Goal: Task Accomplishment & Management: Use online tool/utility

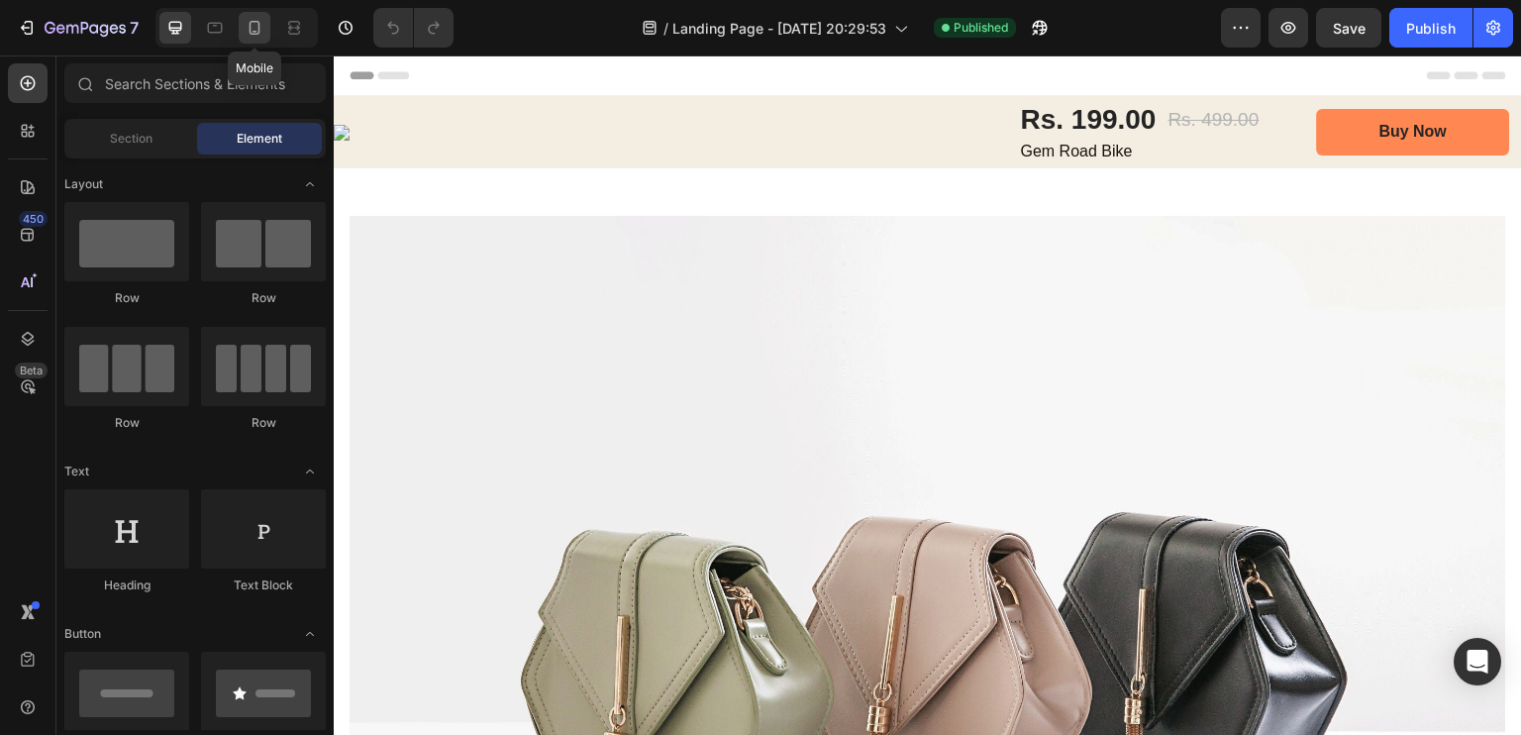
click at [257, 29] on icon at bounding box center [254, 28] width 11 height 14
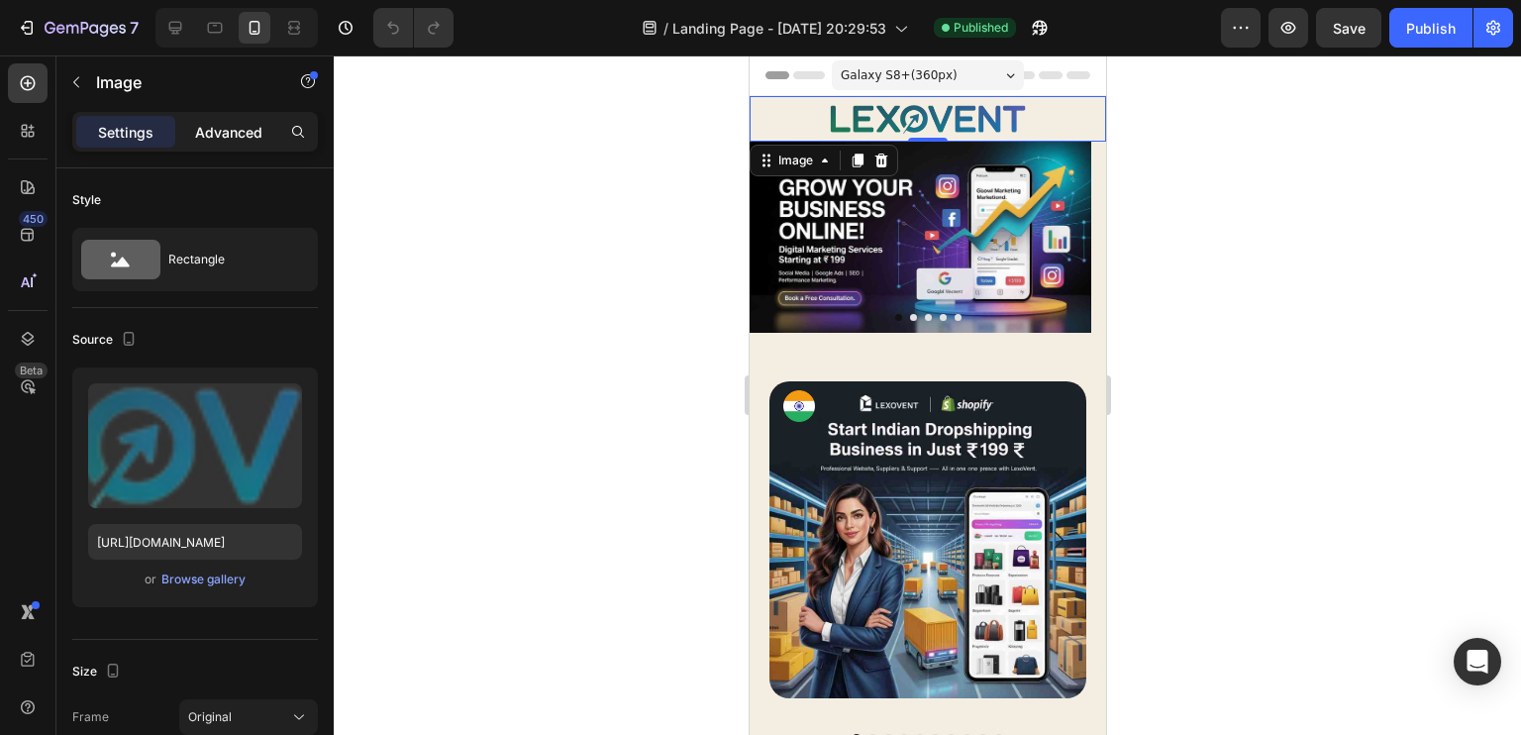
click at [224, 127] on p "Advanced" at bounding box center [228, 132] width 67 height 21
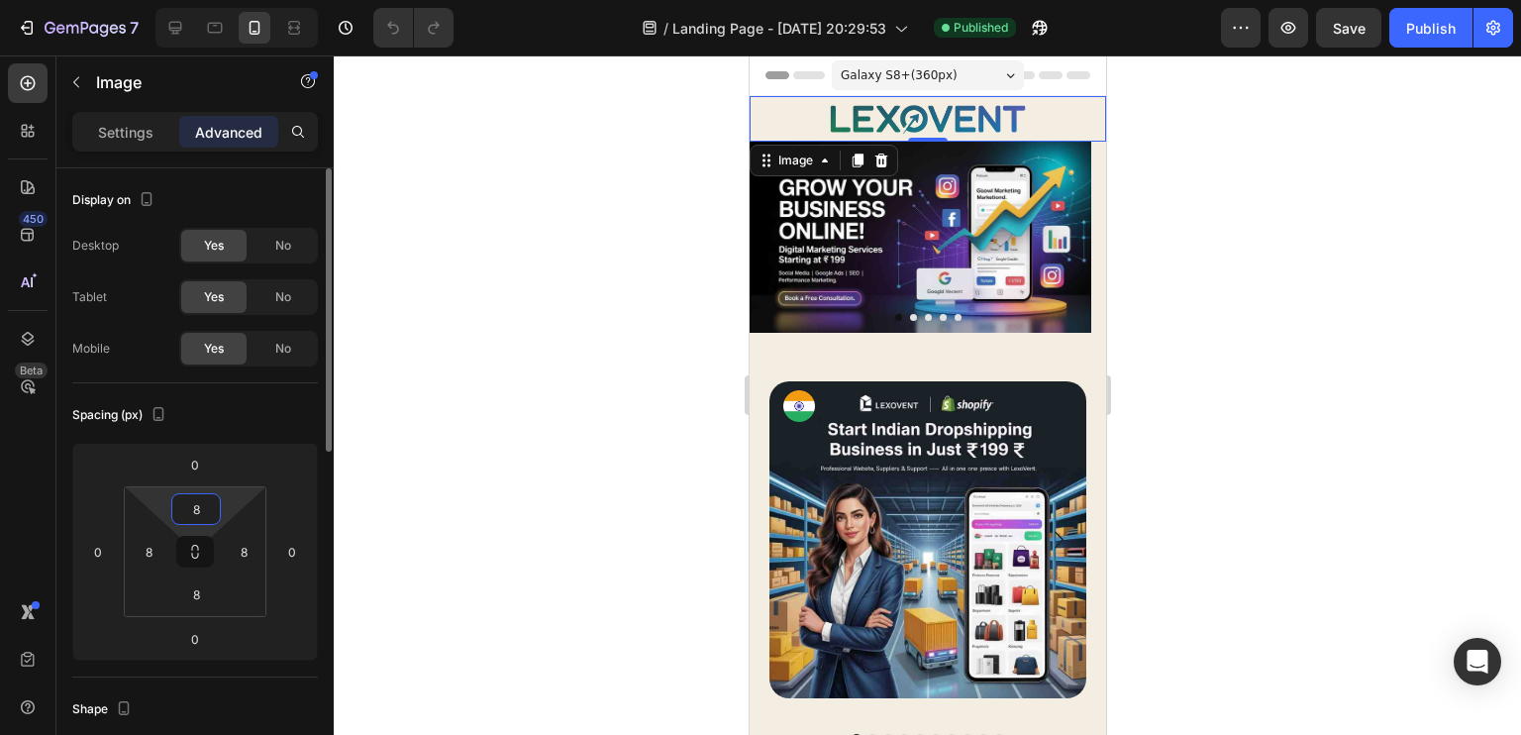
click at [196, 504] on input "8" at bounding box center [196, 509] width 40 height 30
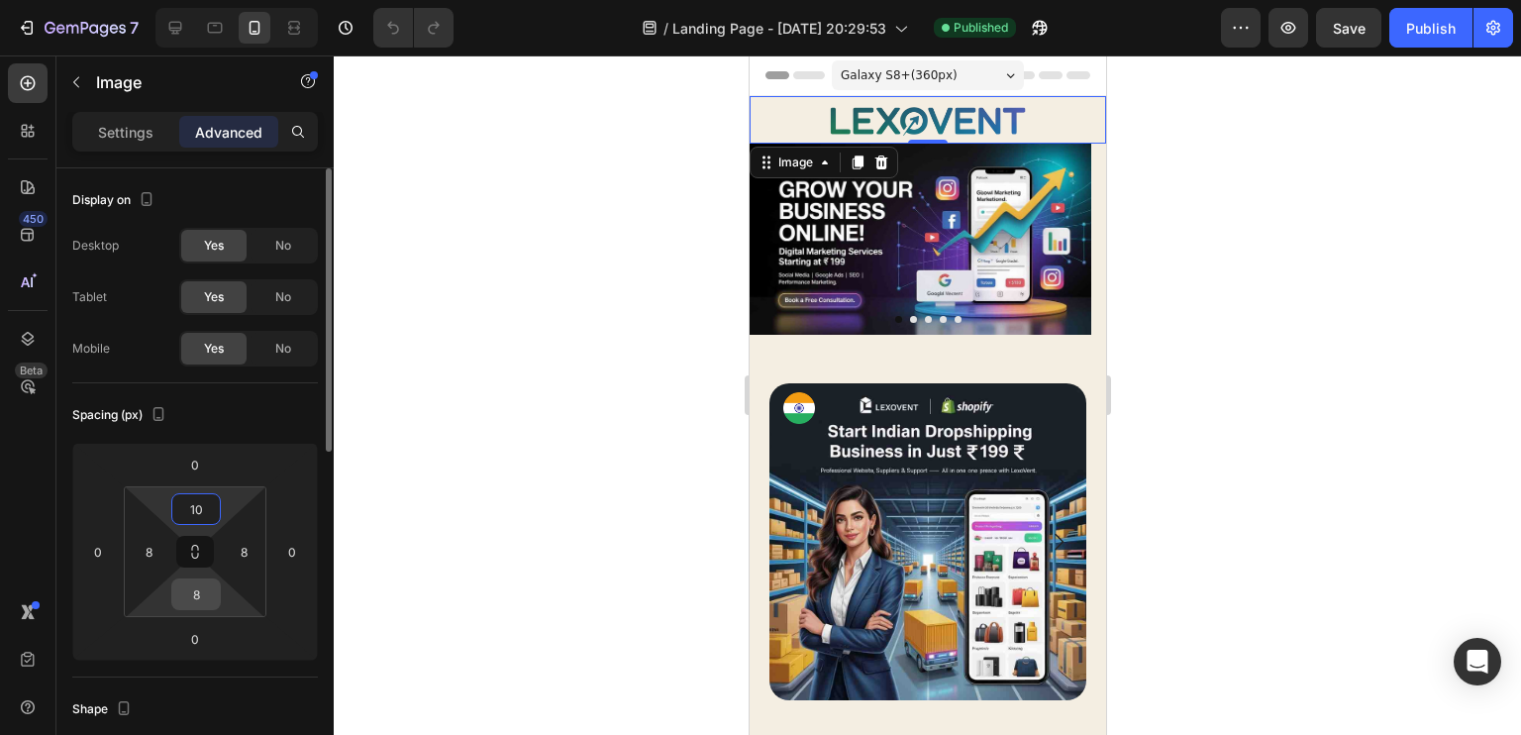
type input "10"
click at [207, 579] on input "8" at bounding box center [196, 594] width 40 height 30
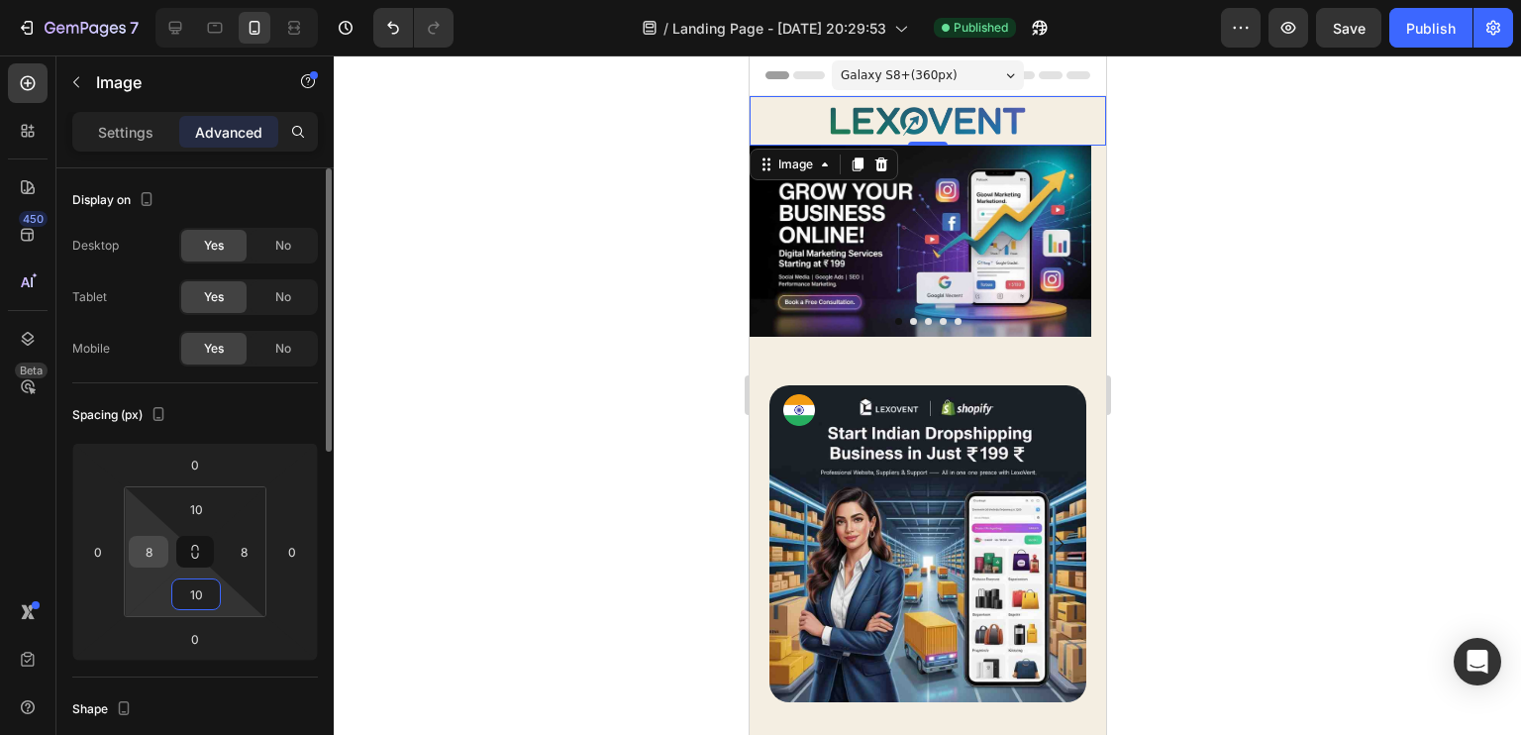
type input "10"
click at [150, 547] on input "8" at bounding box center [149, 552] width 30 height 30
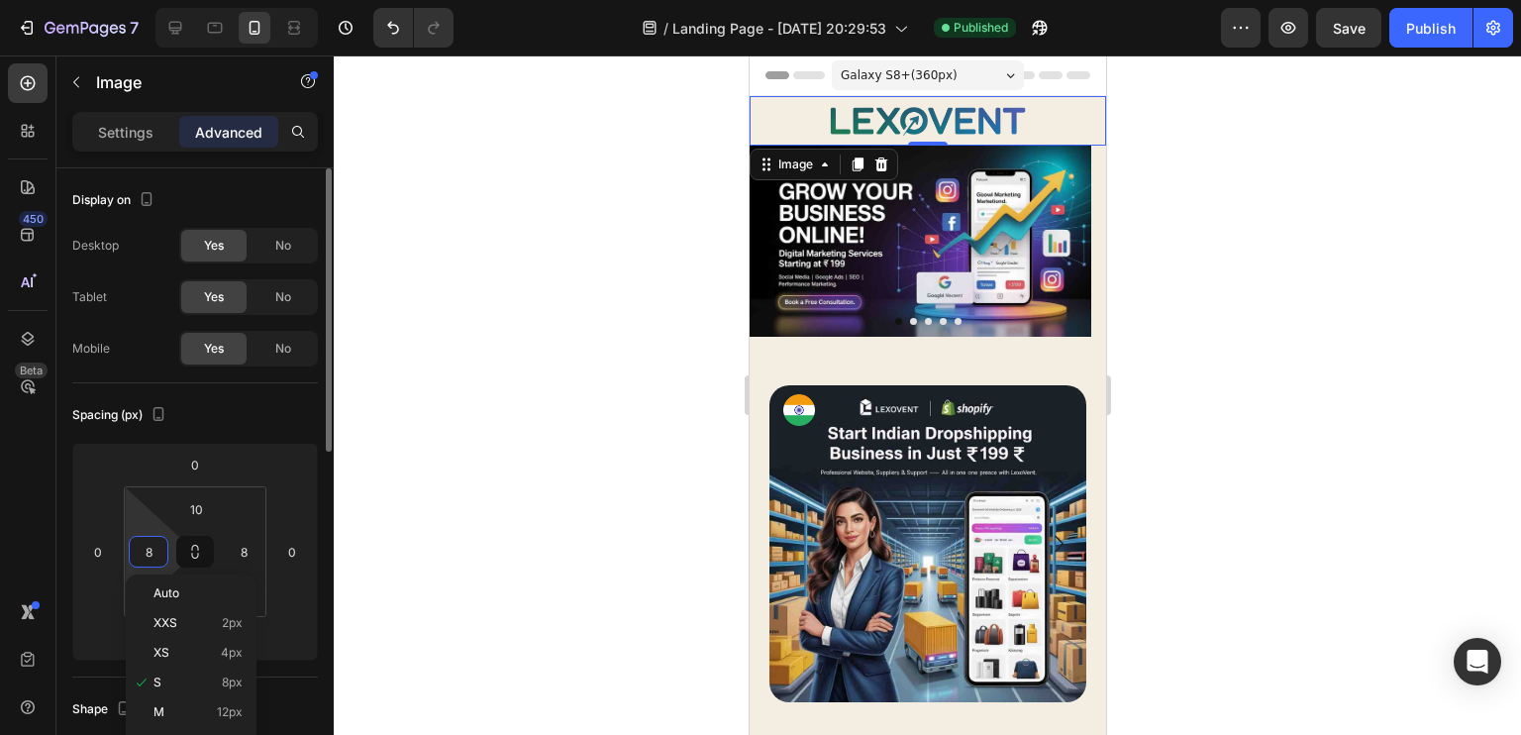
click at [150, 547] on input "8" at bounding box center [149, 552] width 30 height 30
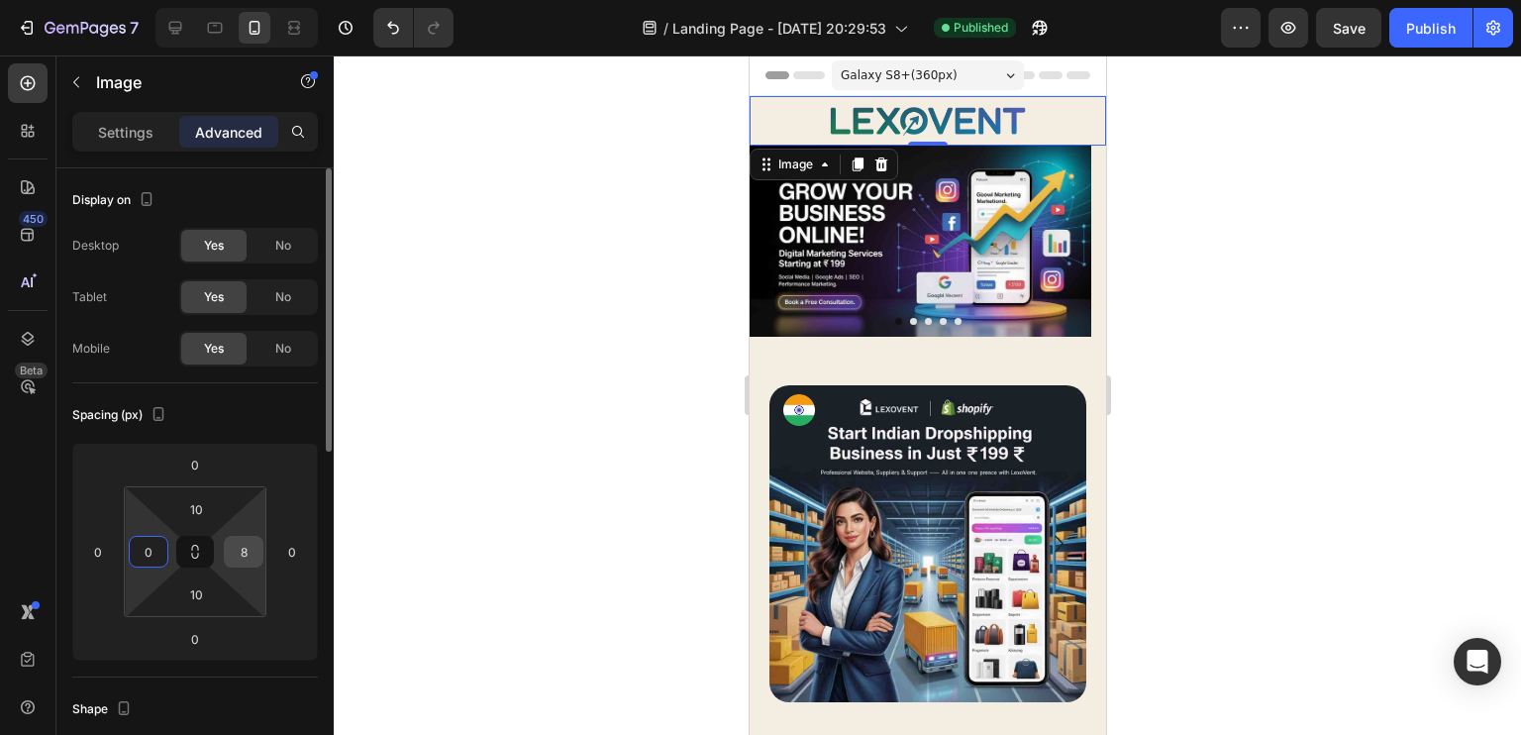
type input "0"
click at [239, 544] on input "8" at bounding box center [244, 552] width 30 height 30
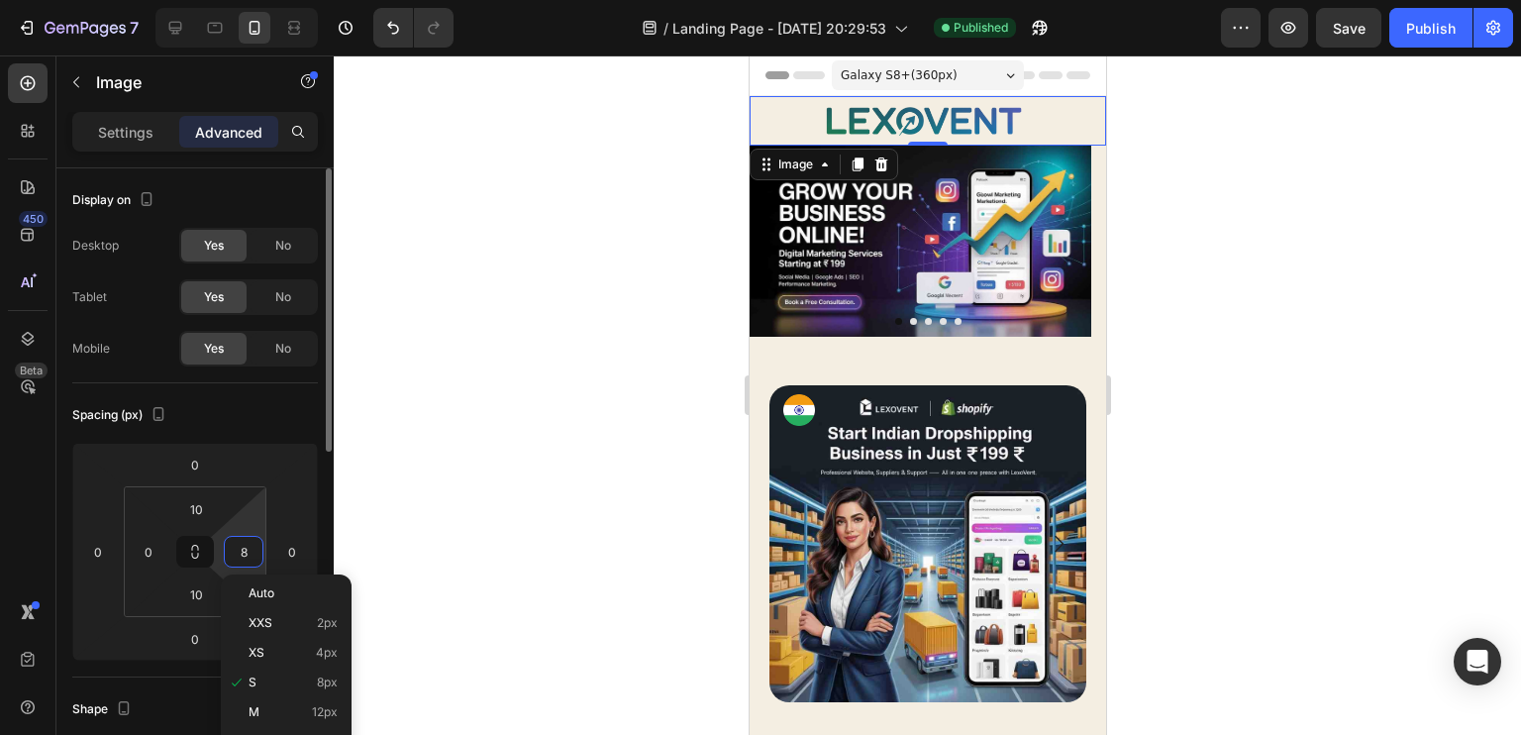
click at [239, 544] on input "8" at bounding box center [244, 552] width 30 height 30
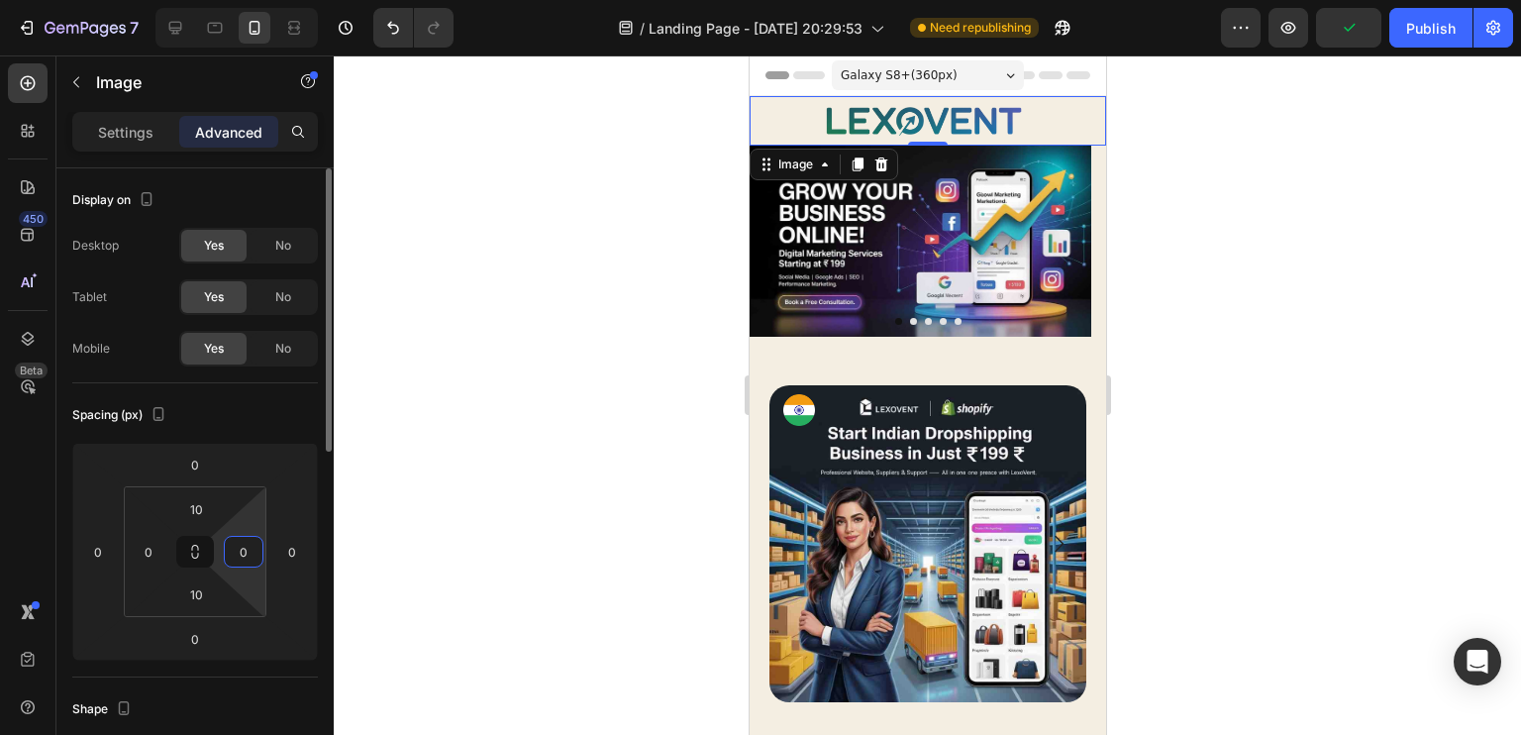
click at [274, 393] on div "Spacing (px) 0 0 0 0 10 0 10 0" at bounding box center [195, 530] width 246 height 294
click at [248, 543] on input "0" at bounding box center [244, 552] width 30 height 30
type input "4"
type input "0"
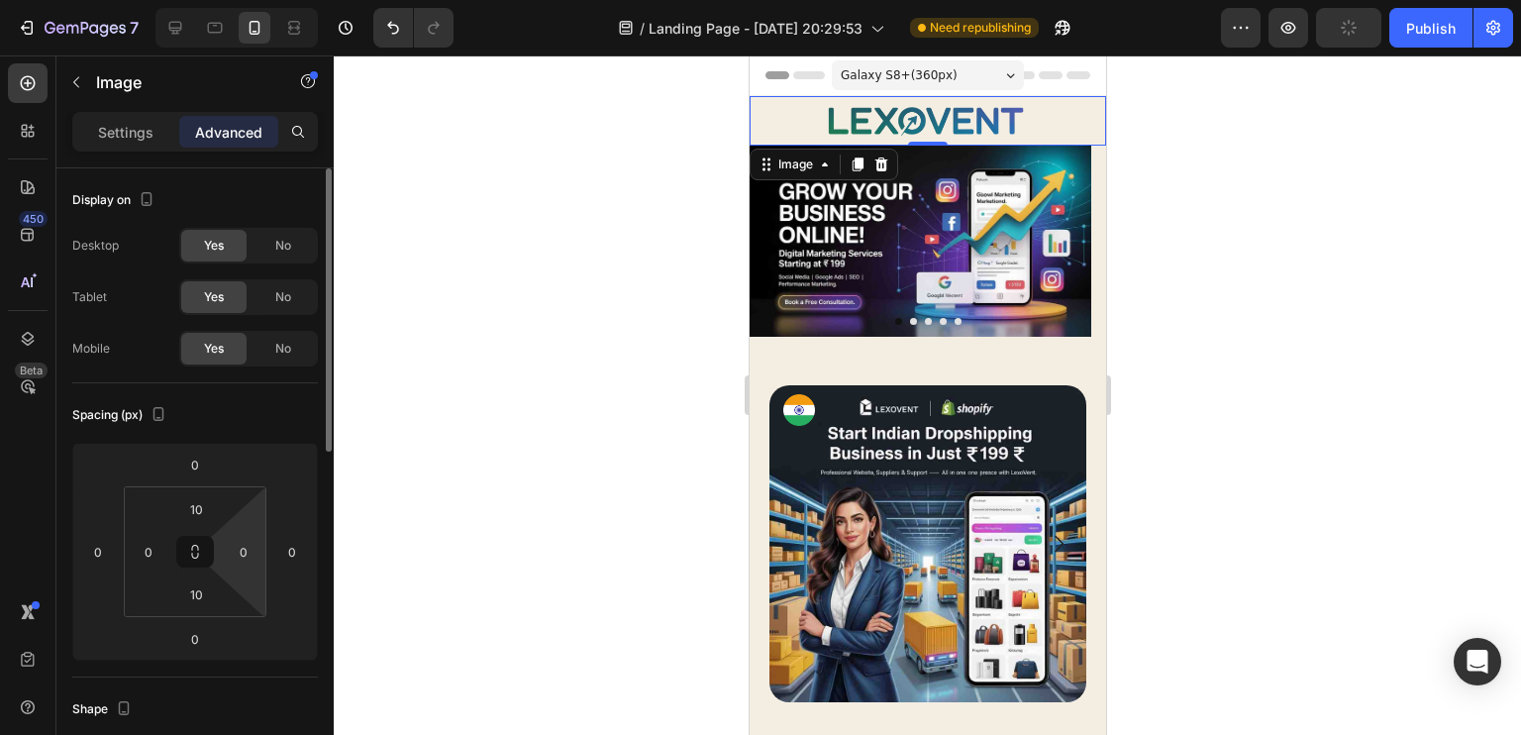
click at [271, 432] on div "Spacing (px) 0 0 0 0 10 0 10 0" at bounding box center [195, 530] width 246 height 294
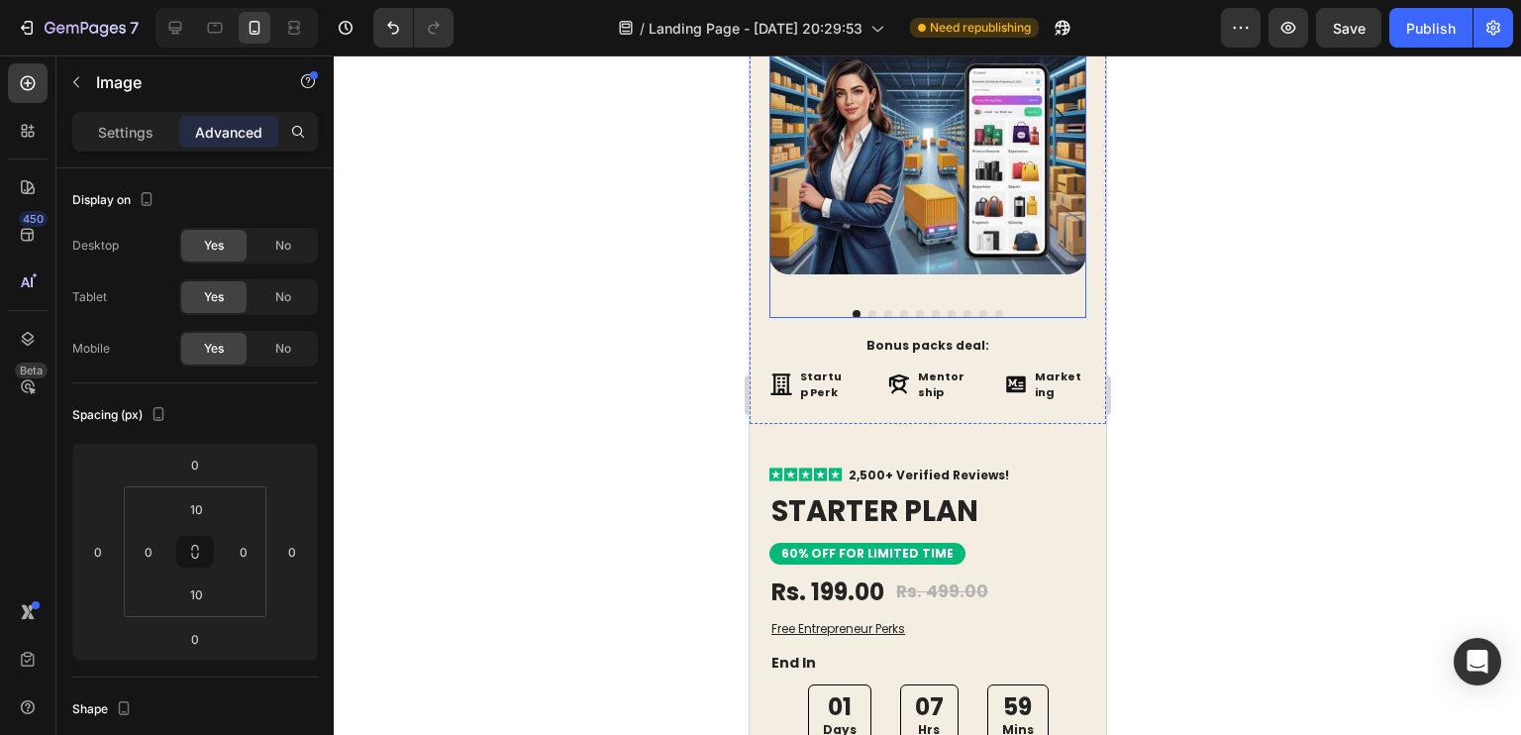
scroll to position [435, 0]
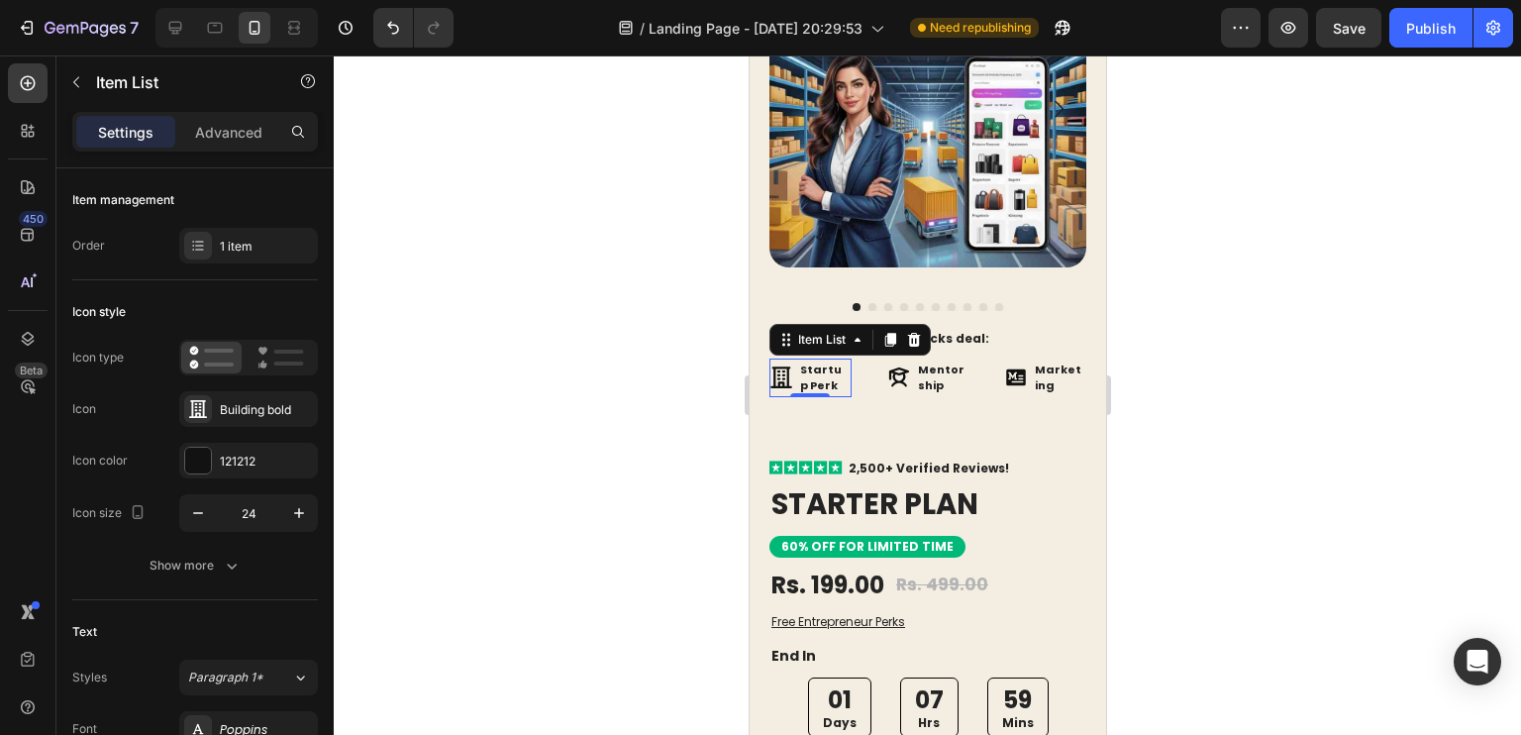
click at [831, 372] on p "Startup Perk" at bounding box center [823, 377] width 49 height 33
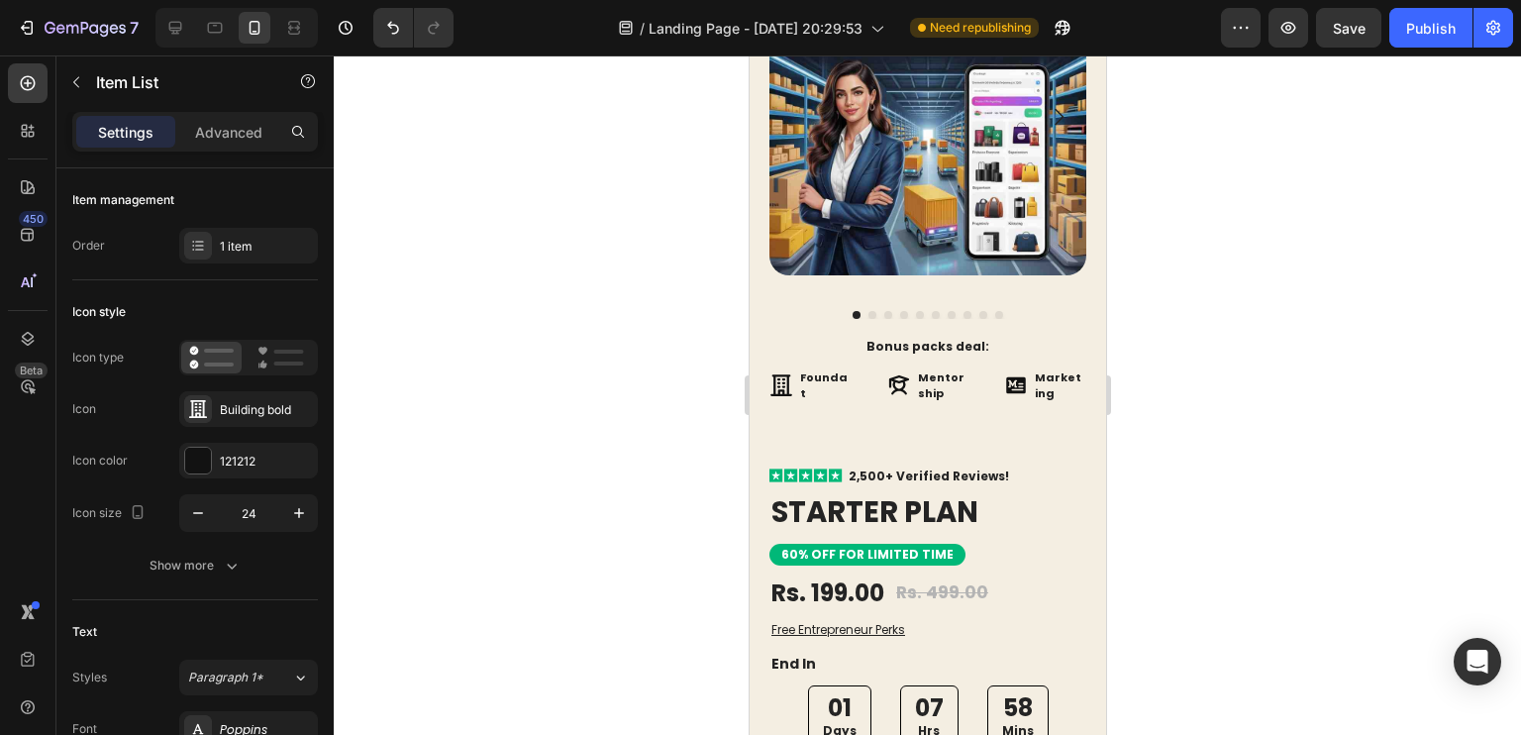
scroll to position [419, 0]
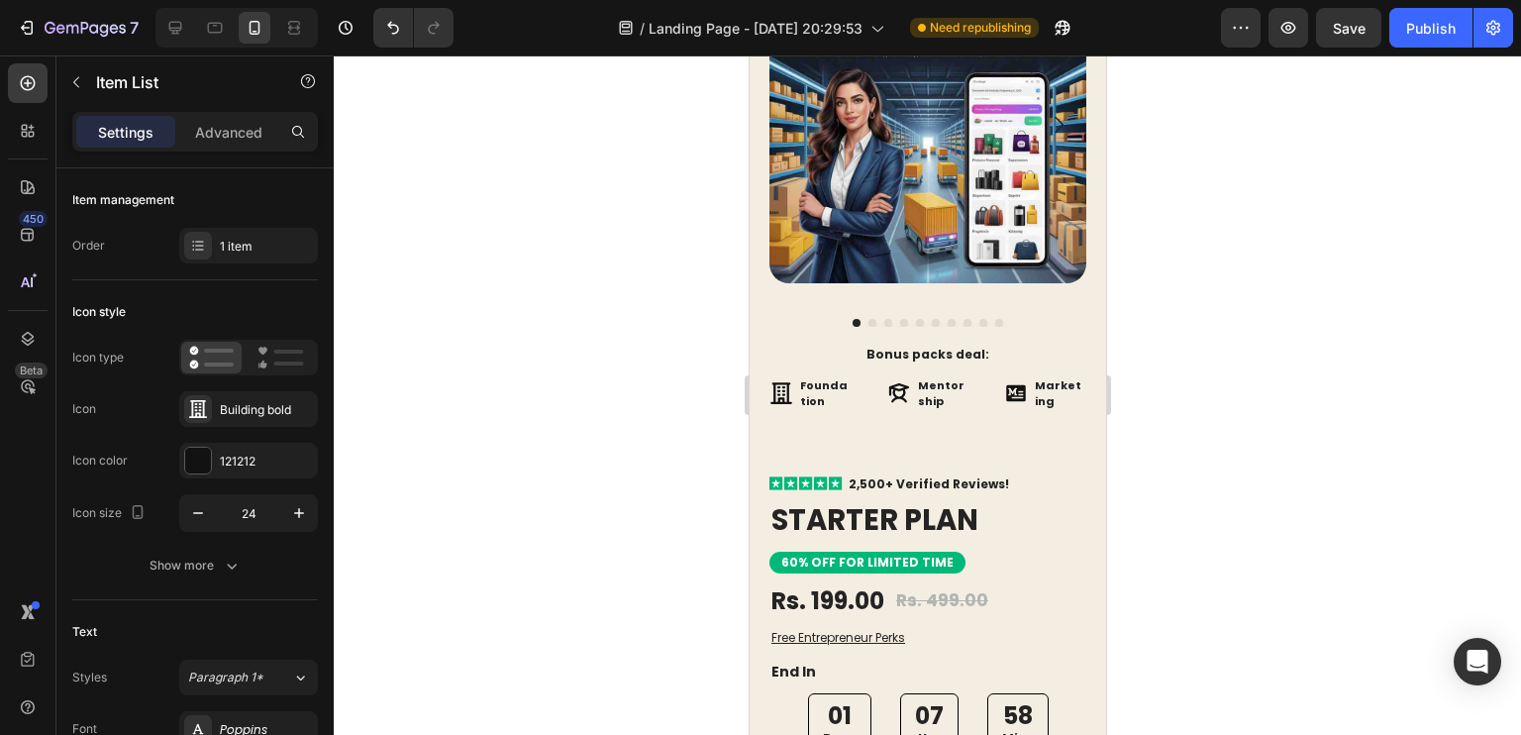
click at [823, 377] on p "Foundation" at bounding box center [823, 393] width 49 height 33
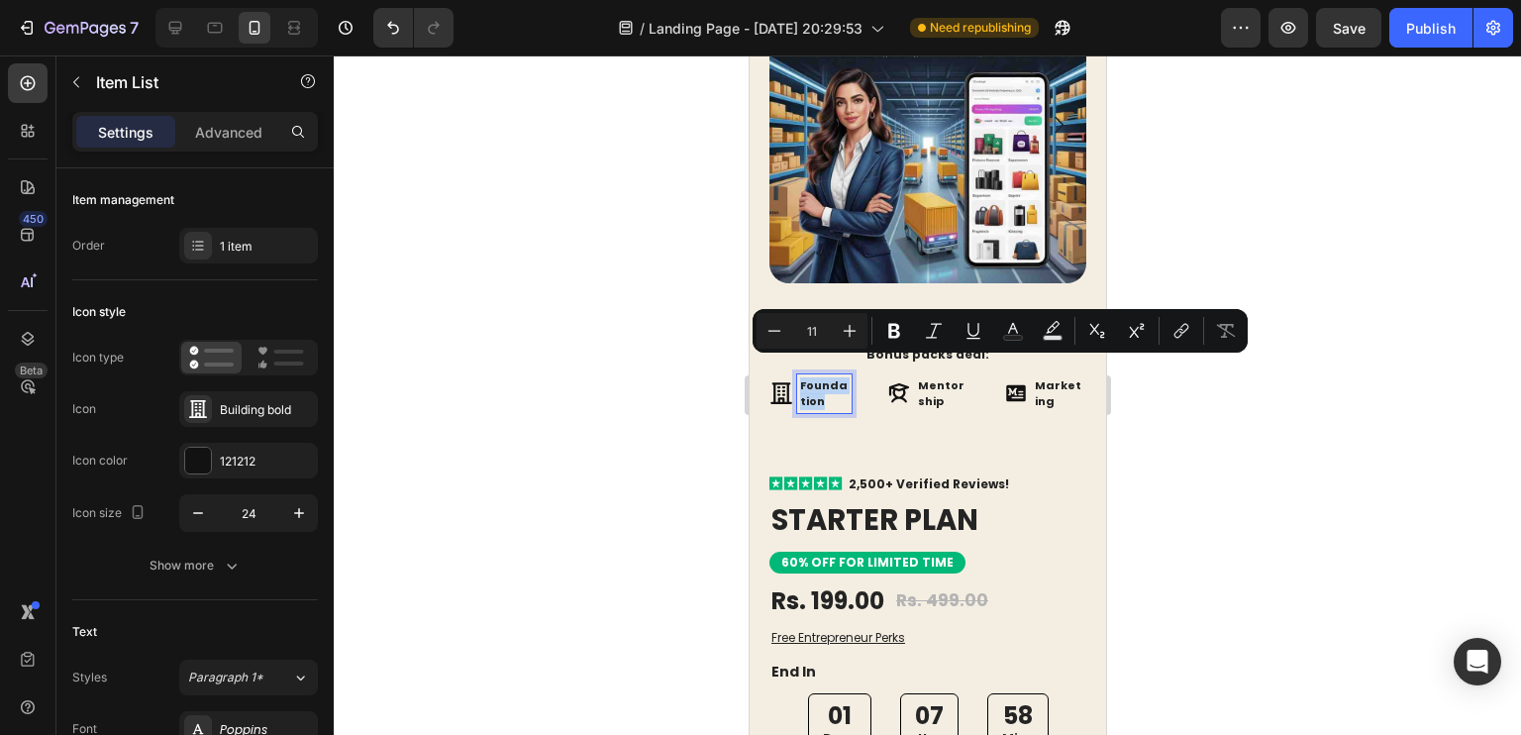
click at [823, 377] on p "Foundation" at bounding box center [823, 393] width 49 height 33
click at [899, 326] on icon "Editor contextual toolbar" at bounding box center [894, 331] width 20 height 20
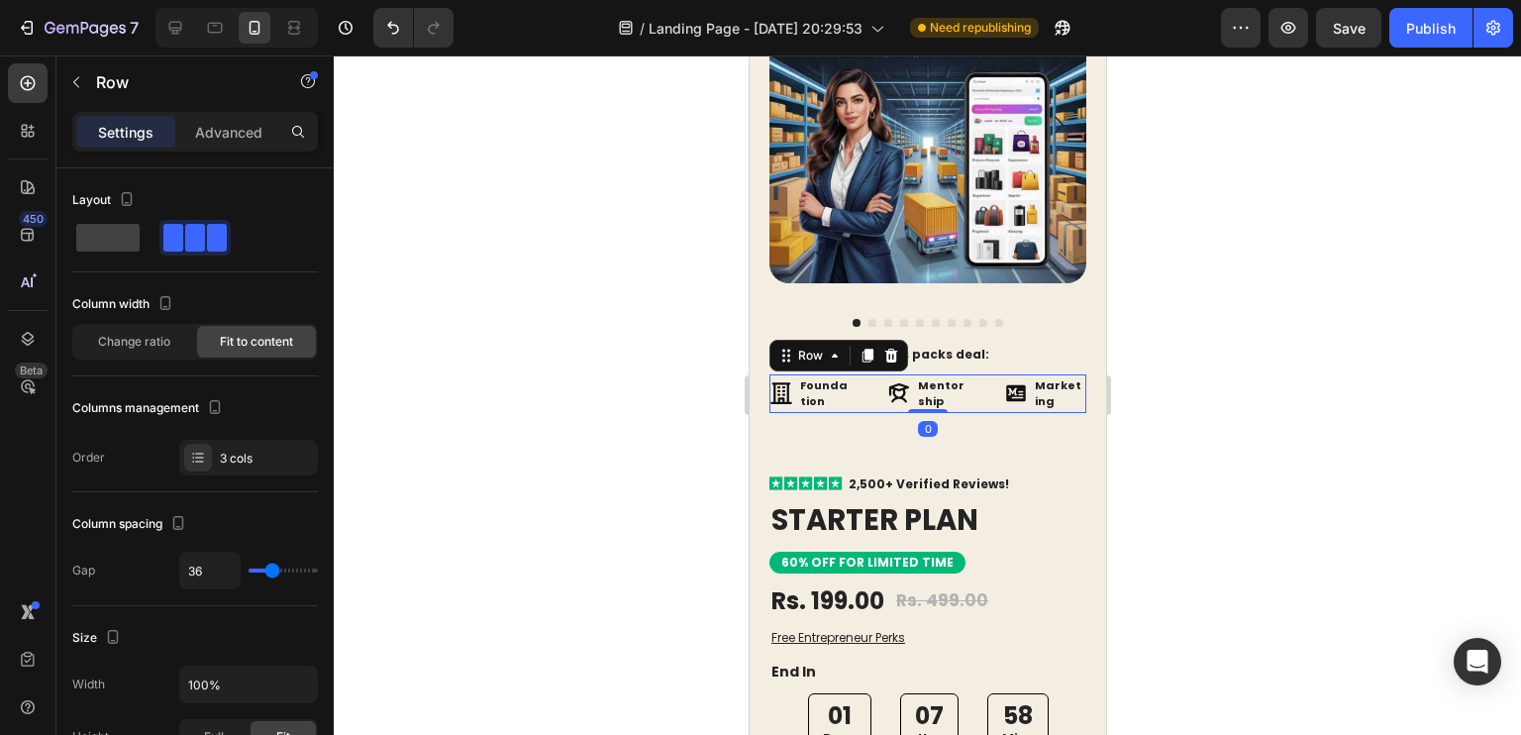
click at [860, 374] on div "Foundation Item List Mentorship Item List Marketing Item List Row 0" at bounding box center [926, 393] width 317 height 39
click at [231, 116] on div "Advanced" at bounding box center [228, 132] width 99 height 32
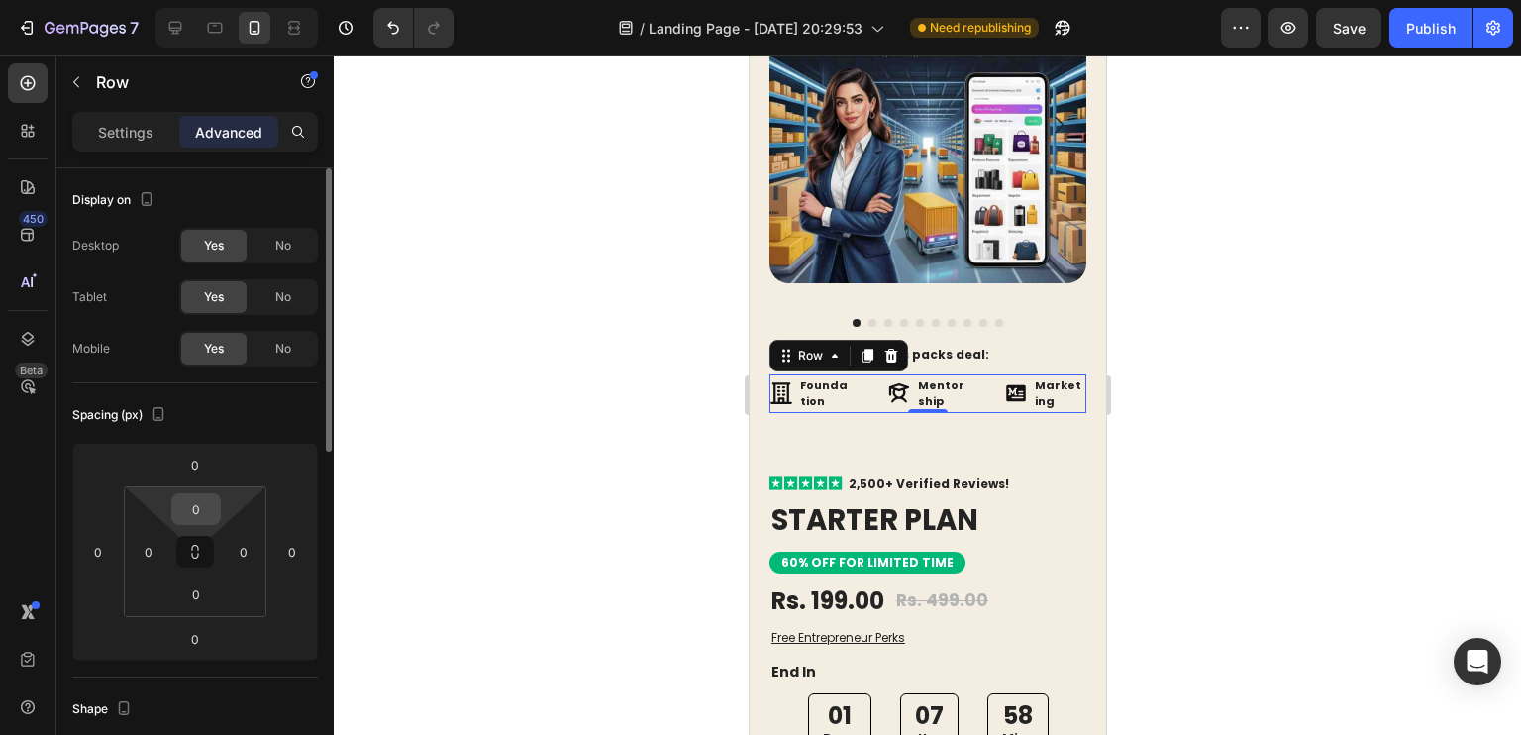
click at [189, 496] on input "0" at bounding box center [196, 509] width 40 height 30
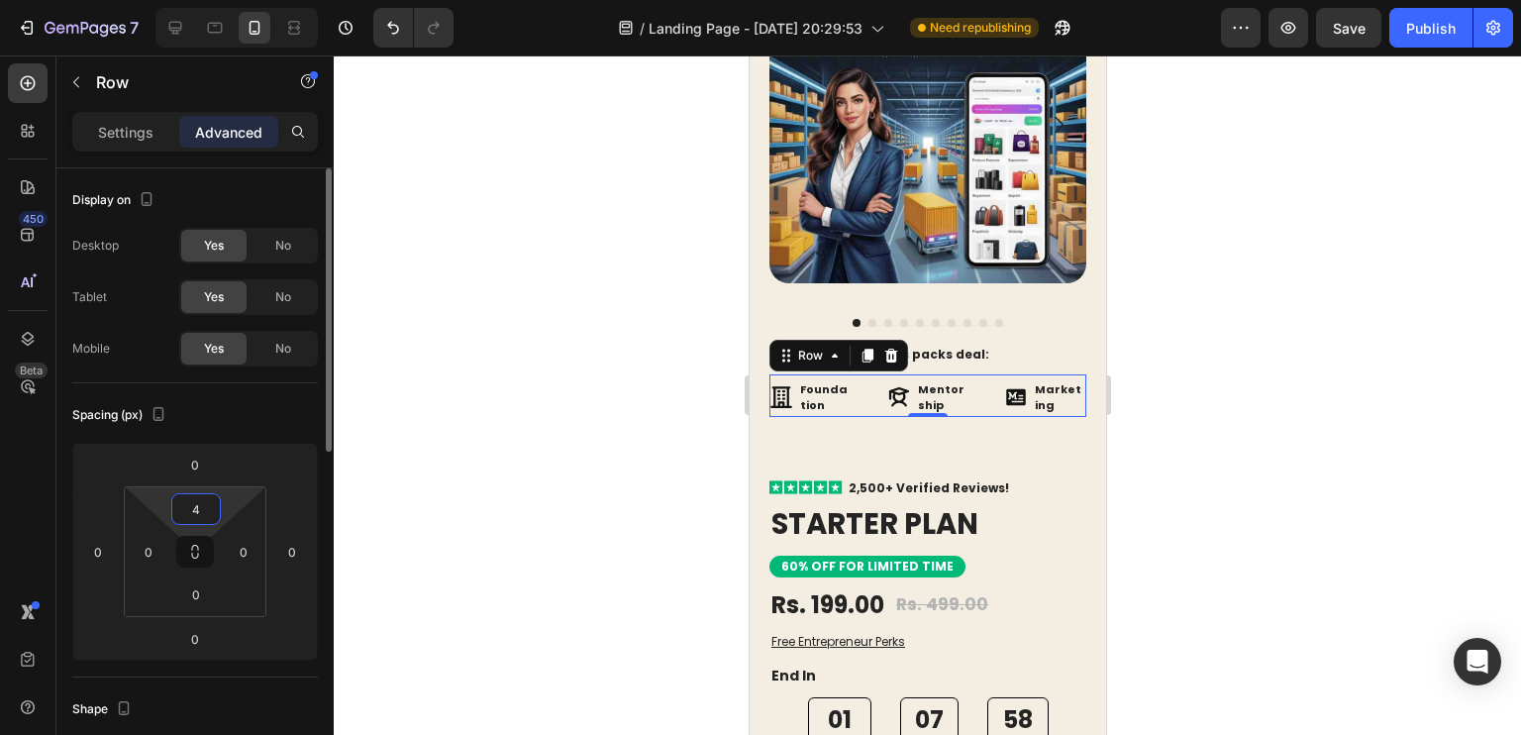
type input "4"
click at [260, 434] on div "Spacing (px) 0 0 0 0 4 0 0 0" at bounding box center [195, 530] width 246 height 294
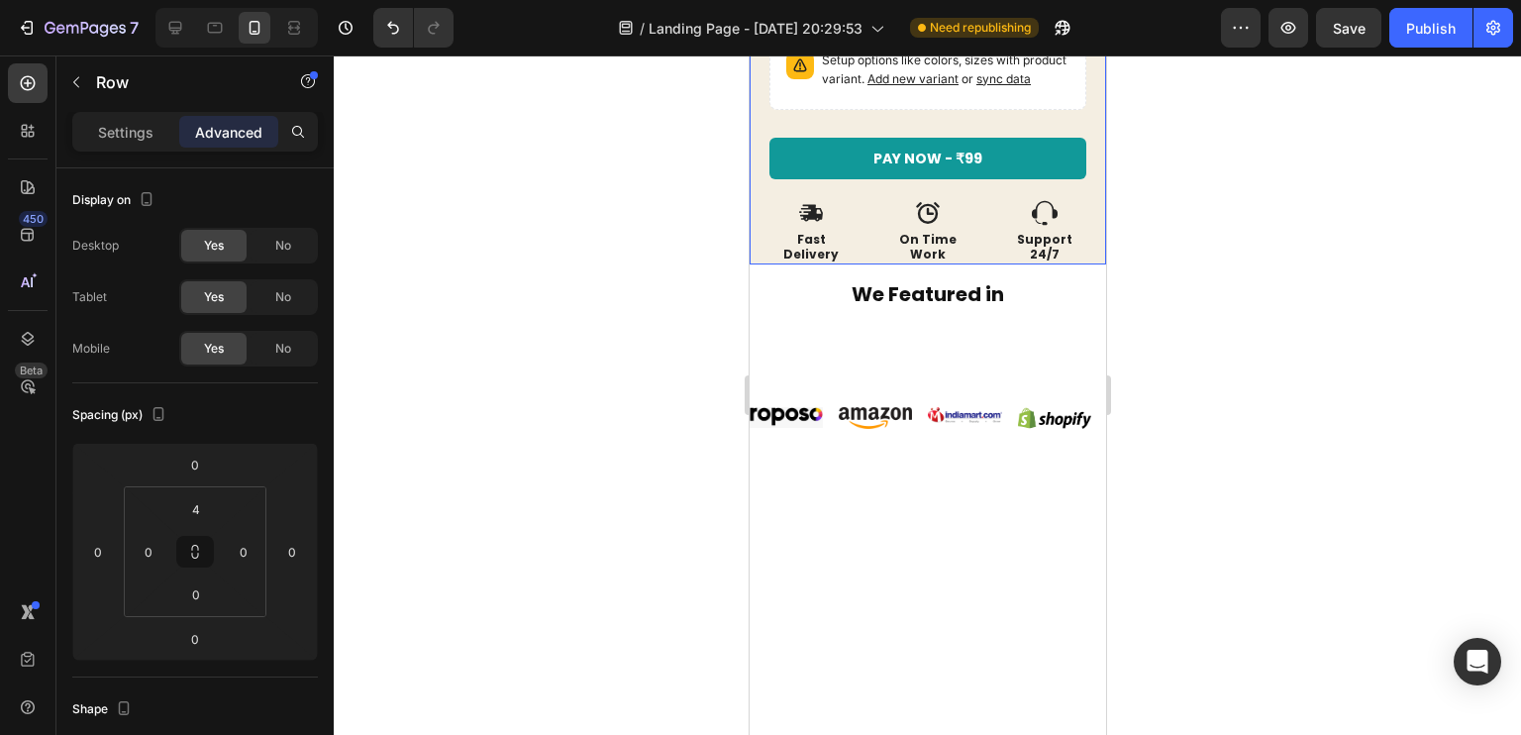
scroll to position [1489, 0]
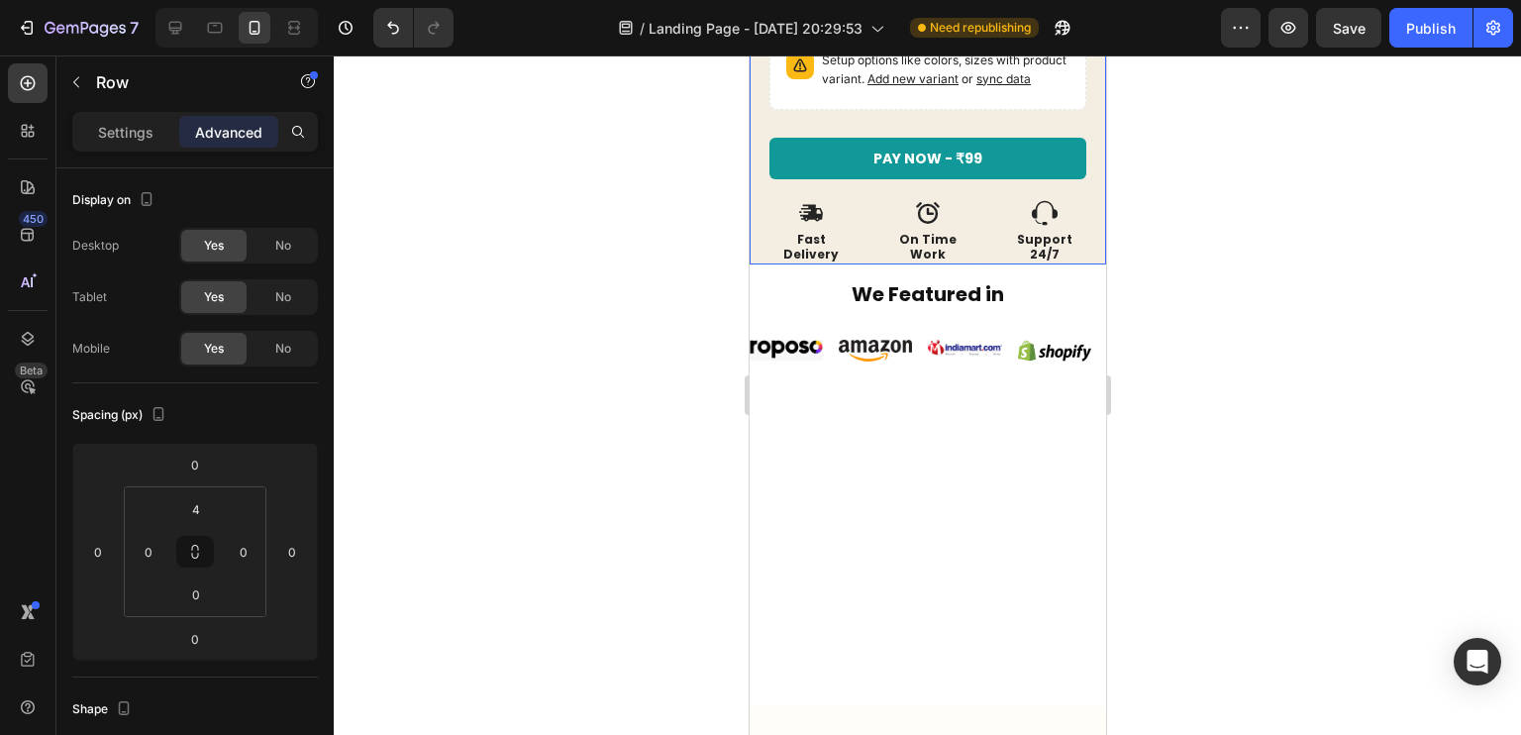
click at [861, 188] on div "PAY NOW - ₹99 Add to Cart" at bounding box center [926, 169] width 317 height 62
click at [185, 584] on input "0" at bounding box center [196, 594] width 40 height 30
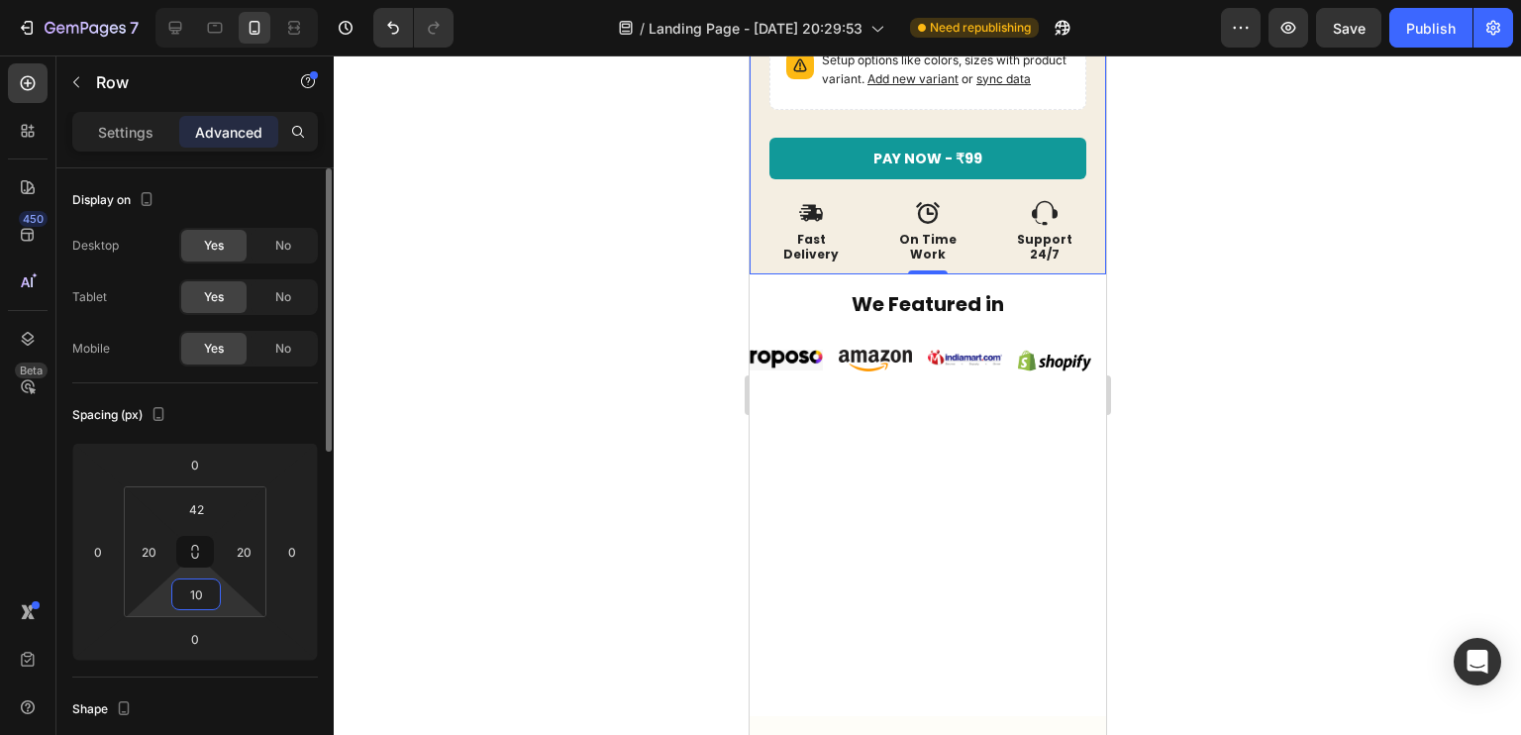
click at [185, 584] on input "10" at bounding box center [196, 594] width 40 height 30
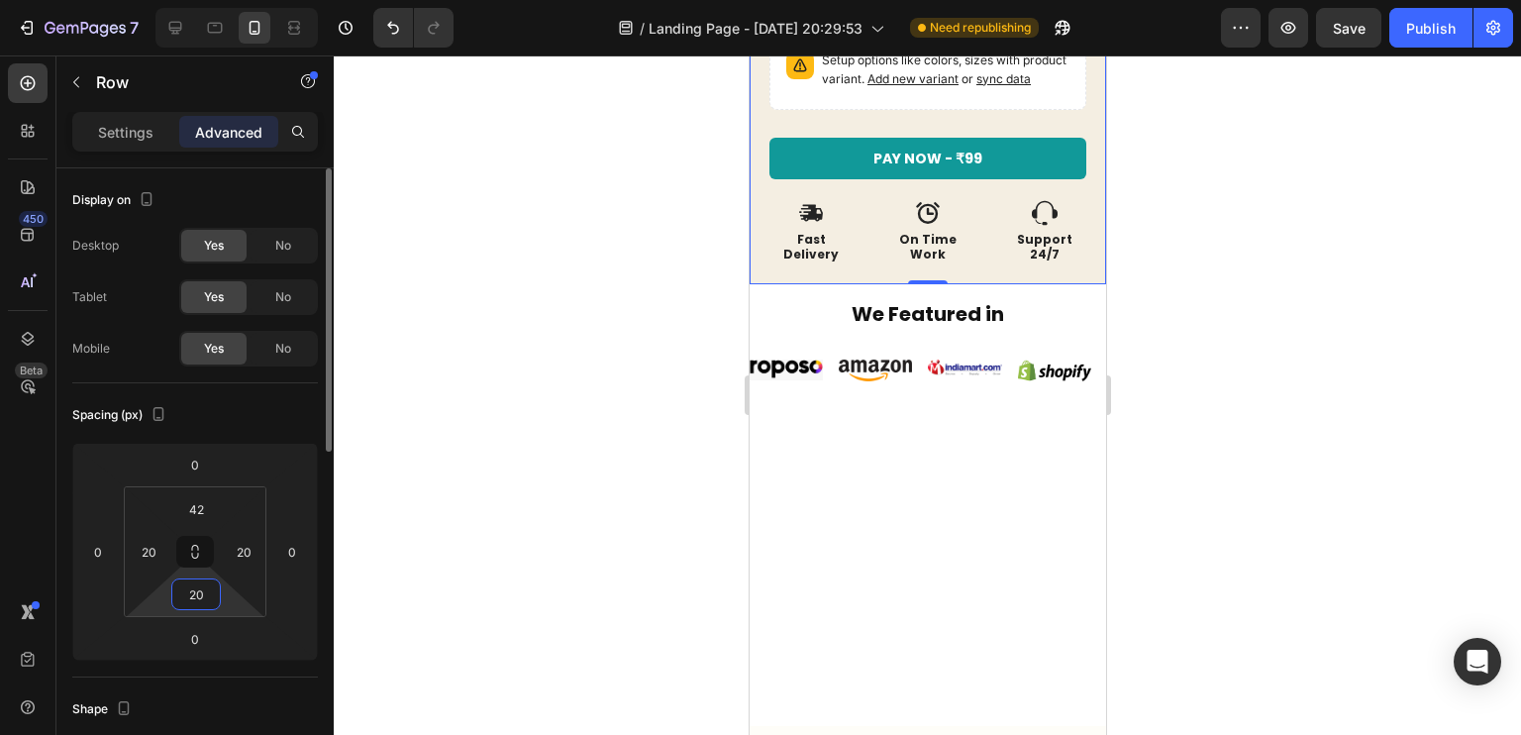
type input "20"
click at [272, 432] on div "Spacing (px) 0 0 0 0 42 20 20 20" at bounding box center [195, 530] width 246 height 294
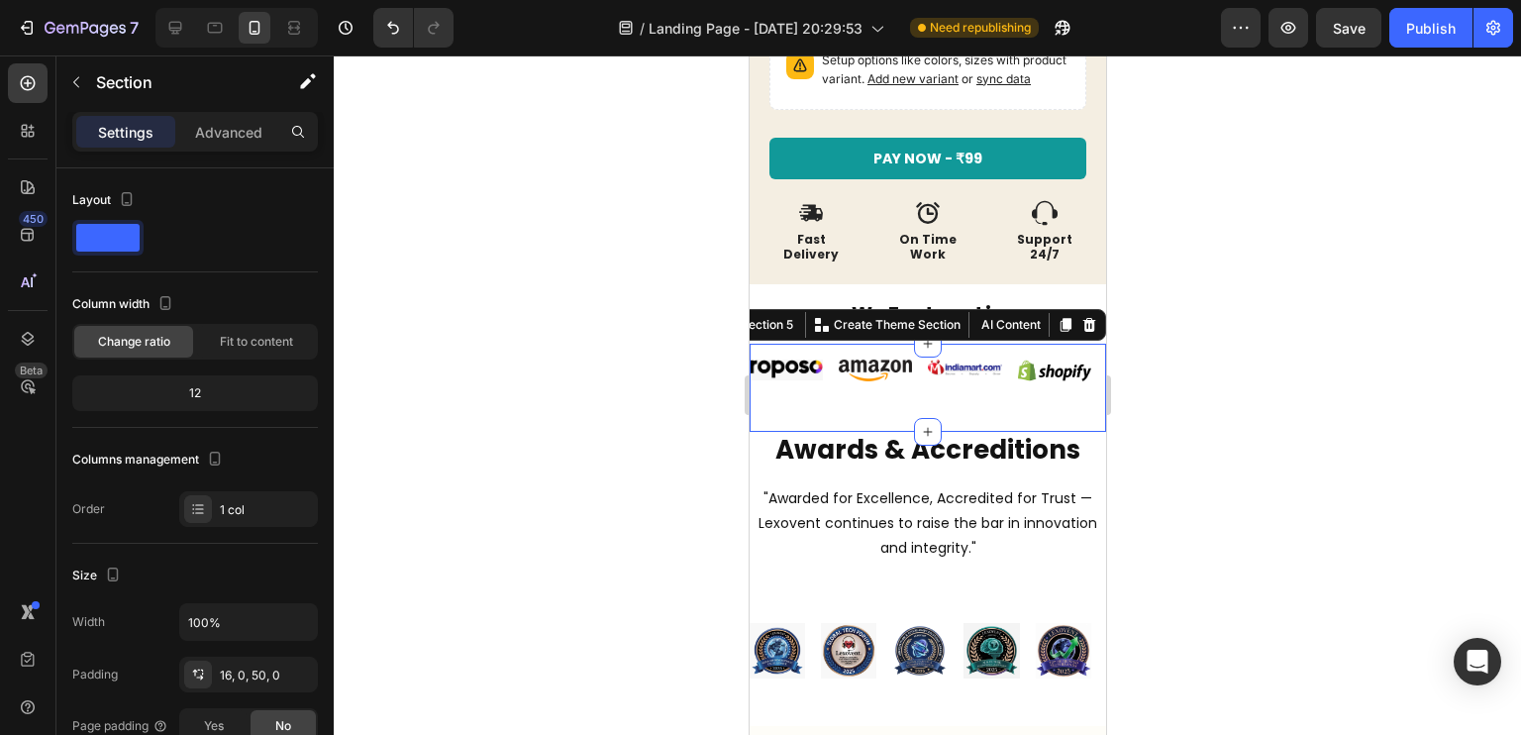
scroll to position [1719, 0]
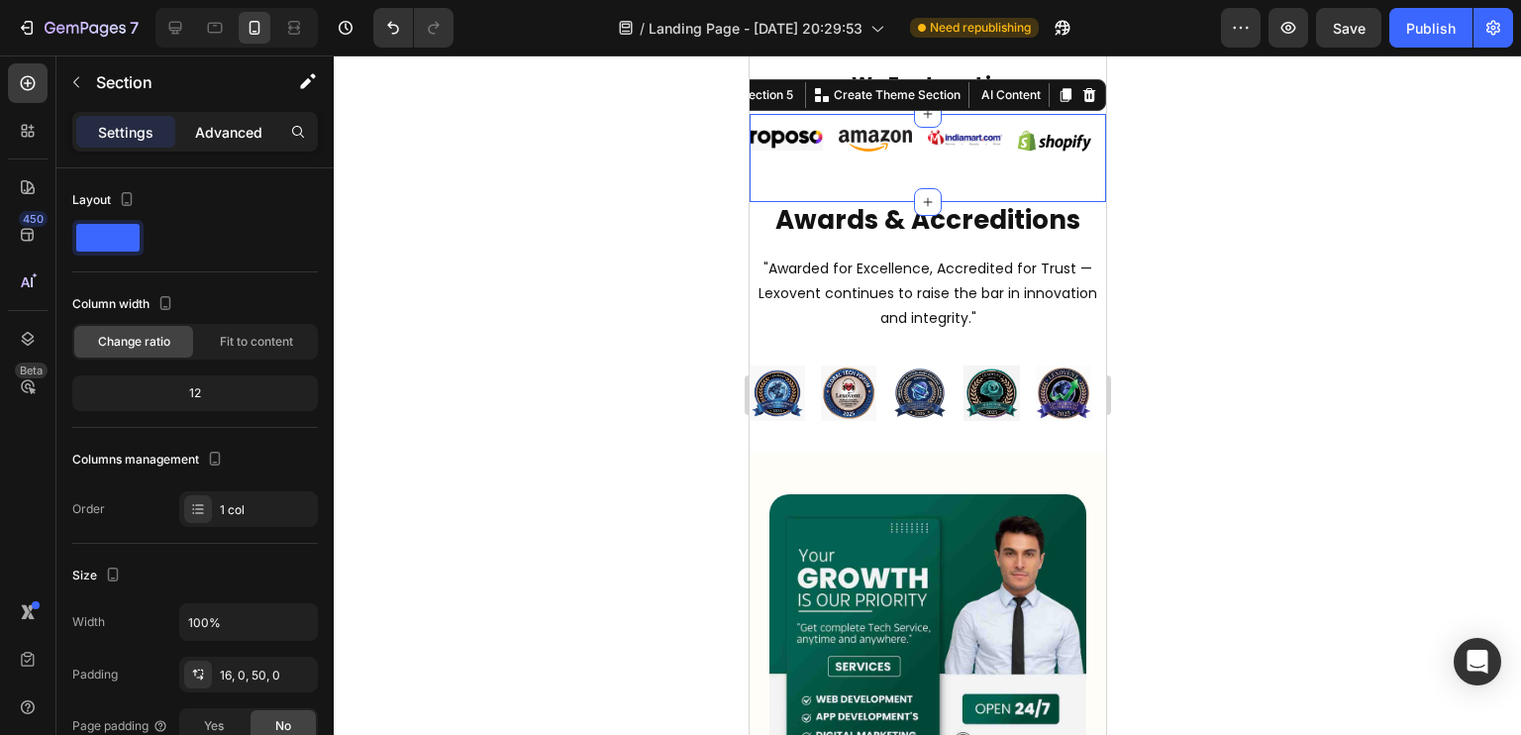
click at [239, 127] on p "Advanced" at bounding box center [228, 132] width 67 height 21
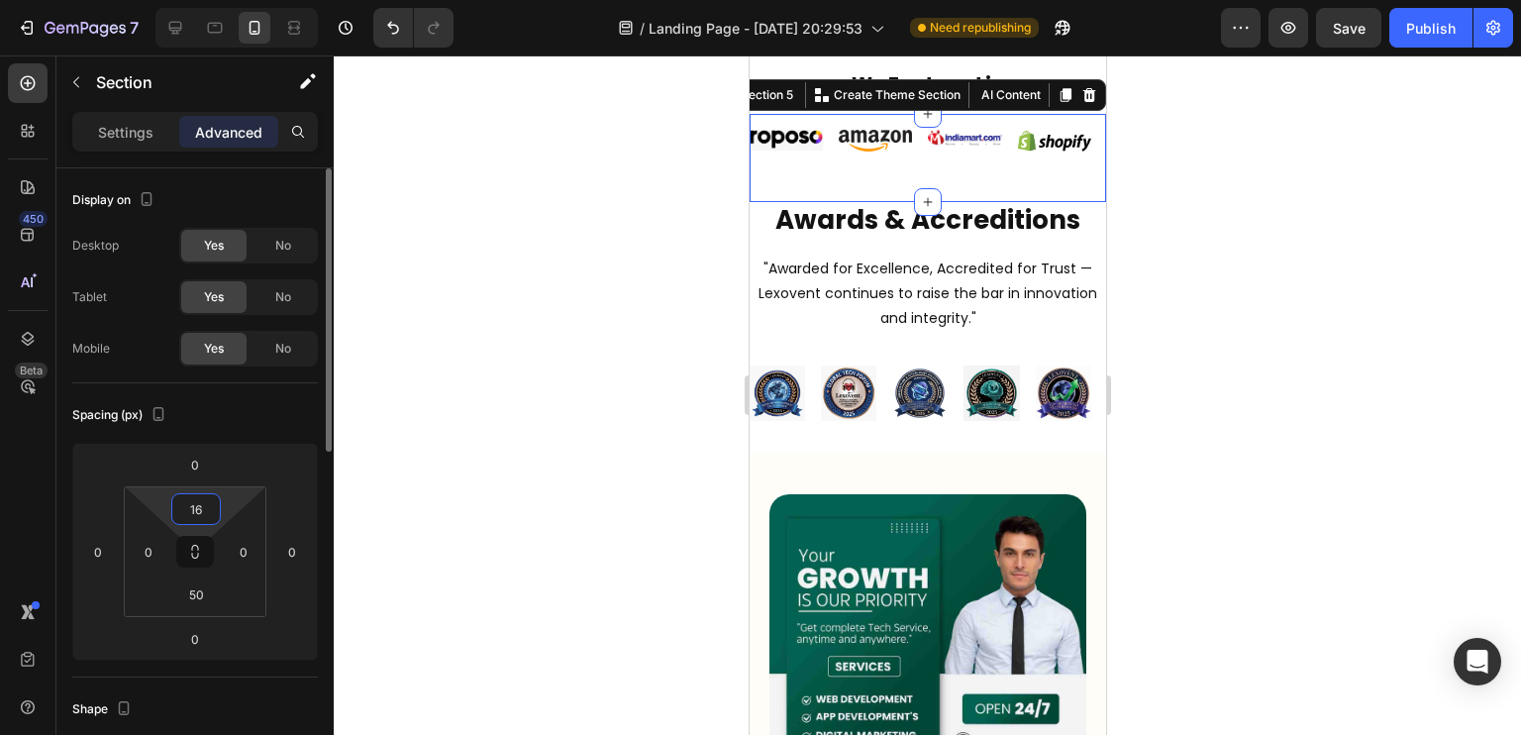
click at [209, 503] on input "16" at bounding box center [196, 509] width 40 height 30
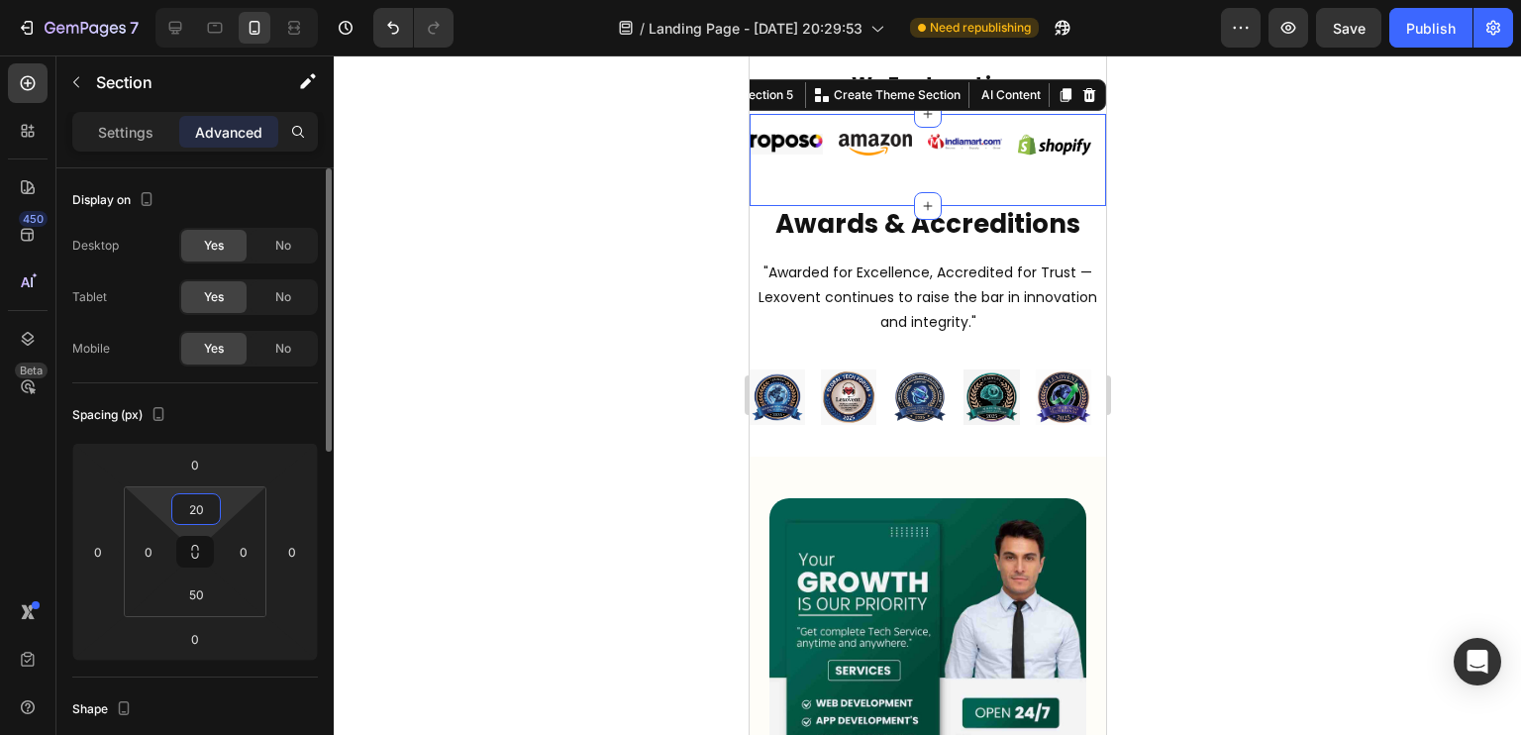
type input "20"
click at [278, 408] on div "Spacing (px)" at bounding box center [195, 415] width 246 height 32
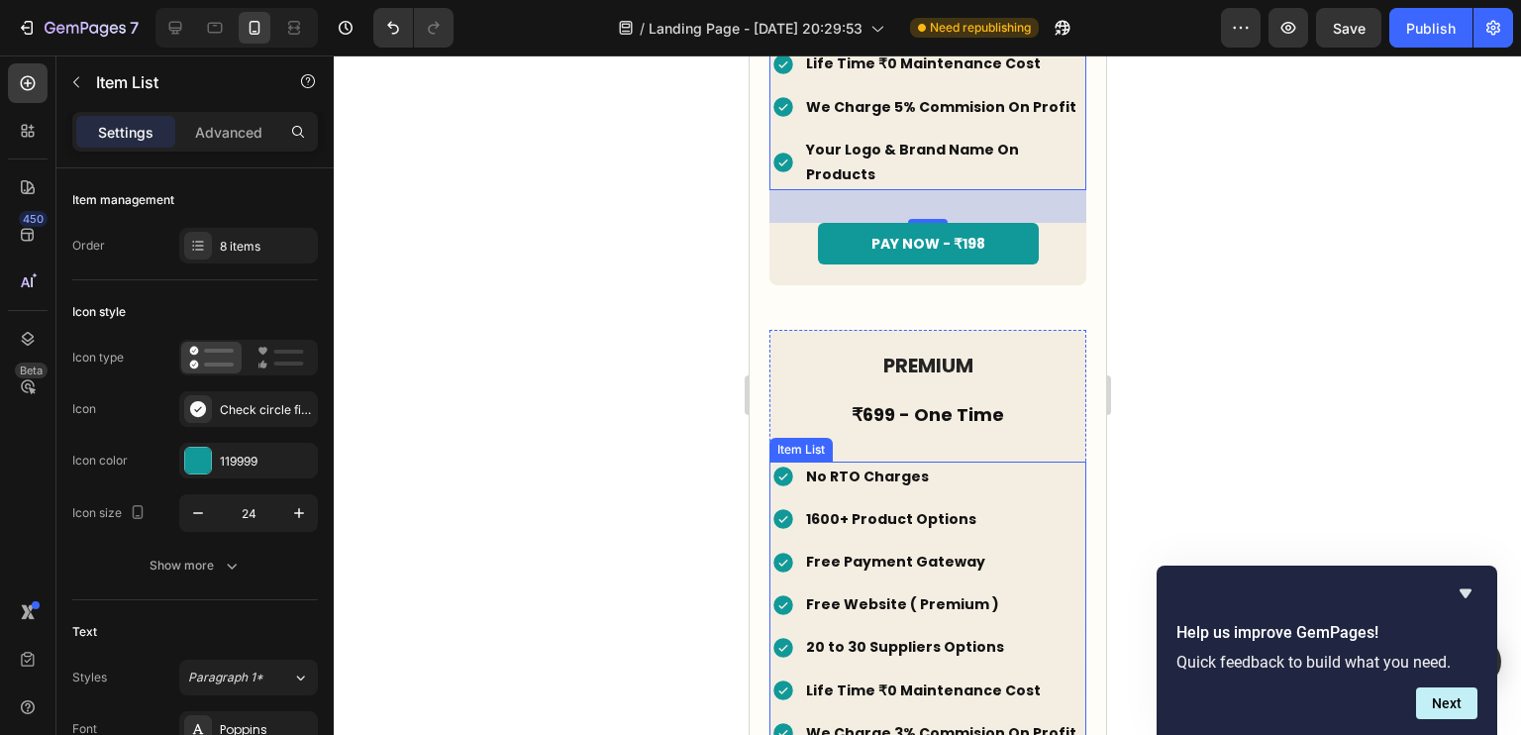
scroll to position [5187, 0]
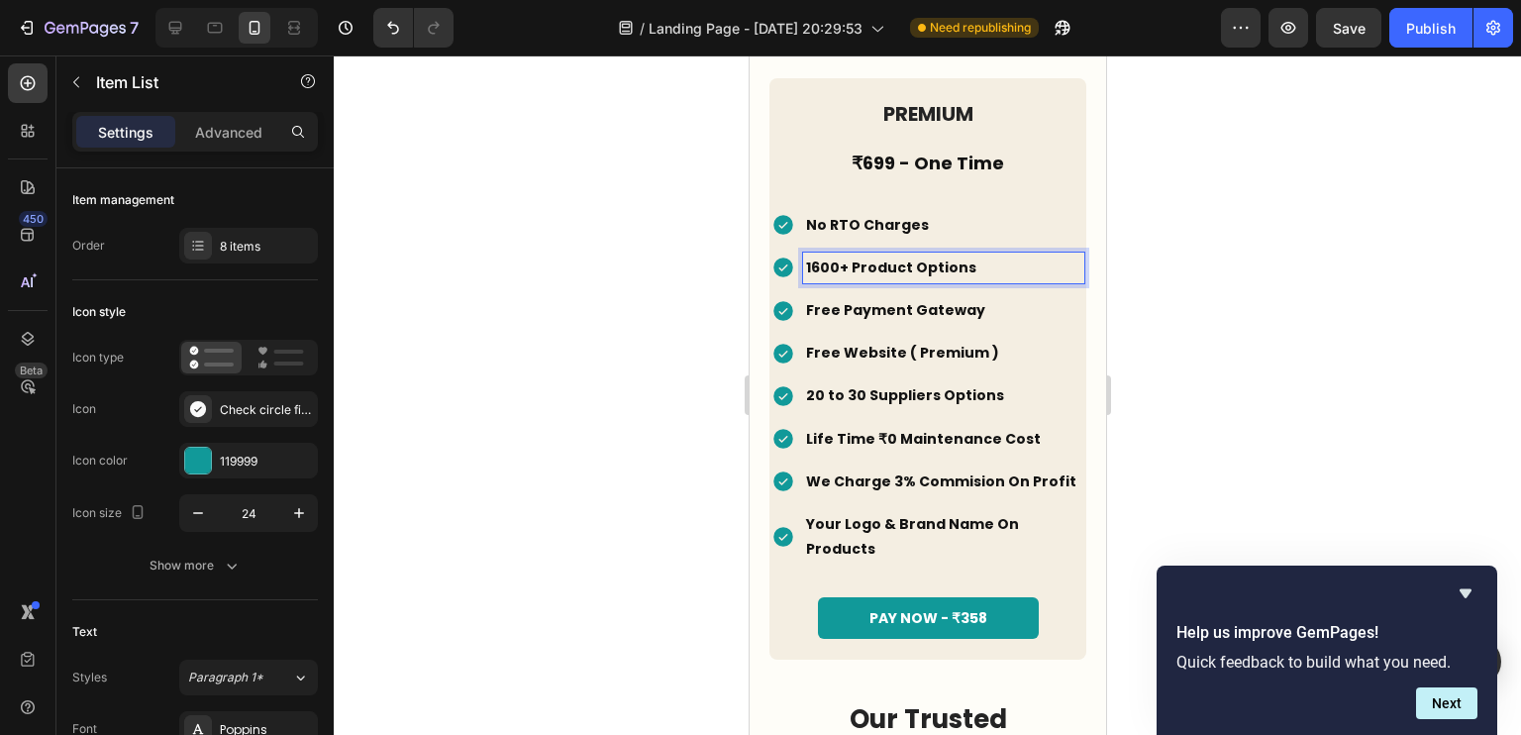
click at [833, 255] on p "1600+ Product Options" at bounding box center [943, 267] width 276 height 25
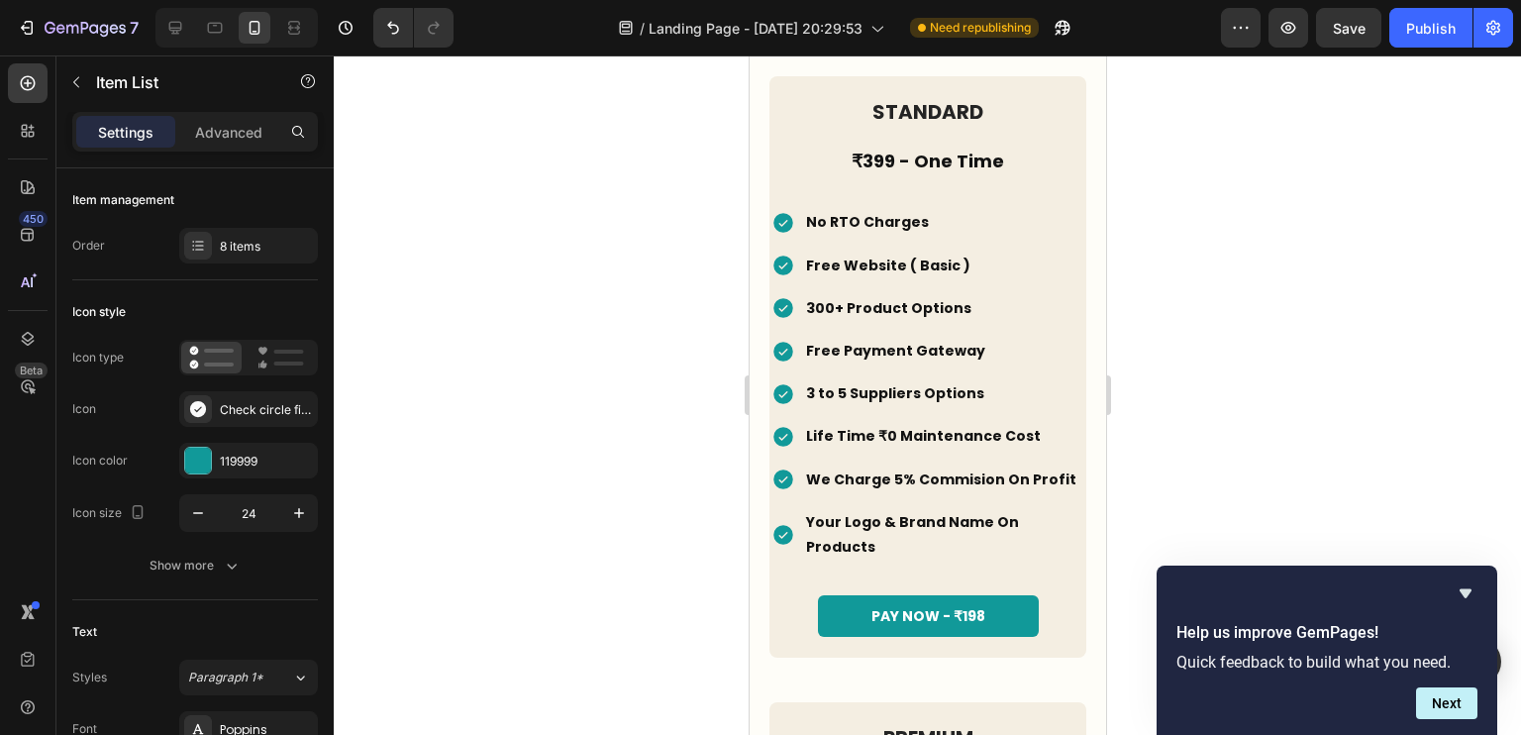
scroll to position [4560, 0]
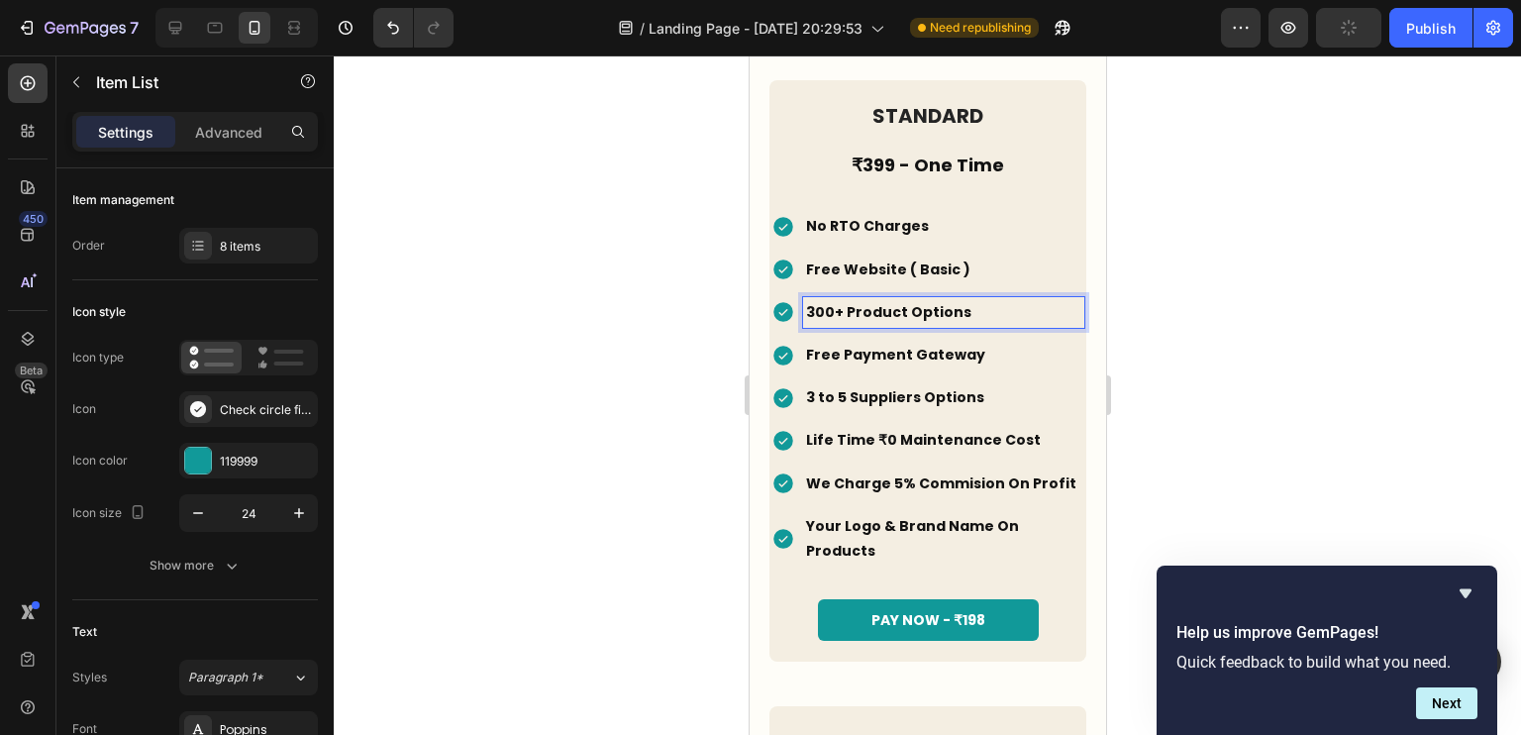
click at [830, 300] on p "300+ Product Options" at bounding box center [943, 312] width 276 height 25
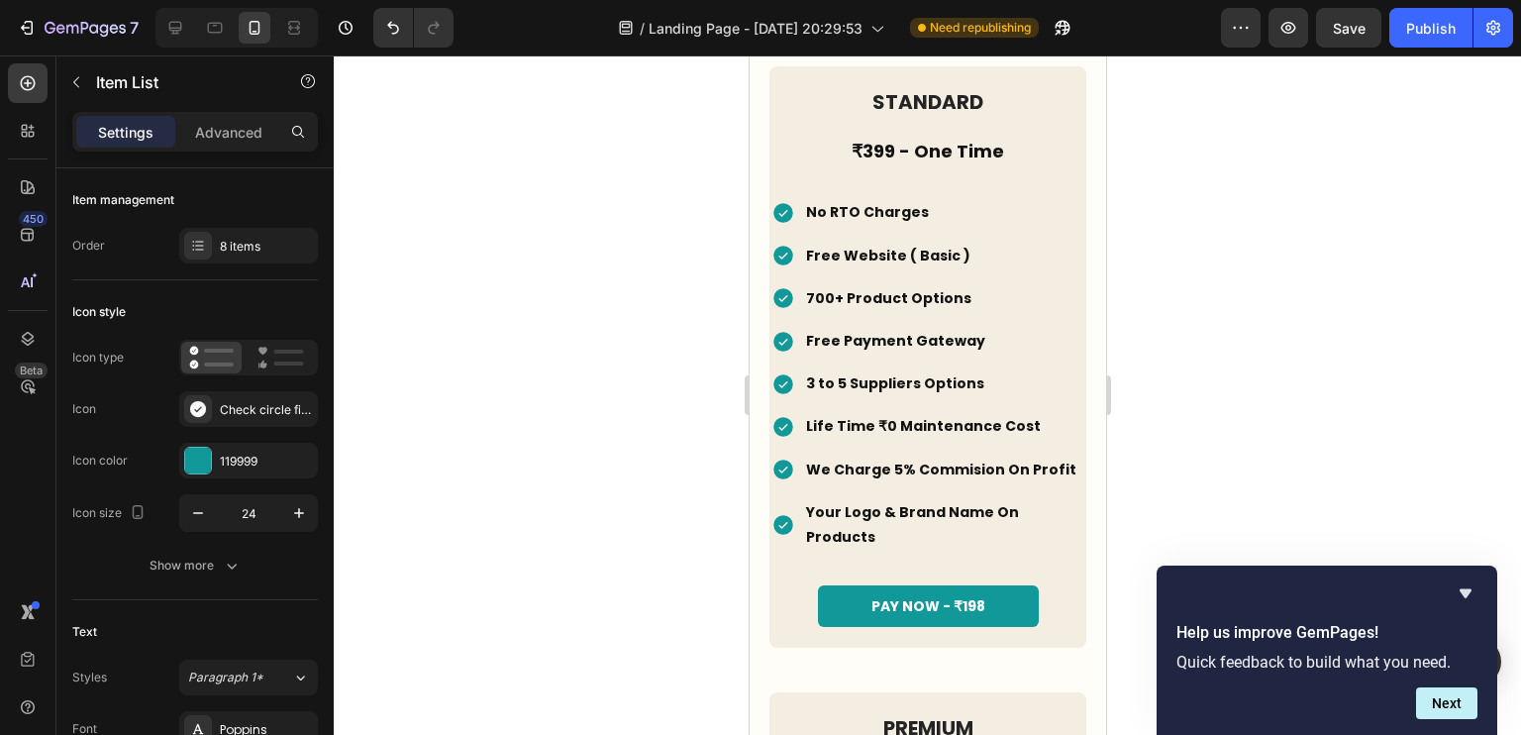
scroll to position [4522, 0]
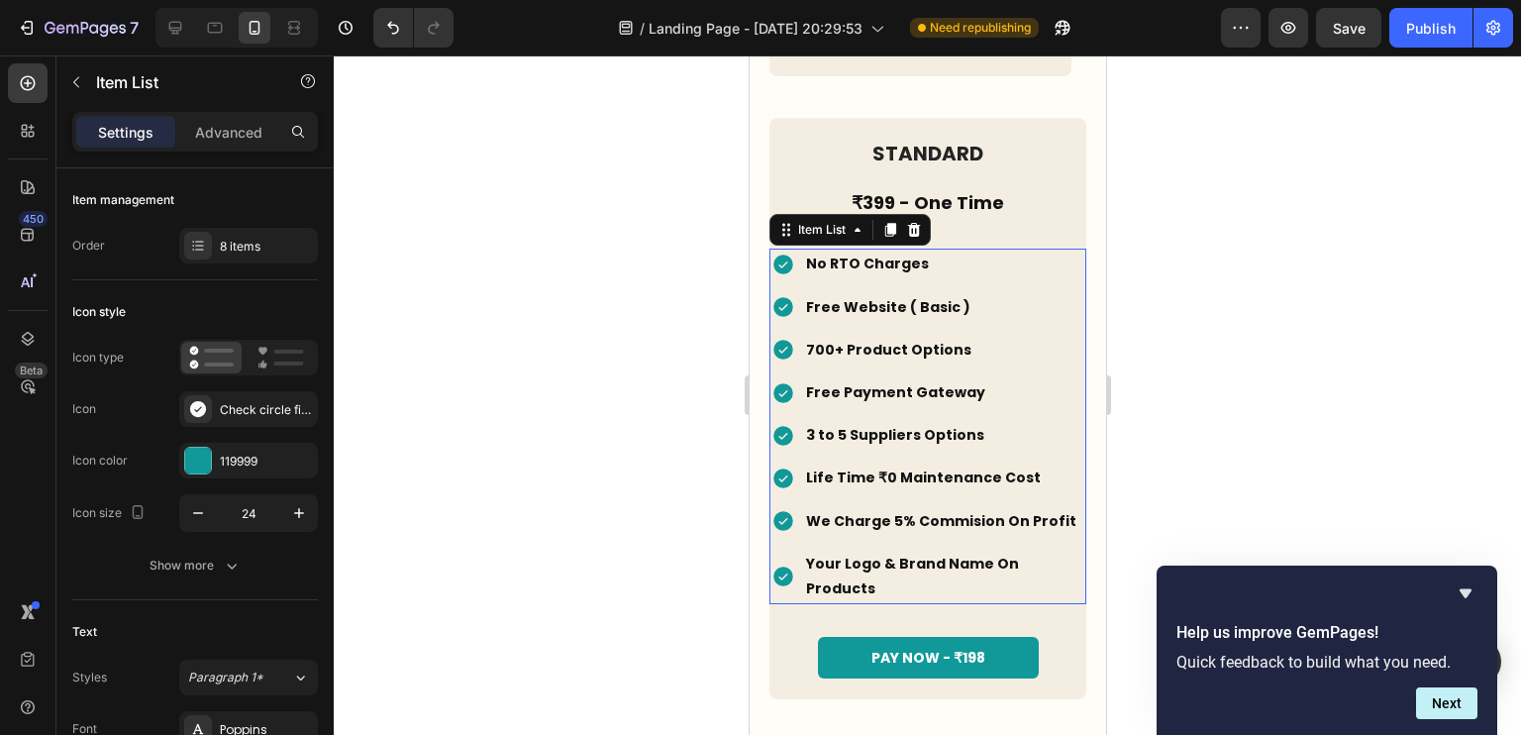
click at [940, 295] on p "Free Website ( Basic )" at bounding box center [943, 307] width 276 height 25
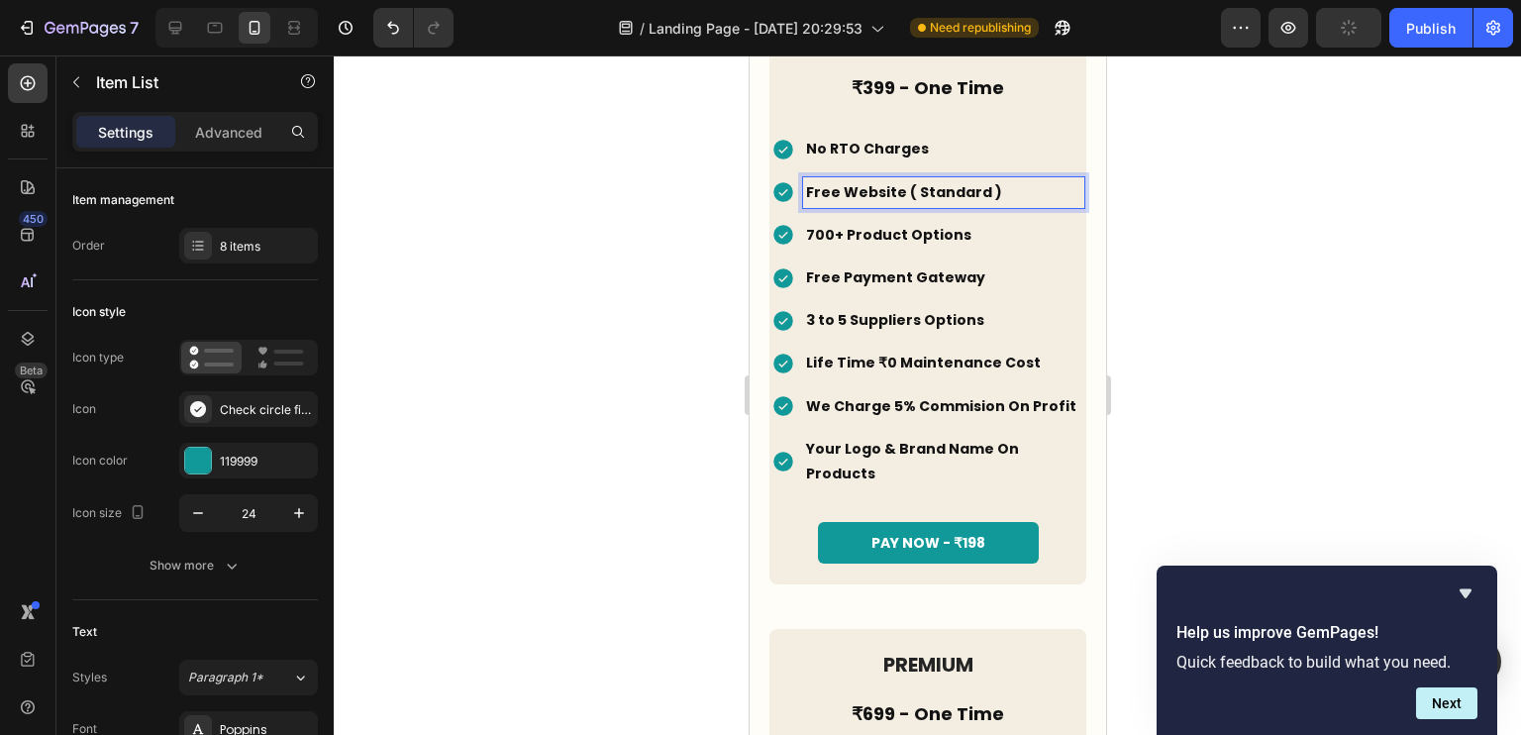
scroll to position [4639, 0]
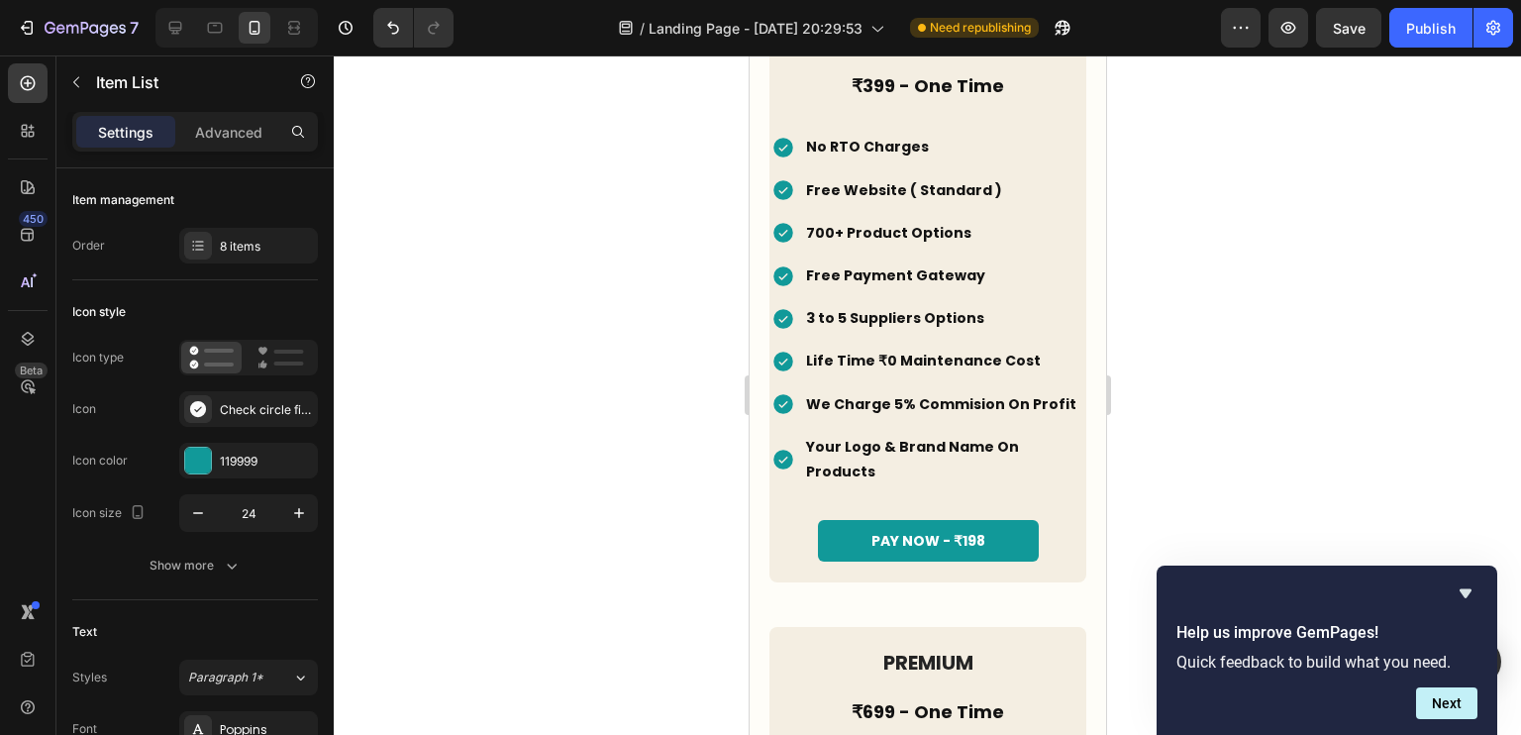
click at [780, 224] on icon at bounding box center [782, 234] width 20 height 20
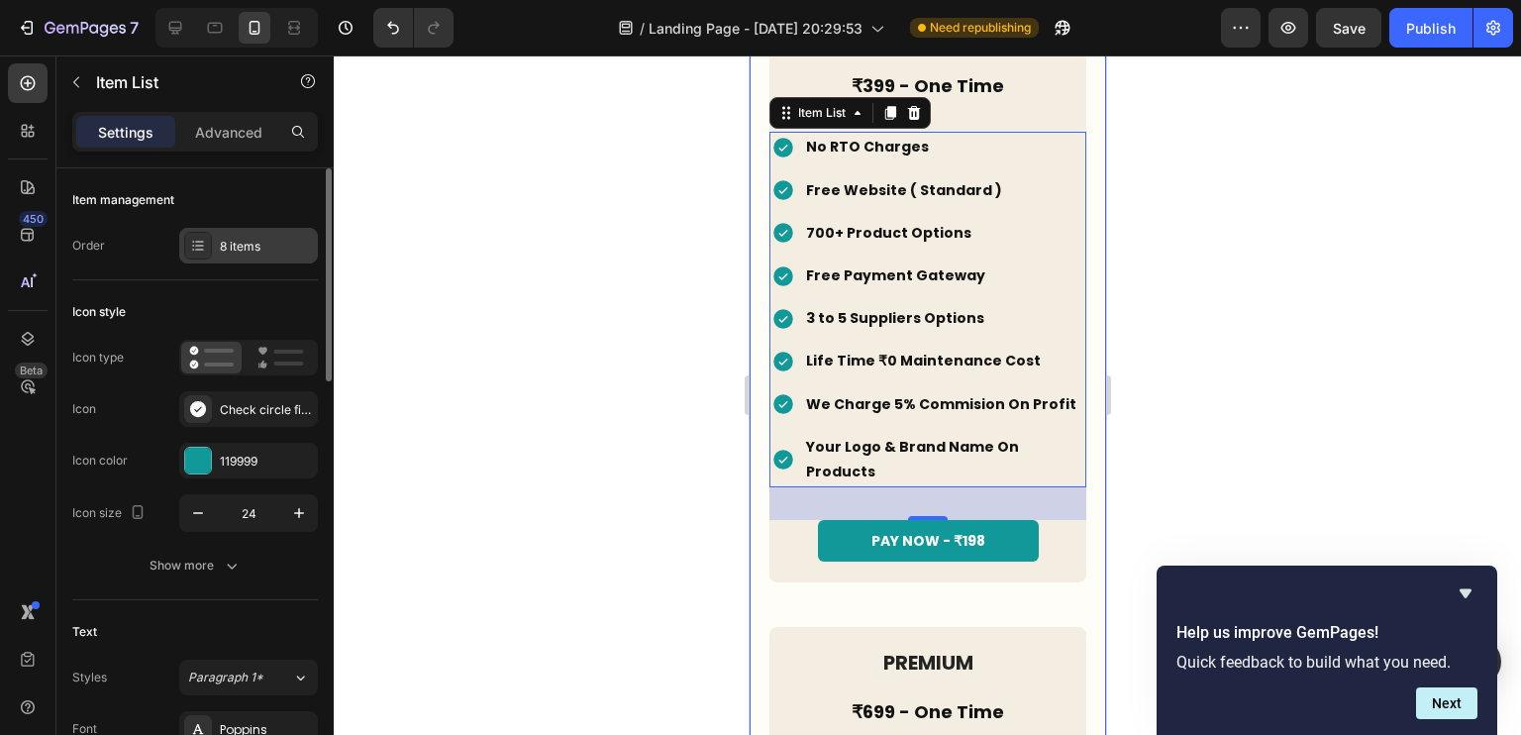
click at [261, 257] on div "8 items" at bounding box center [248, 246] width 139 height 36
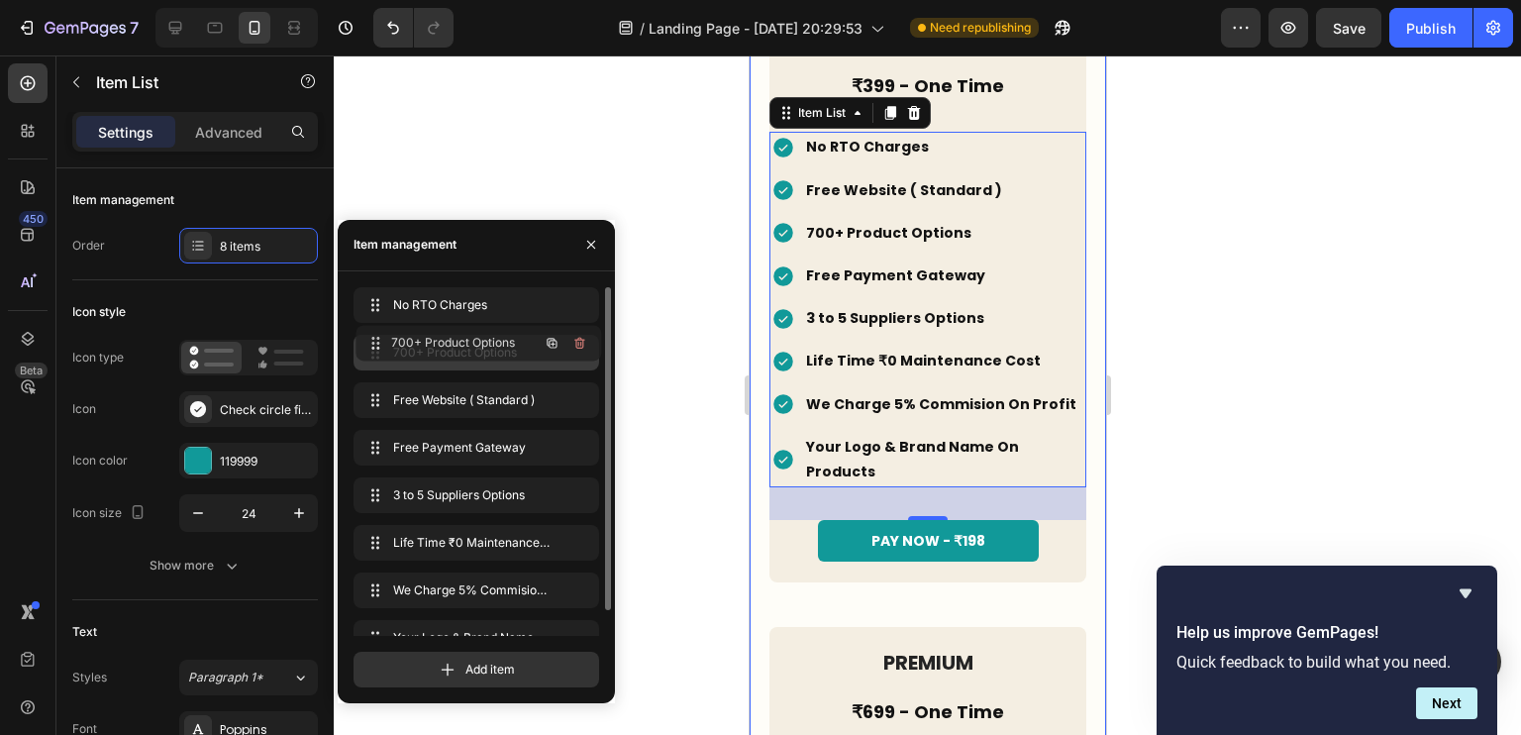
drag, startPoint x: 374, startPoint y: 389, endPoint x: 376, endPoint y: 332, distance: 57.5
drag, startPoint x: 374, startPoint y: 408, endPoint x: 373, endPoint y: 456, distance: 48.5
drag, startPoint x: 373, startPoint y: 456, endPoint x: 378, endPoint y: 505, distance: 48.8
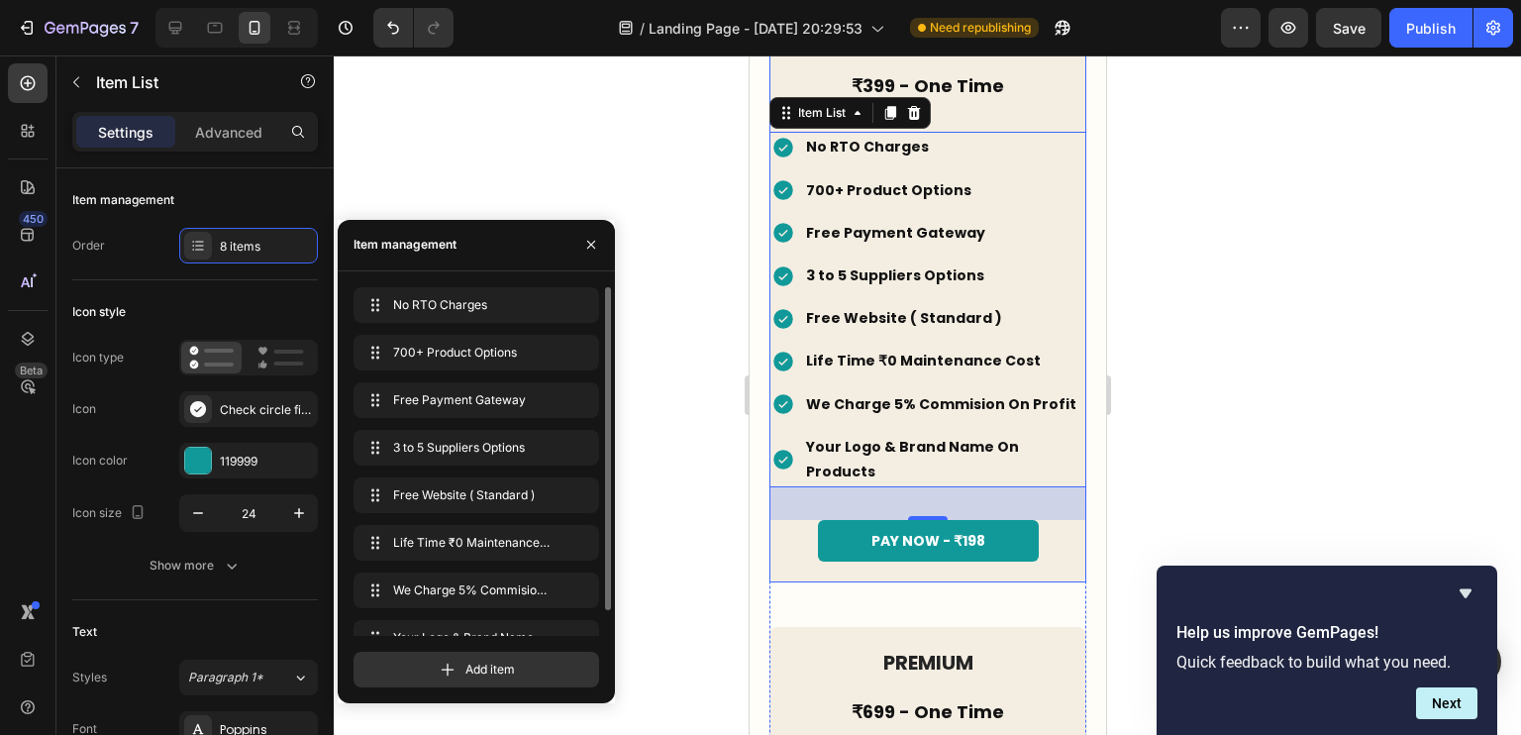
scroll to position [4605, 0]
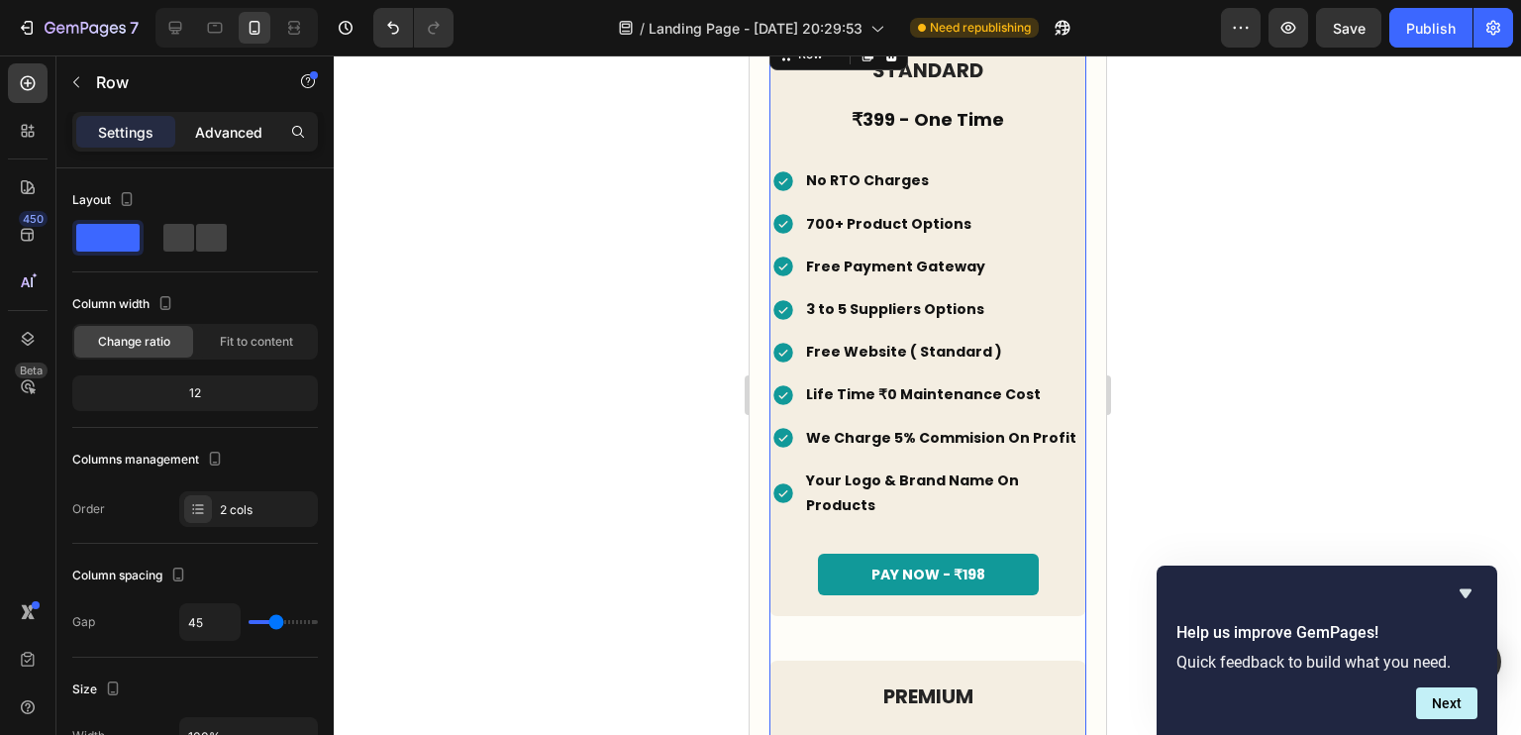
click at [216, 123] on p "Advanced" at bounding box center [228, 132] width 67 height 21
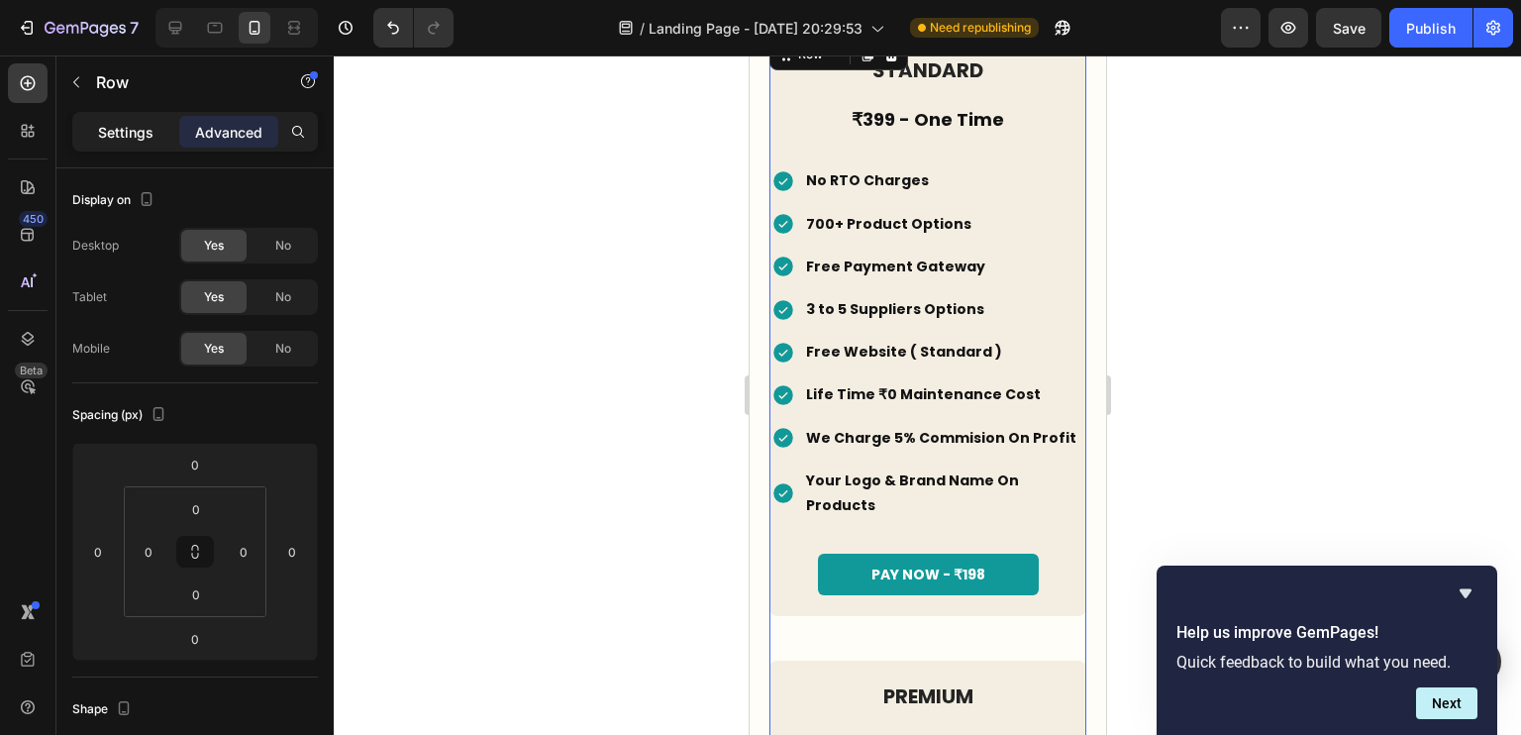
click at [154, 122] on div "Settings" at bounding box center [125, 132] width 99 height 32
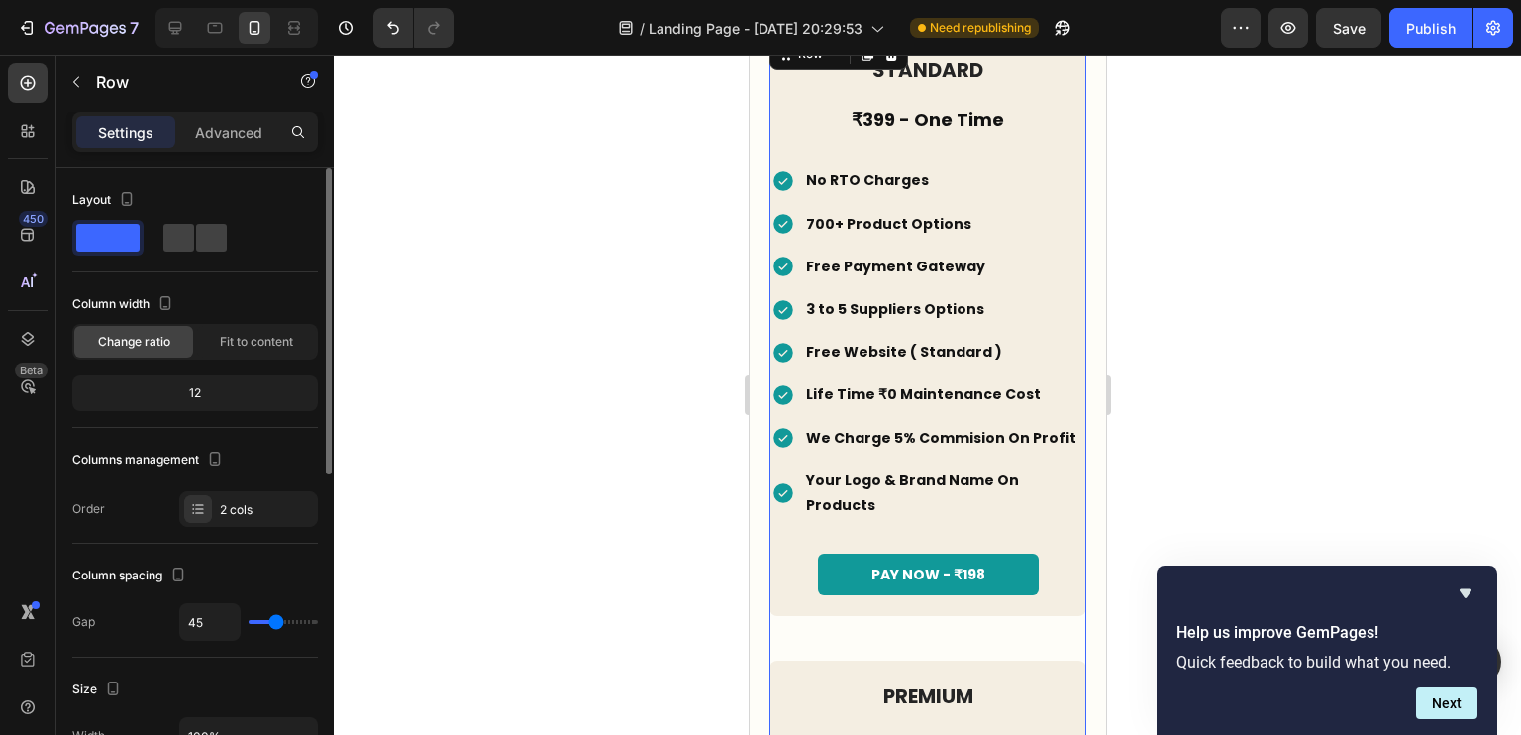
click at [285, 627] on div "45" at bounding box center [248, 622] width 139 height 38
click at [197, 623] on input "45" at bounding box center [209, 622] width 59 height 36
type input "5"
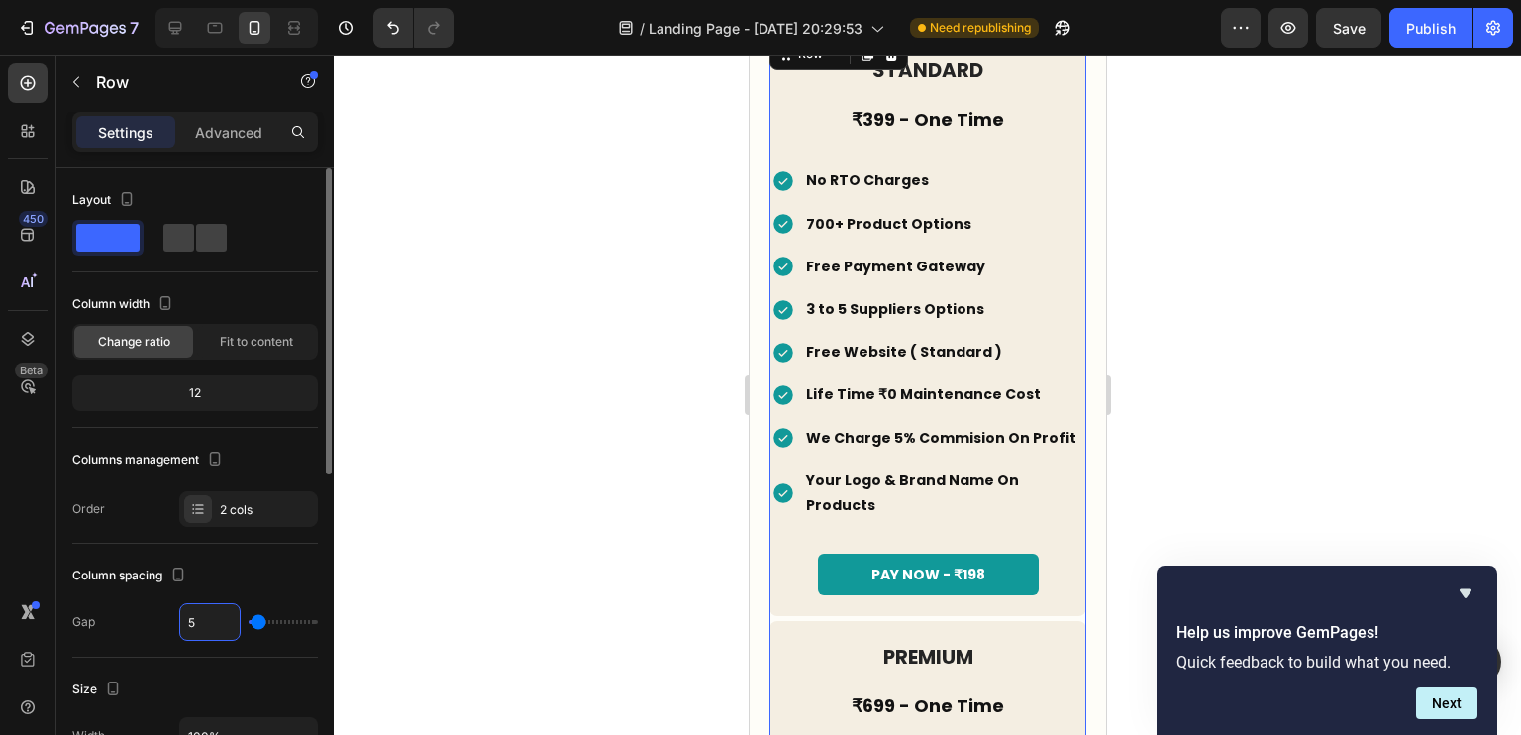
type input "50"
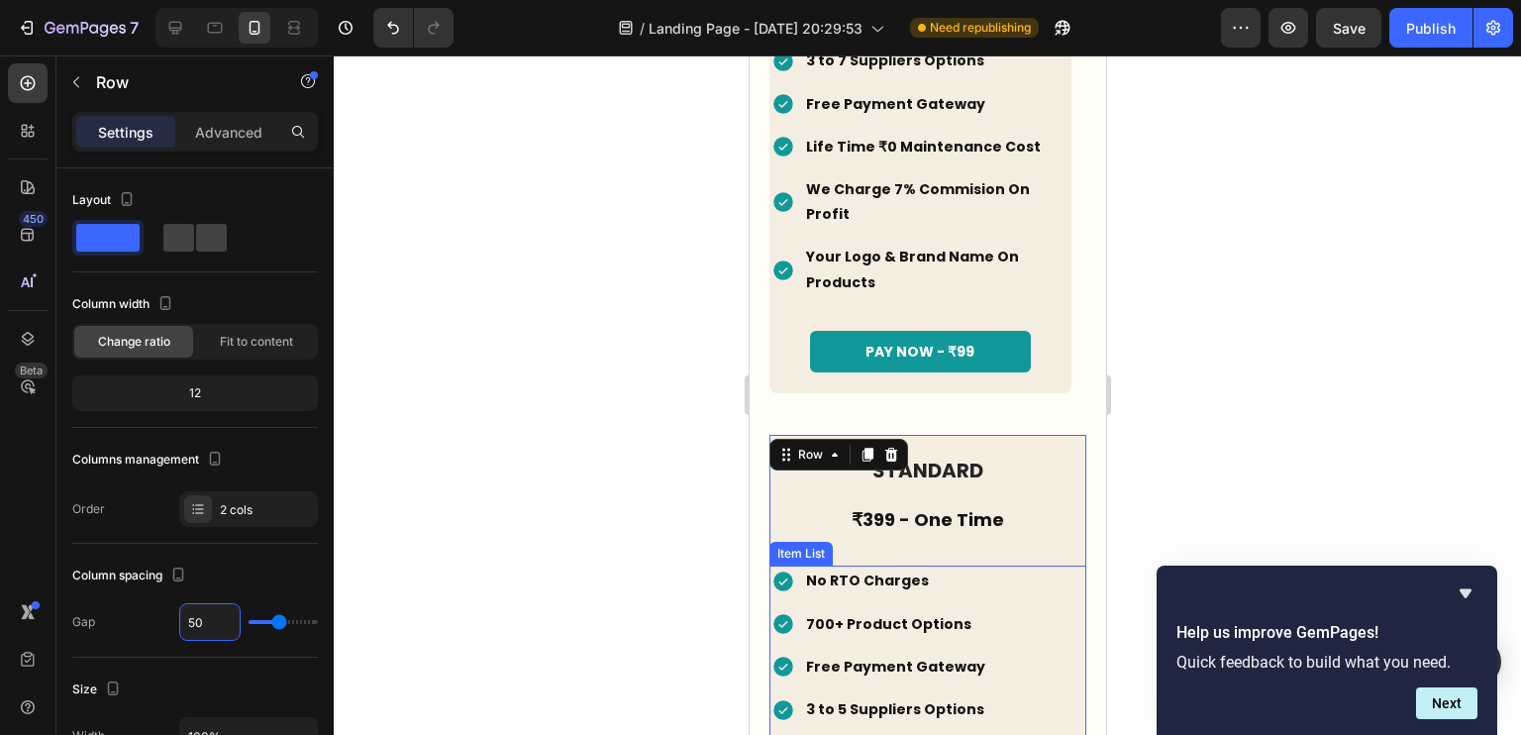
scroll to position [4186, 0]
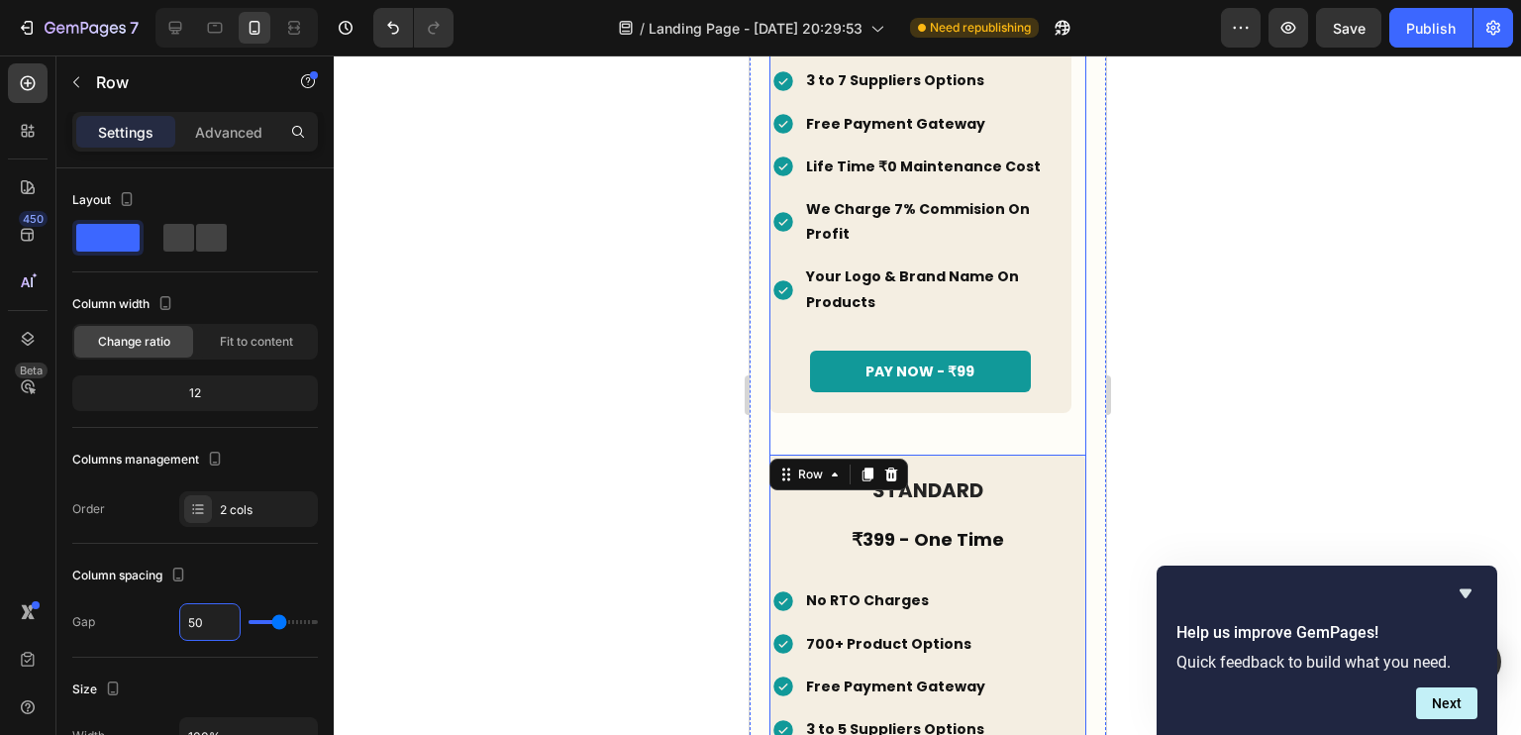
click at [938, 413] on div "STARTER Heading ₹199 - One Time Heading No RTO Charges Free Website ( Basic ) 3…" at bounding box center [926, 129] width 317 height 647
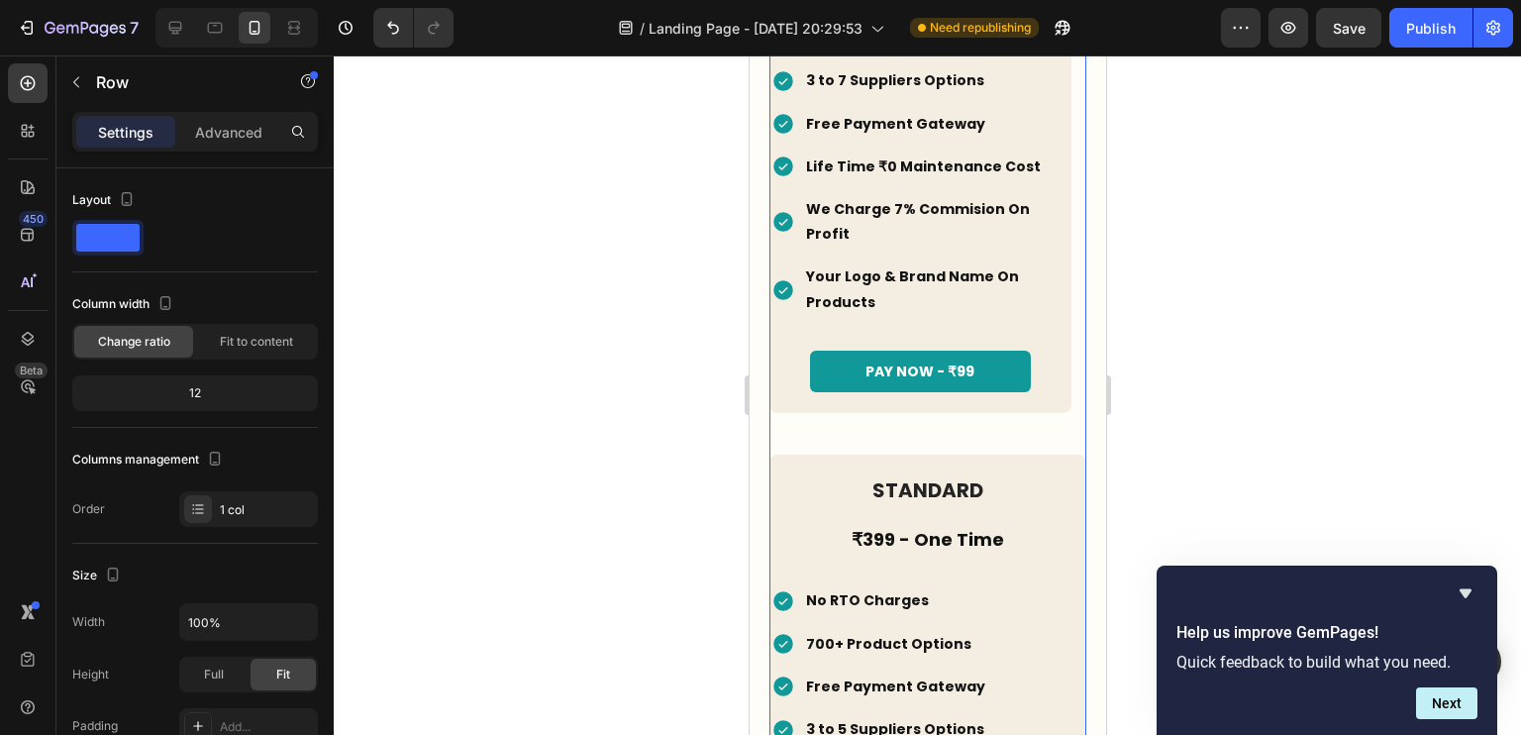
click at [955, 397] on div "STARTER Heading ₹199 - One Time Heading No RTO Charges Free Website ( Basic ) 3…" at bounding box center [926, 129] width 317 height 647
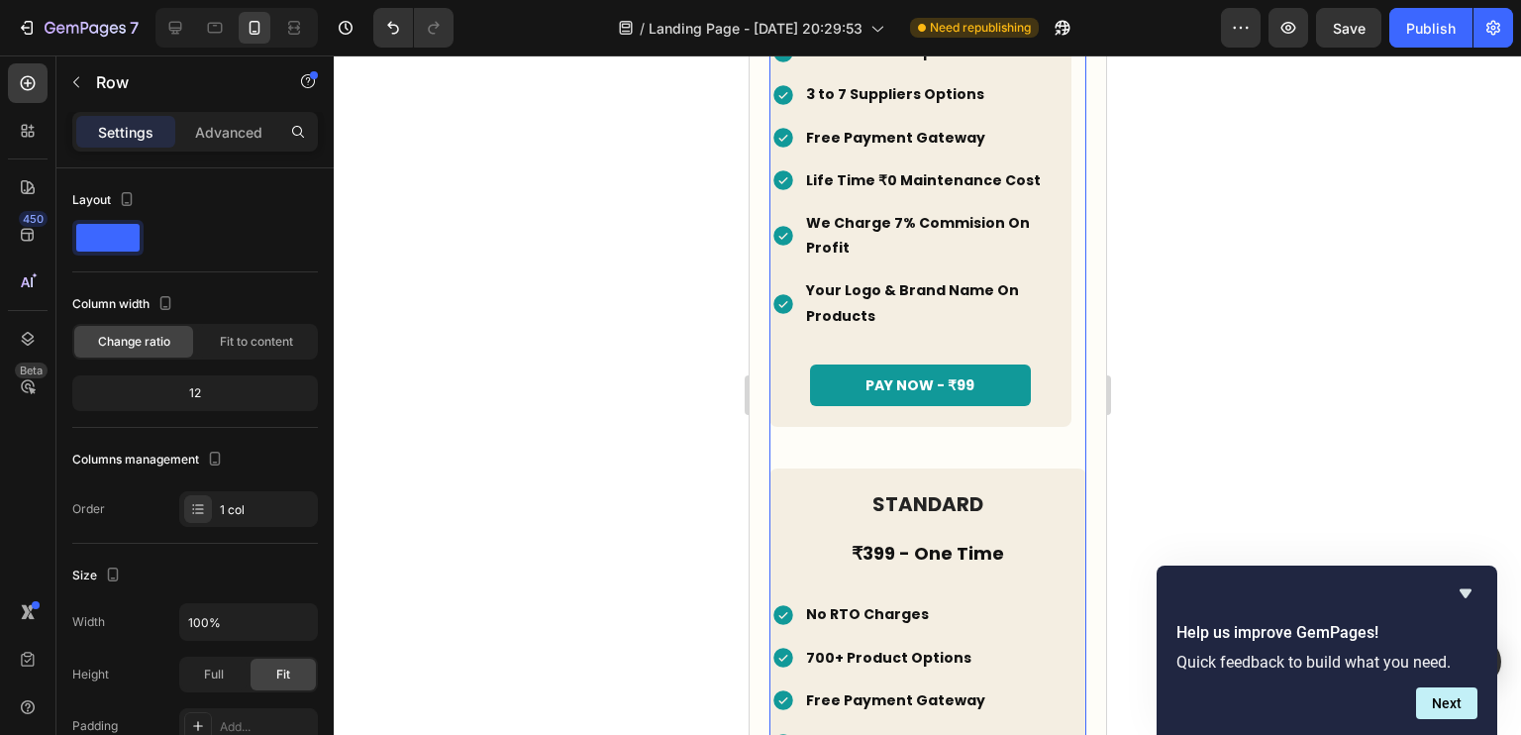
scroll to position [4173, 0]
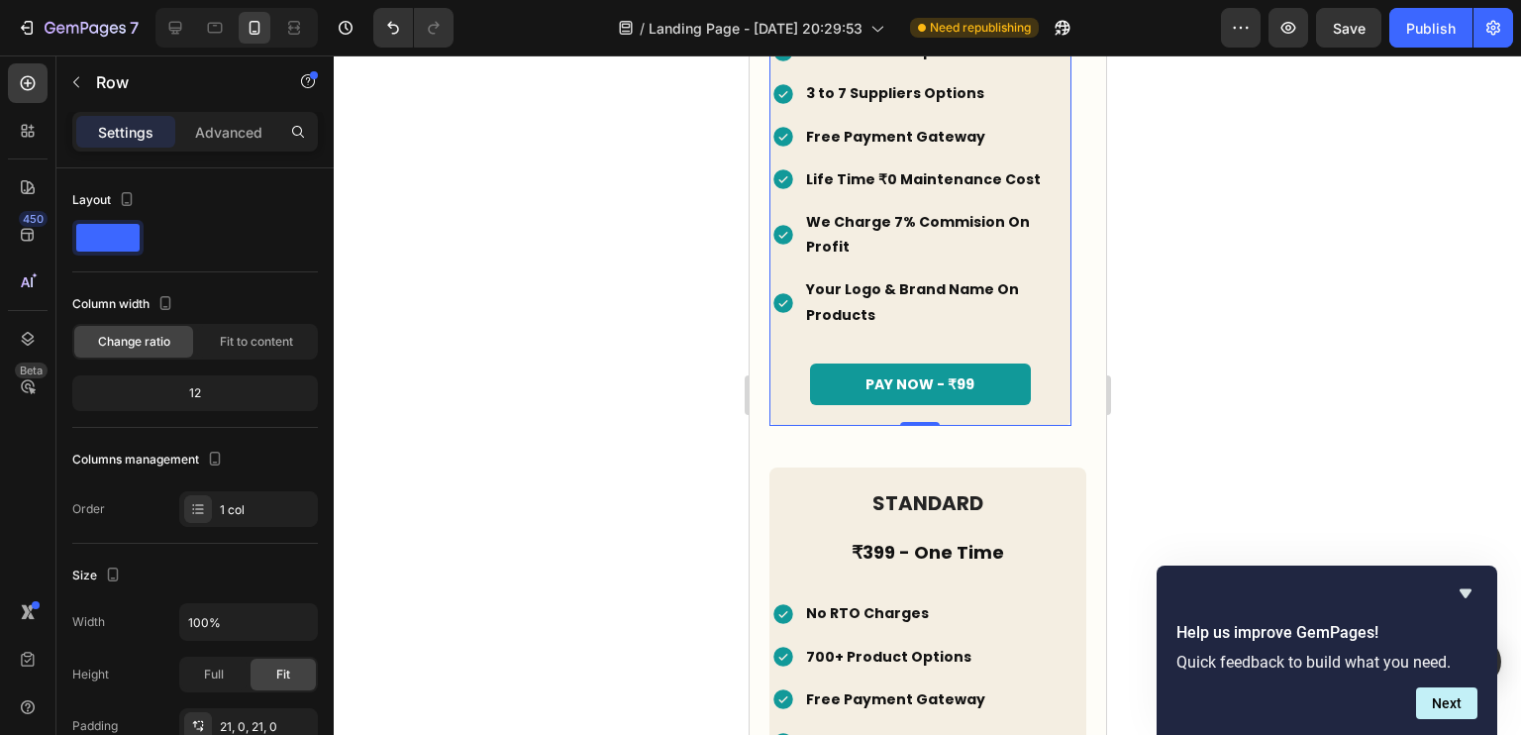
click at [918, 388] on div "STARTER Heading ₹199 - One Time Heading No RTO Charges Free Website ( Basic ) 3…" at bounding box center [919, 122] width 302 height 606
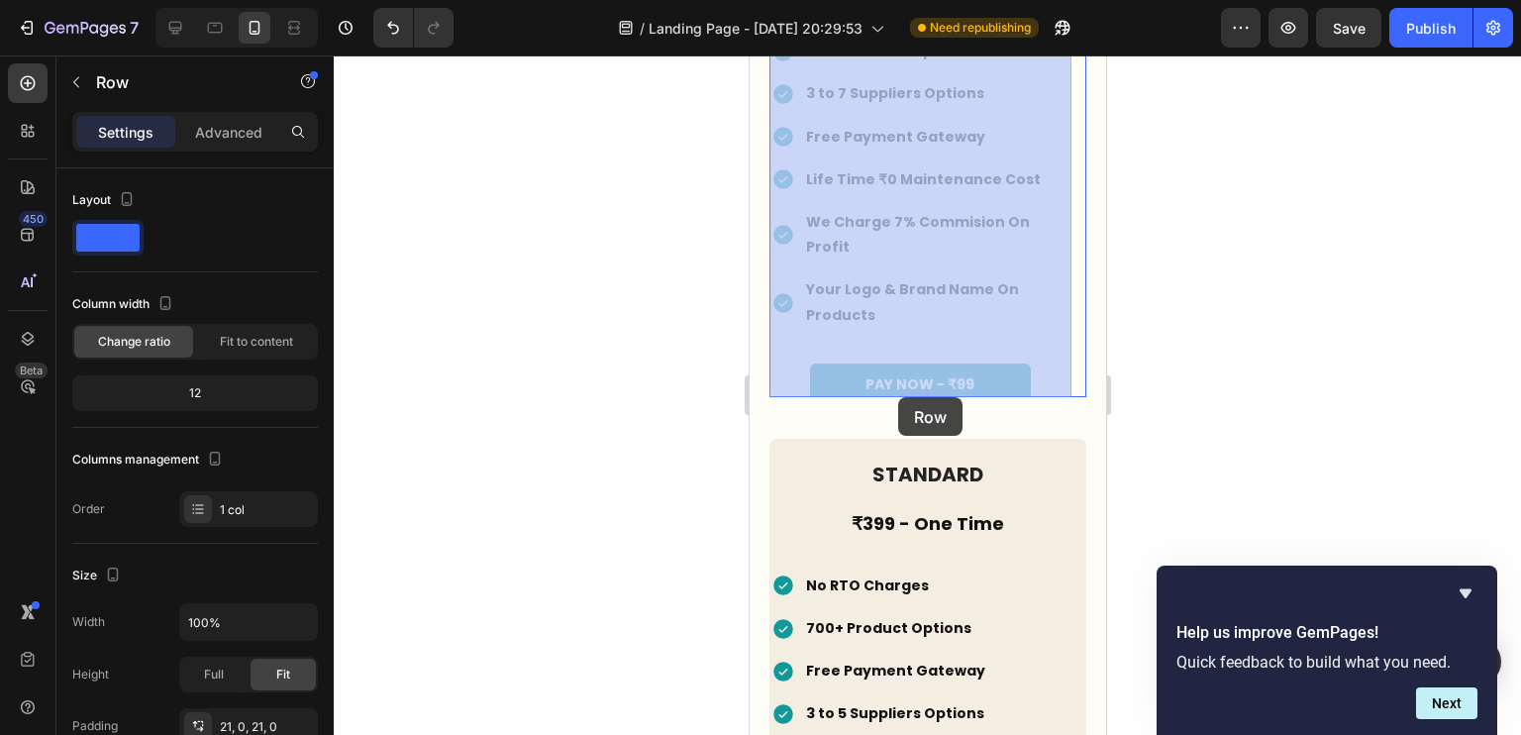
drag, startPoint x: 918, startPoint y: 388, endPoint x: 899, endPoint y: 395, distance: 20.0
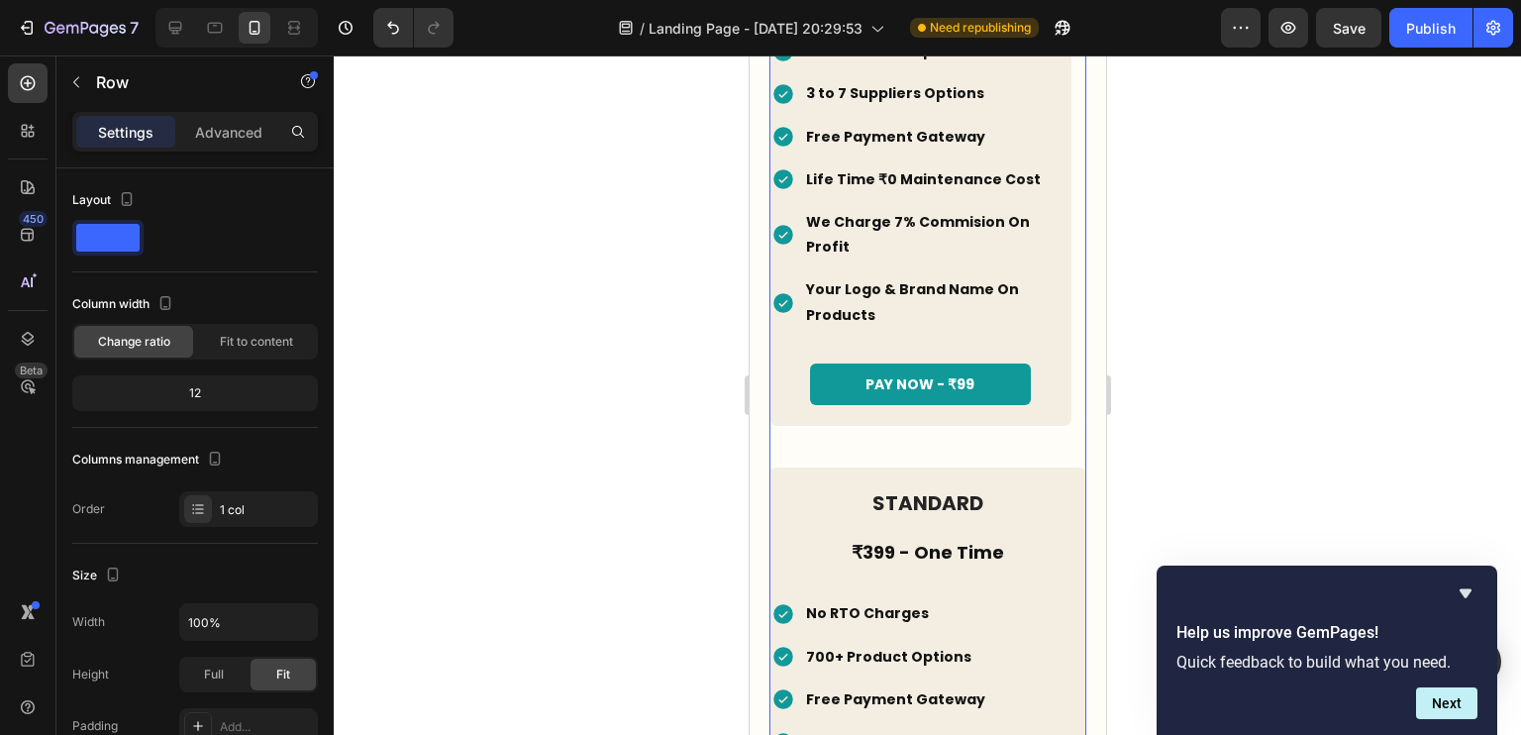
click at [888, 422] on div "STARTER Heading ₹199 - One Time Heading No RTO Charges Free Website ( Basic ) 3…" at bounding box center [926, 142] width 317 height 647
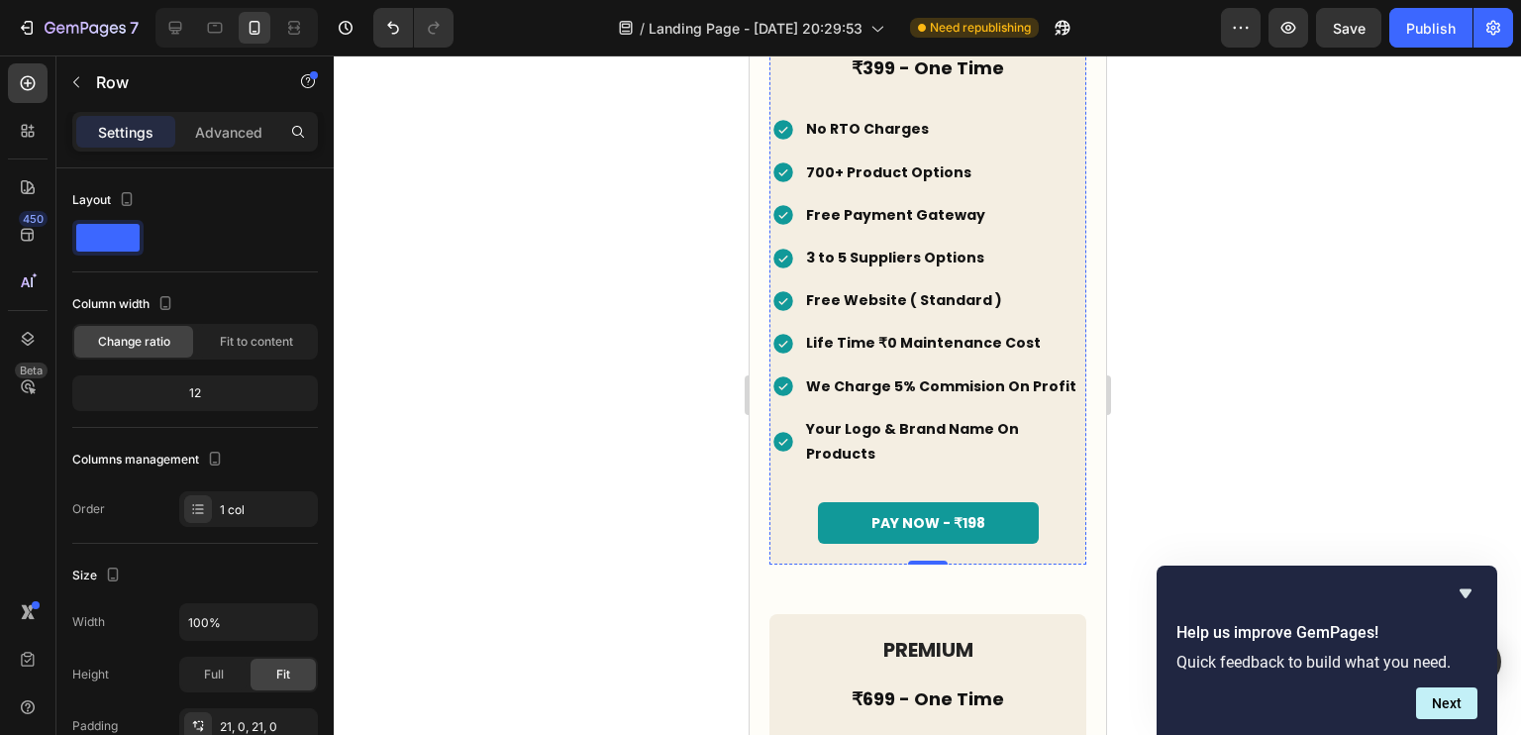
scroll to position [4659, 0]
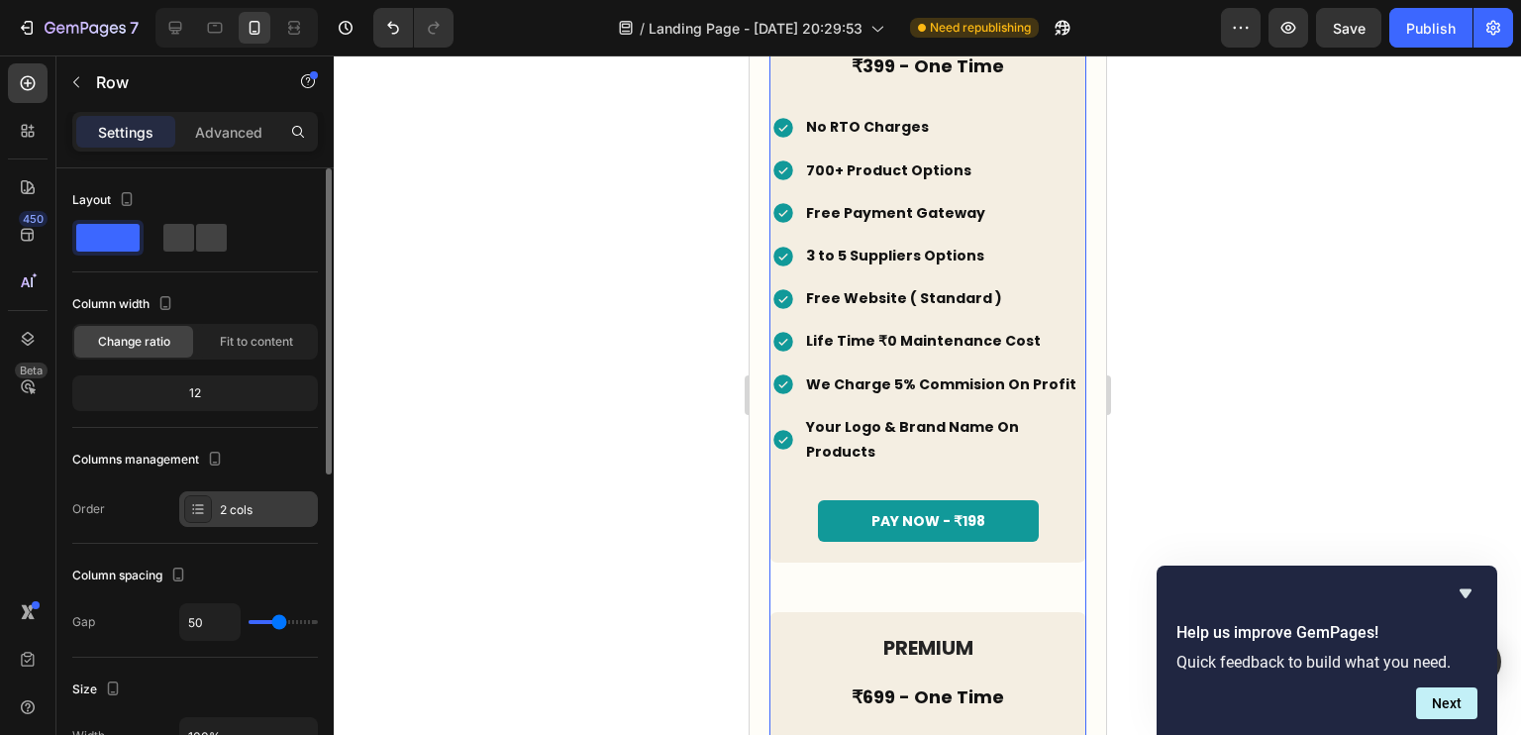
click at [275, 507] on div "2 cols" at bounding box center [266, 510] width 93 height 18
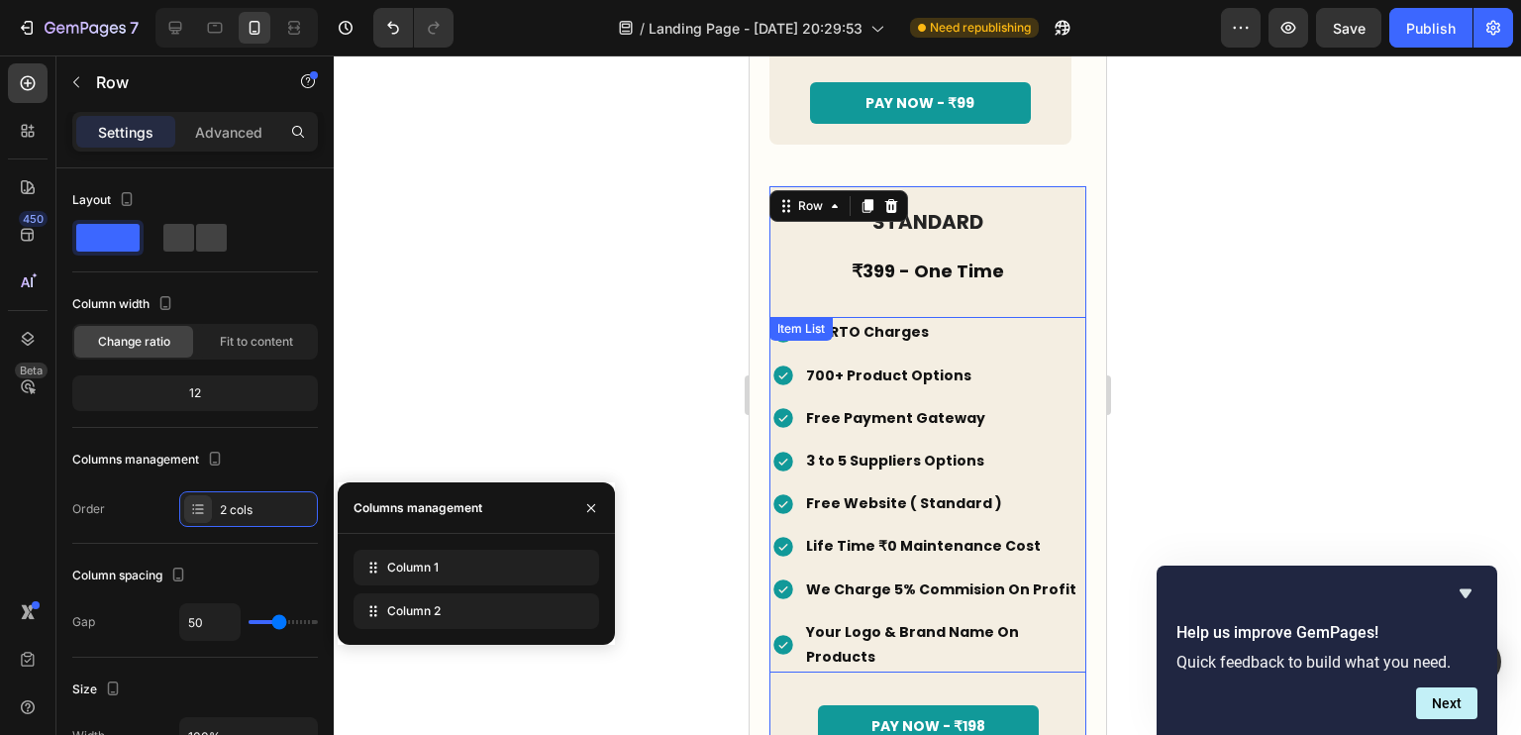
scroll to position [4334, 0]
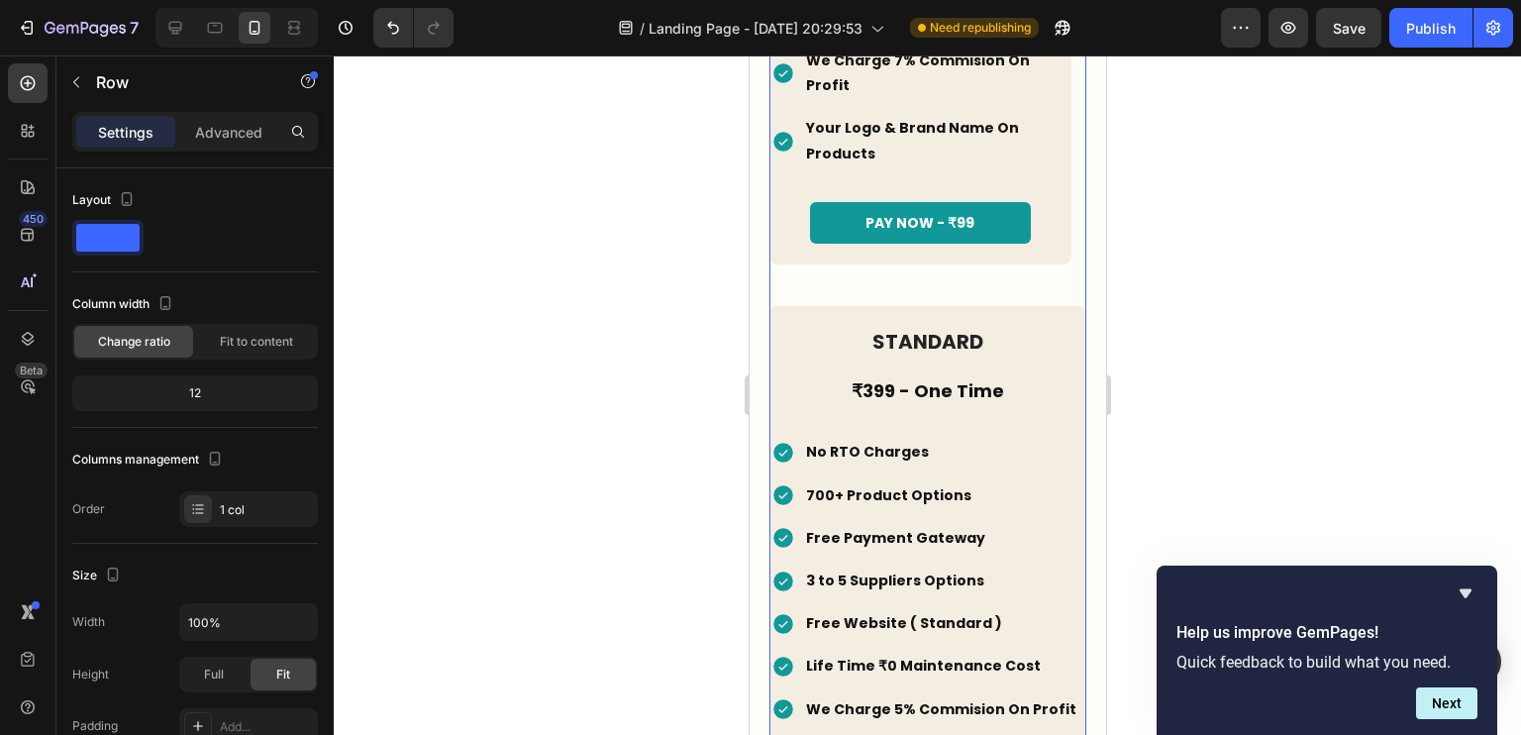
click at [266, 511] on div "1 col" at bounding box center [266, 510] width 93 height 18
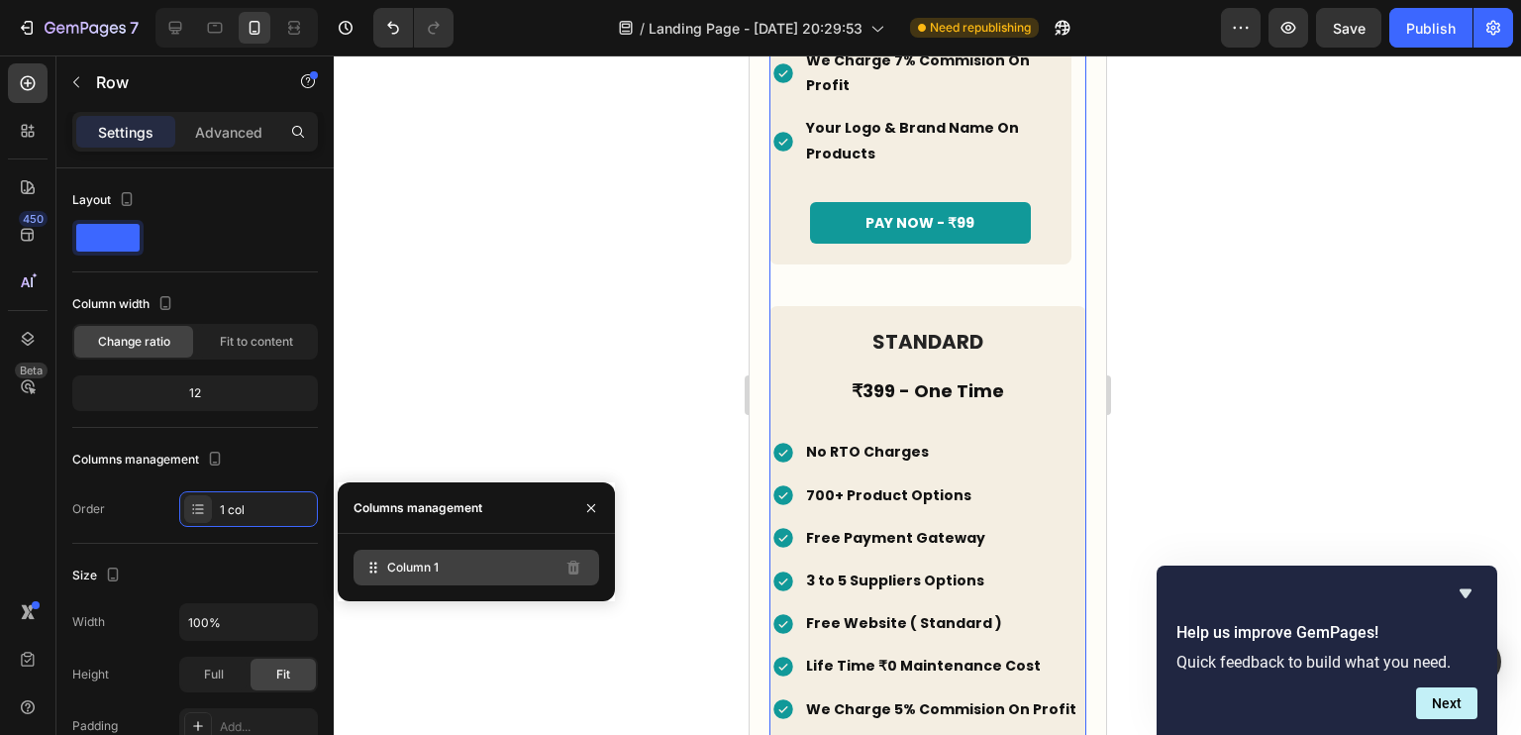
click at [421, 556] on div "Column 1" at bounding box center [476, 567] width 246 height 36
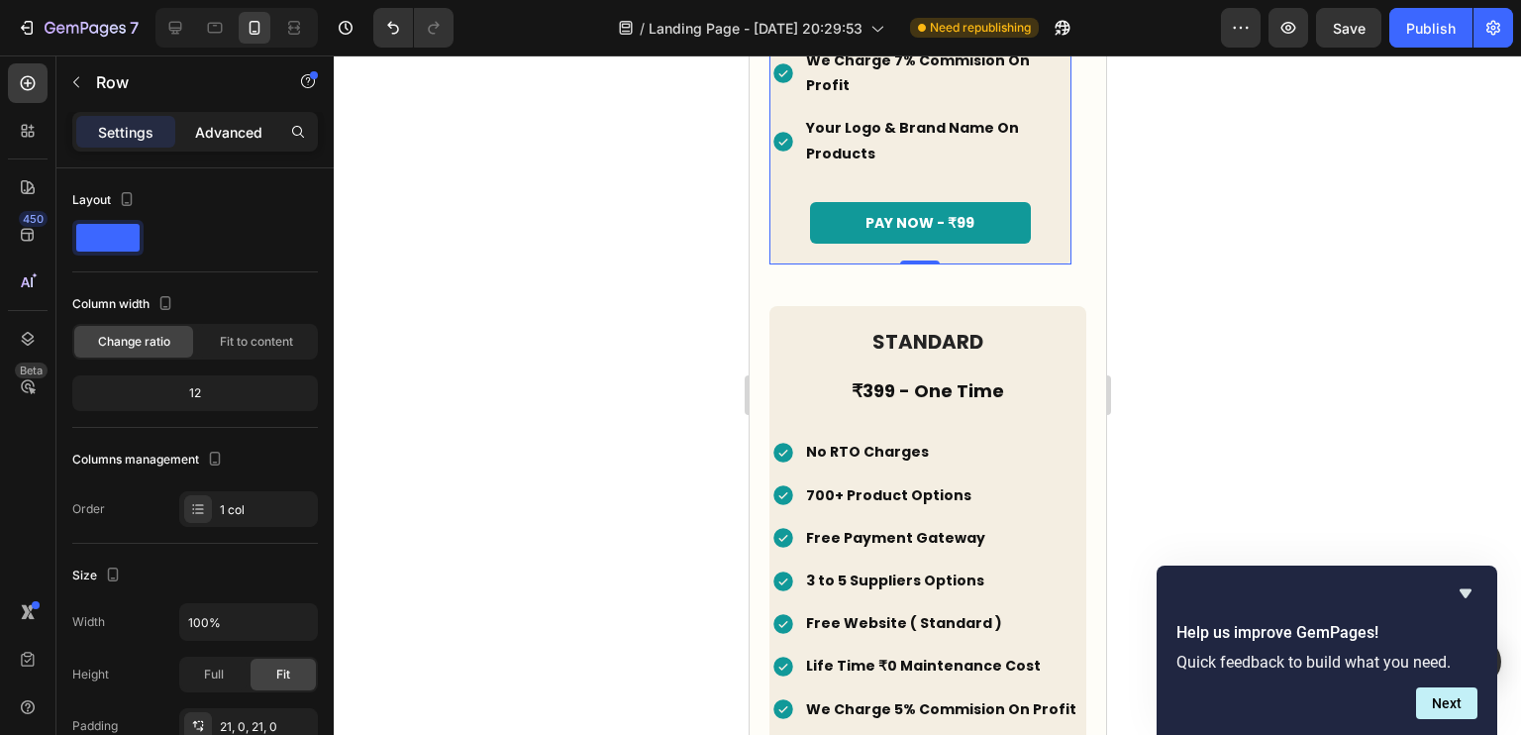
click at [248, 123] on p "Advanced" at bounding box center [228, 132] width 67 height 21
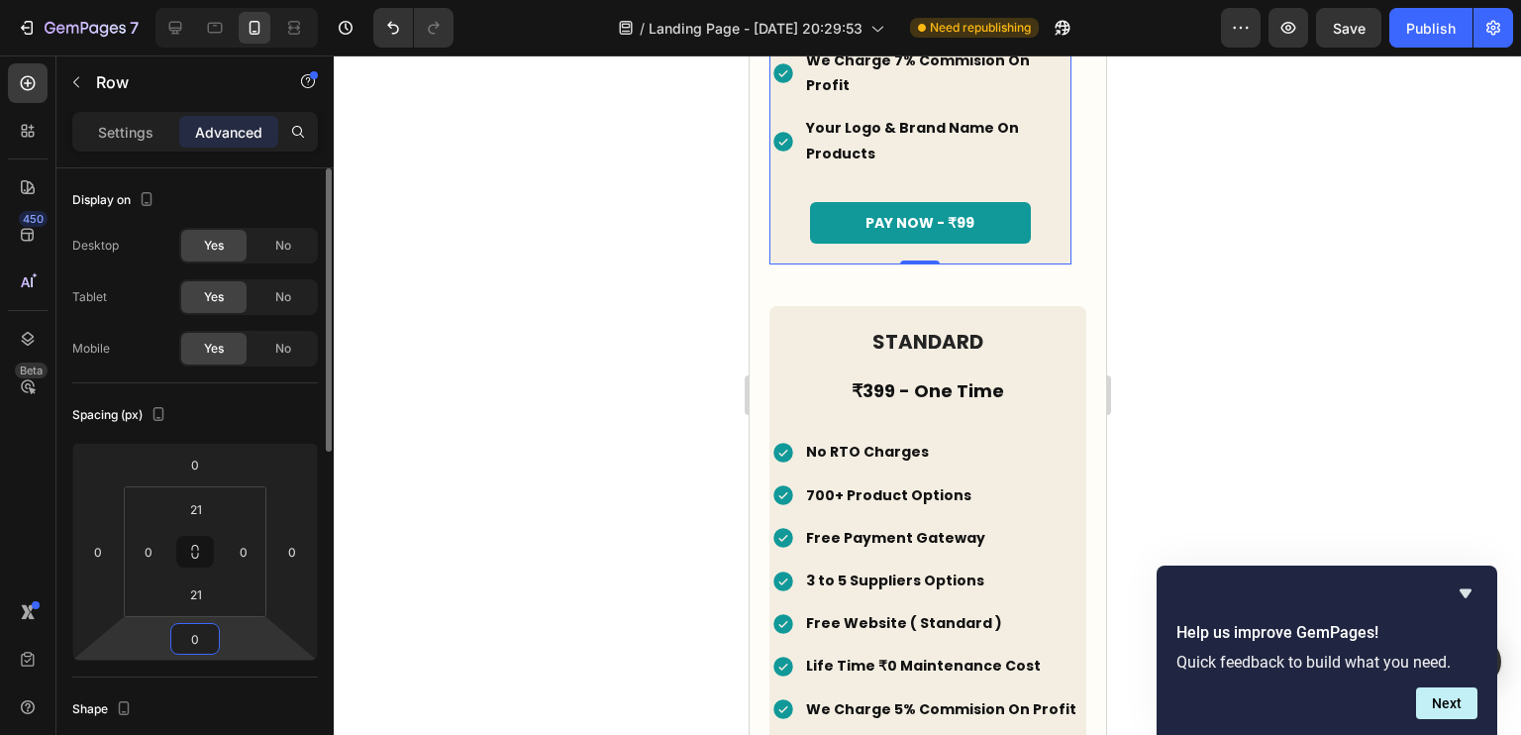
click at [198, 630] on input "0" at bounding box center [195, 639] width 40 height 30
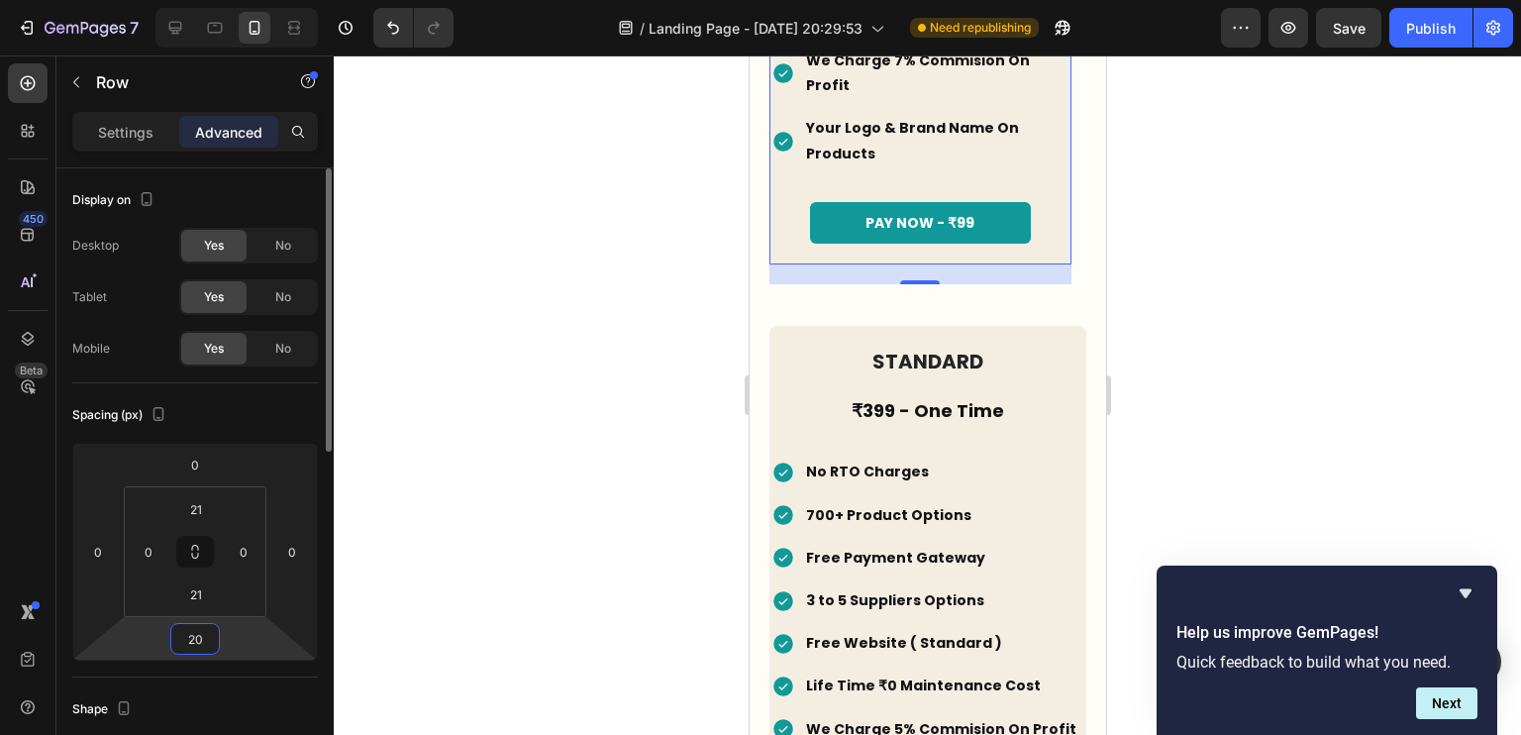
type input "2"
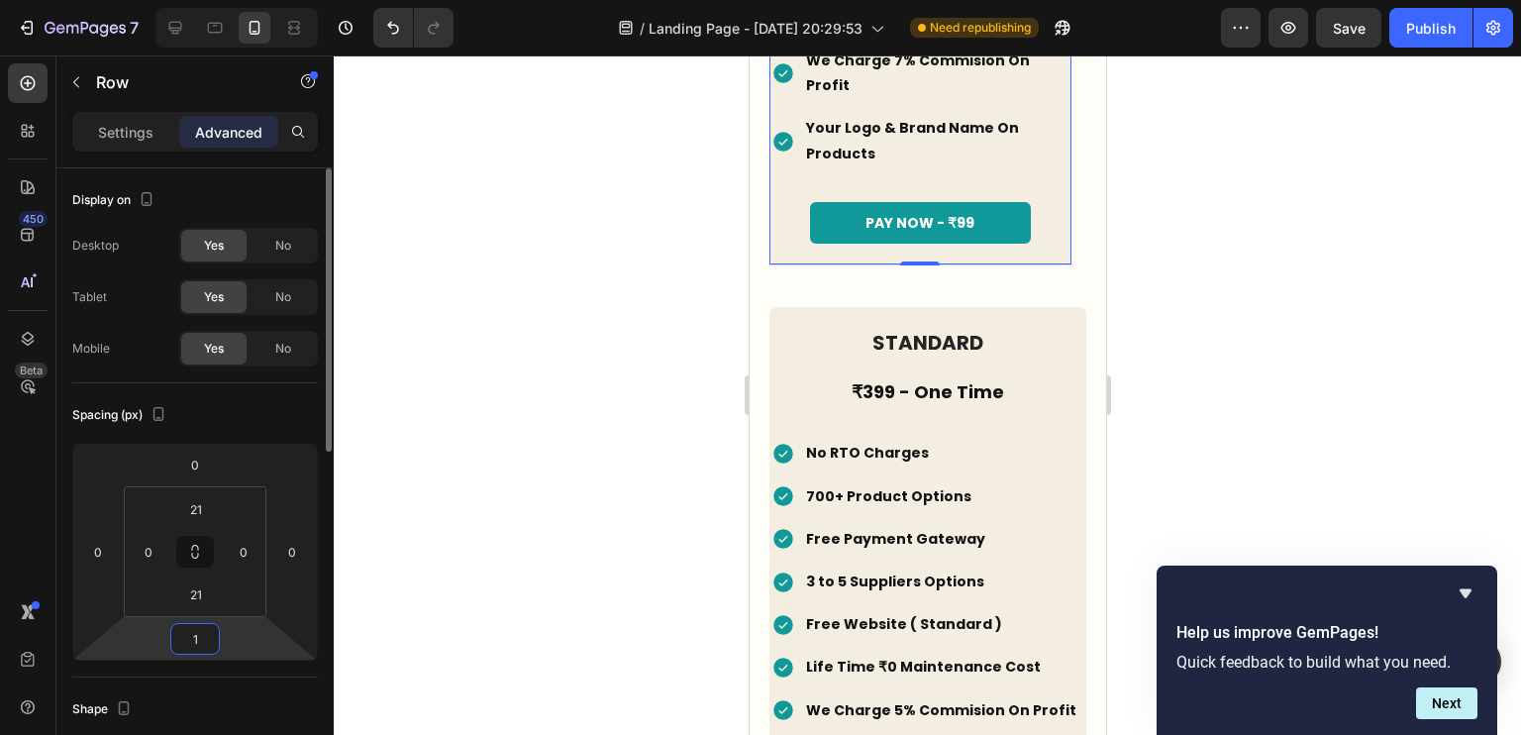
type input "10"
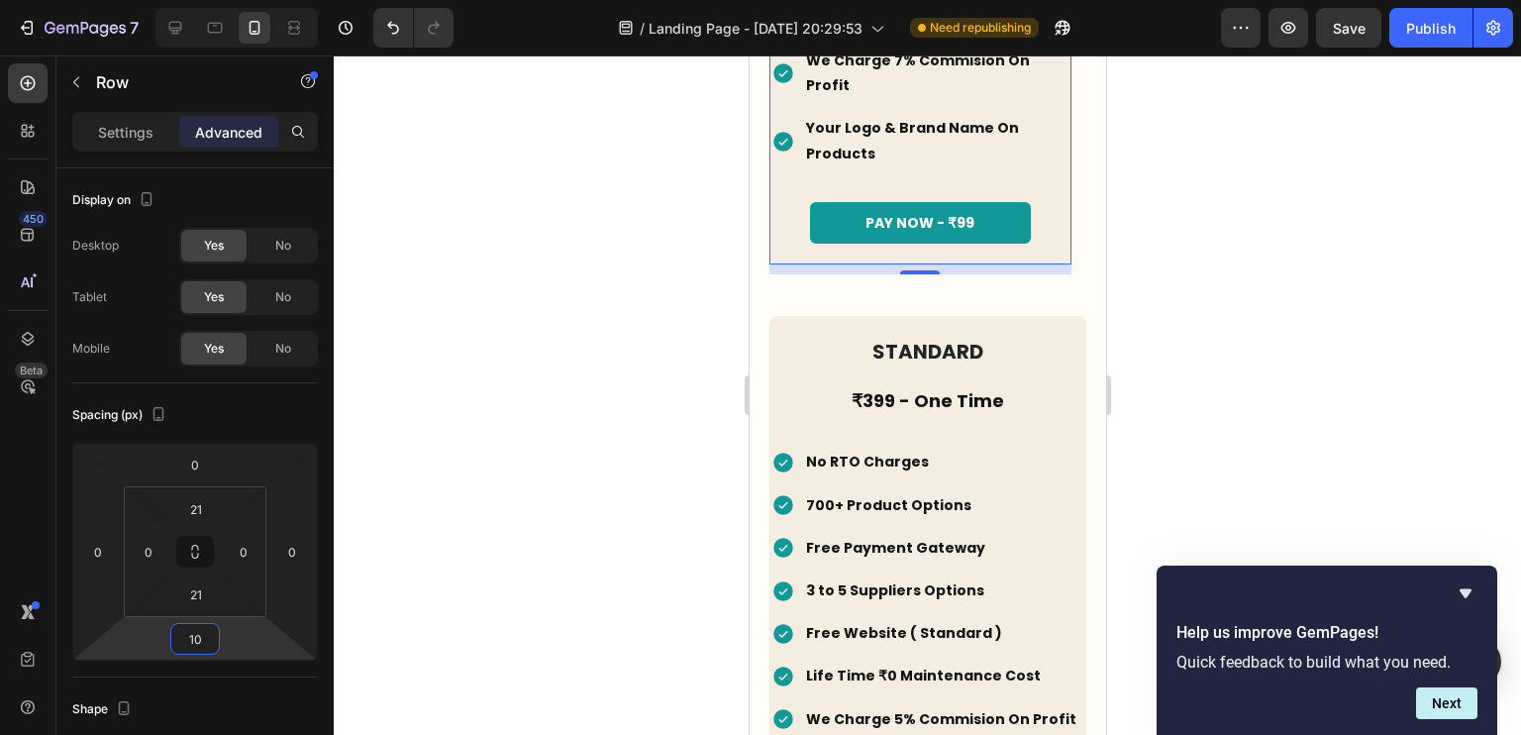
click at [643, 483] on div at bounding box center [927, 394] width 1187 height 679
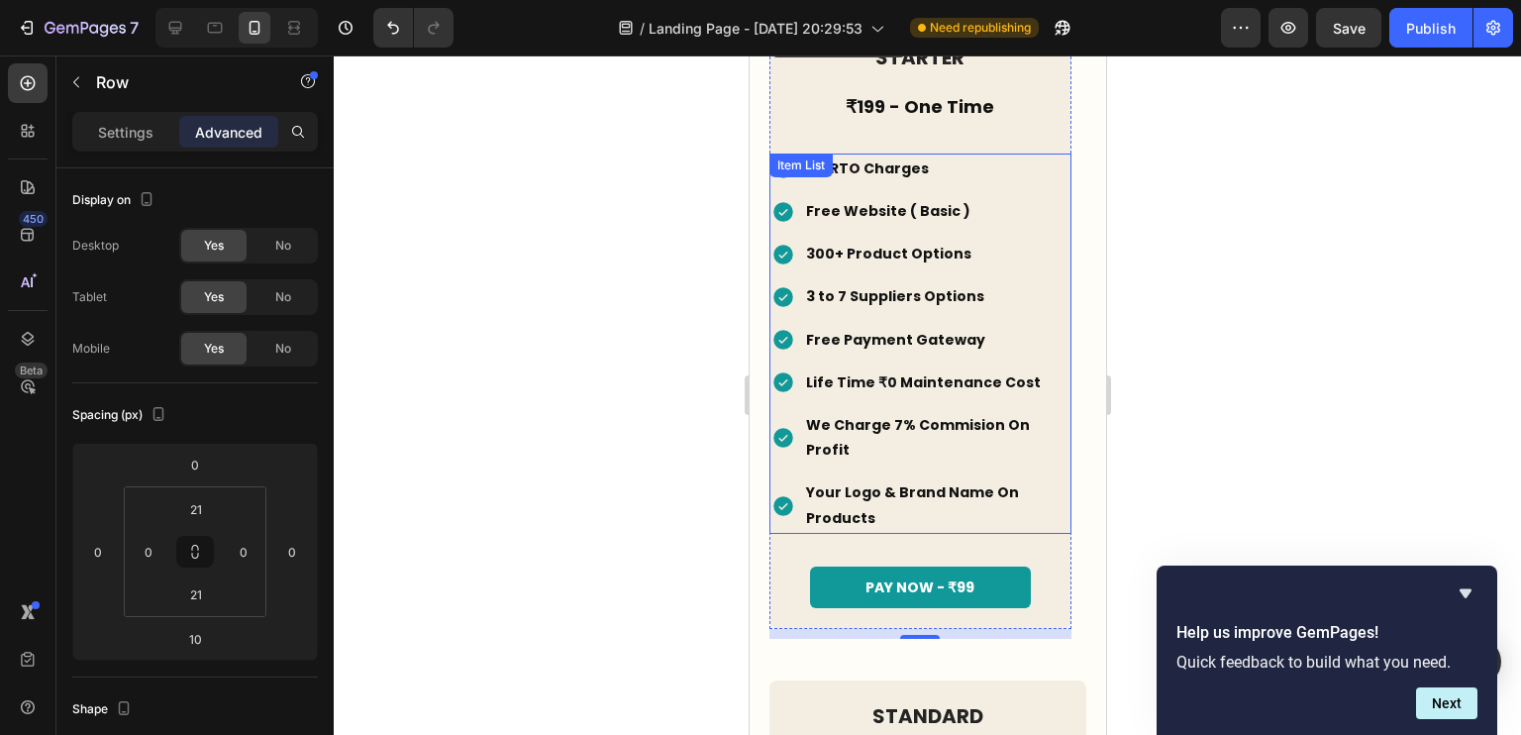
scroll to position [3816, 0]
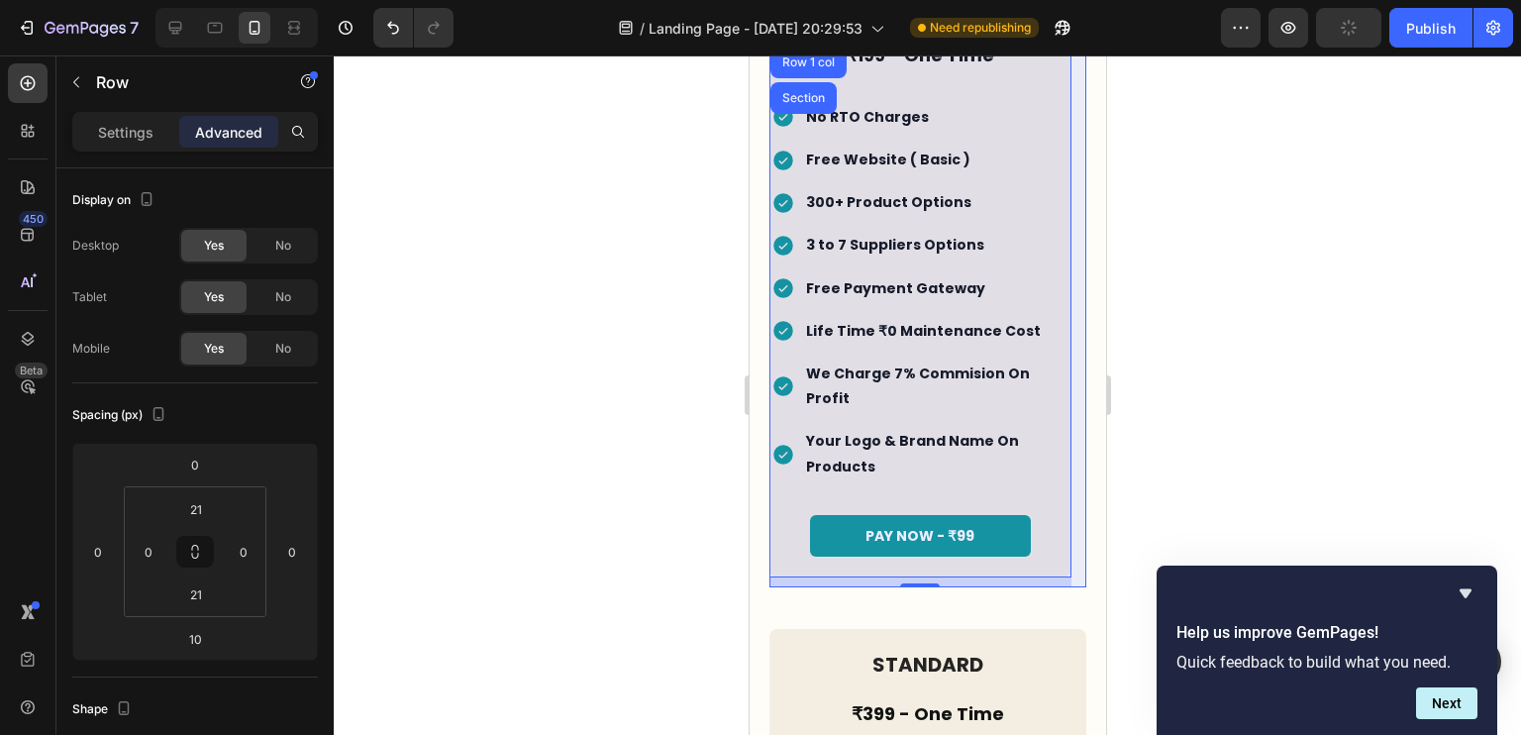
click at [811, 43] on div "Carousel" at bounding box center [806, 27] width 74 height 32
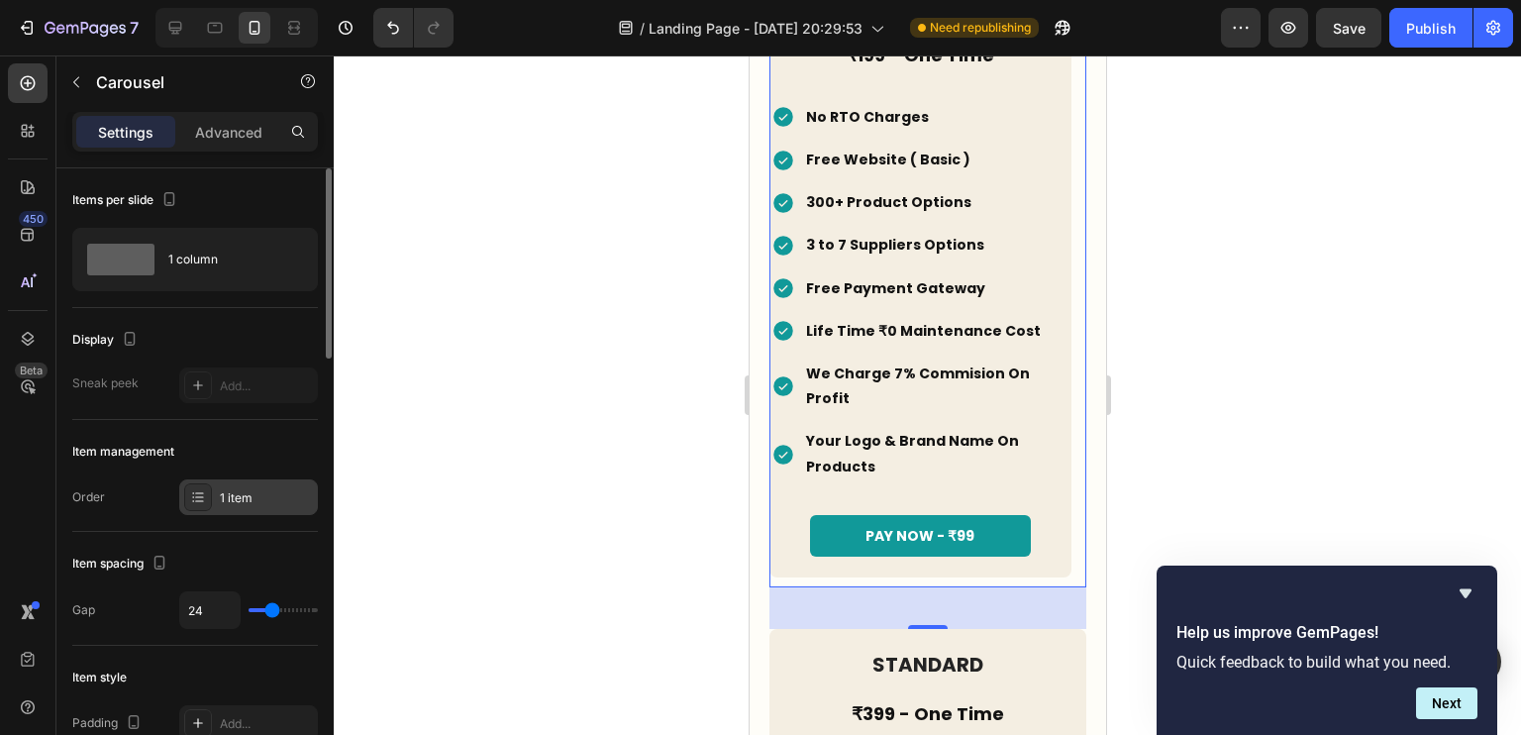
click at [255, 505] on div "1 item" at bounding box center [248, 497] width 139 height 36
click at [197, 614] on input "24" at bounding box center [209, 610] width 59 height 36
type input "5"
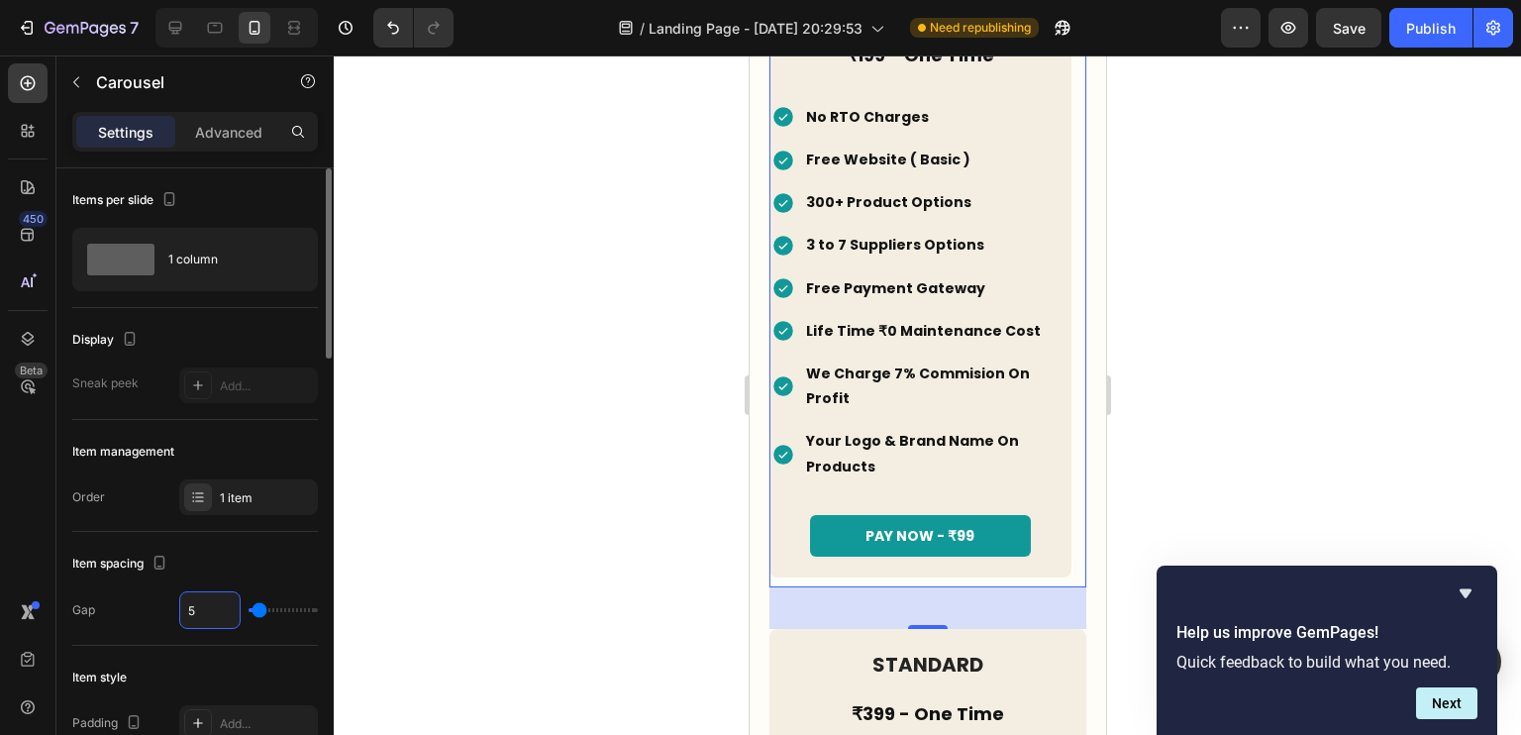
type input "50"
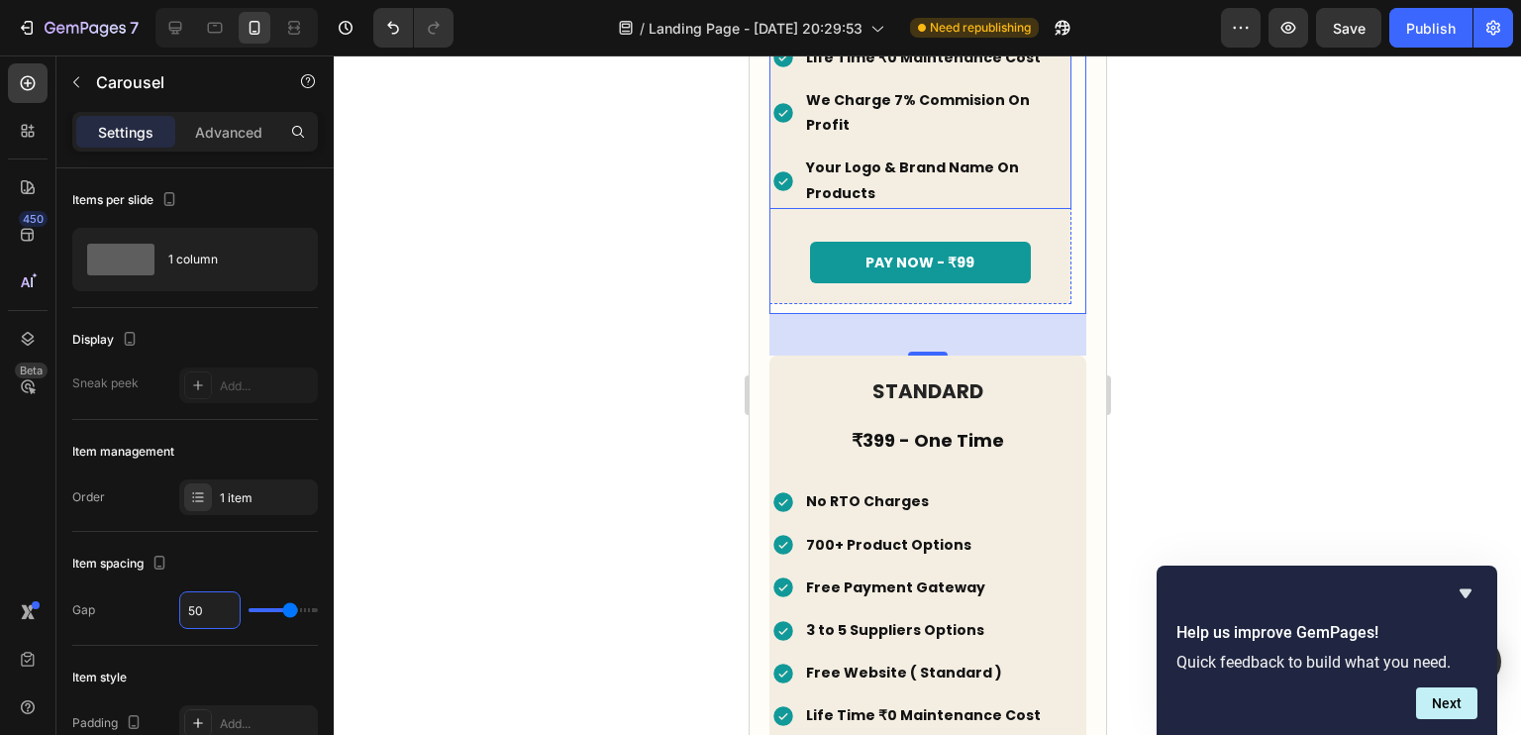
scroll to position [4296, 0]
type input "50"
click at [863, 313] on div "42" at bounding box center [926, 334] width 317 height 42
click at [240, 125] on p "Advanced" at bounding box center [228, 132] width 67 height 21
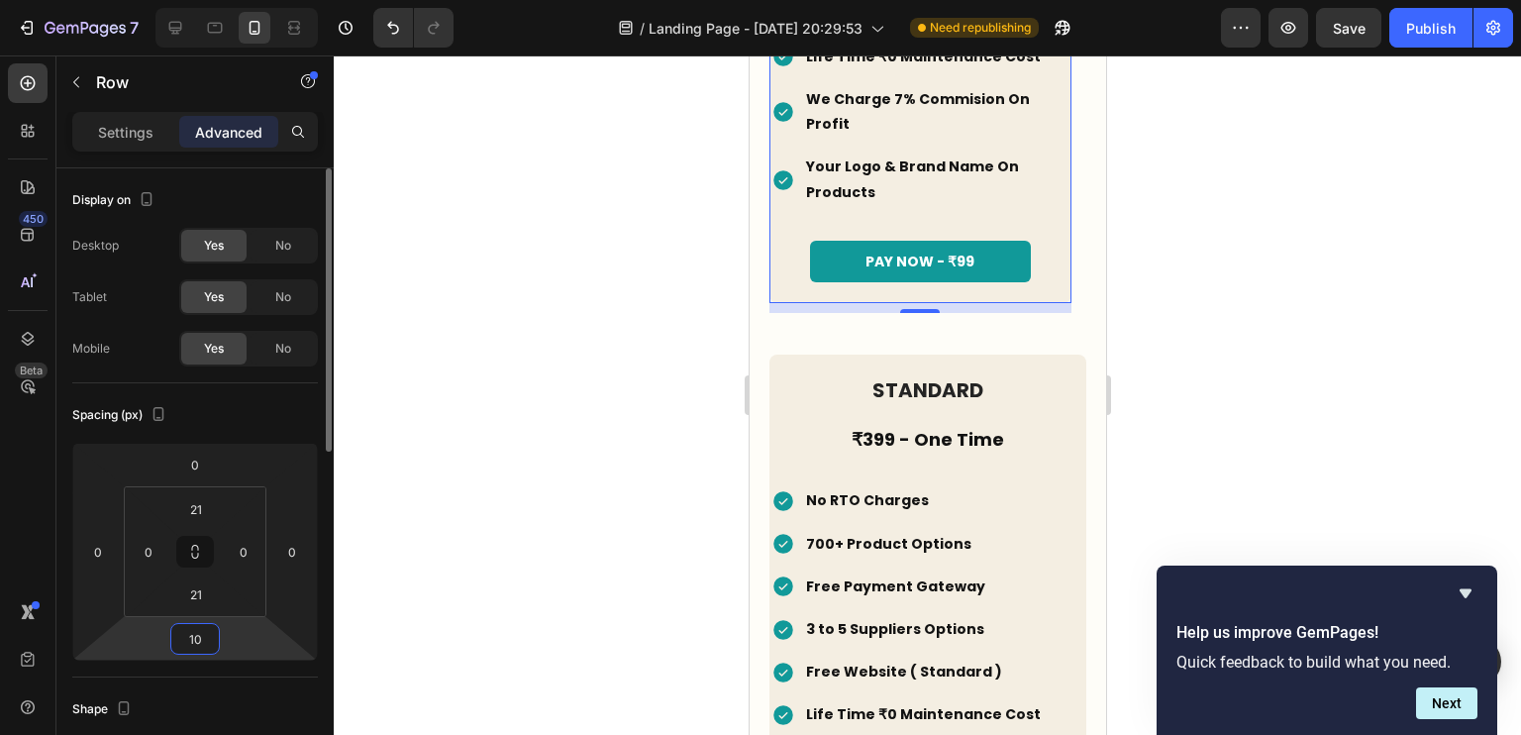
click at [192, 644] on input "10" at bounding box center [195, 639] width 40 height 30
type input "0"
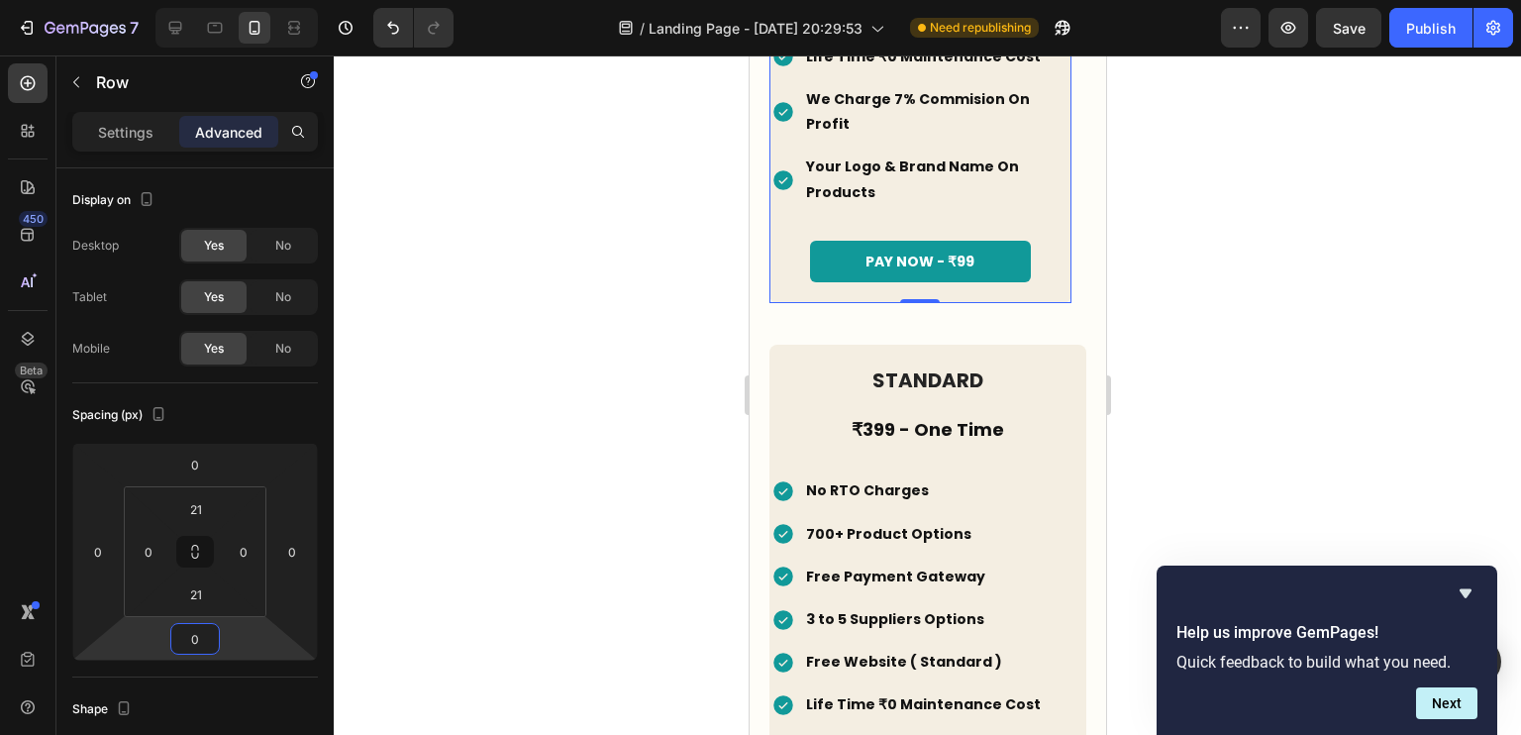
click at [681, 325] on div at bounding box center [927, 394] width 1187 height 679
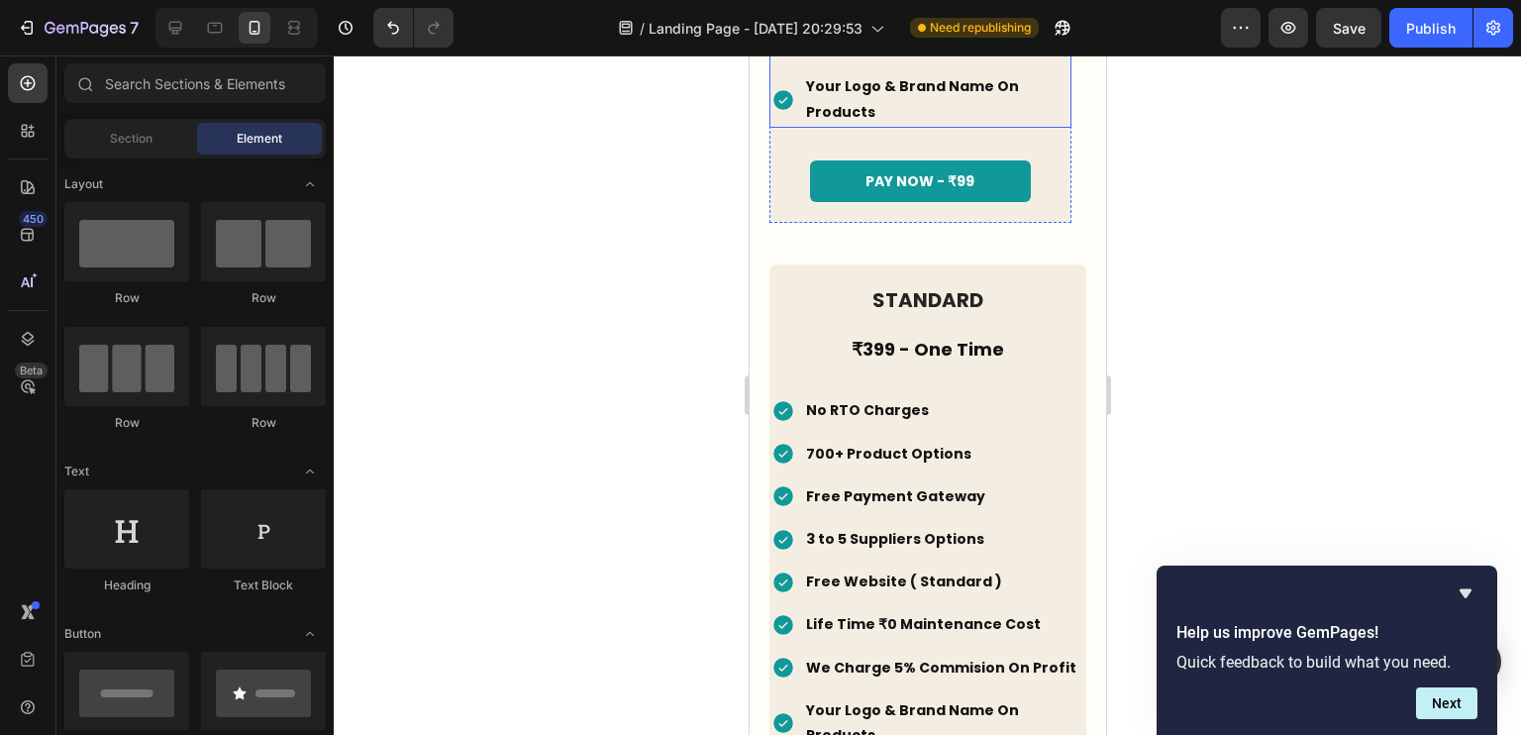
scroll to position [4376, 0]
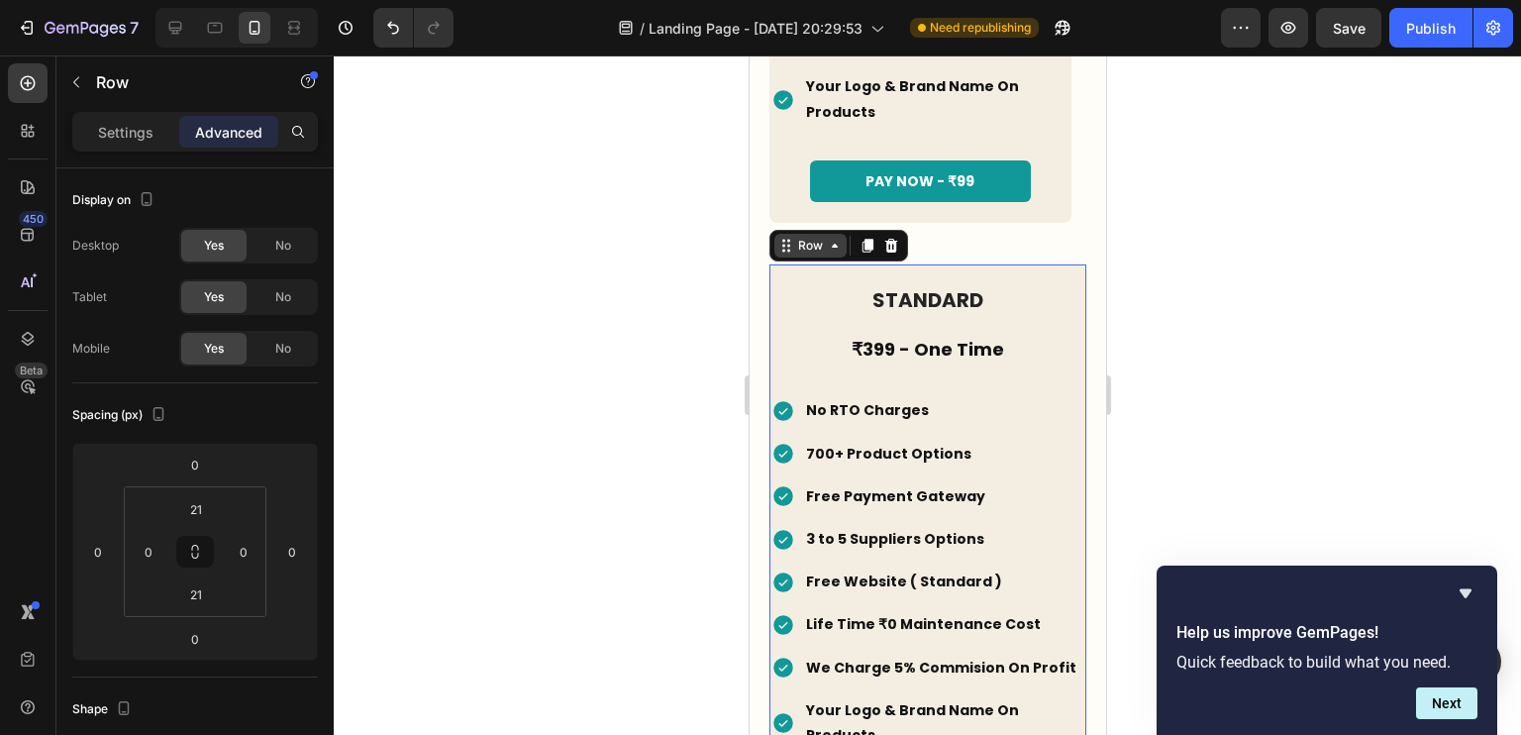
click at [825, 234] on div "Row" at bounding box center [809, 246] width 72 height 24
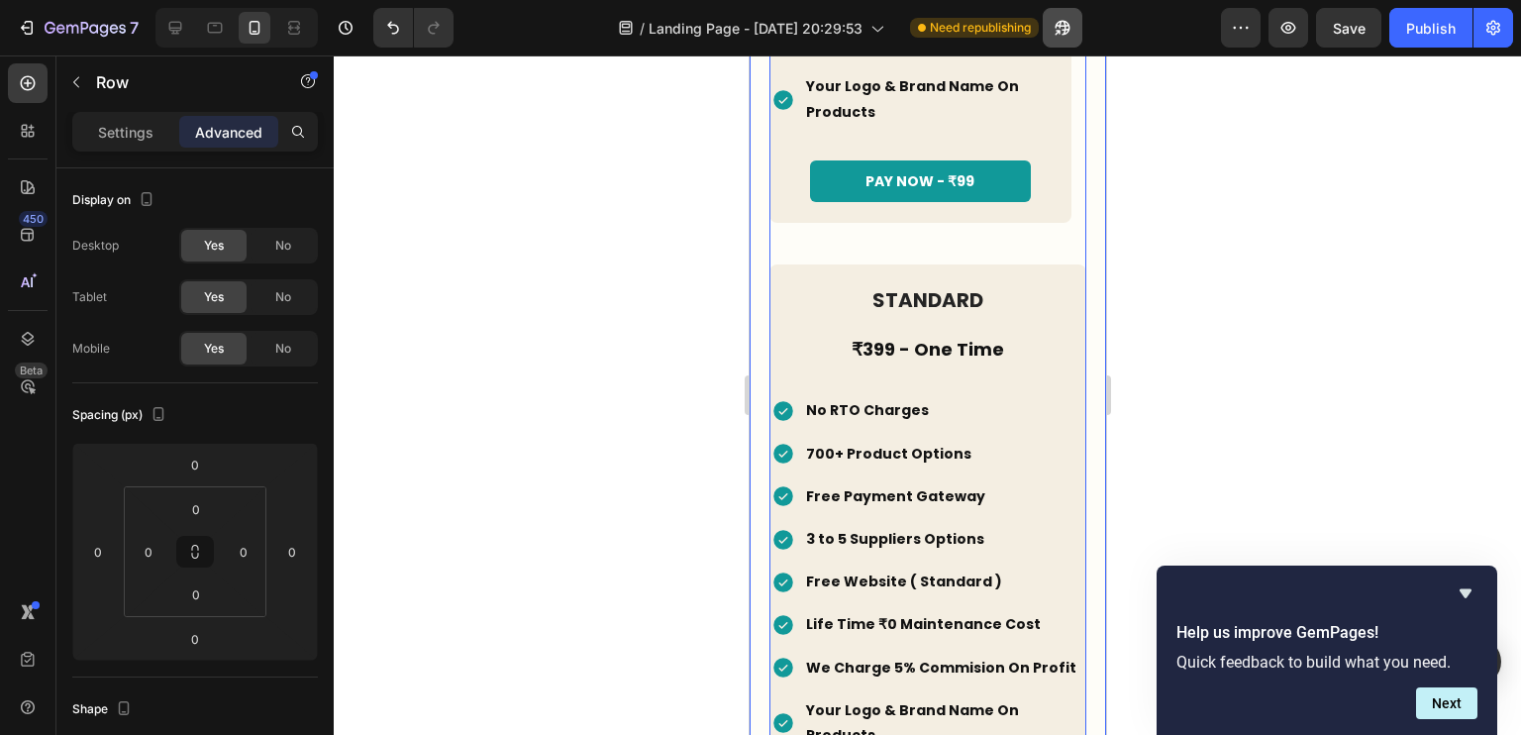
scroll to position [3630, 0]
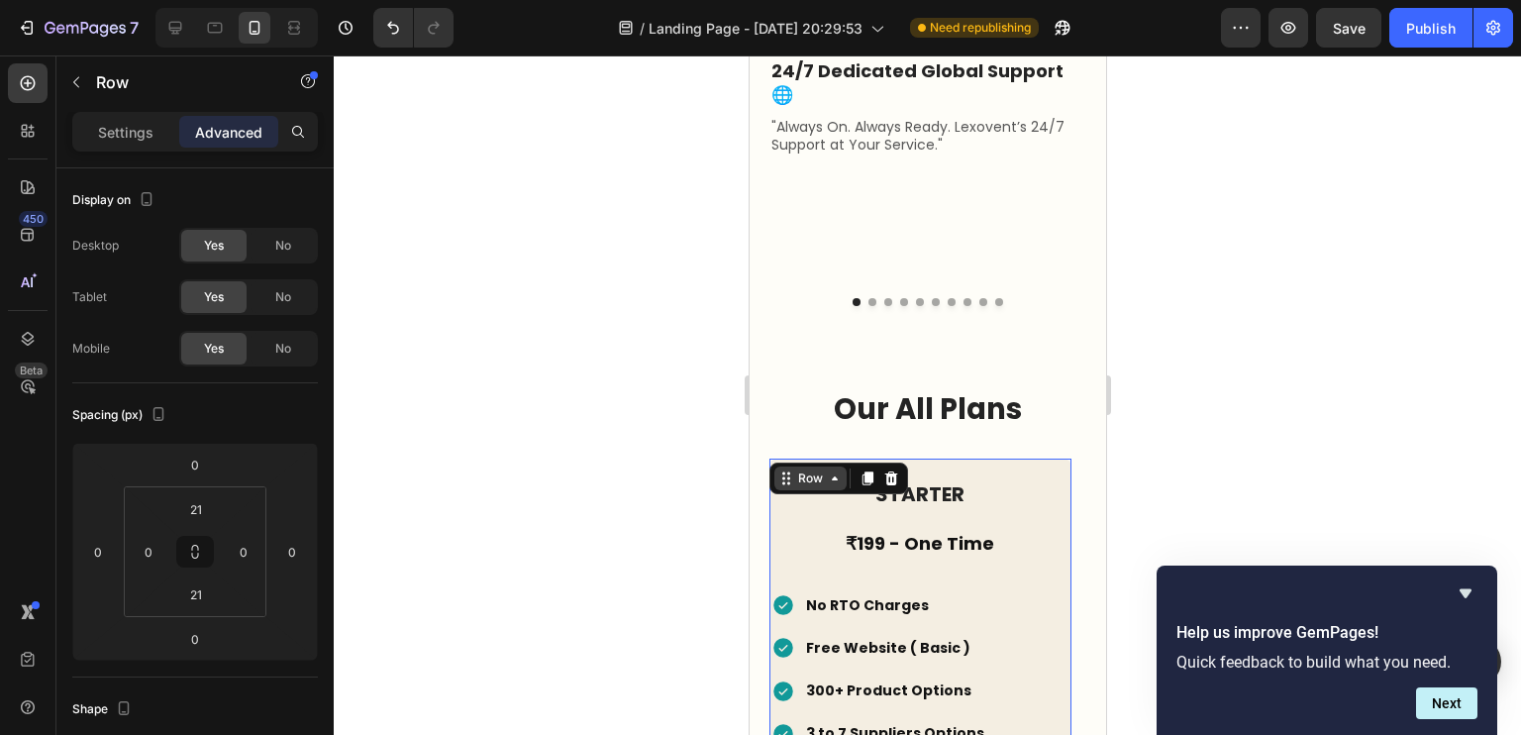
click at [833, 470] on icon at bounding box center [834, 478] width 16 height 16
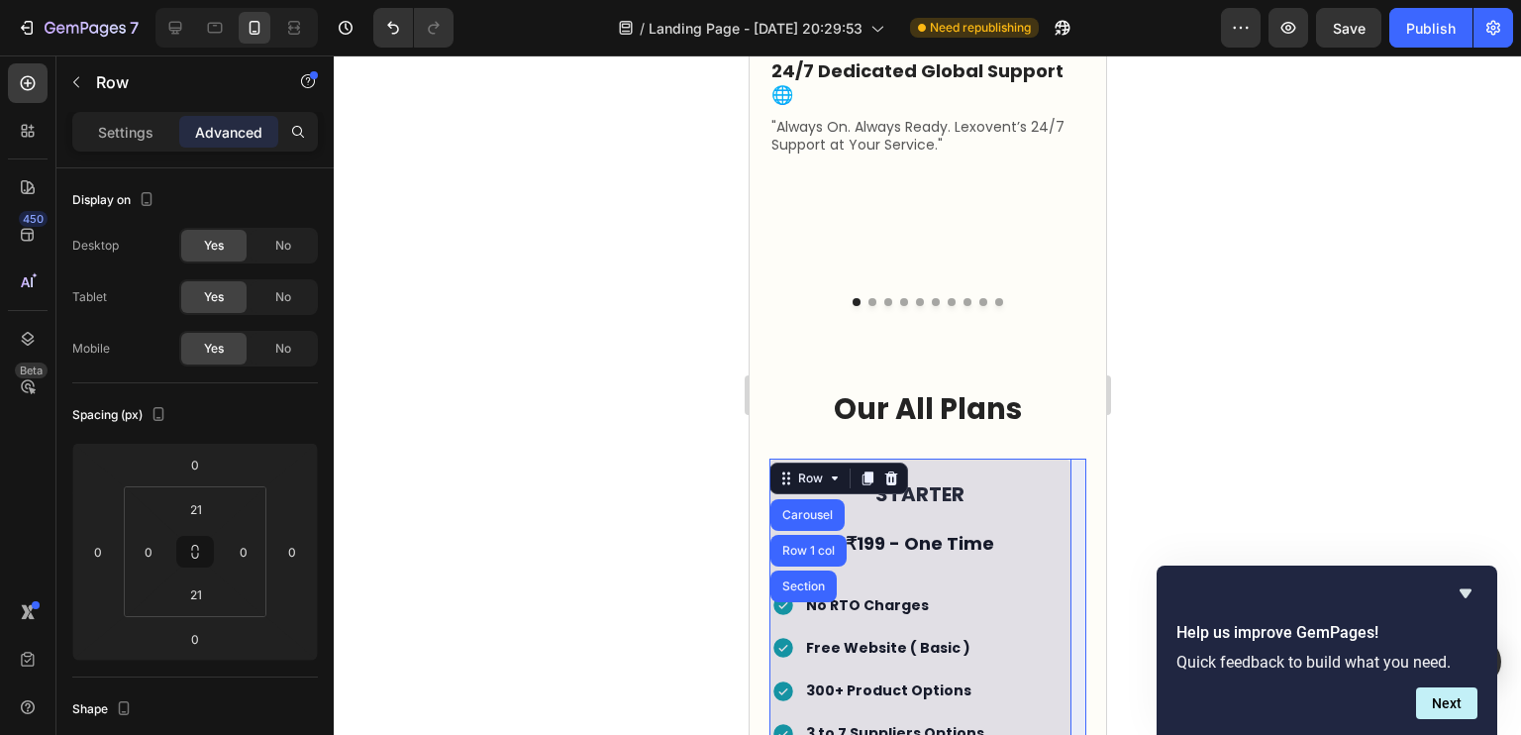
click at [427, 473] on div at bounding box center [927, 394] width 1187 height 679
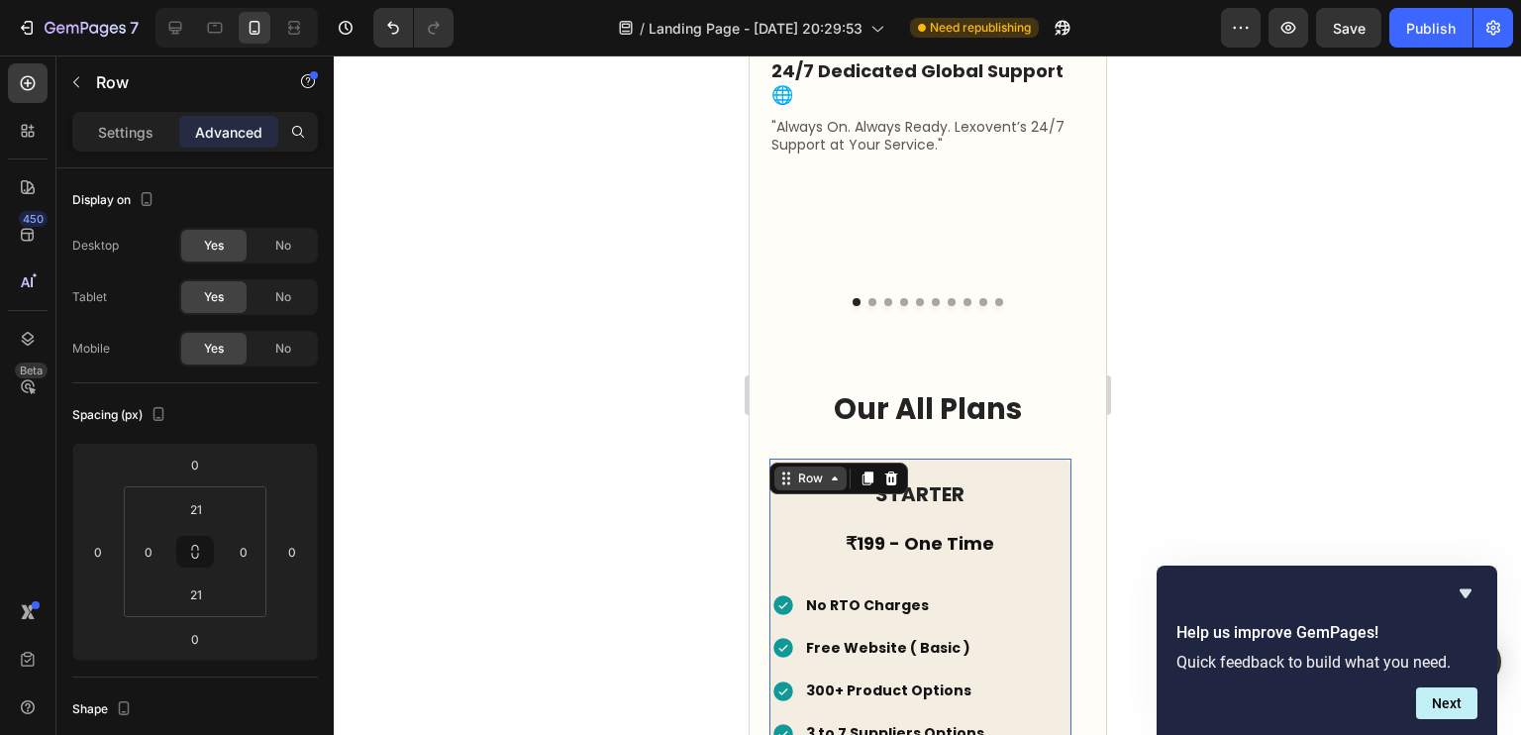
click at [807, 469] on div "Row" at bounding box center [809, 478] width 33 height 18
click at [144, 130] on p "Settings" at bounding box center [125, 132] width 55 height 21
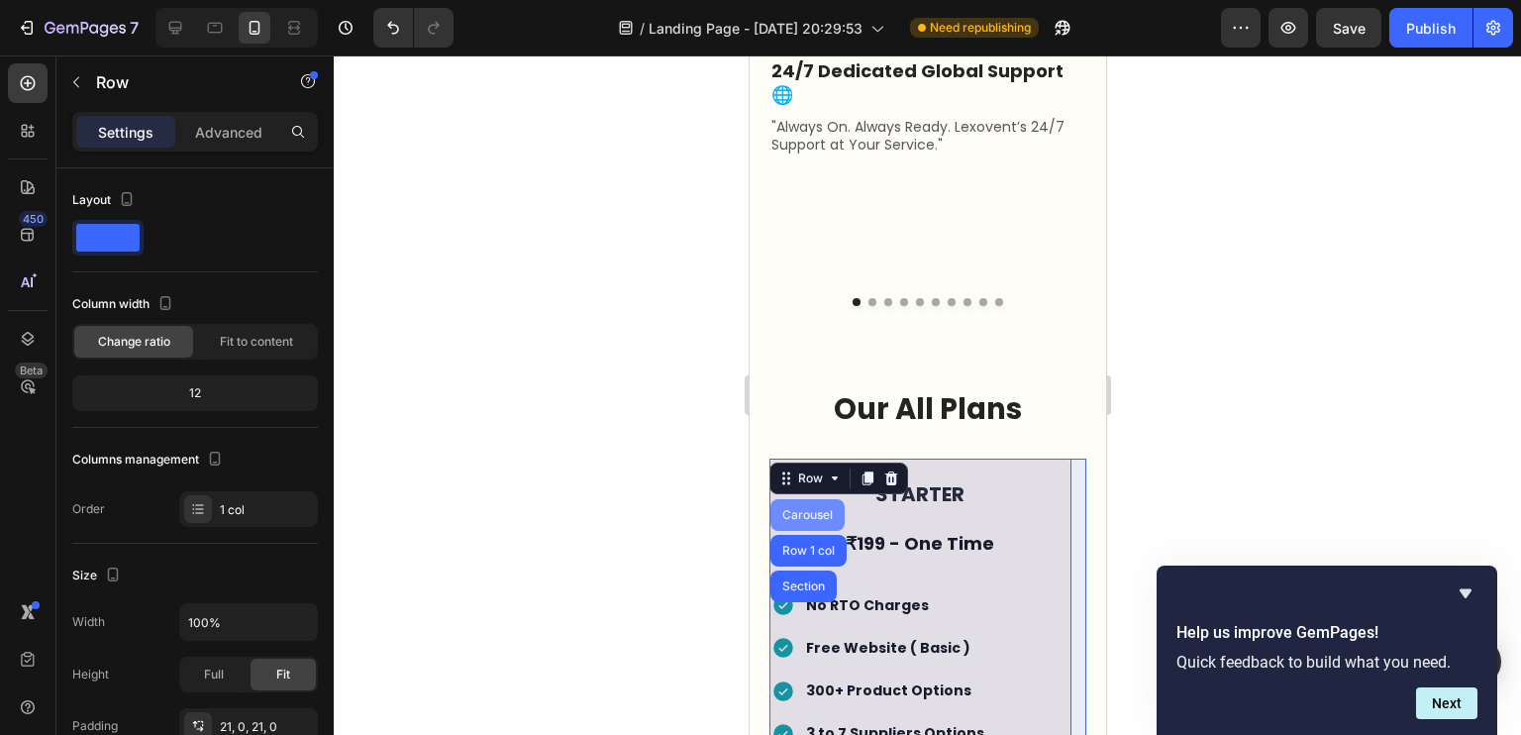
click at [817, 499] on div "Carousel" at bounding box center [806, 515] width 74 height 32
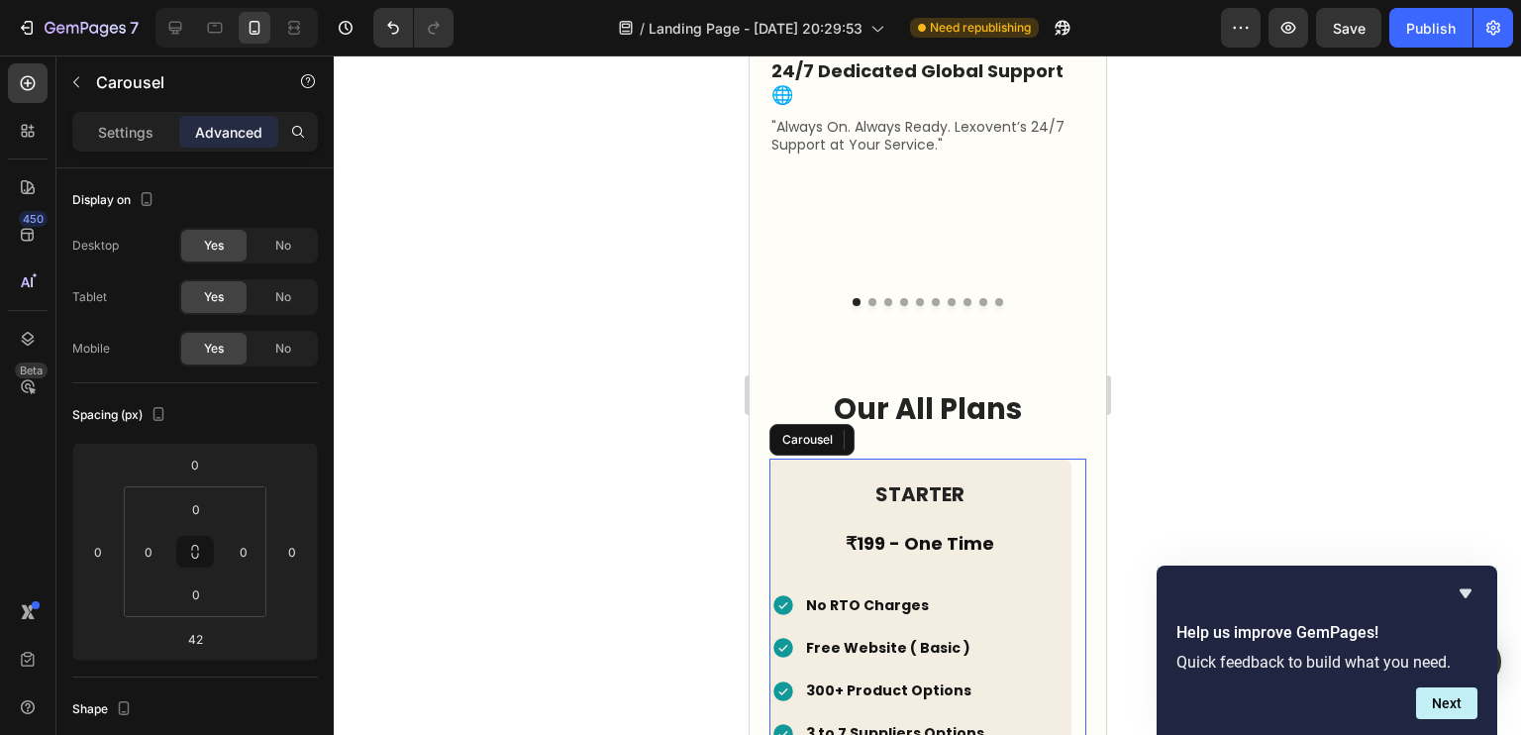
click at [817, 479] on h2 "STARTER" at bounding box center [919, 494] width 302 height 30
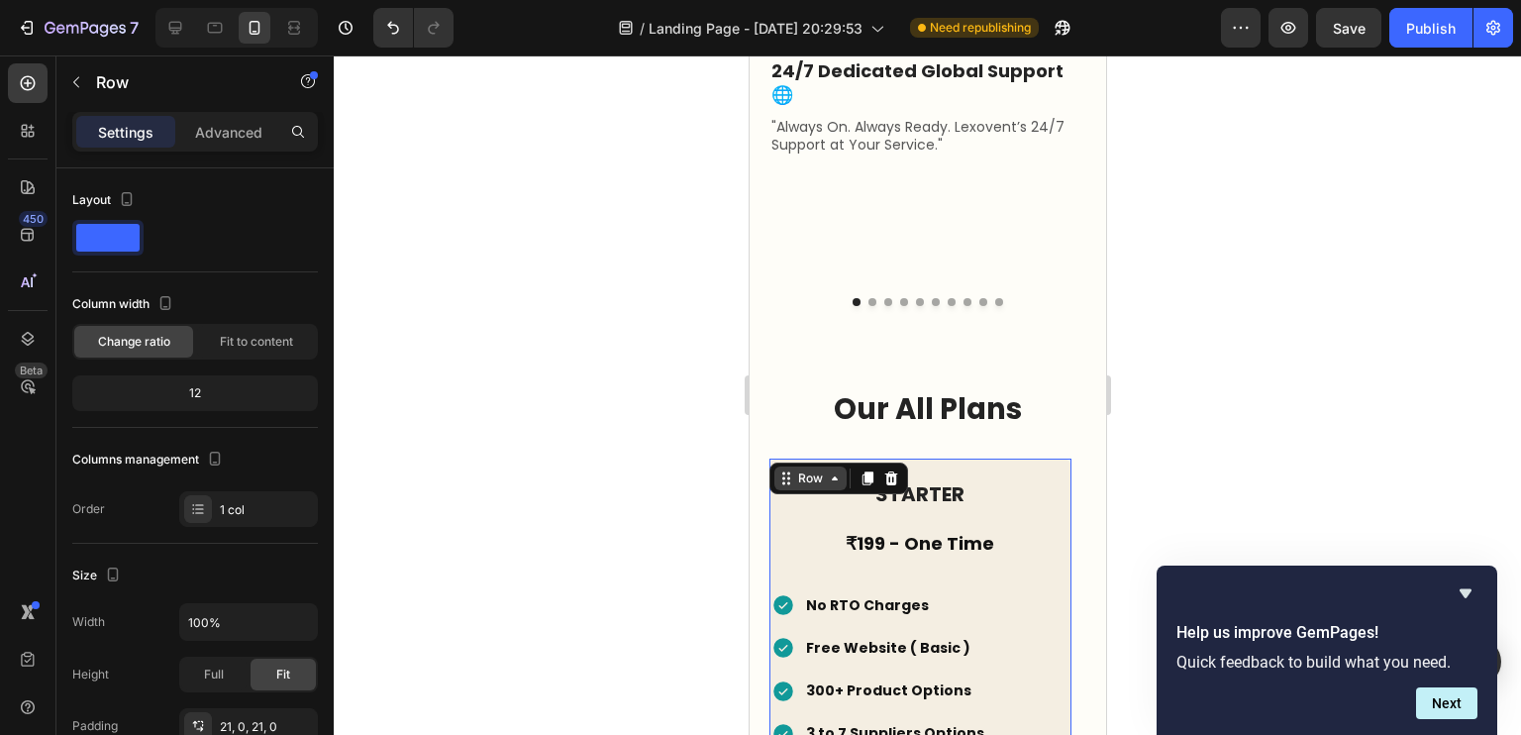
click at [818, 466] on div "Row" at bounding box center [809, 478] width 72 height 24
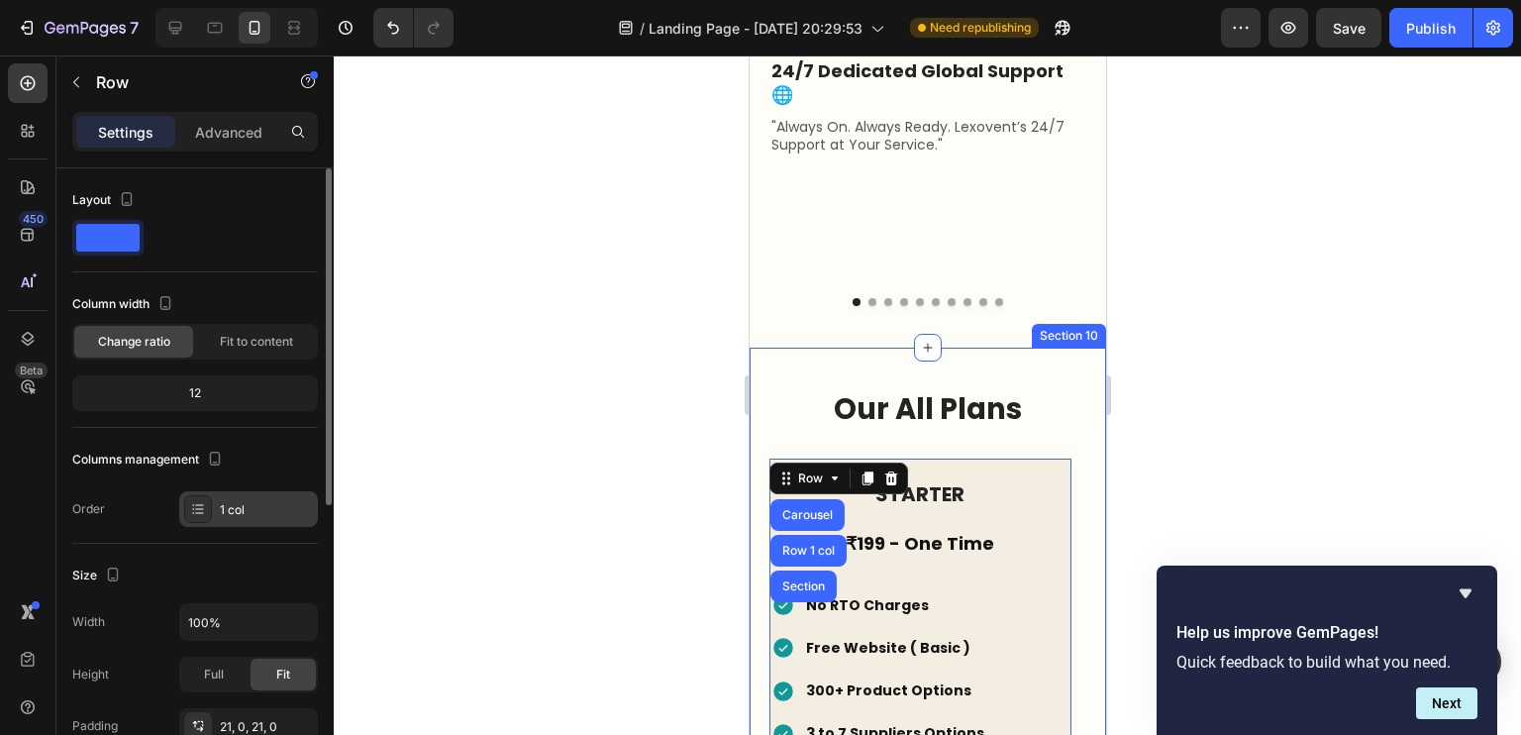
click at [294, 495] on div "1 col" at bounding box center [248, 509] width 139 height 36
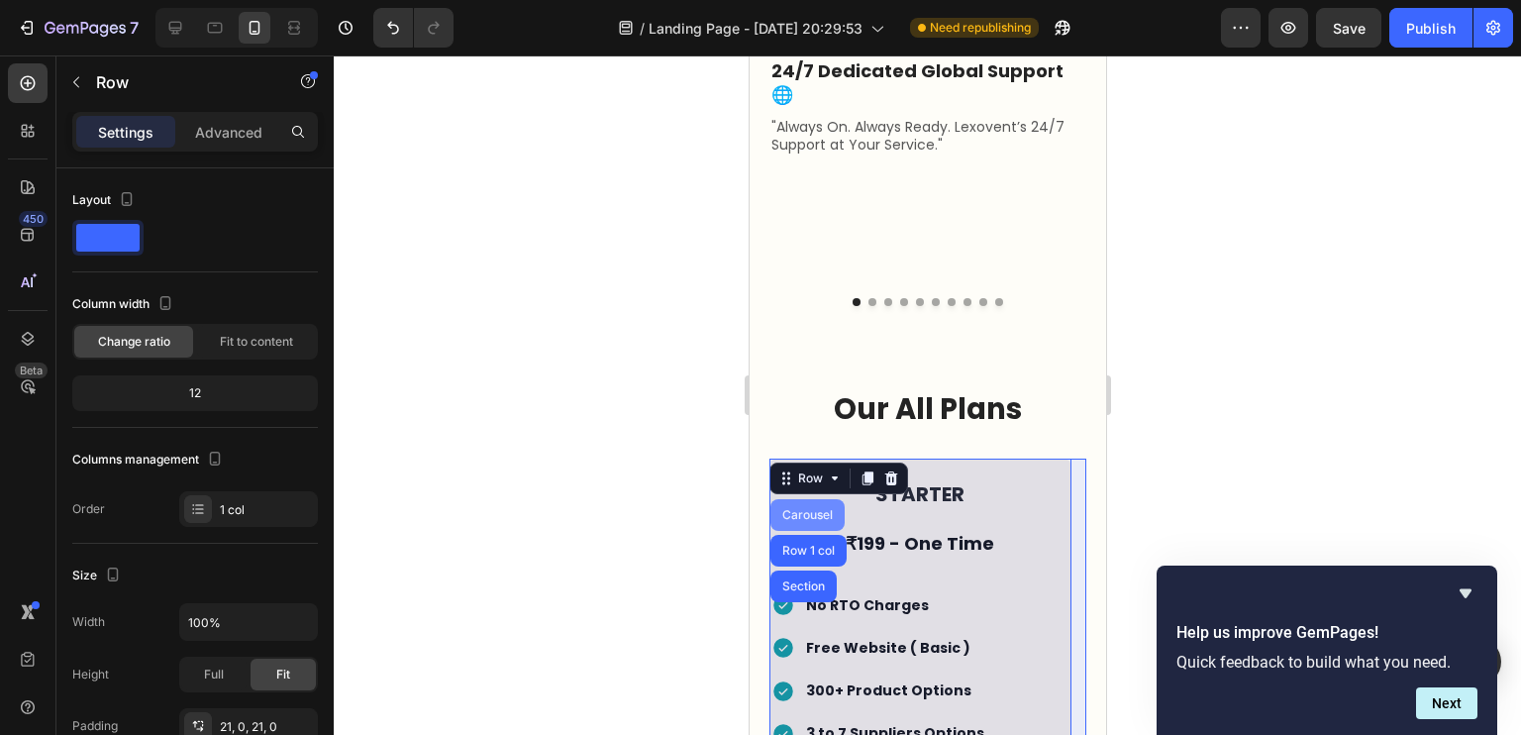
click at [805, 509] on div "Carousel" at bounding box center [806, 515] width 58 height 12
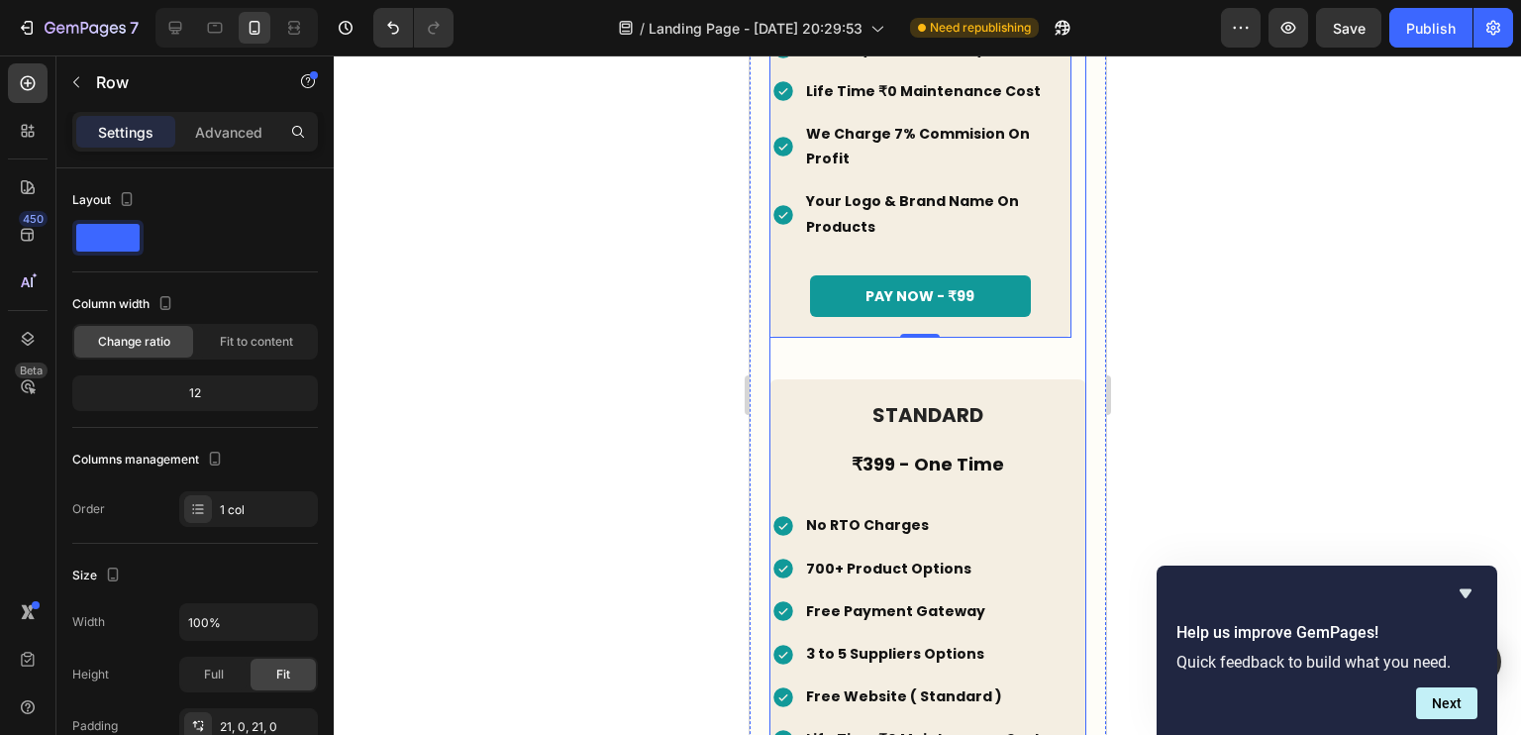
scroll to position [4336, 0]
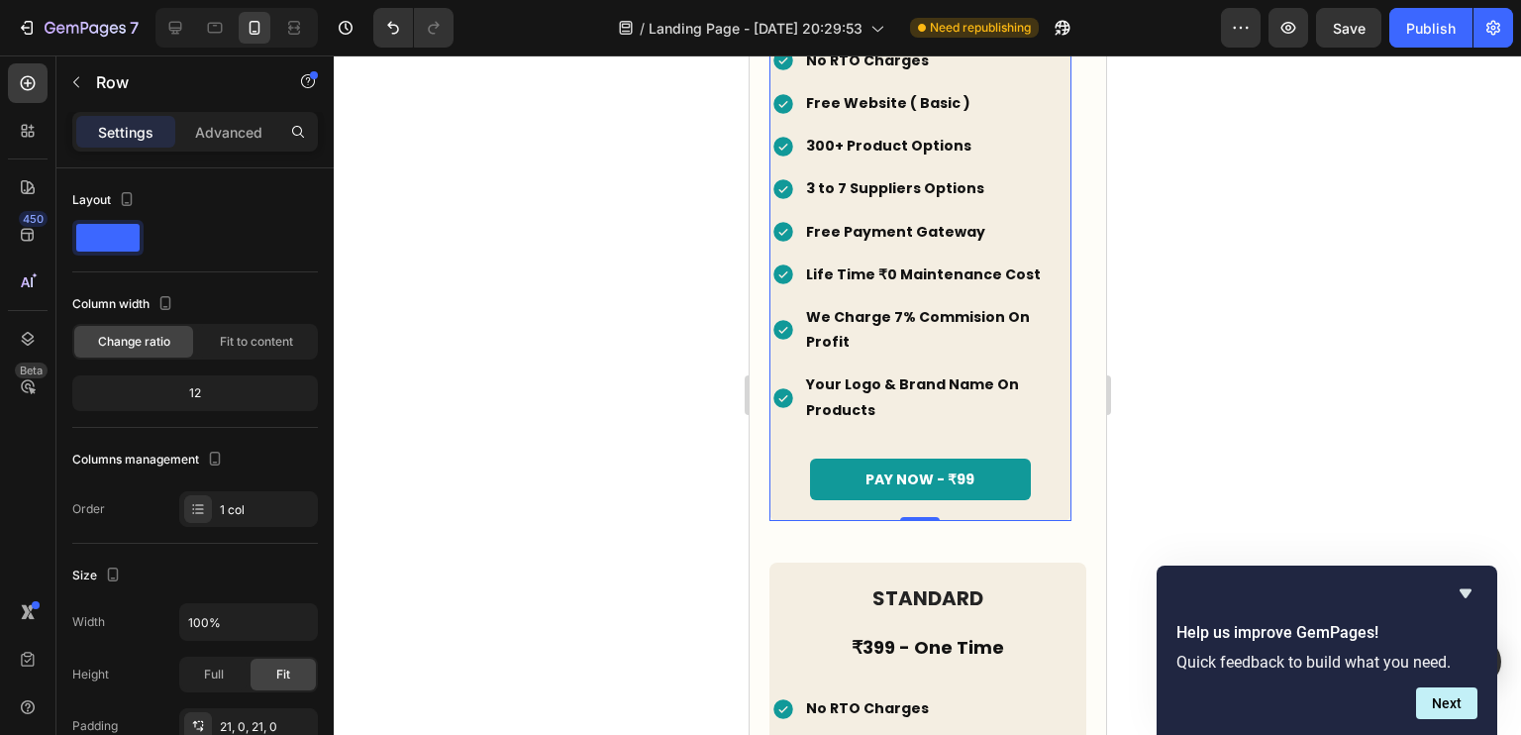
scroll to position [3646, 0]
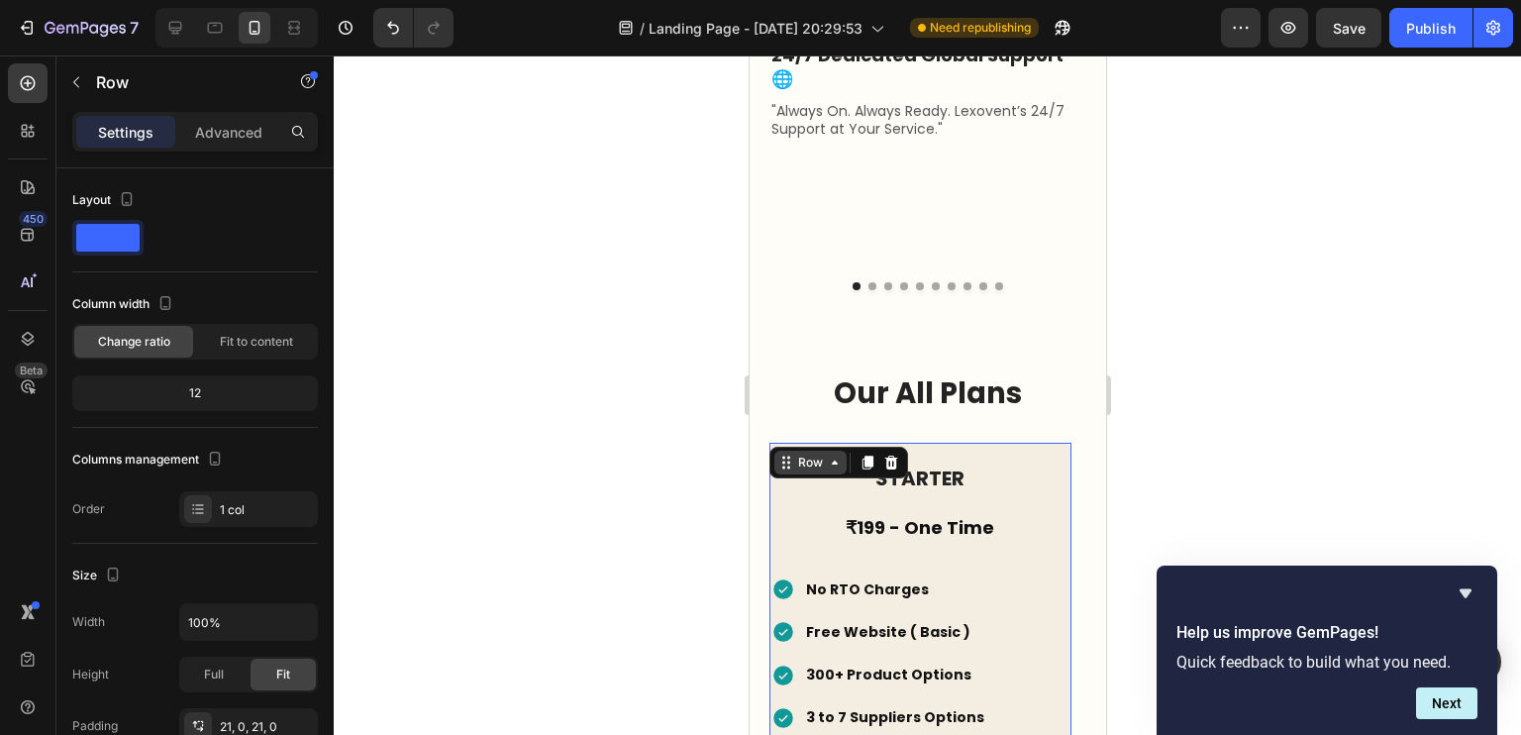
click at [821, 453] on div "Row" at bounding box center [809, 462] width 33 height 18
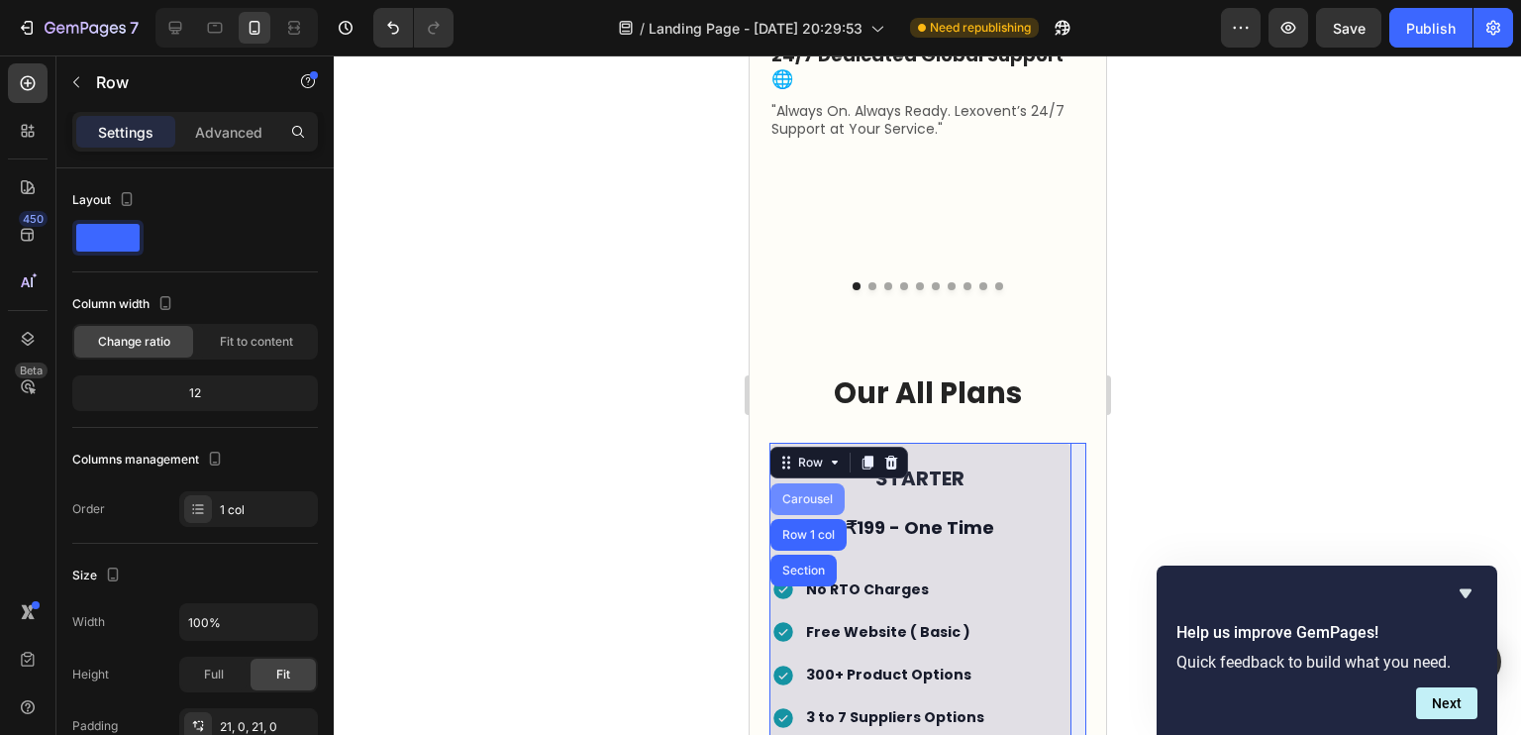
click at [817, 493] on div "Carousel" at bounding box center [806, 499] width 58 height 12
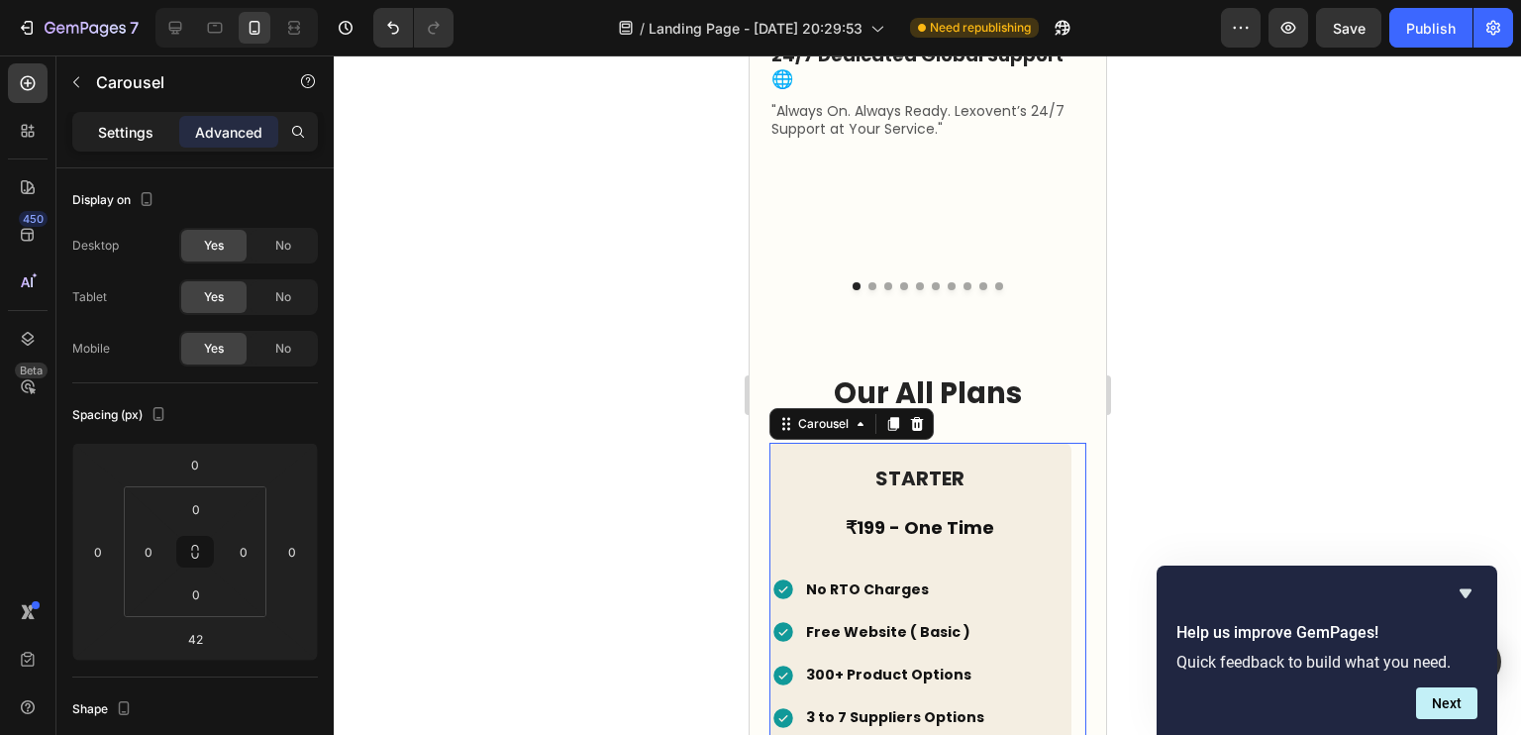
click at [136, 131] on p "Settings" at bounding box center [125, 132] width 55 height 21
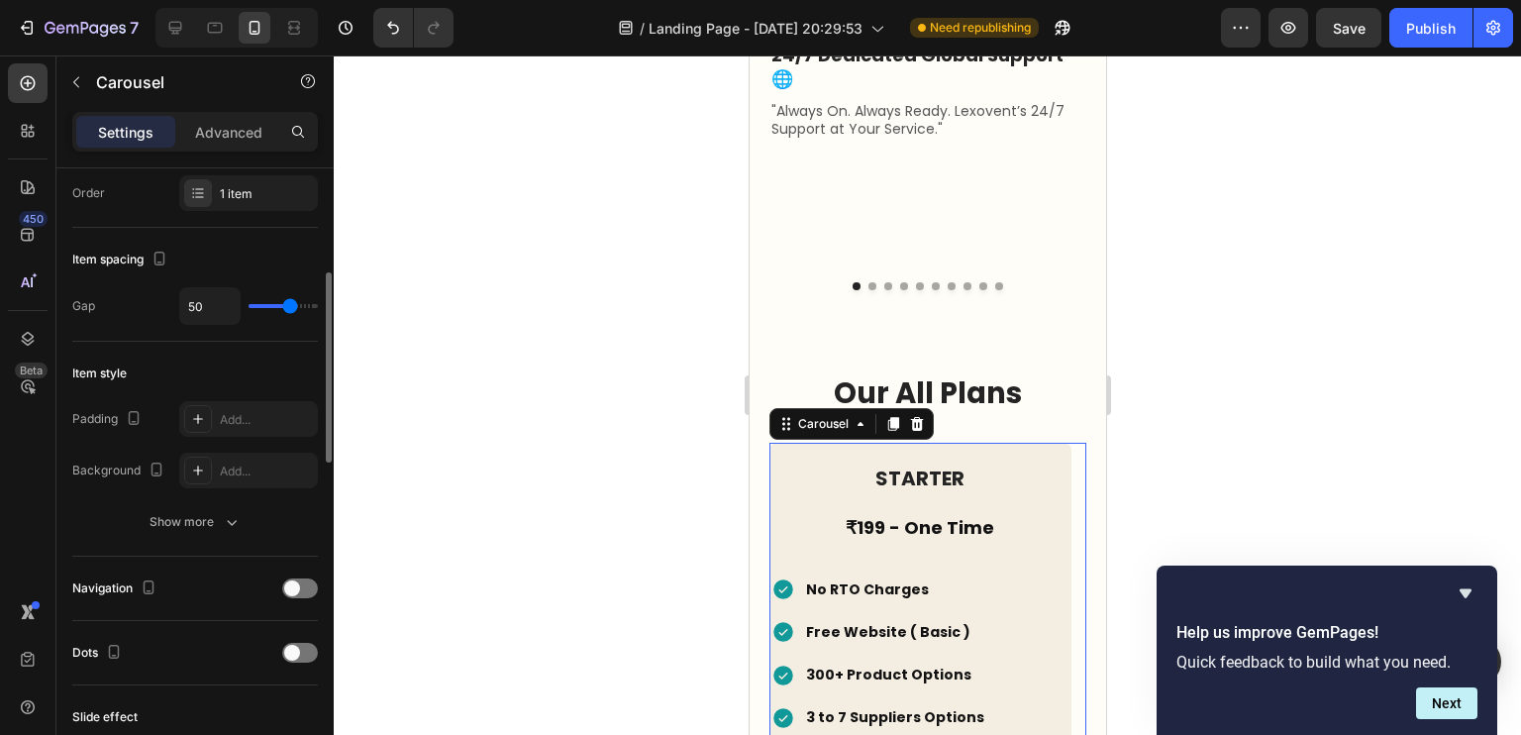
scroll to position [319, 0]
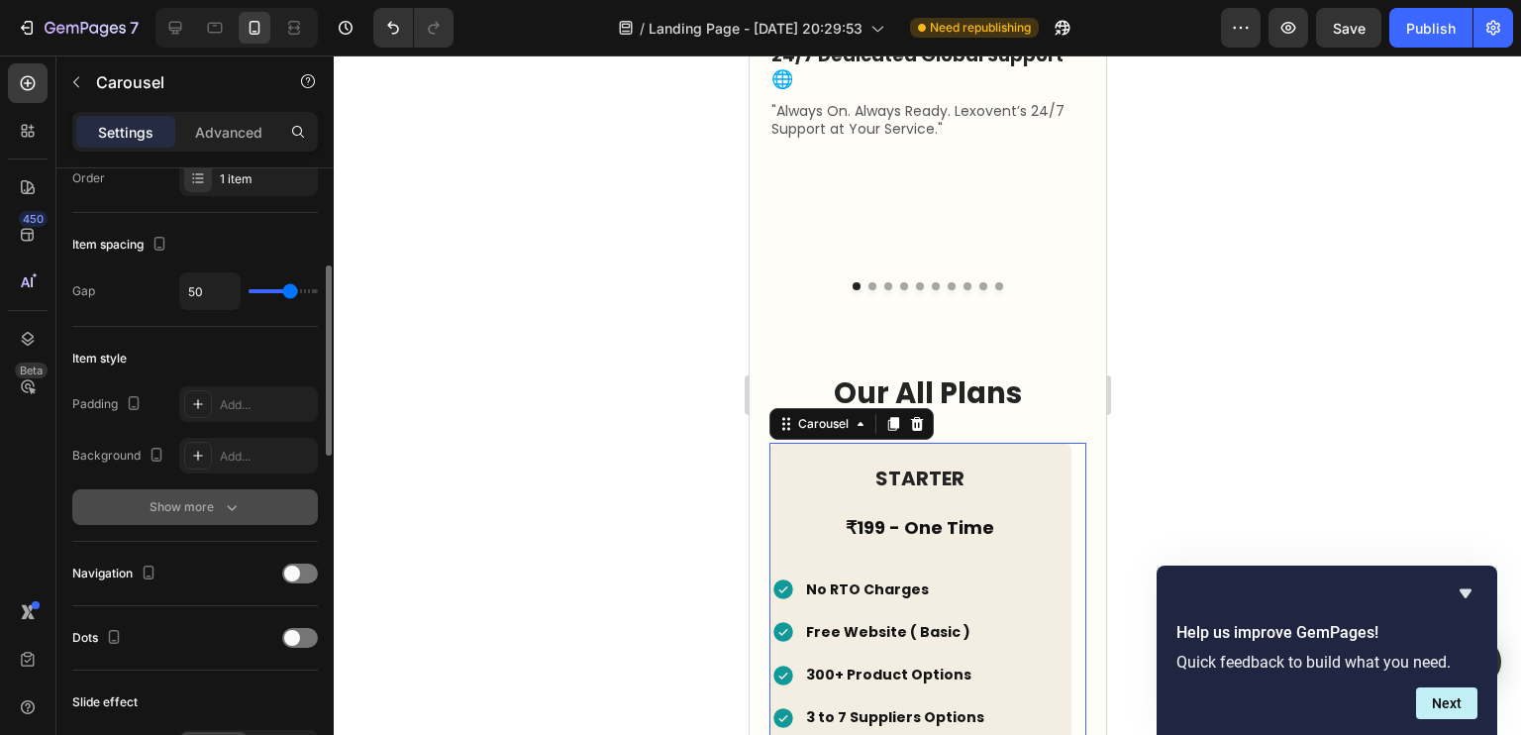
click at [207, 509] on div "Show more" at bounding box center [195, 507] width 92 height 20
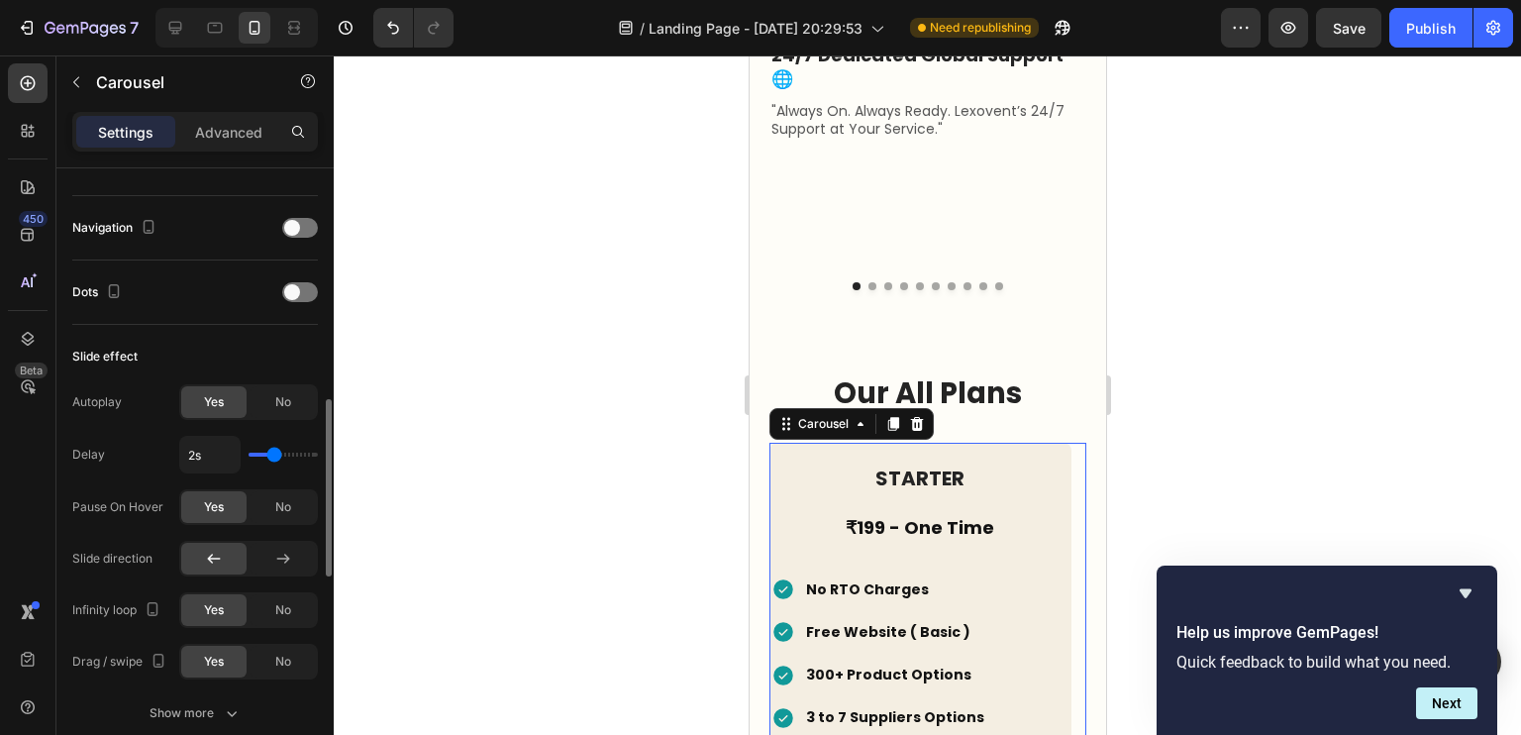
scroll to position [818, 0]
click at [277, 406] on span "No" at bounding box center [283, 403] width 16 height 18
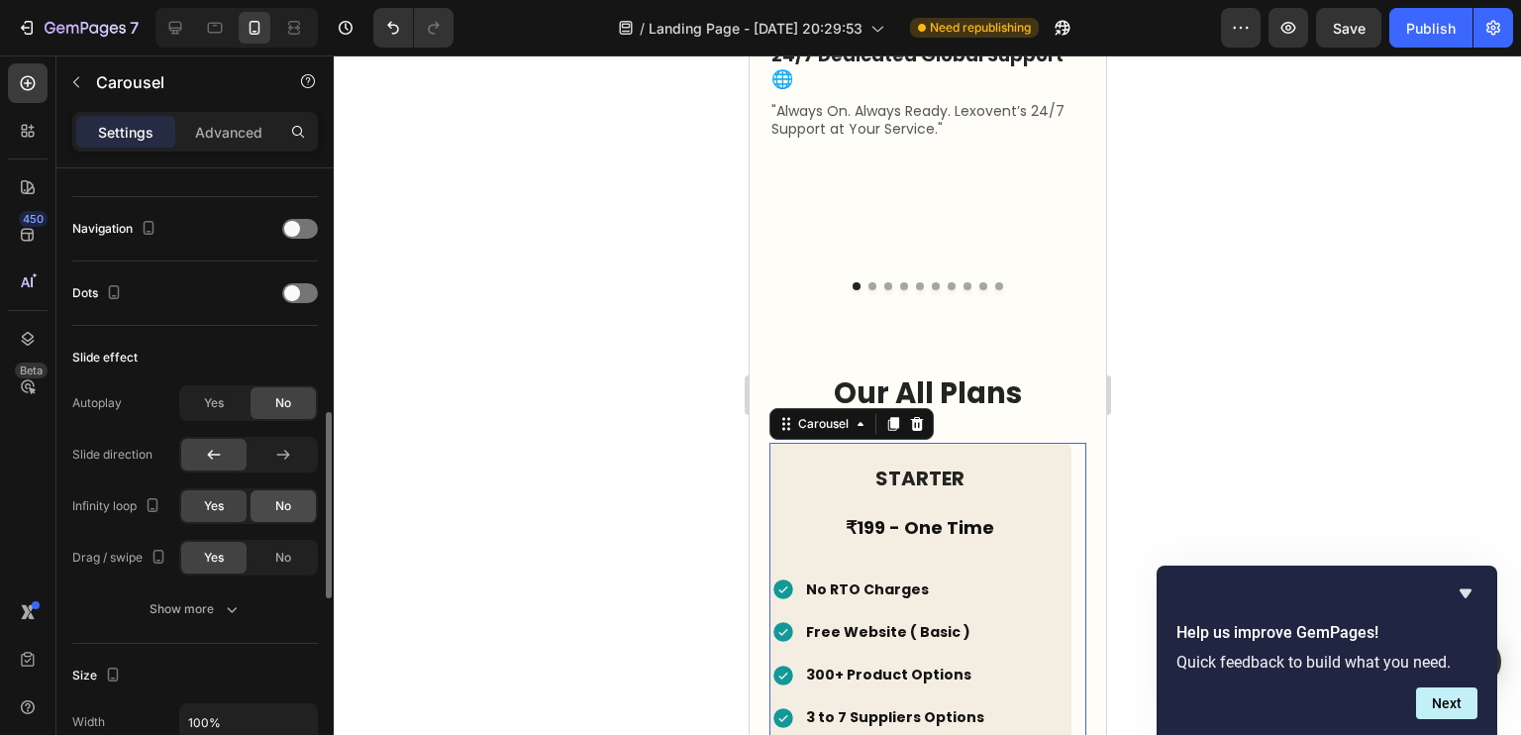
click at [270, 501] on div "No" at bounding box center [282, 506] width 65 height 32
click at [276, 551] on span "No" at bounding box center [283, 557] width 16 height 18
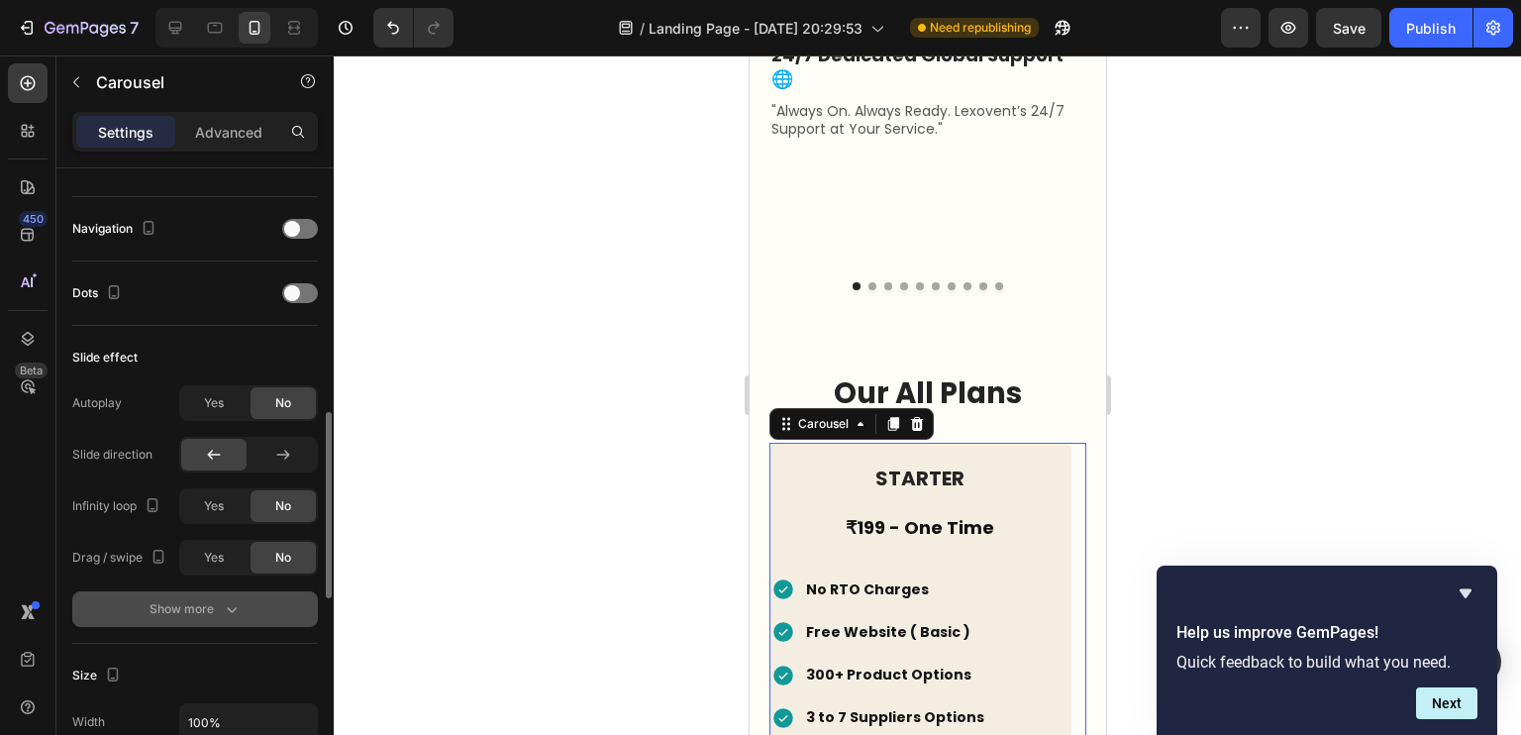
click at [230, 603] on icon "button" at bounding box center [232, 609] width 20 height 20
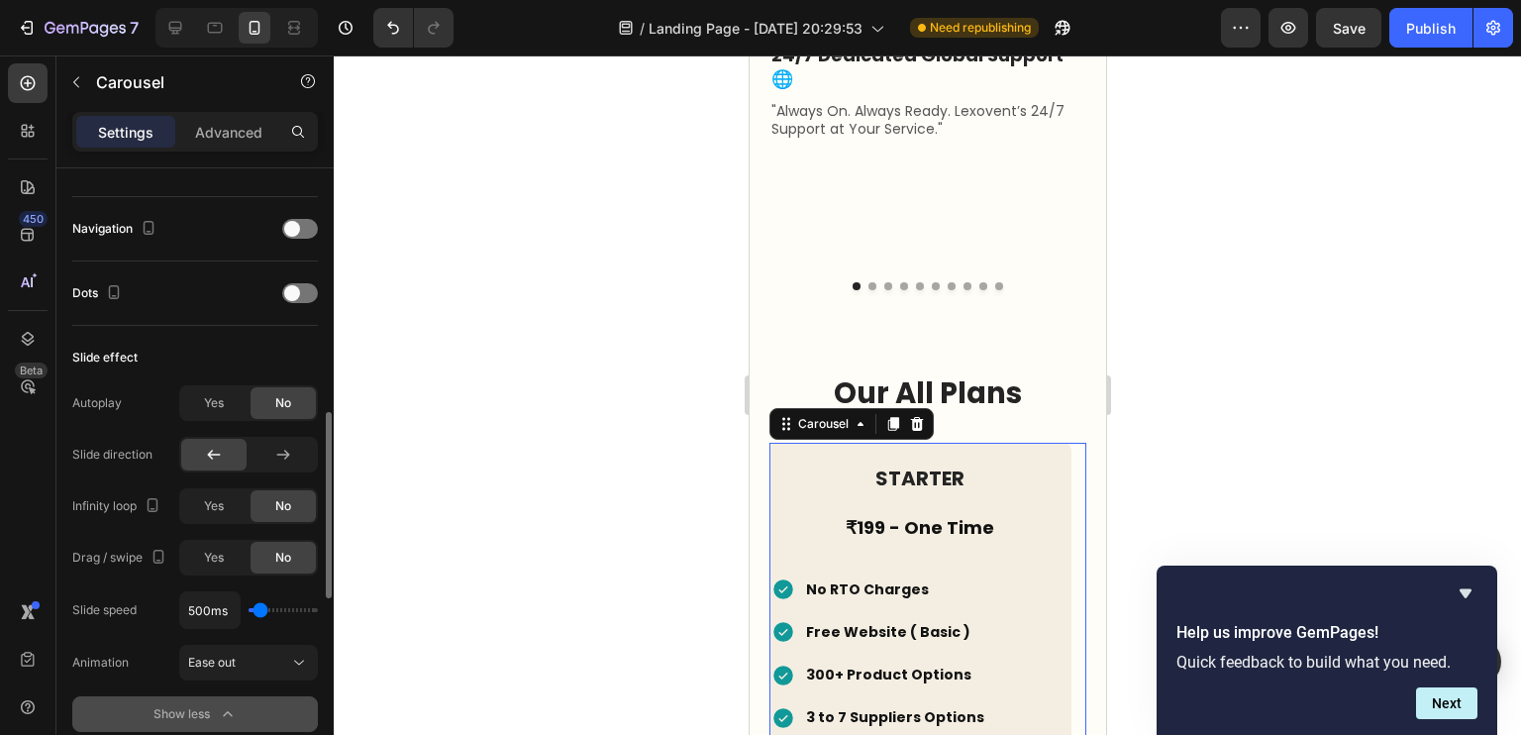
type input "100ms"
drag, startPoint x: 255, startPoint y: 608, endPoint x: 243, endPoint y: 605, distance: 13.2
type input "100"
click at [248, 608] on input "range" at bounding box center [282, 610] width 69 height 4
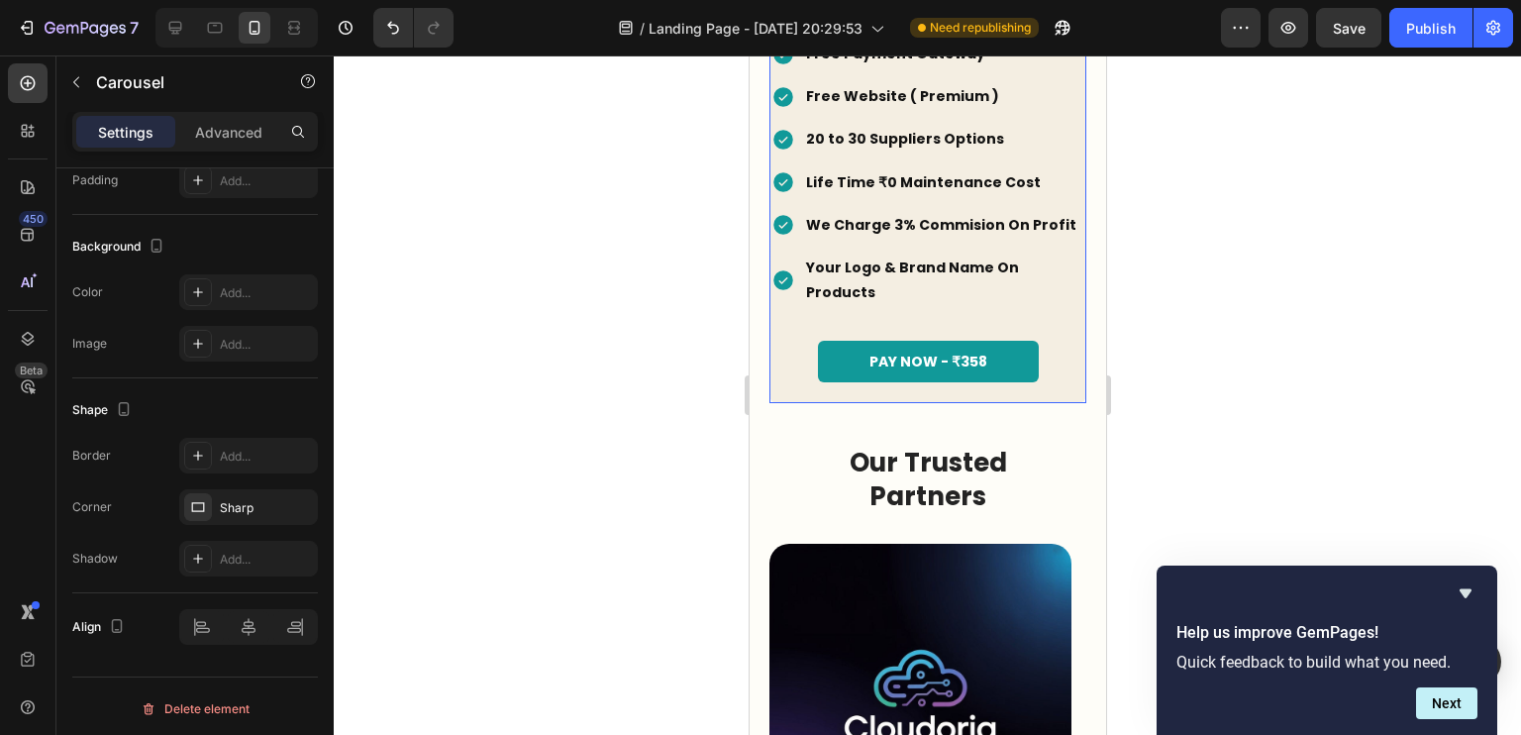
scroll to position [0, 0]
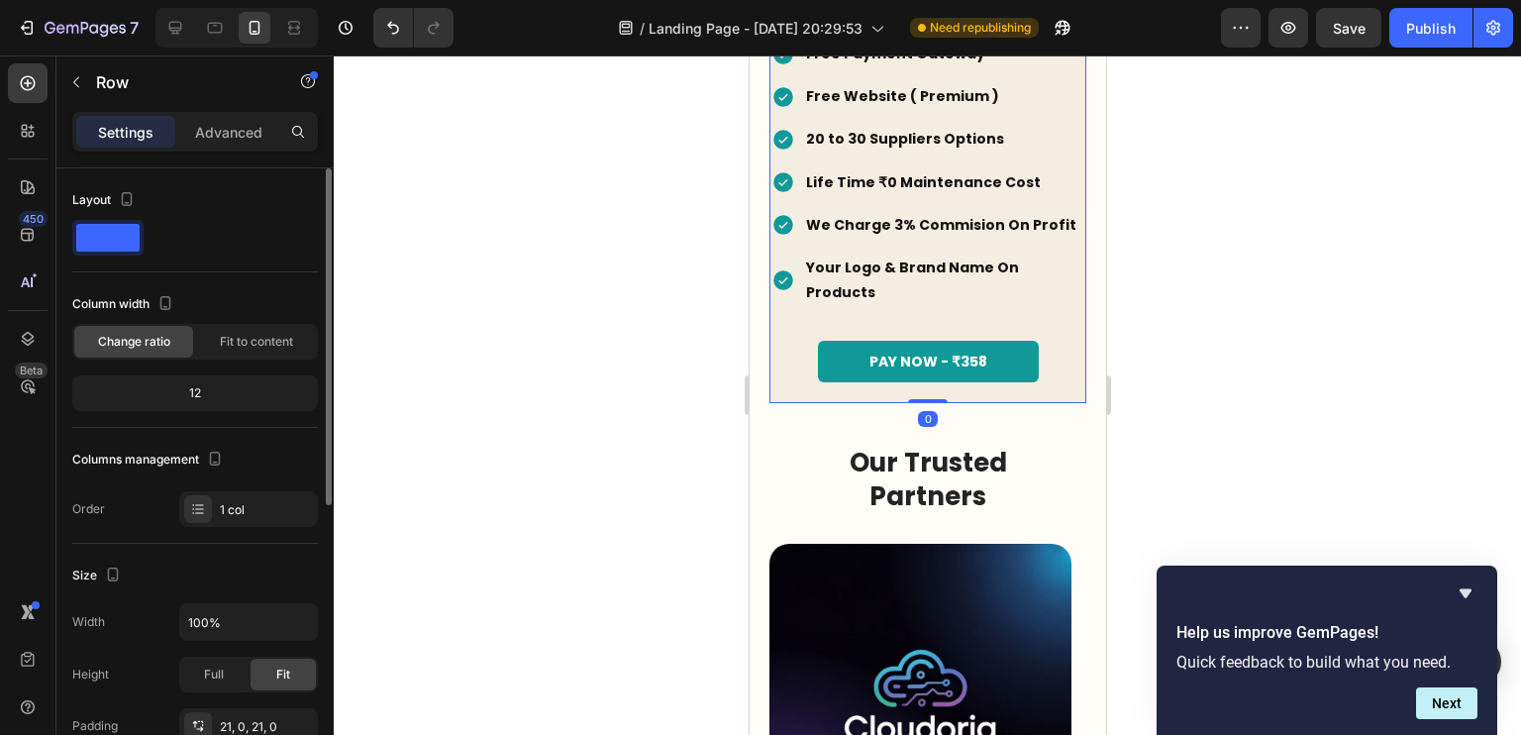
click at [804, 359] on div "PREMIUM Heading ₹699 - One Time Heading No RTO Charges 1600+ Product Options Fr…" at bounding box center [926, 112] width 317 height 581
click at [240, 124] on p "Advanced" at bounding box center [228, 132] width 67 height 21
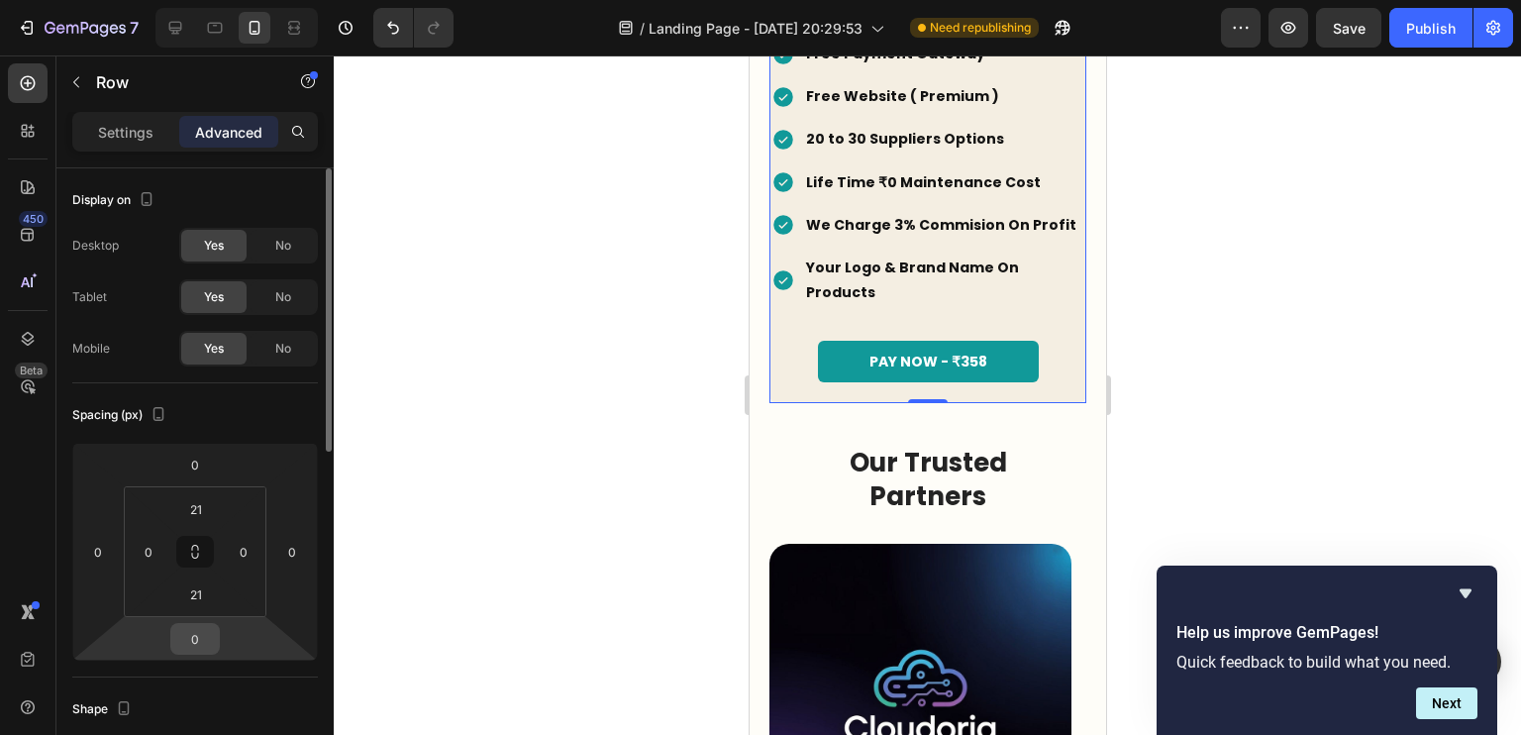
click at [191, 634] on input "0" at bounding box center [195, 639] width 40 height 30
type input "10"
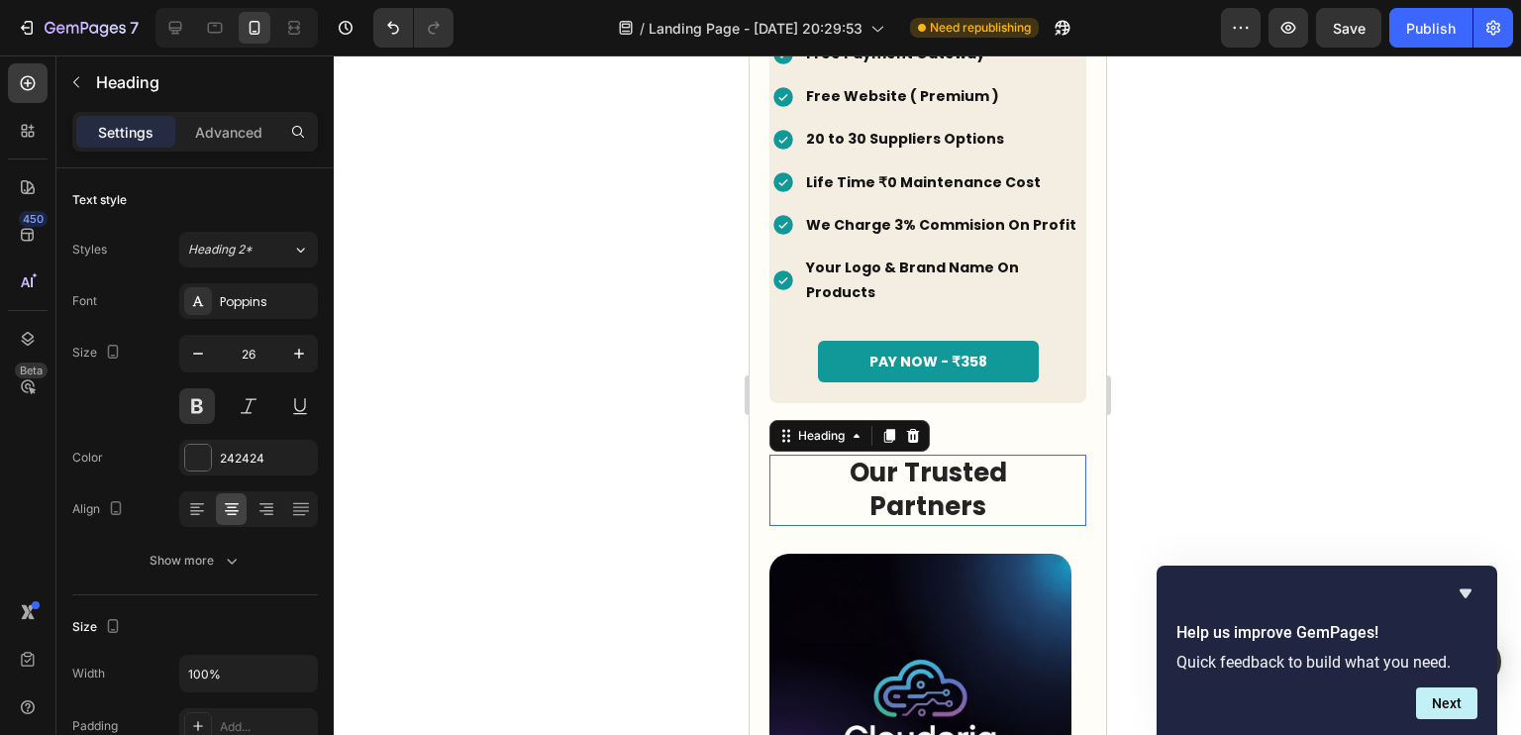
click at [915, 465] on h2 "Our Trusted Partners" at bounding box center [926, 489] width 261 height 71
click at [246, 124] on p "Advanced" at bounding box center [228, 132] width 67 height 21
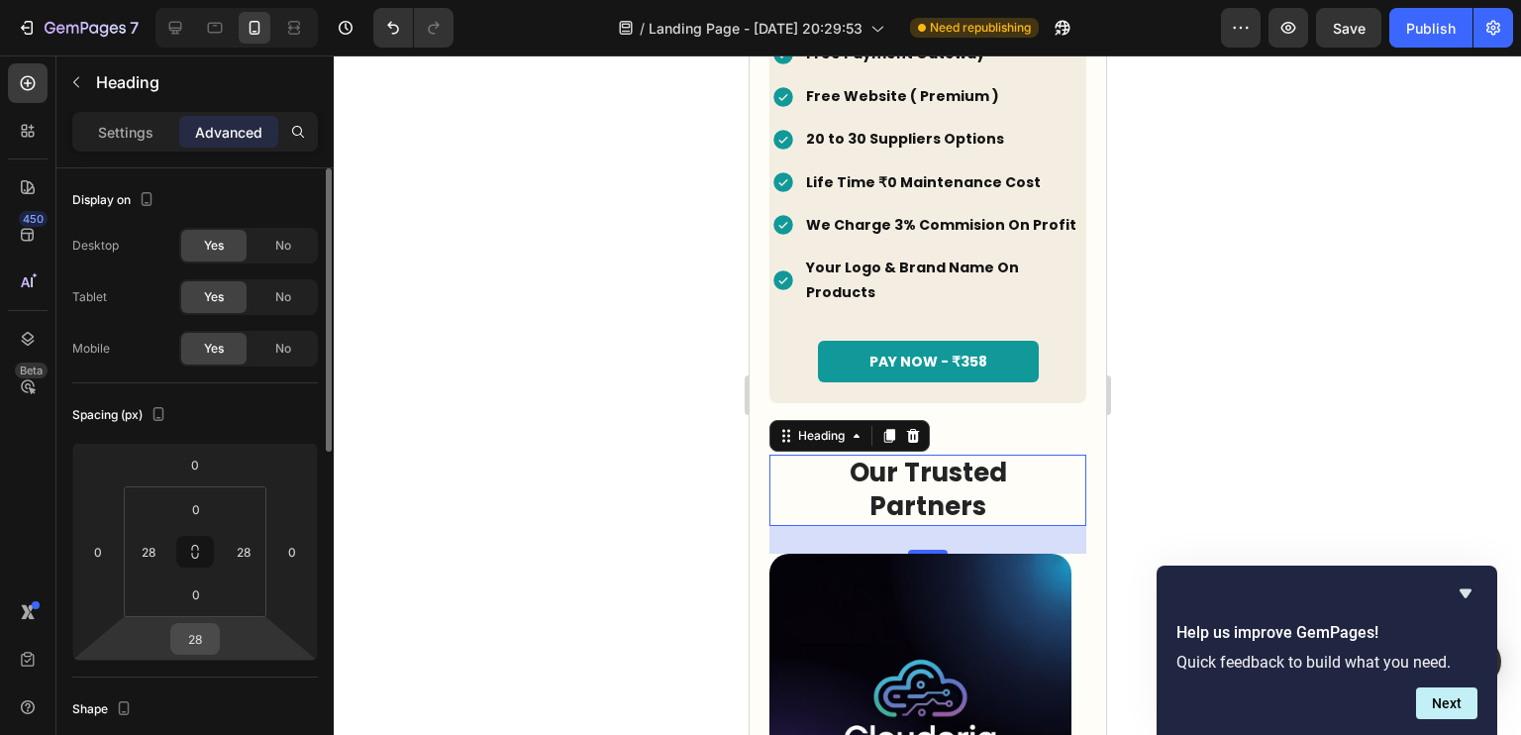
click at [204, 628] on input "28" at bounding box center [195, 639] width 40 height 30
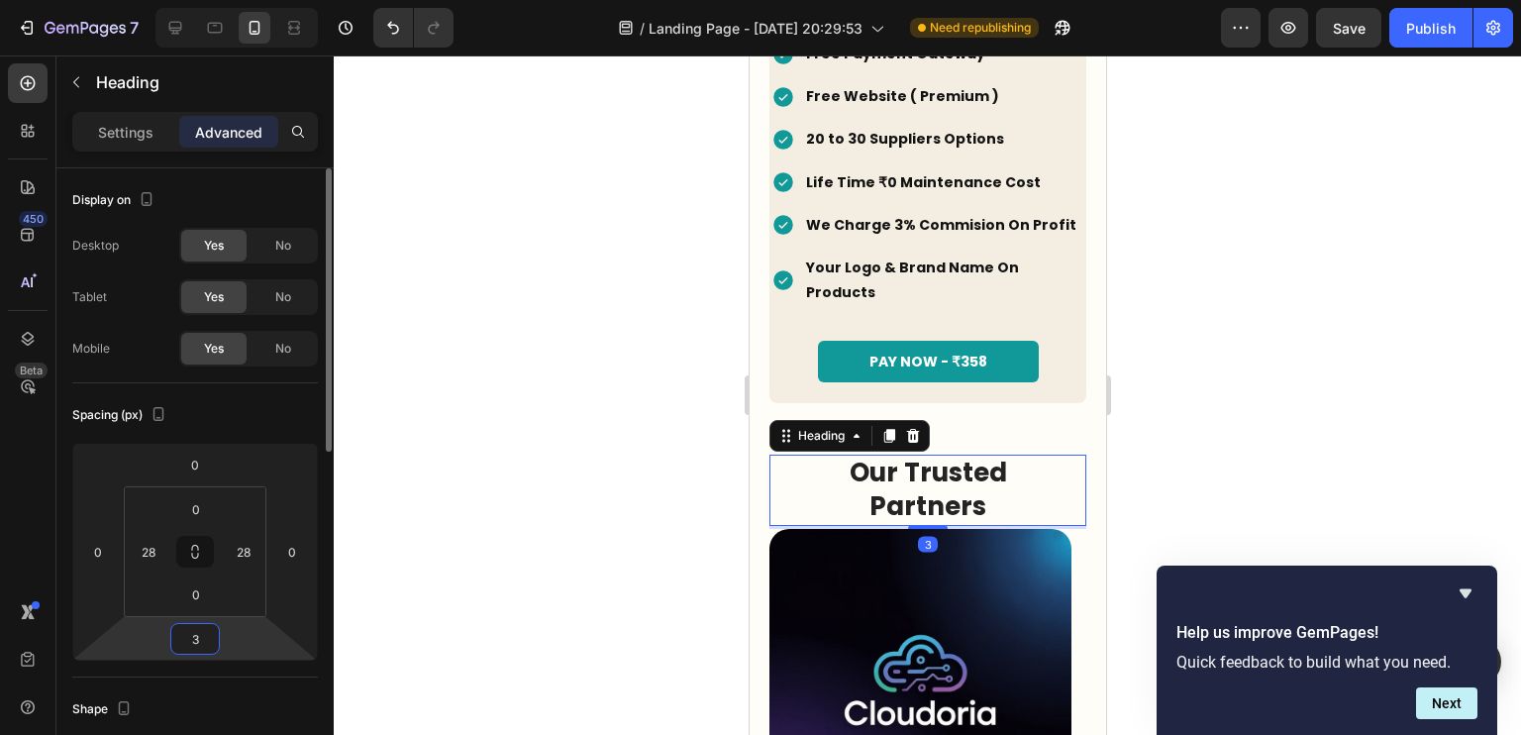
type input "33"
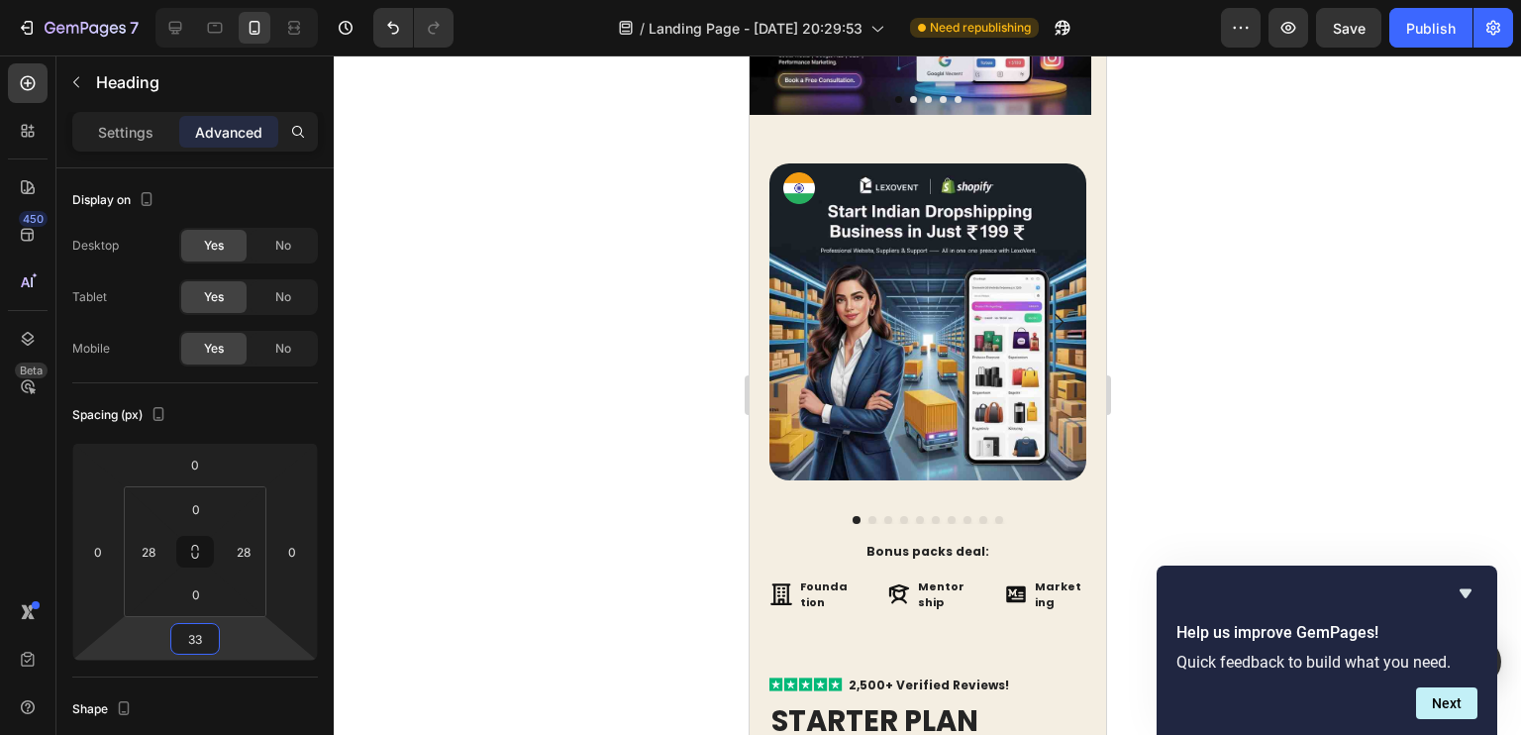
scroll to position [224, 0]
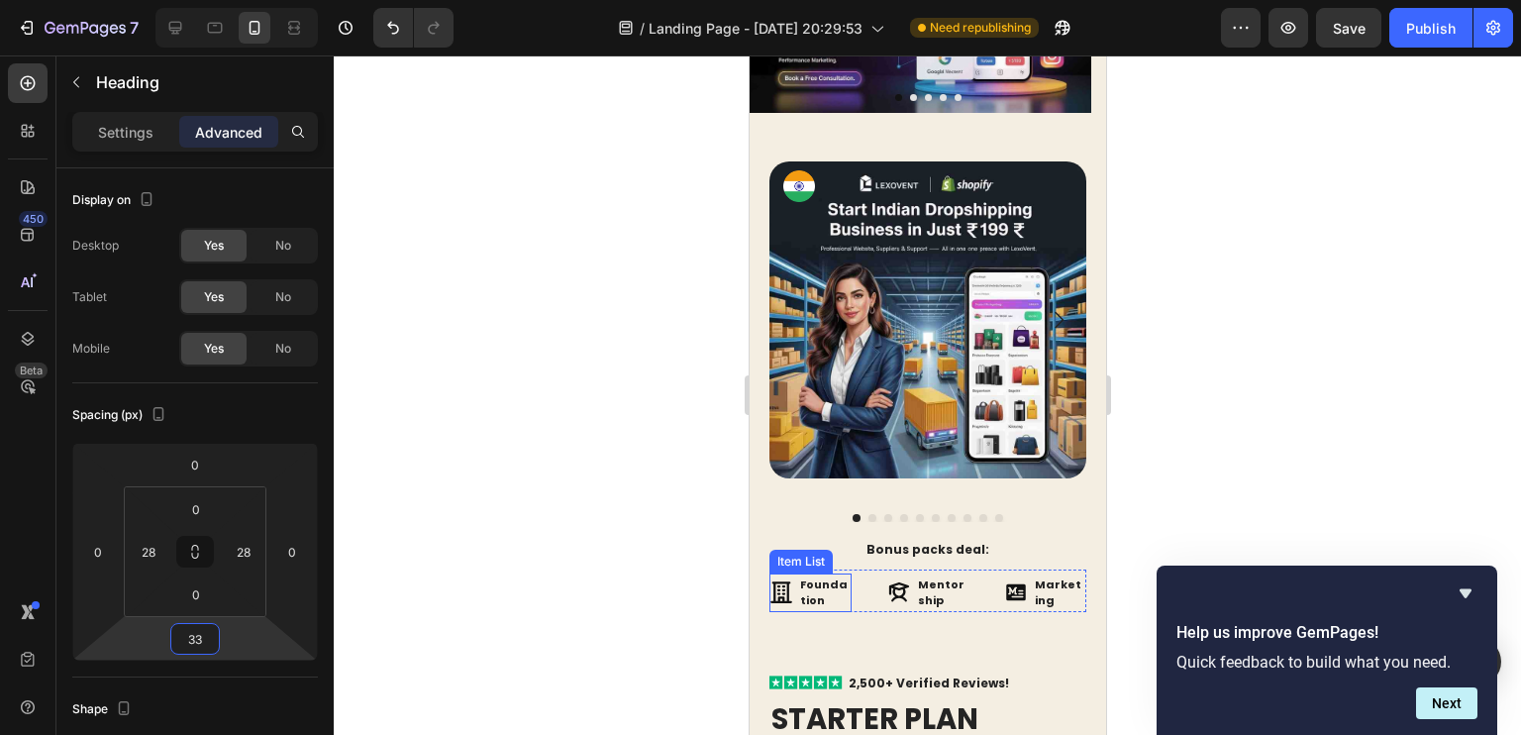
click at [825, 580] on p "Foundation" at bounding box center [823, 592] width 49 height 33
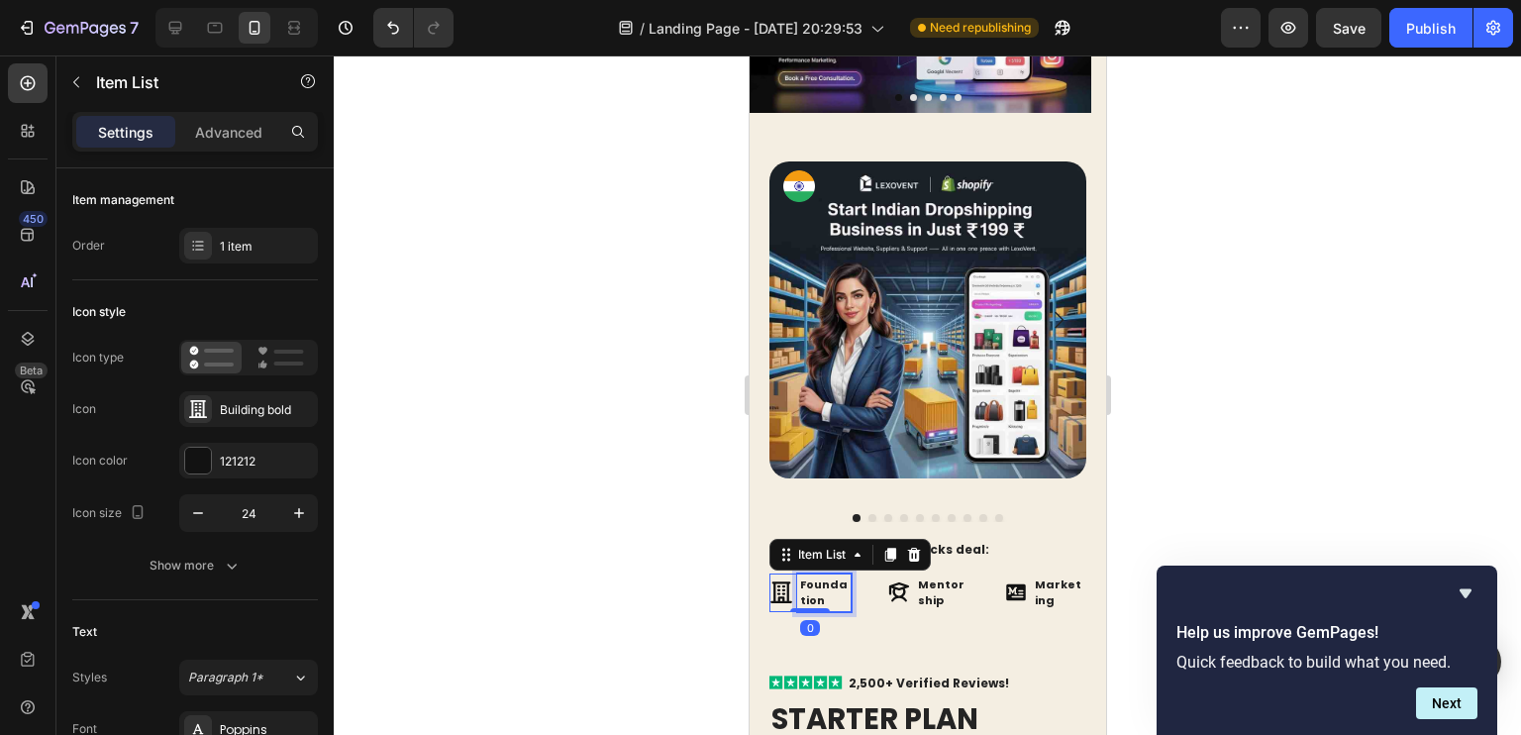
click at [825, 580] on p "Foundation" at bounding box center [823, 592] width 49 height 33
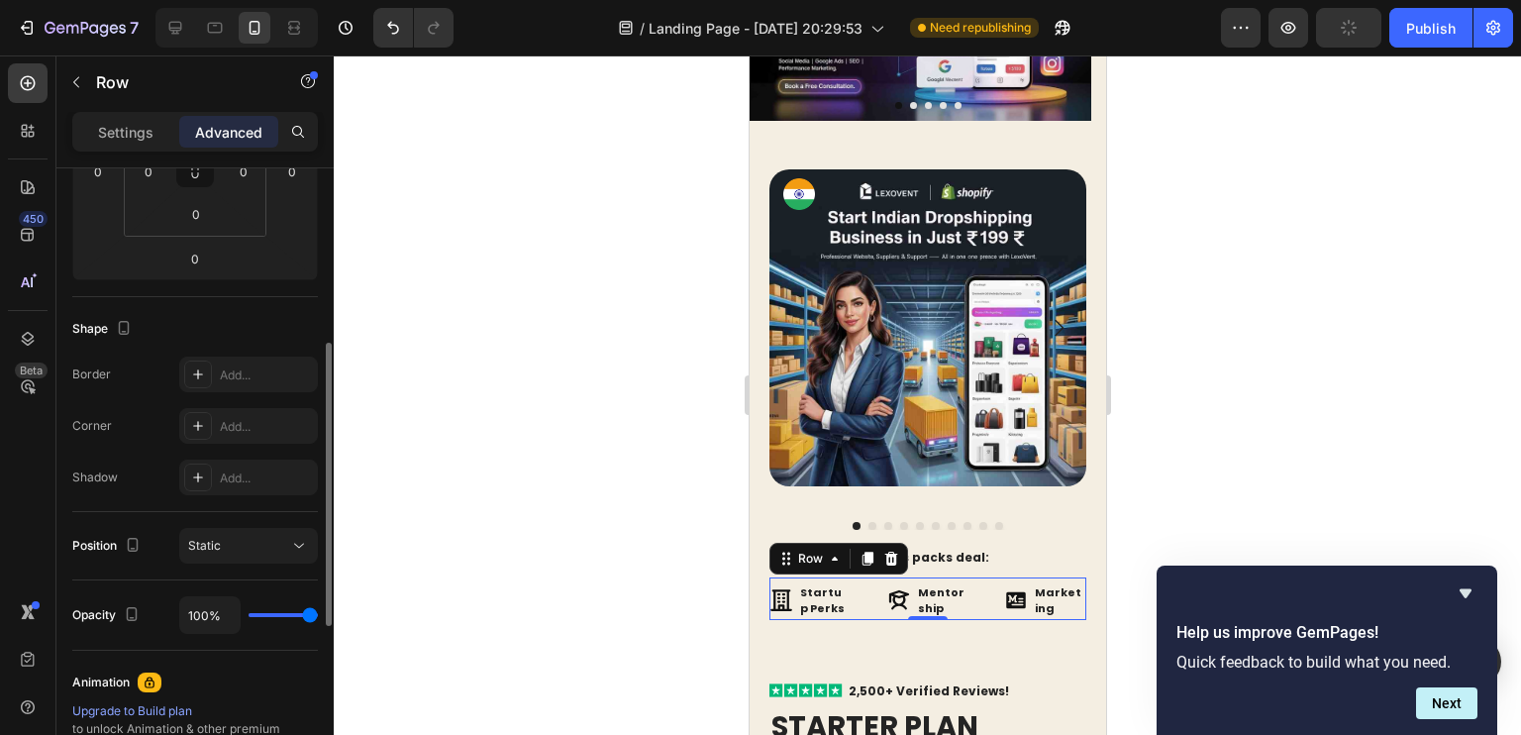
scroll to position [382, 0]
click at [135, 133] on p "Settings" at bounding box center [125, 132] width 55 height 21
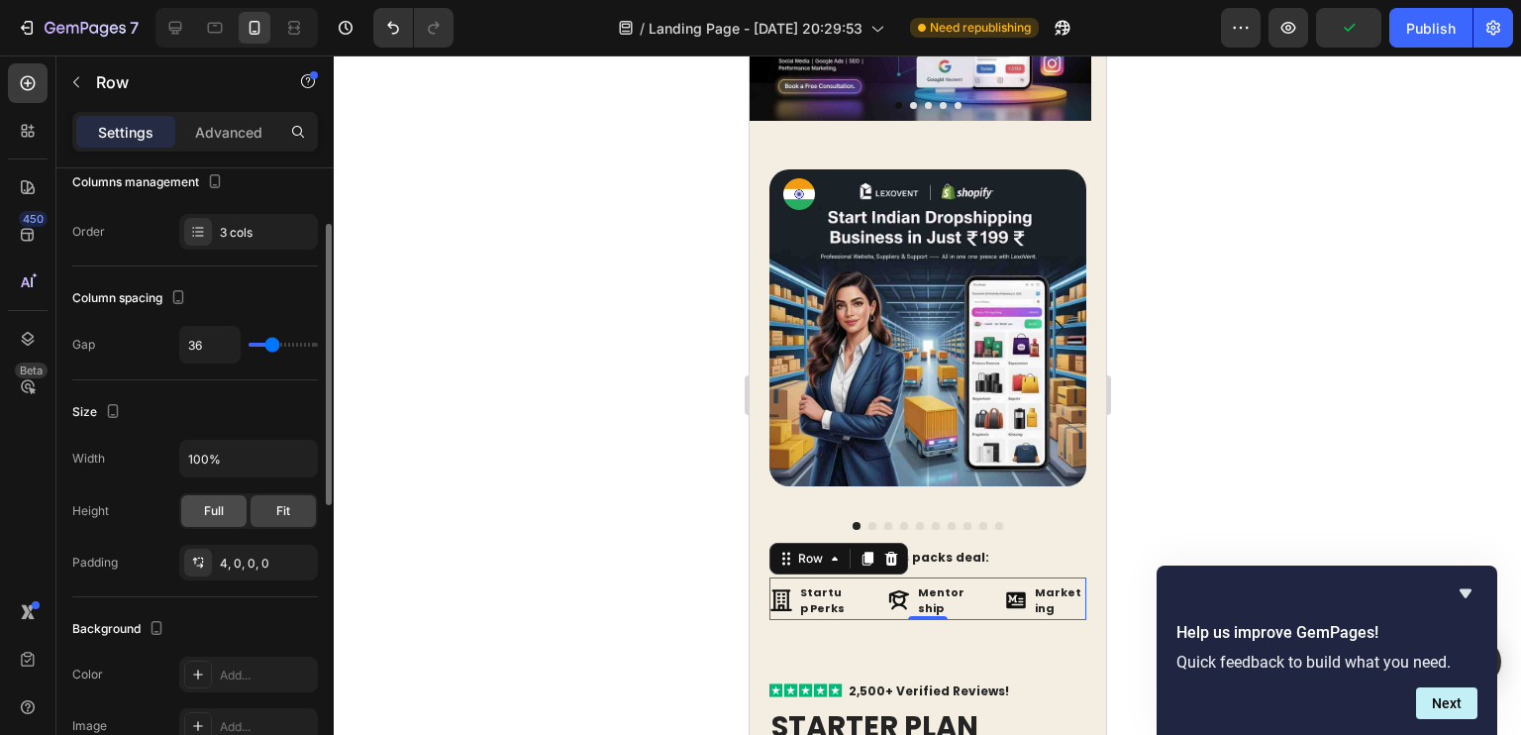
scroll to position [193, 0]
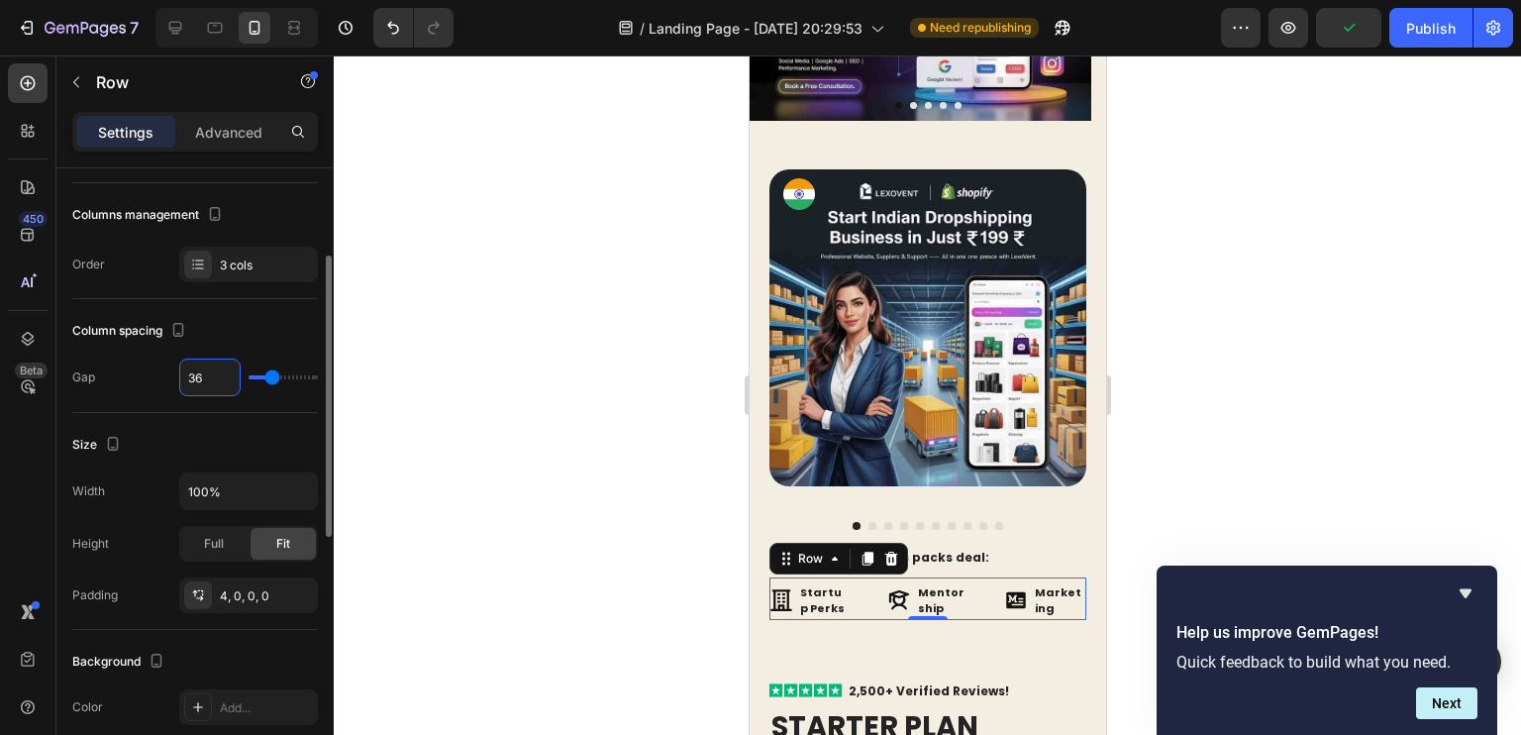
click at [197, 373] on input "36" at bounding box center [209, 377] width 59 height 36
type input "2"
type input "26"
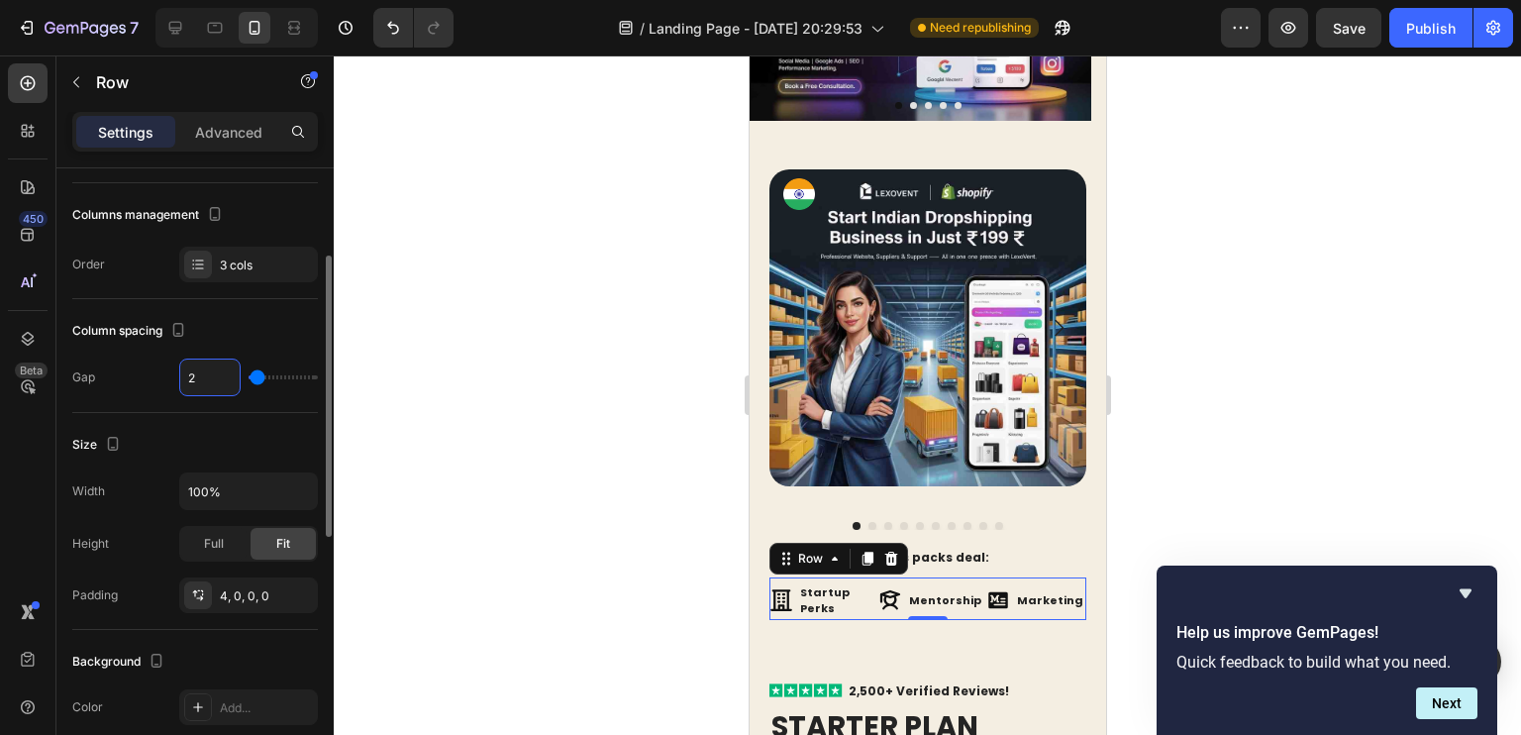
type input "26"
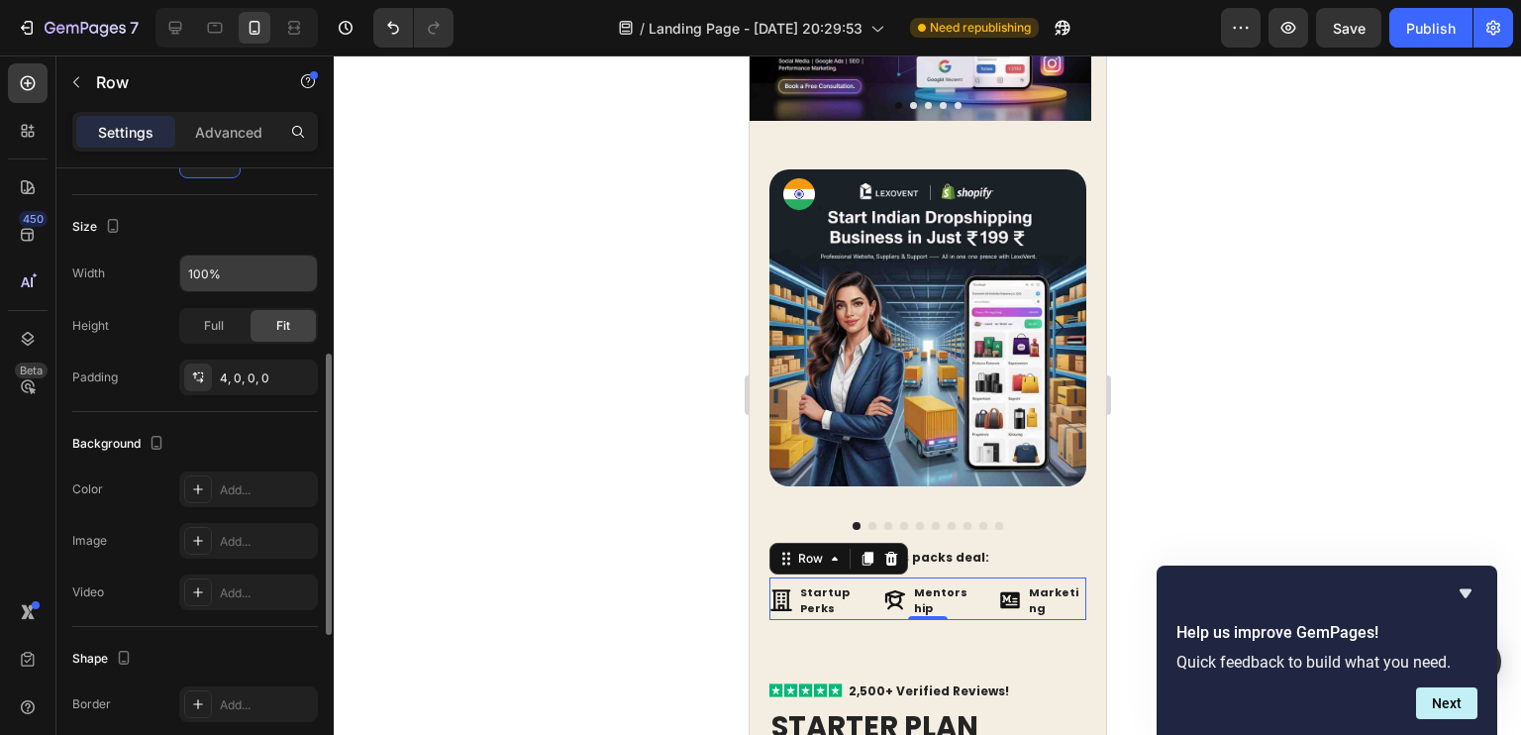
scroll to position [410, 0]
type input "26"
click at [244, 339] on div "Full" at bounding box center [213, 327] width 65 height 32
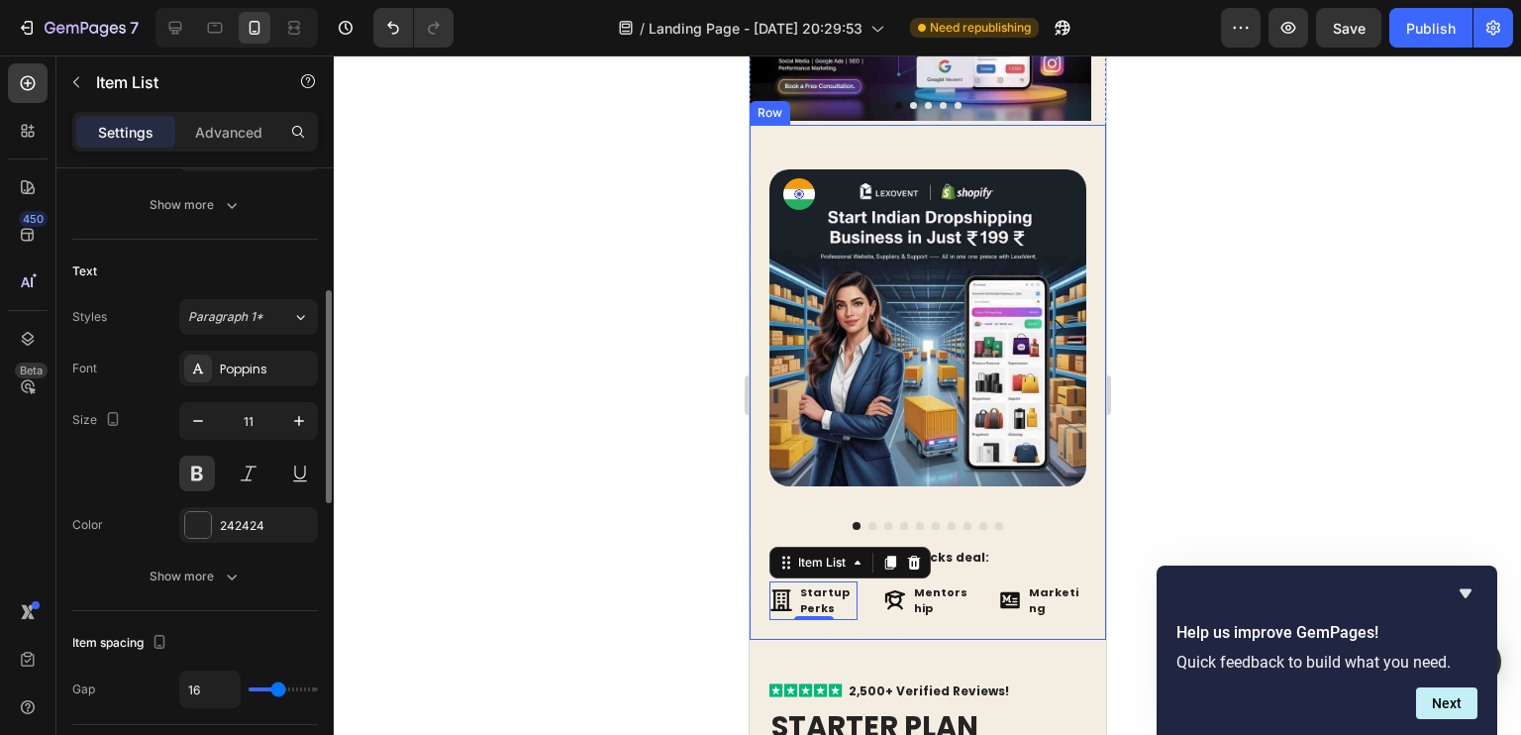
scroll to position [359, 0]
click at [297, 415] on icon "button" at bounding box center [299, 422] width 20 height 20
type input "12"
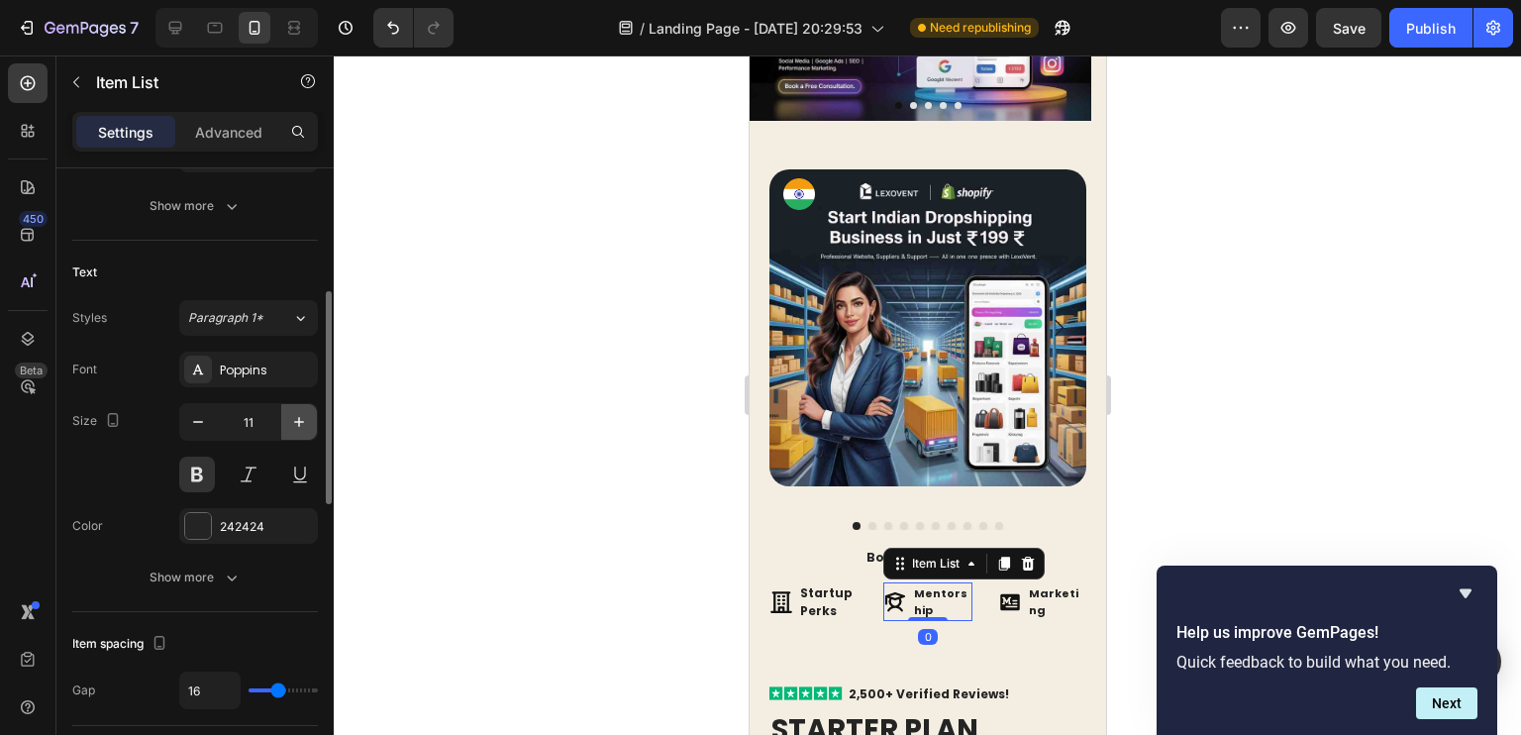
click at [289, 412] on icon "button" at bounding box center [299, 422] width 20 height 20
type input "12"
click at [306, 427] on icon "button" at bounding box center [299, 422] width 20 height 20
type input "12"
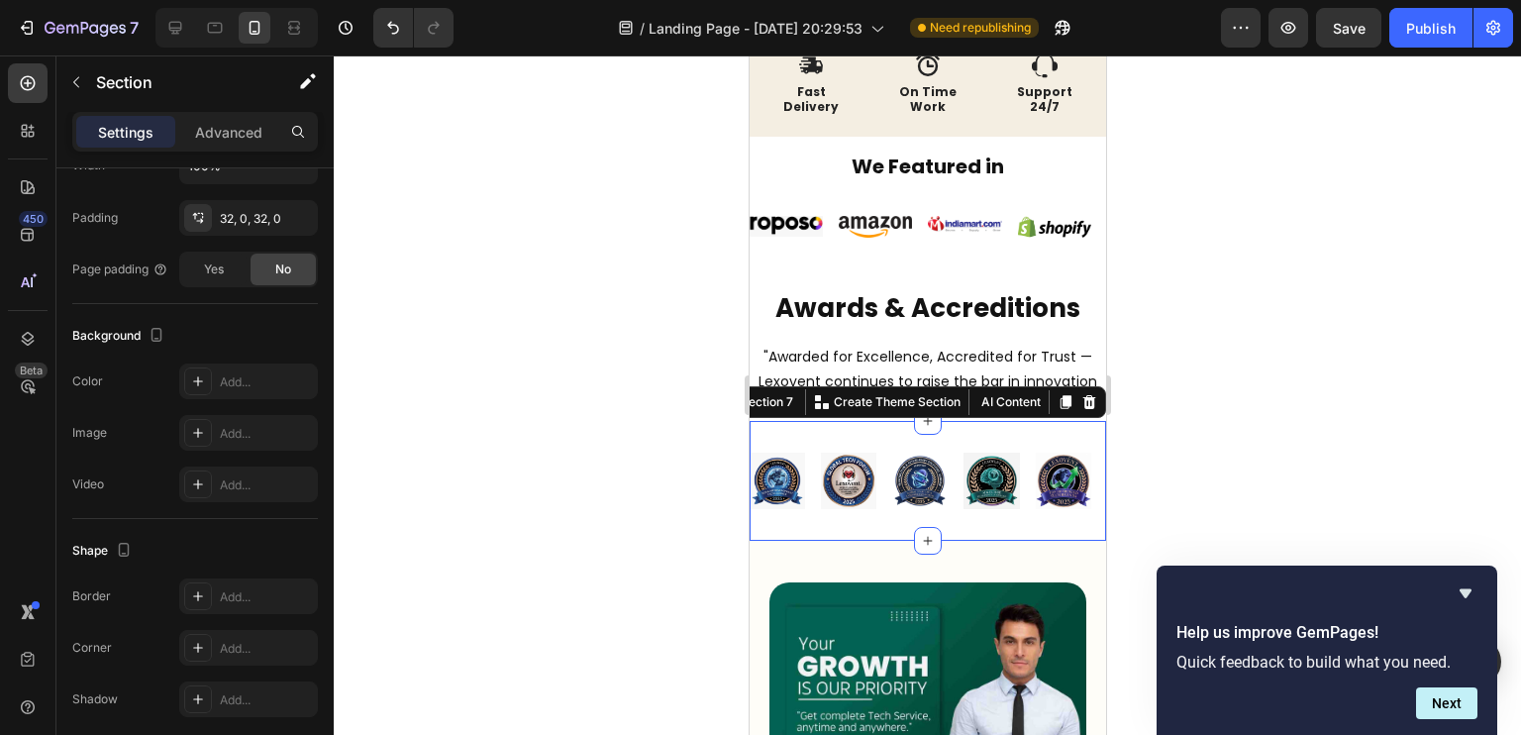
scroll to position [0, 0]
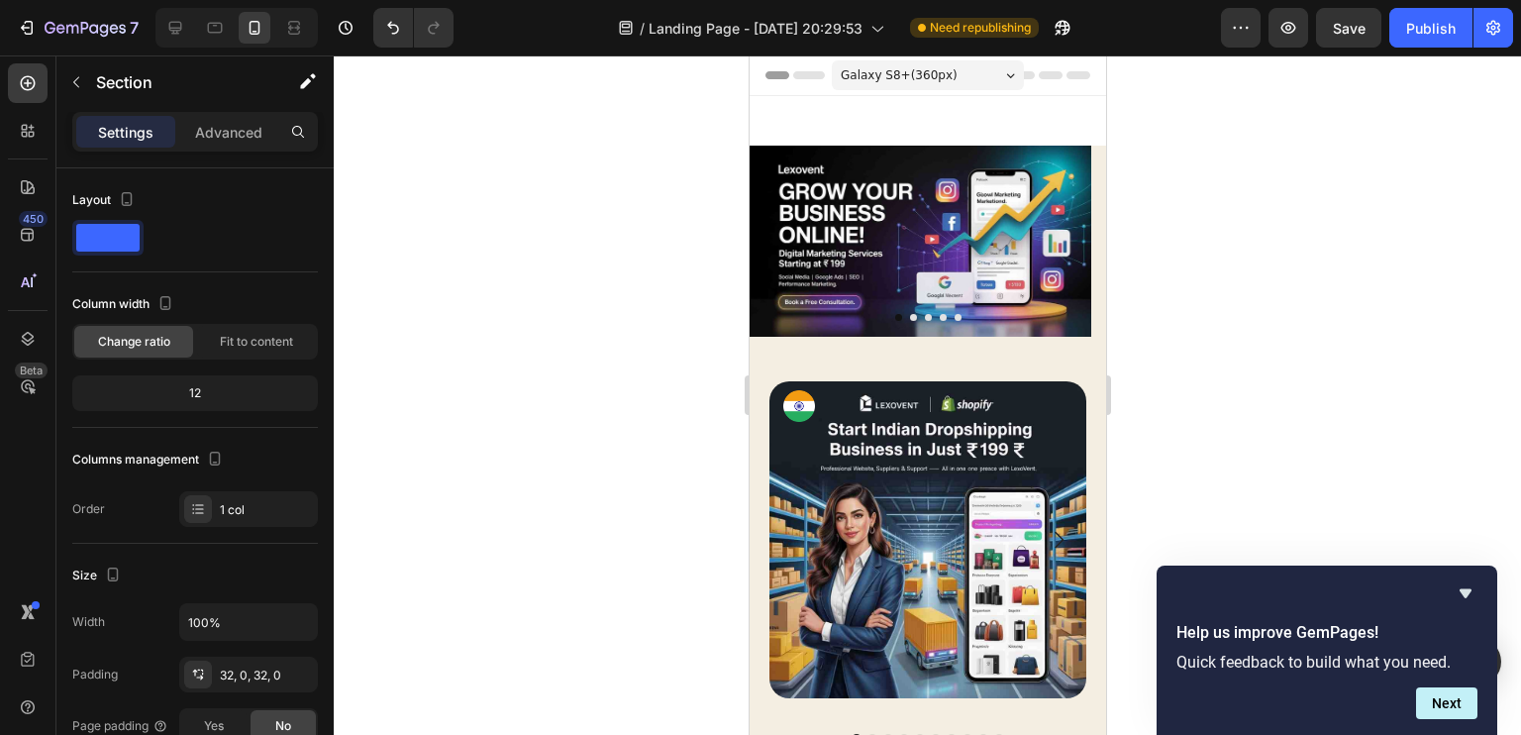
click at [241, 137] on p "Advanced" at bounding box center [228, 132] width 67 height 21
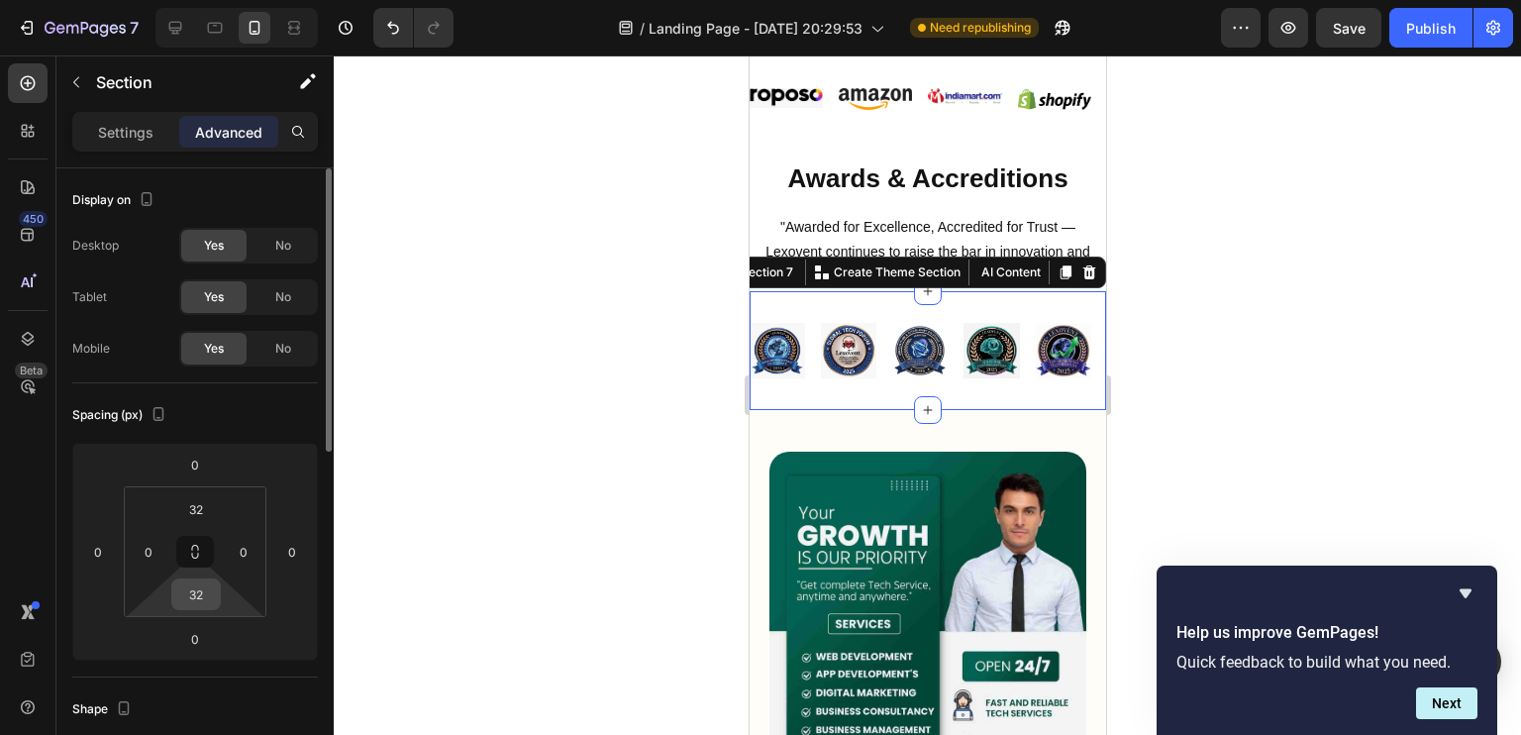
click at [203, 605] on input "32" at bounding box center [196, 594] width 40 height 30
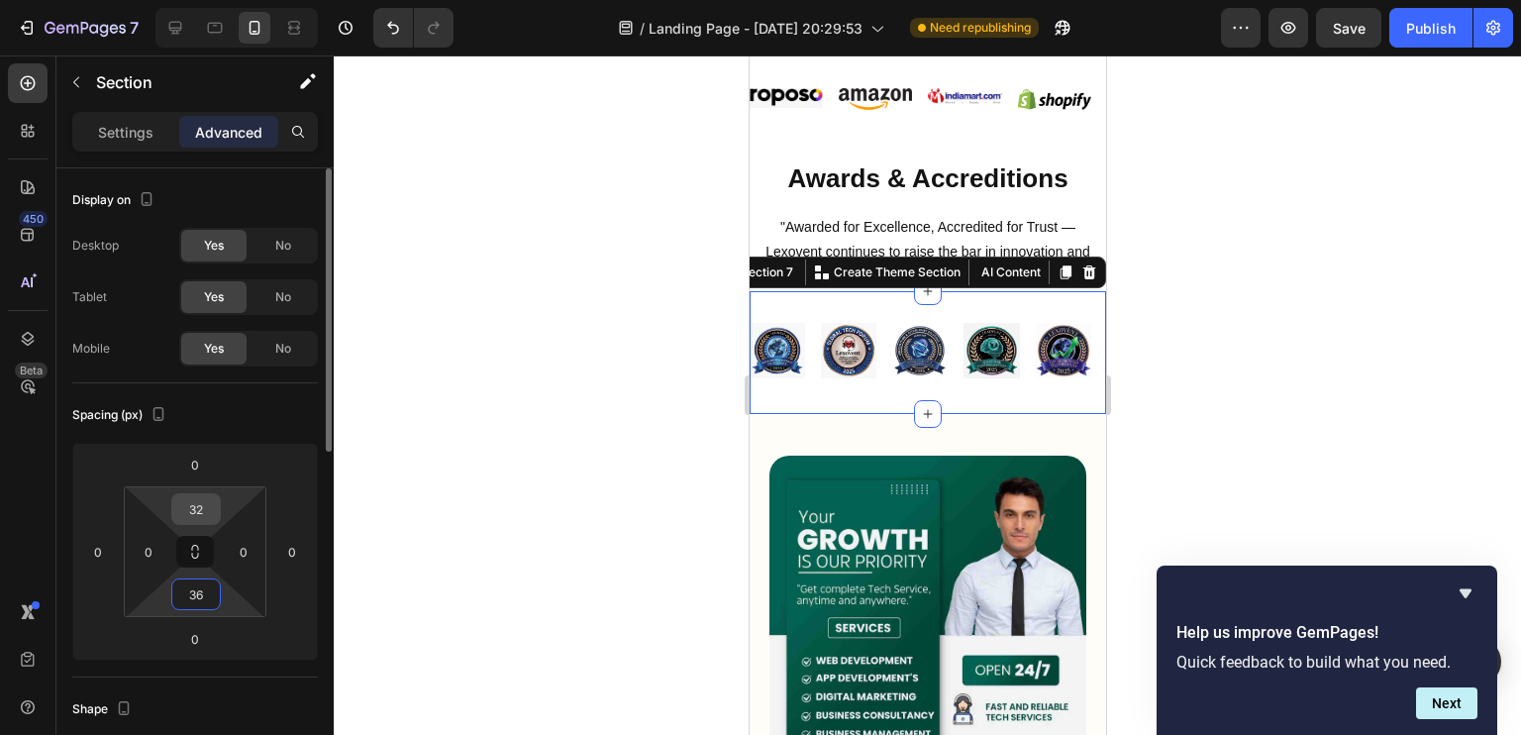
type input "36"
click at [209, 519] on input "32" at bounding box center [196, 509] width 40 height 30
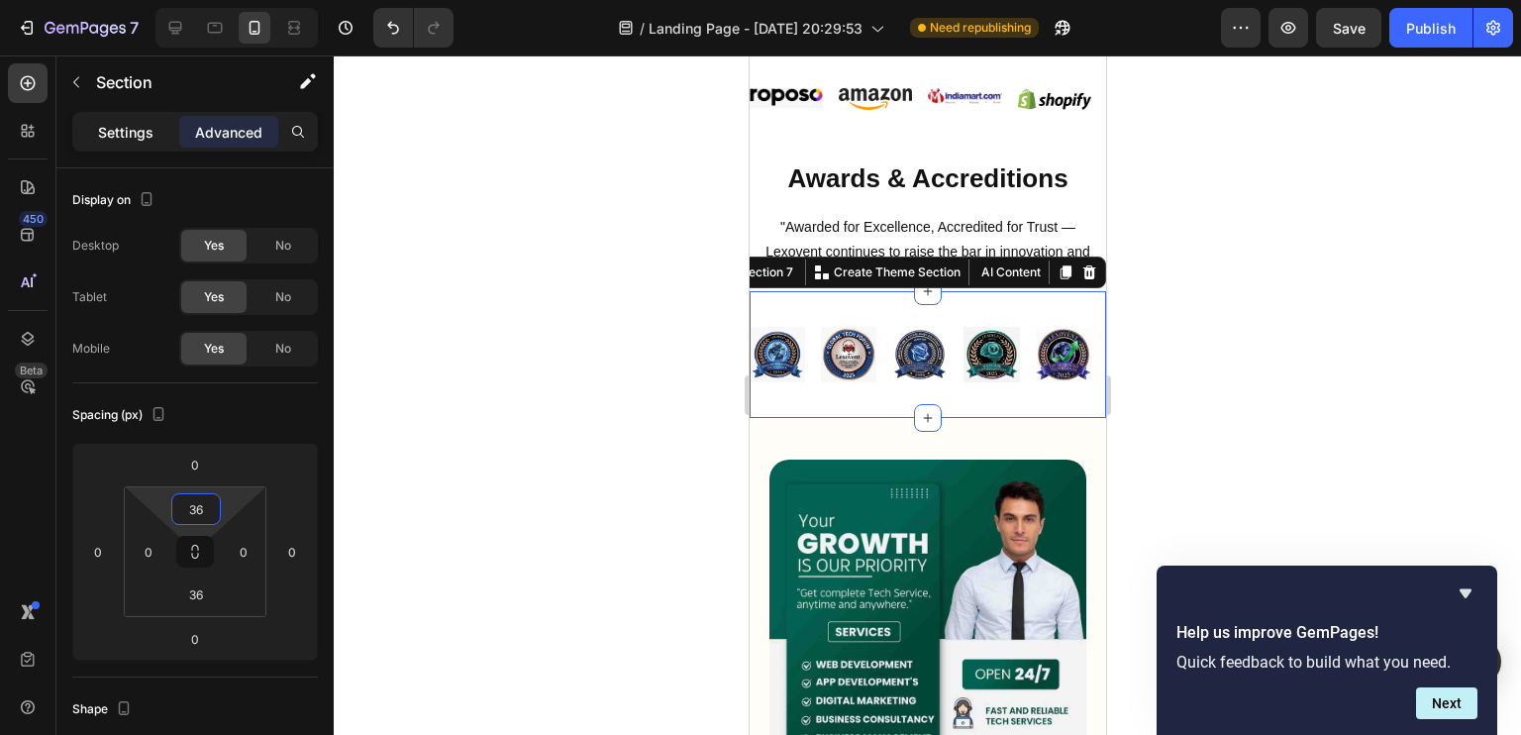
type input "36"
click at [130, 143] on div "Settings" at bounding box center [125, 132] width 99 height 32
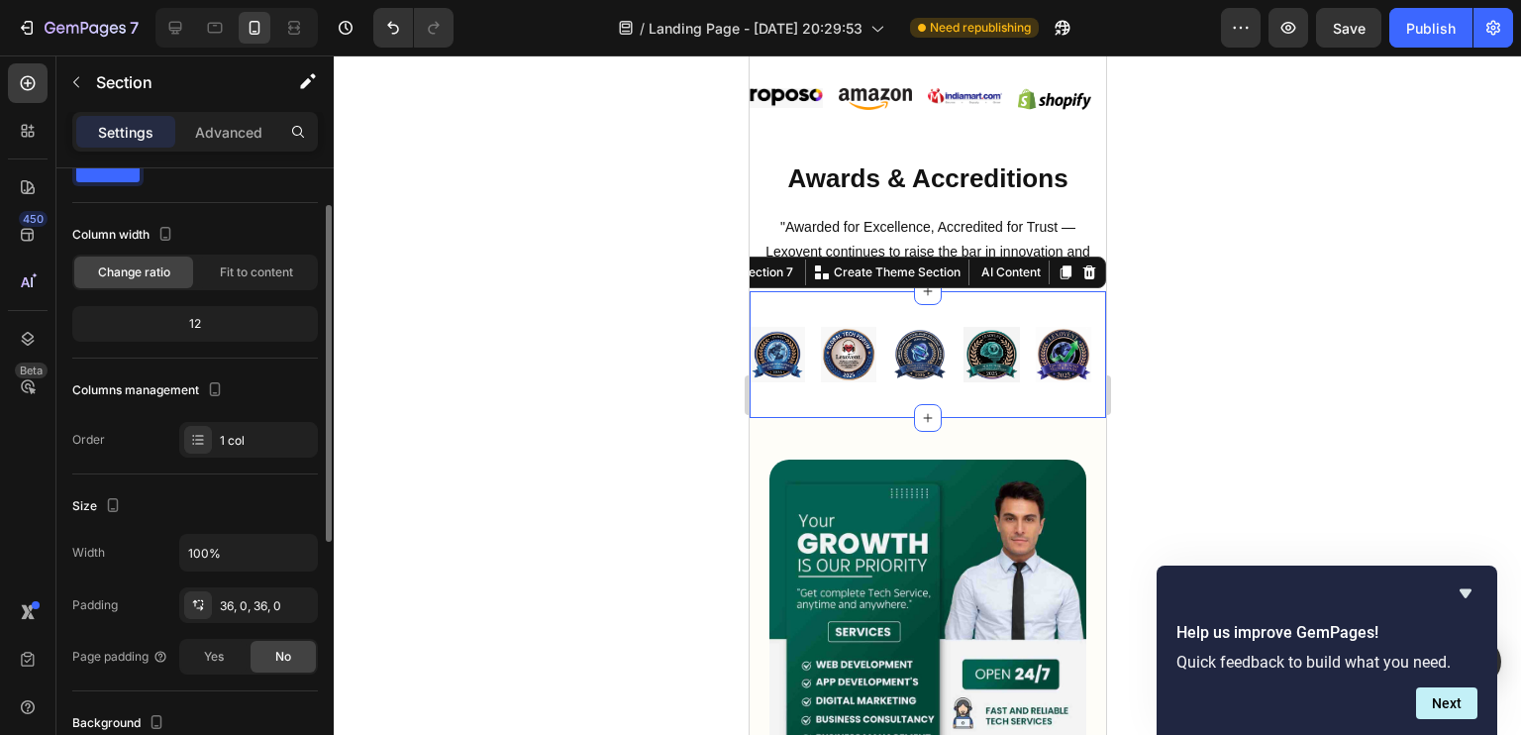
scroll to position [0, 0]
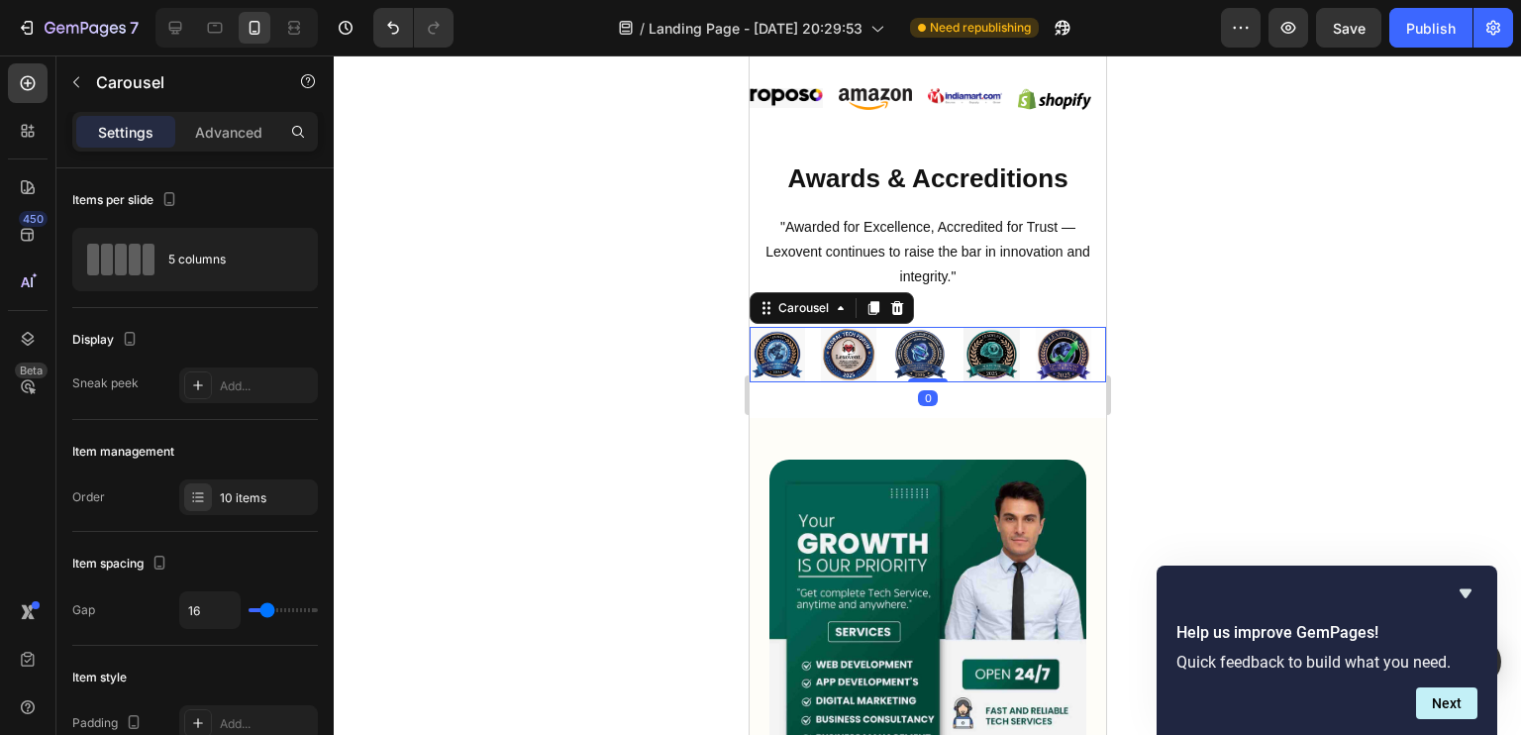
click at [811, 382] on div "Image Image Image Image Image Image Image Image Image Image" at bounding box center [926, 354] width 356 height 55
click at [212, 612] on input "16" at bounding box center [209, 610] width 59 height 36
type input "2"
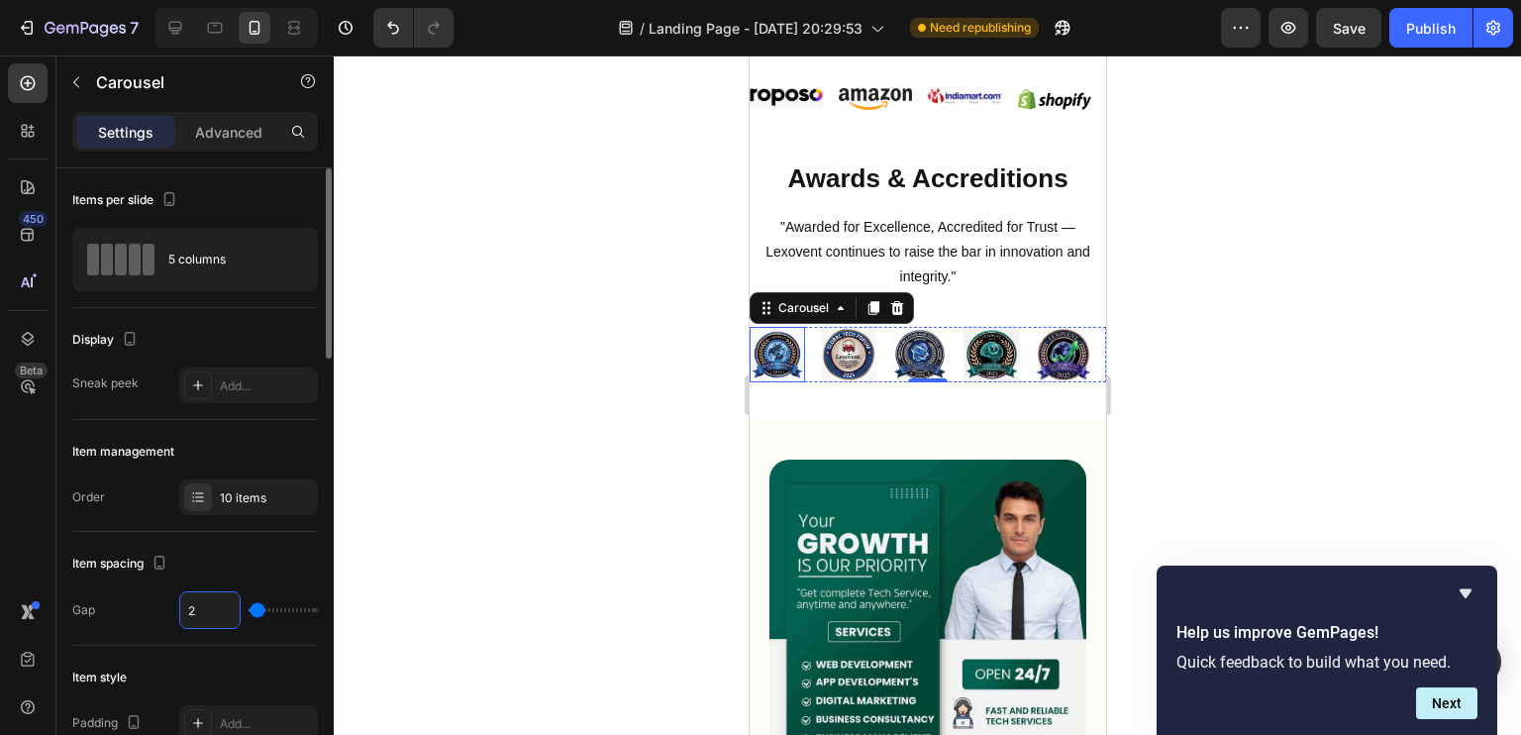
type input "20"
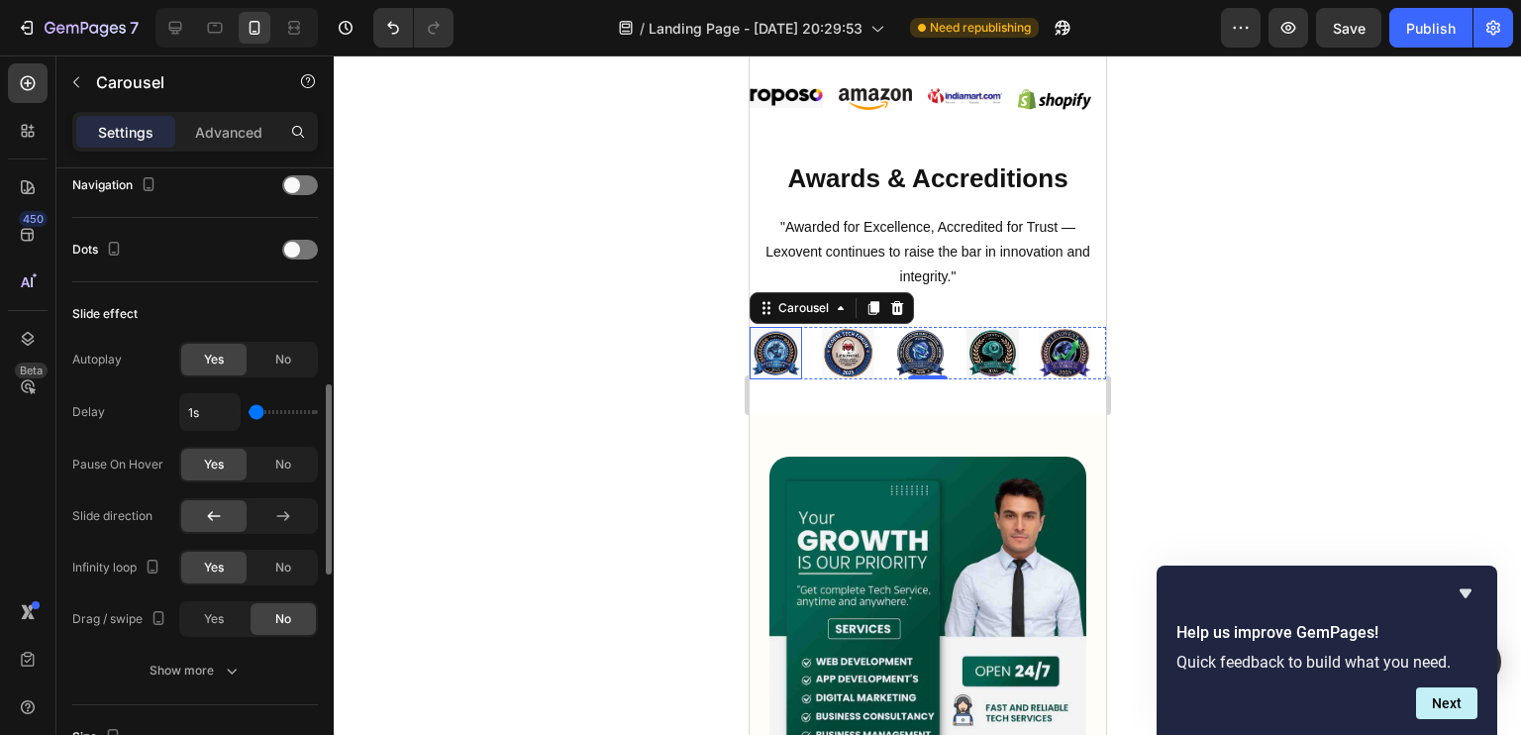
scroll to position [718, 0]
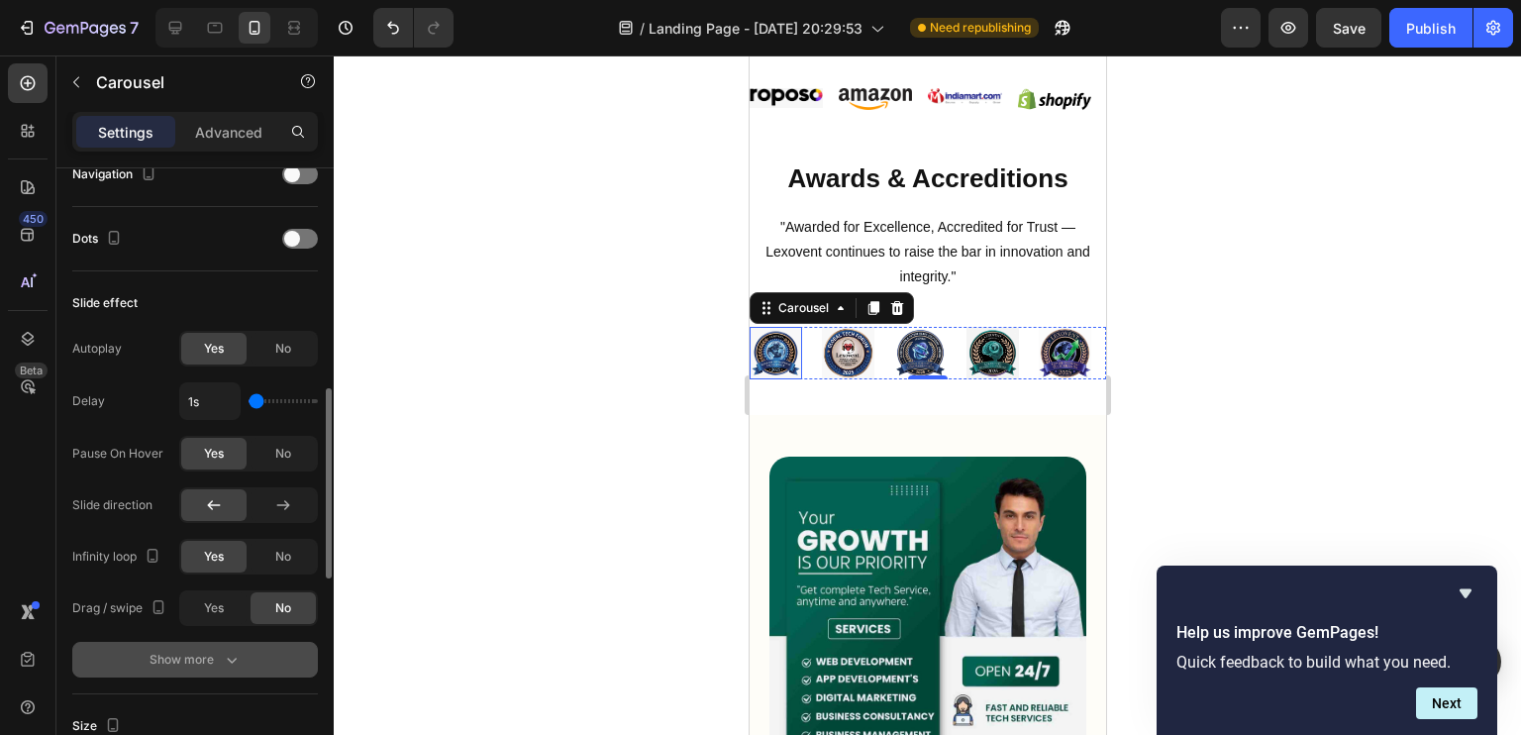
type input "20"
click at [209, 657] on div "Show more" at bounding box center [195, 659] width 92 height 20
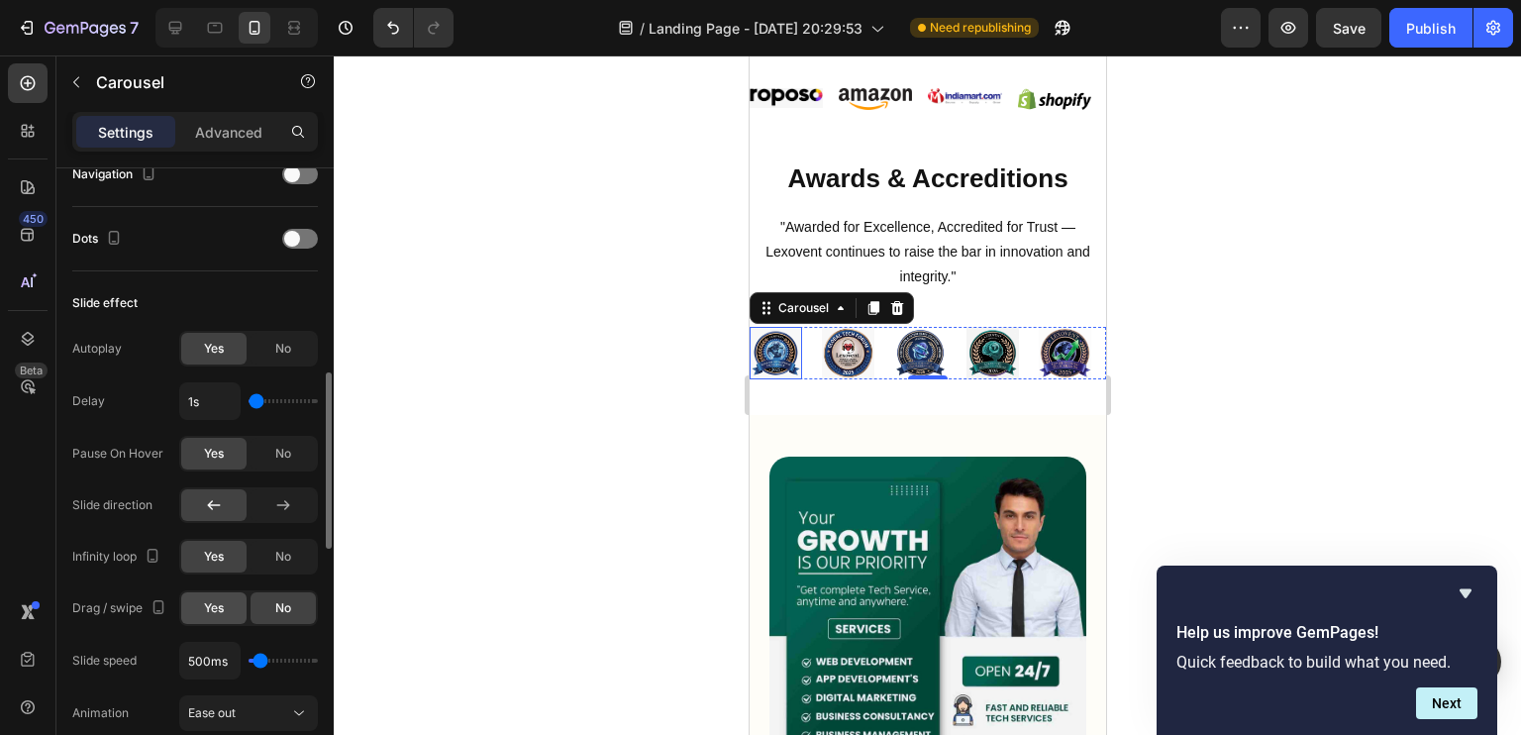
click at [213, 612] on span "Yes" at bounding box center [214, 608] width 20 height 18
click at [226, 695] on button "Ease out" at bounding box center [248, 713] width 139 height 36
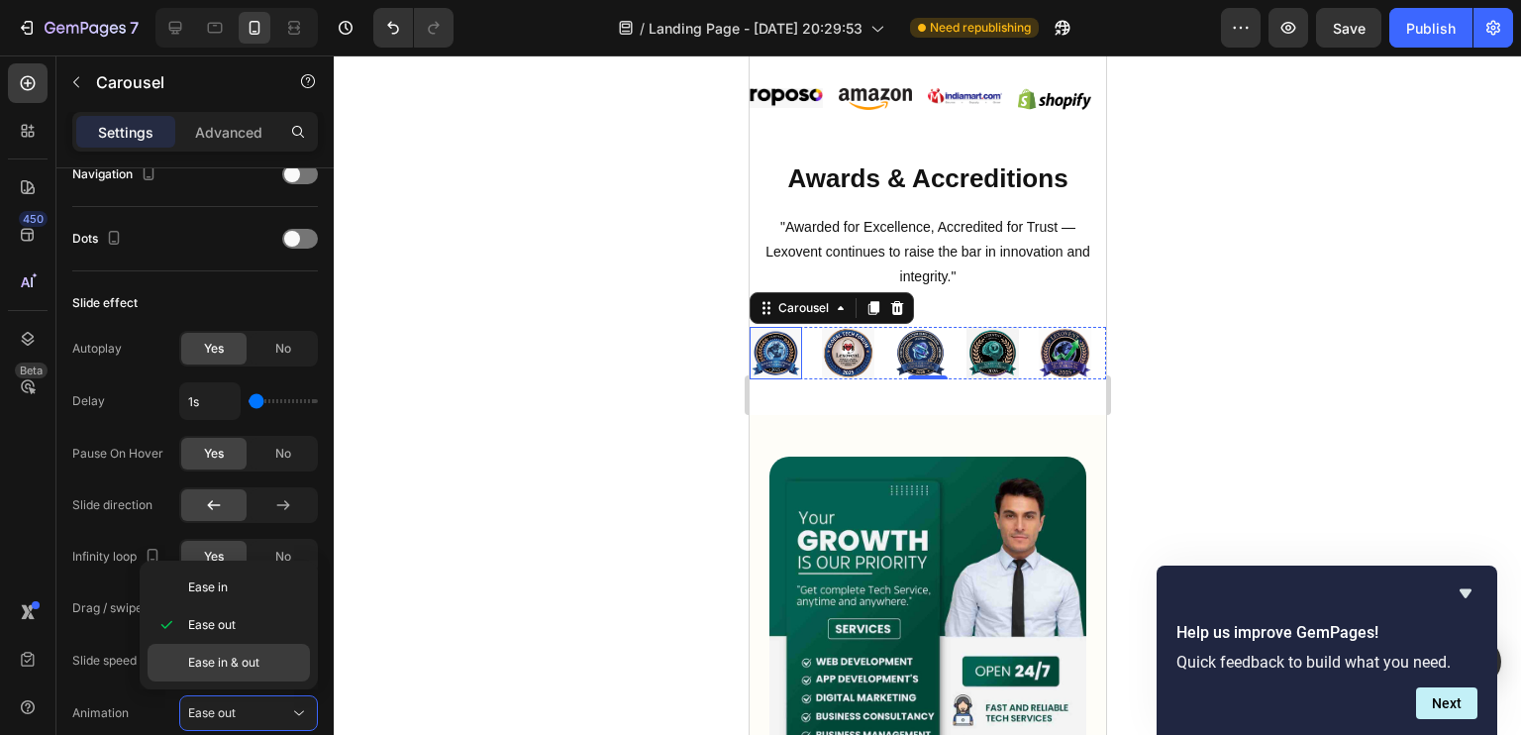
click at [235, 660] on span "Ease in & out" at bounding box center [223, 662] width 71 height 18
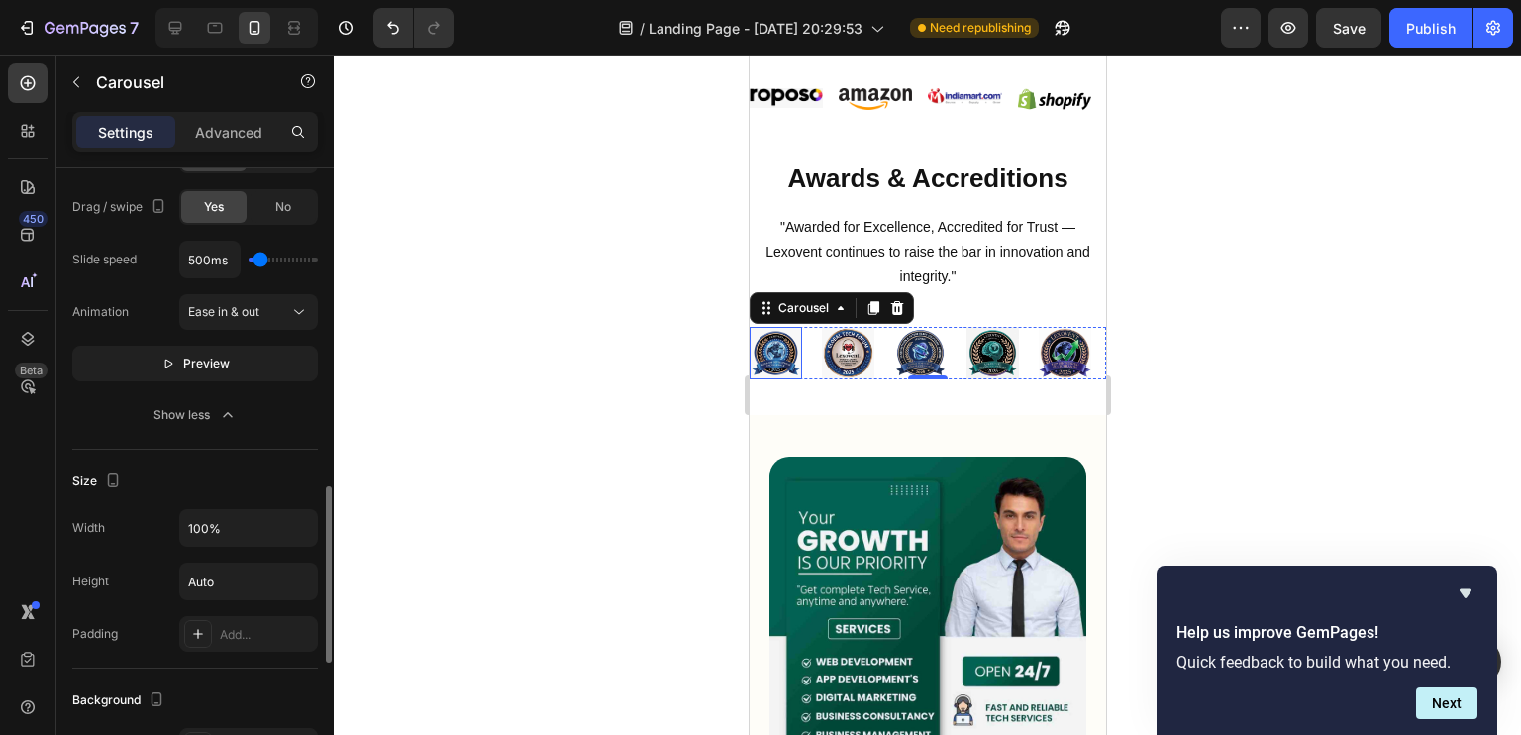
scroll to position [1119, 0]
click at [211, 359] on span "Preview" at bounding box center [206, 363] width 47 height 20
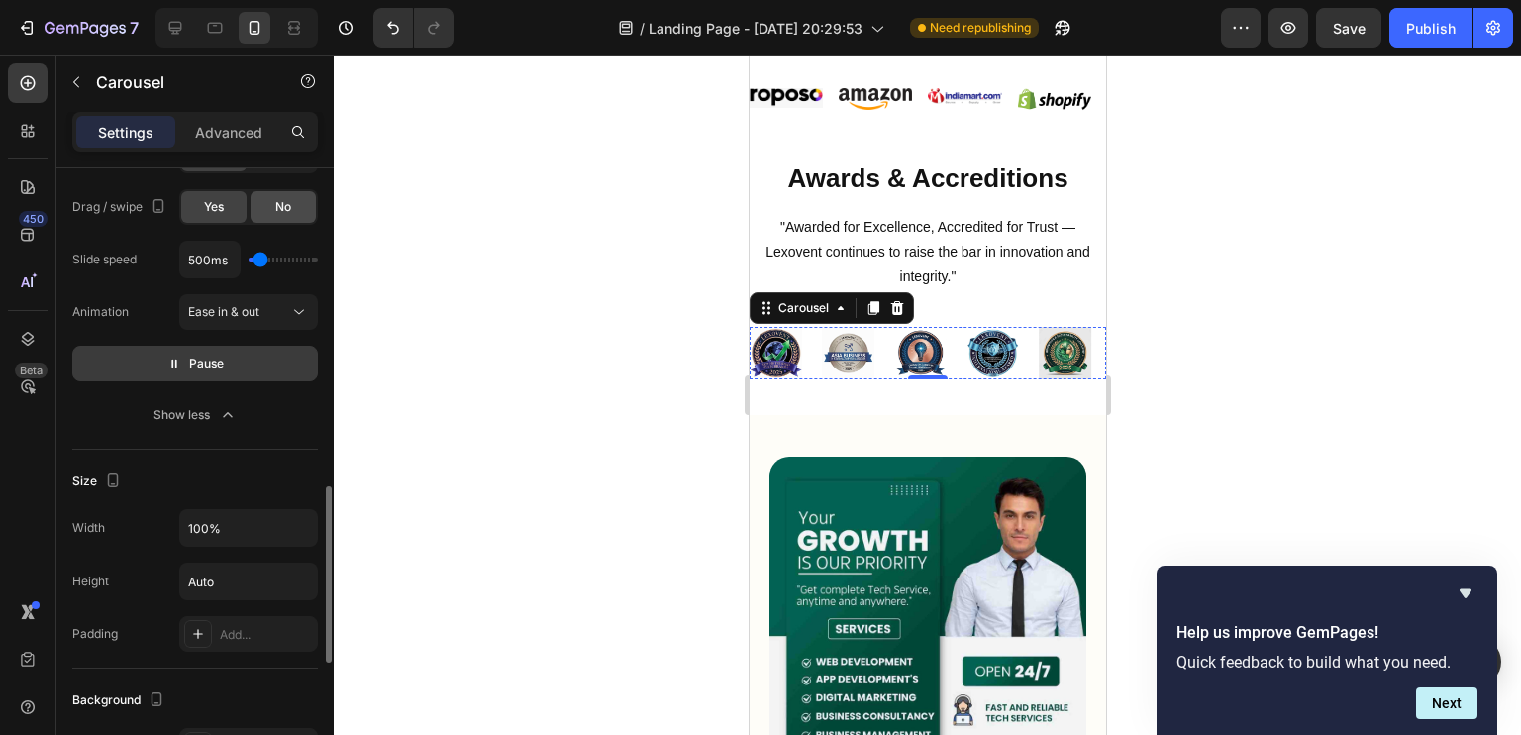
click at [269, 195] on div "No" at bounding box center [282, 207] width 65 height 32
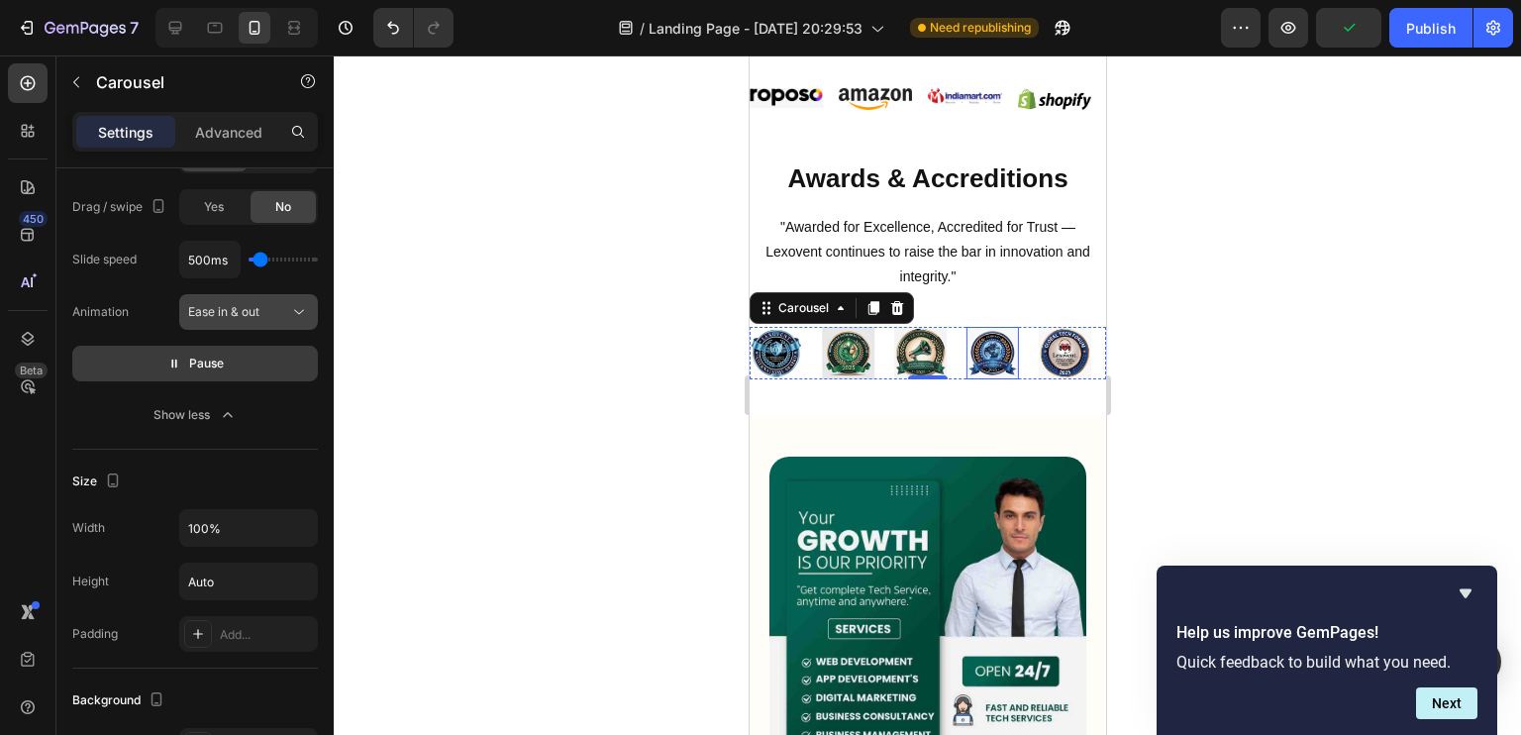
click at [253, 297] on button "Ease in & out" at bounding box center [248, 312] width 139 height 36
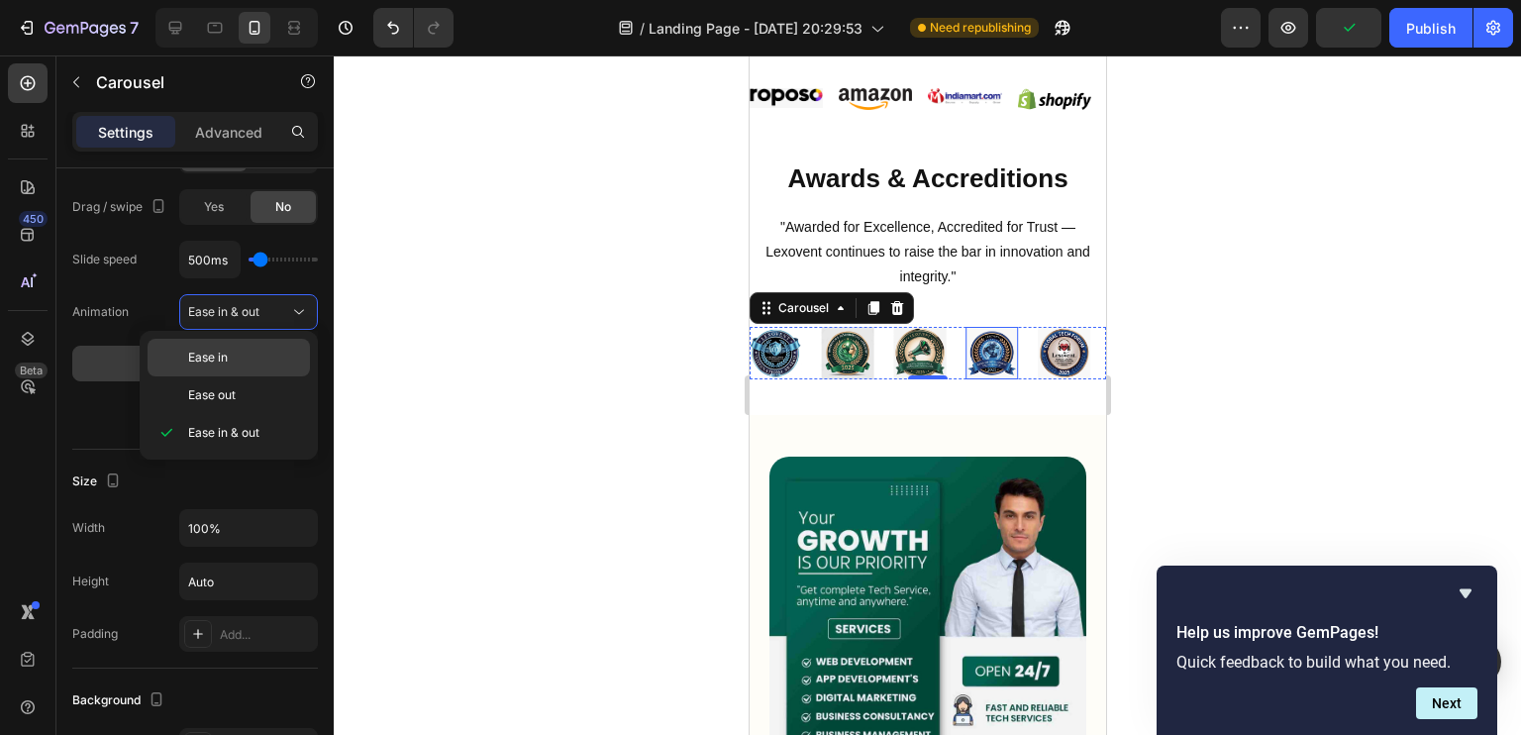
click at [226, 355] on span "Ease in" at bounding box center [208, 357] width 40 height 18
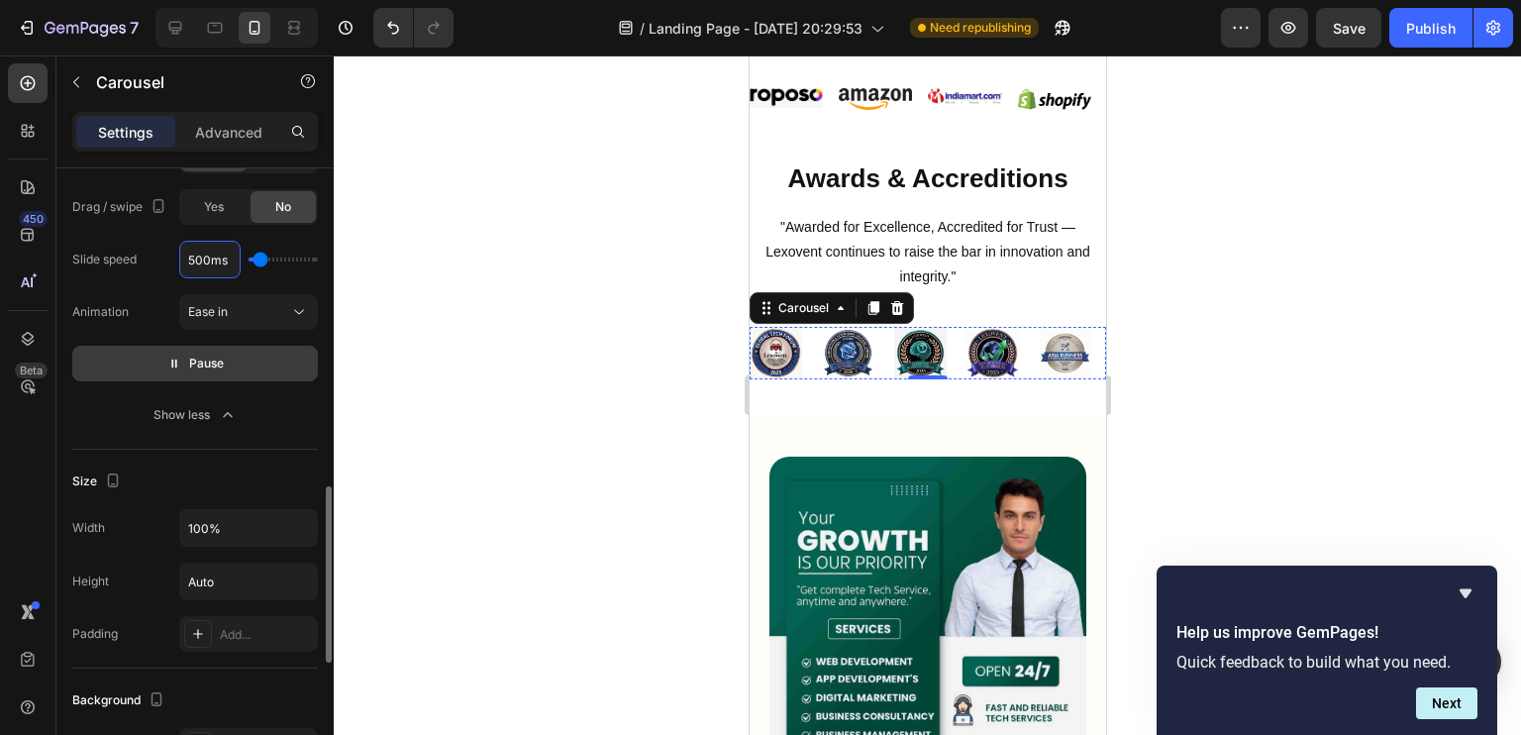
click at [206, 255] on input "500ms" at bounding box center [209, 260] width 59 height 36
type input "3ms"
type input "100"
type input "300ms"
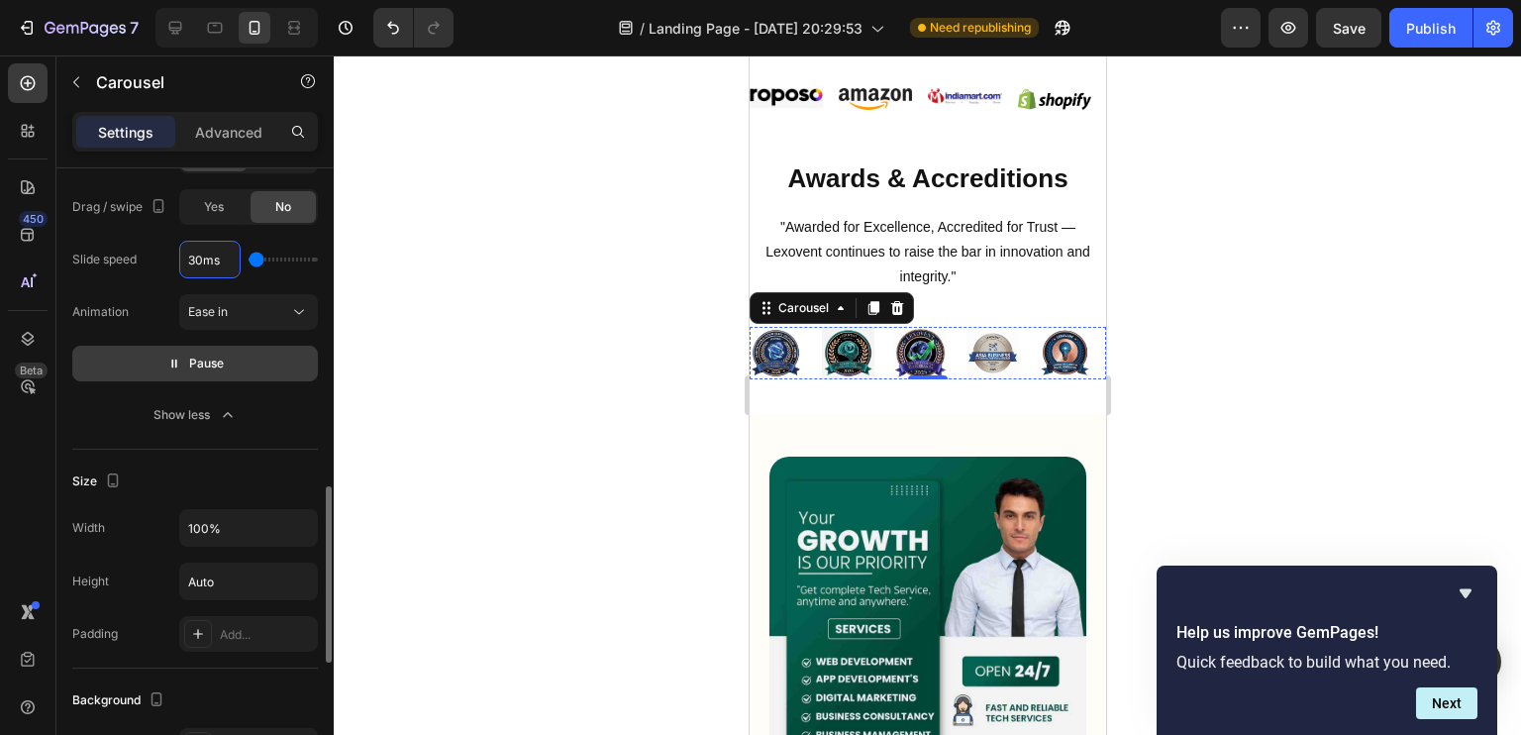
type input "300"
click at [150, 304] on div "Animation Ease in" at bounding box center [195, 312] width 246 height 36
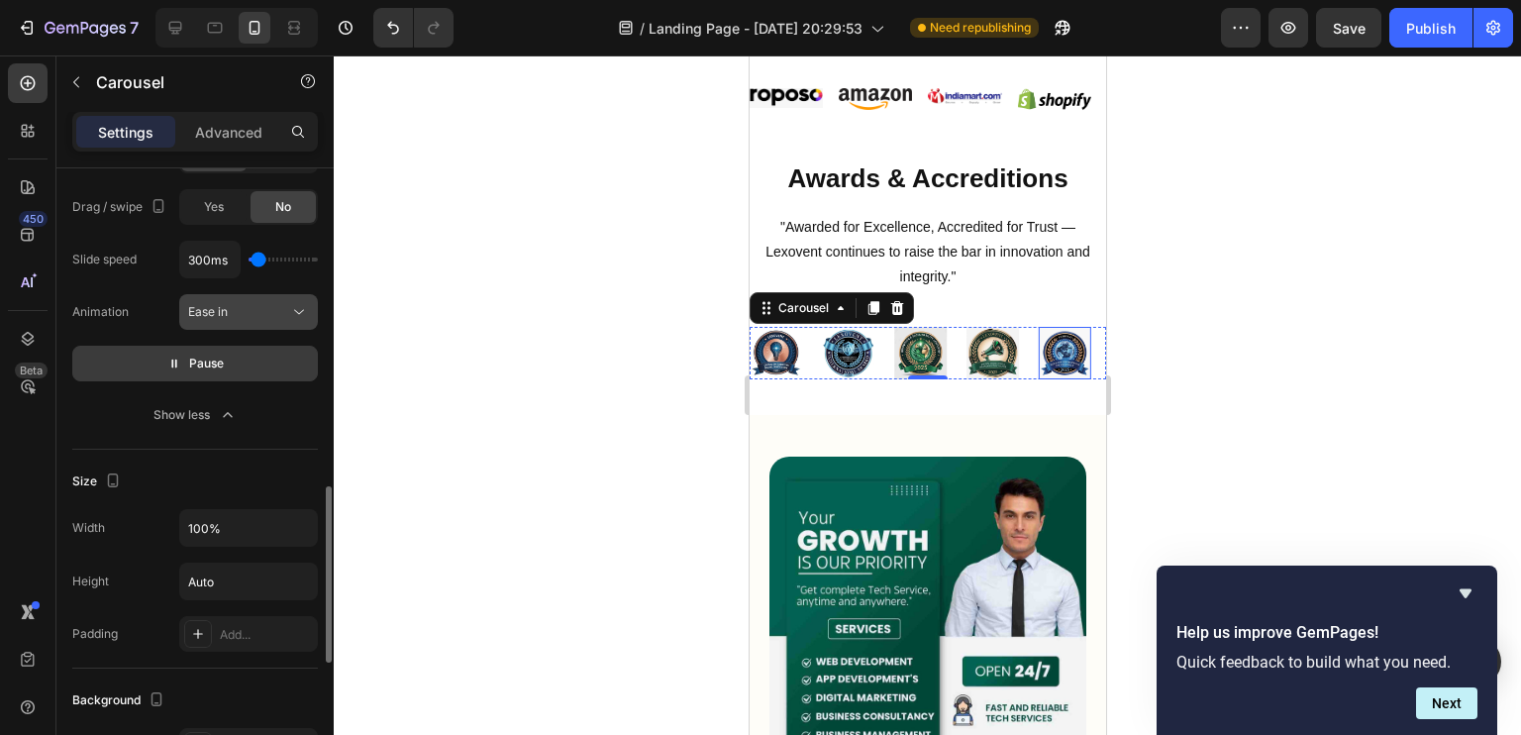
click at [235, 311] on div "Ease in" at bounding box center [238, 312] width 101 height 18
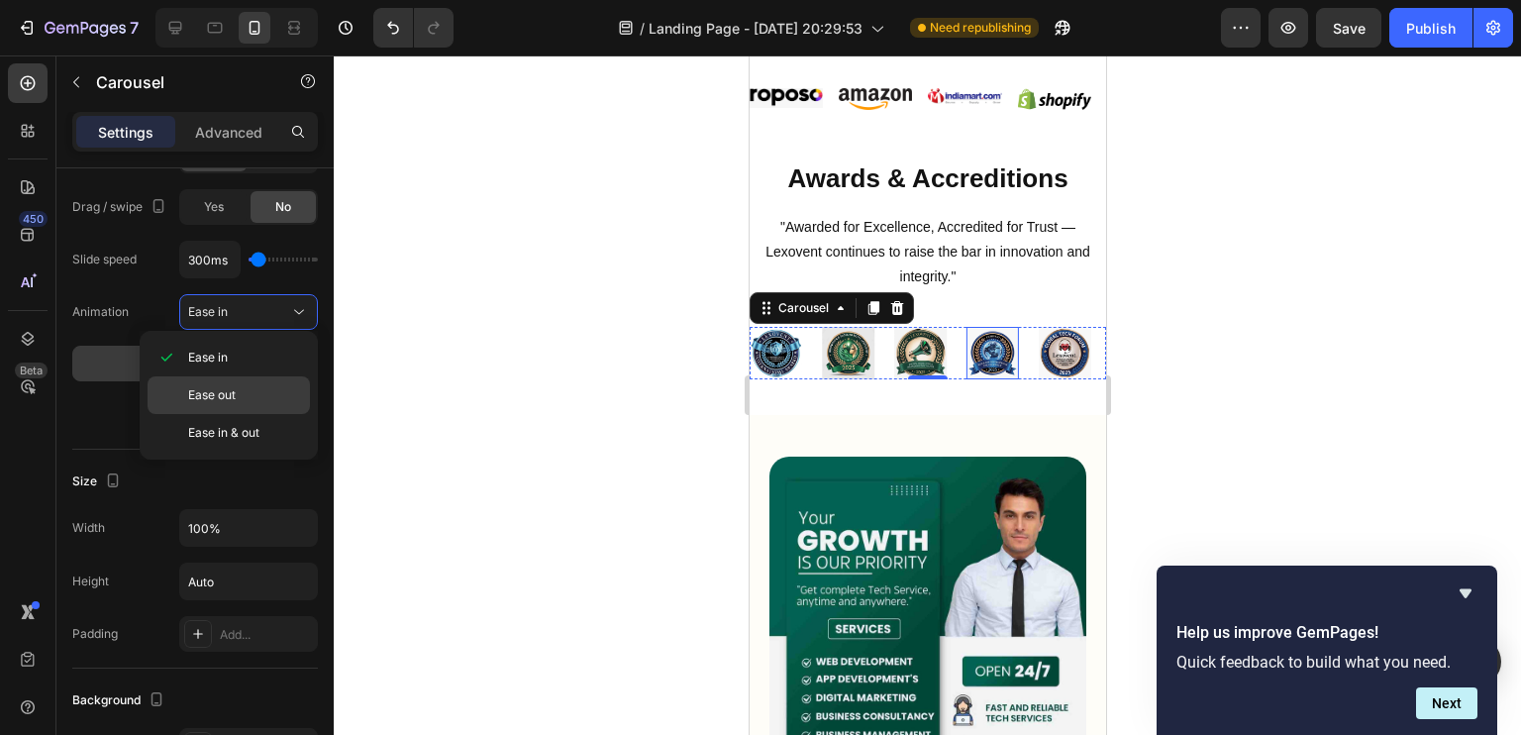
click at [244, 379] on div "Ease out" at bounding box center [229, 395] width 162 height 38
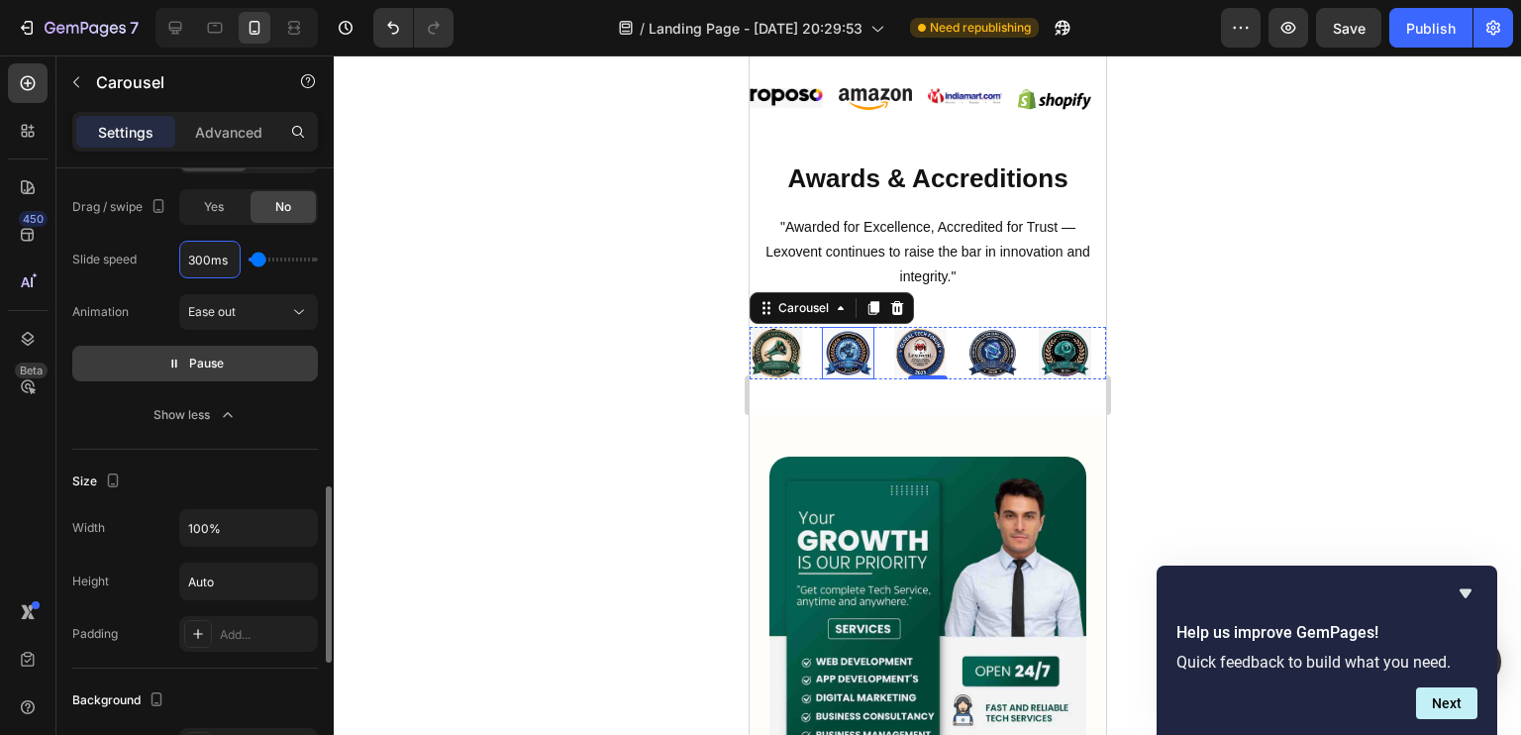
click at [205, 256] on input "300ms" at bounding box center [209, 260] width 59 height 36
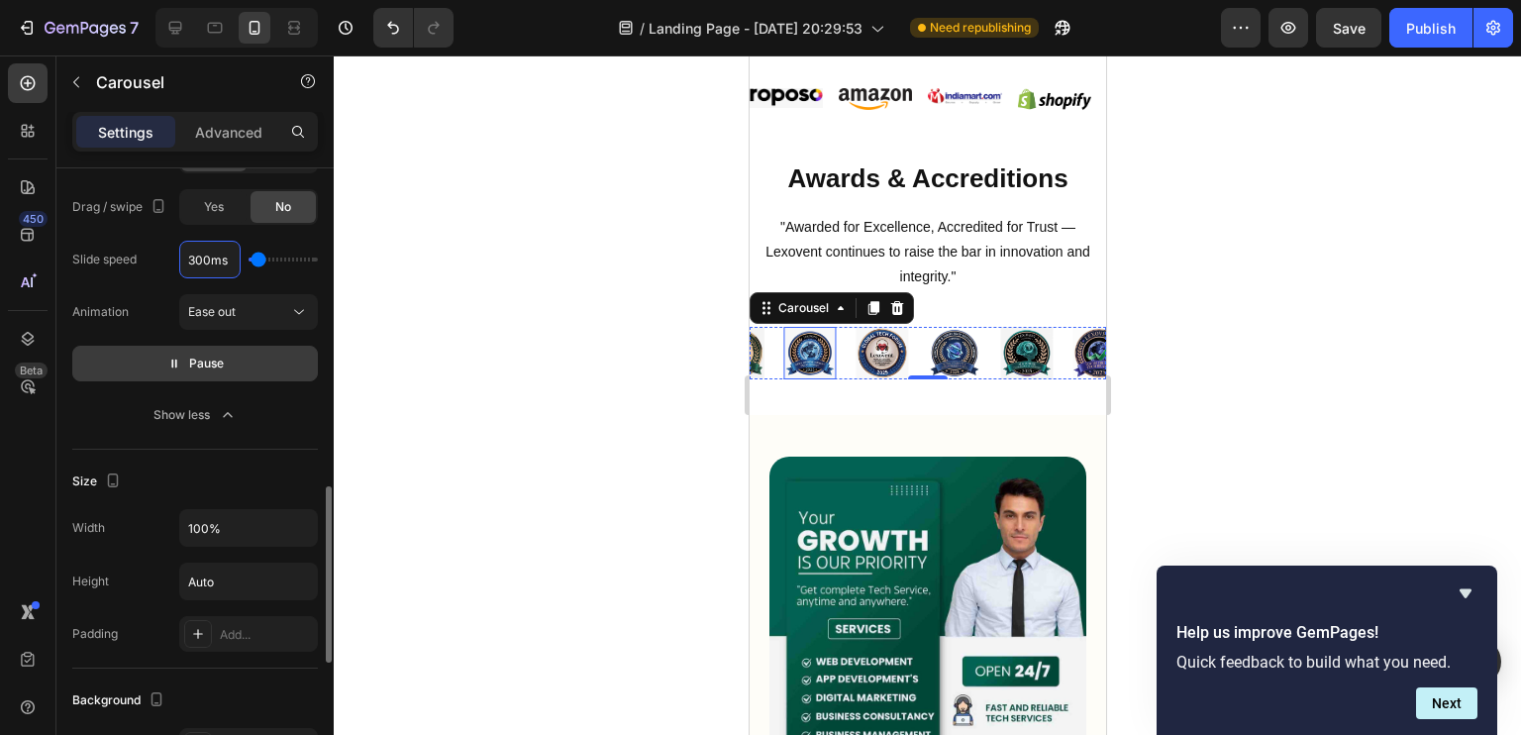
type input "4ms"
type input "100"
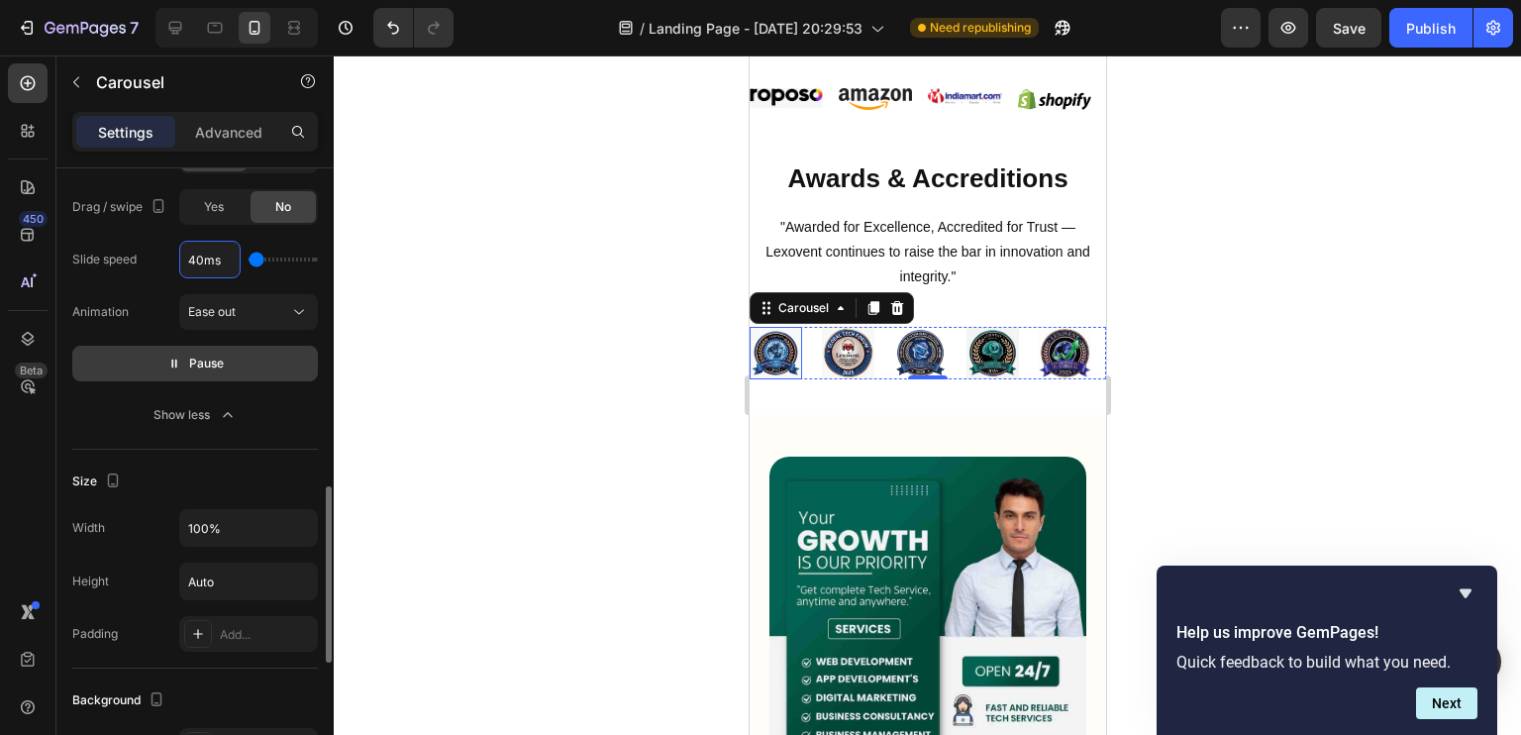
type input "400ms"
type input "400"
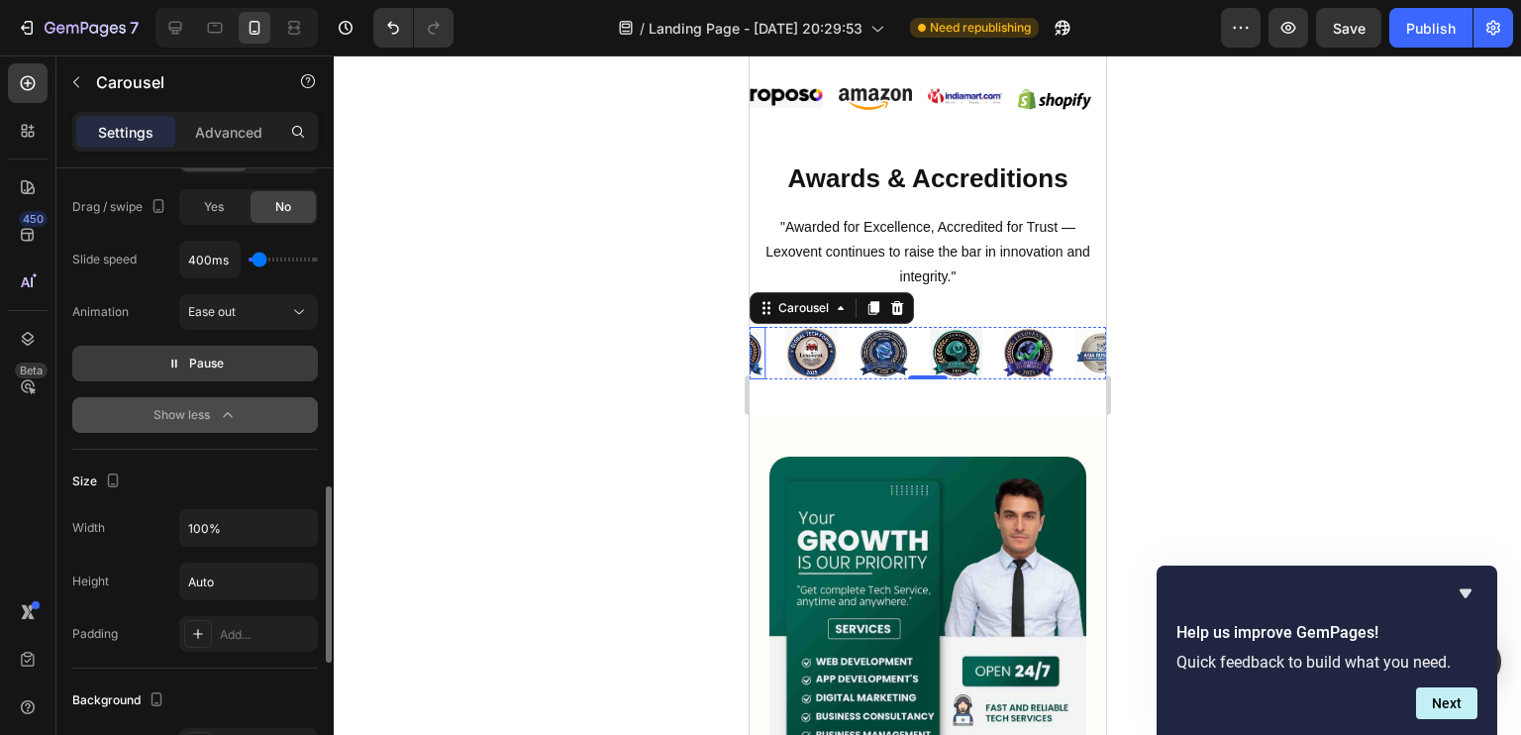
click at [289, 407] on button "Show less" at bounding box center [195, 415] width 246 height 36
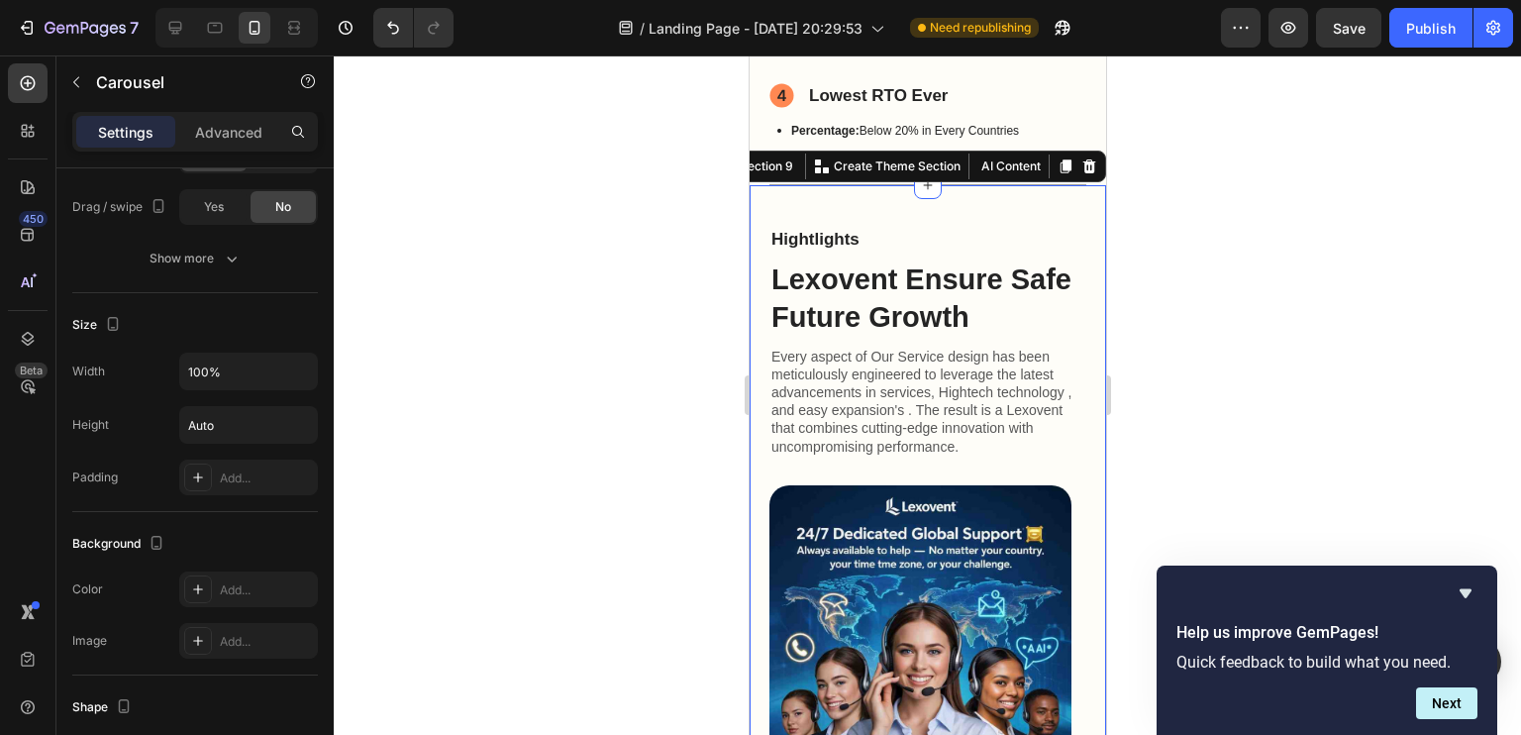
scroll to position [0, 0]
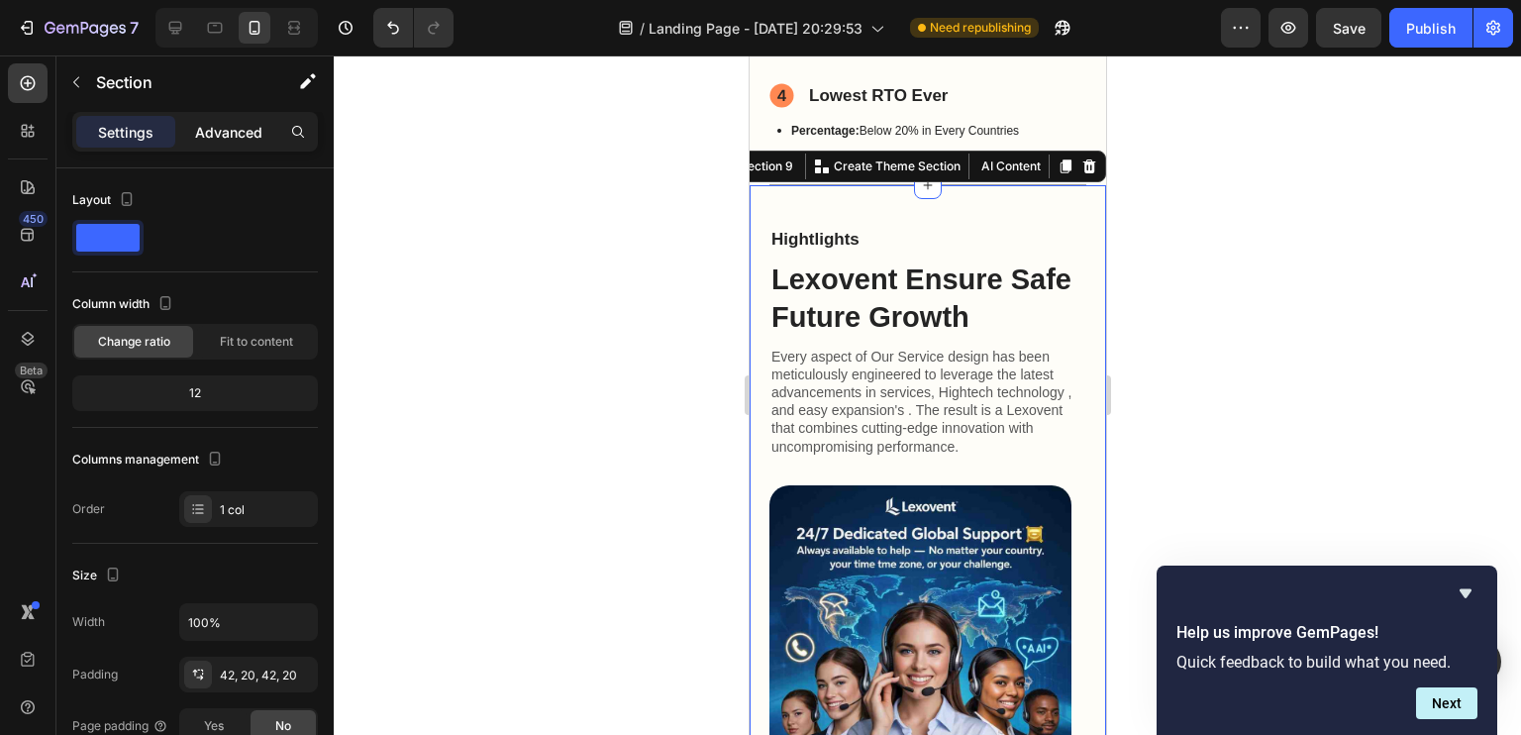
click at [206, 137] on p "Advanced" at bounding box center [228, 132] width 67 height 21
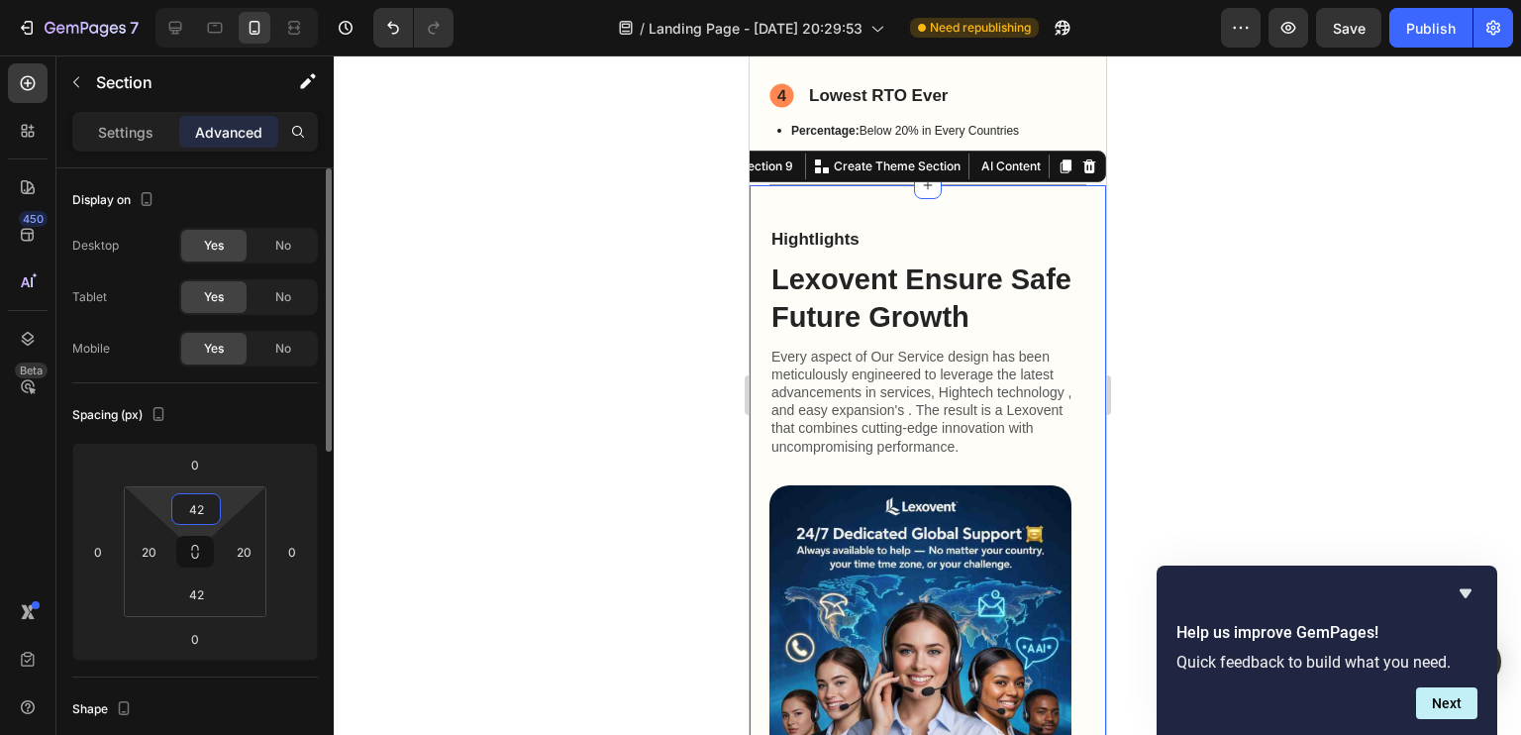
click at [193, 508] on input "42" at bounding box center [196, 509] width 40 height 30
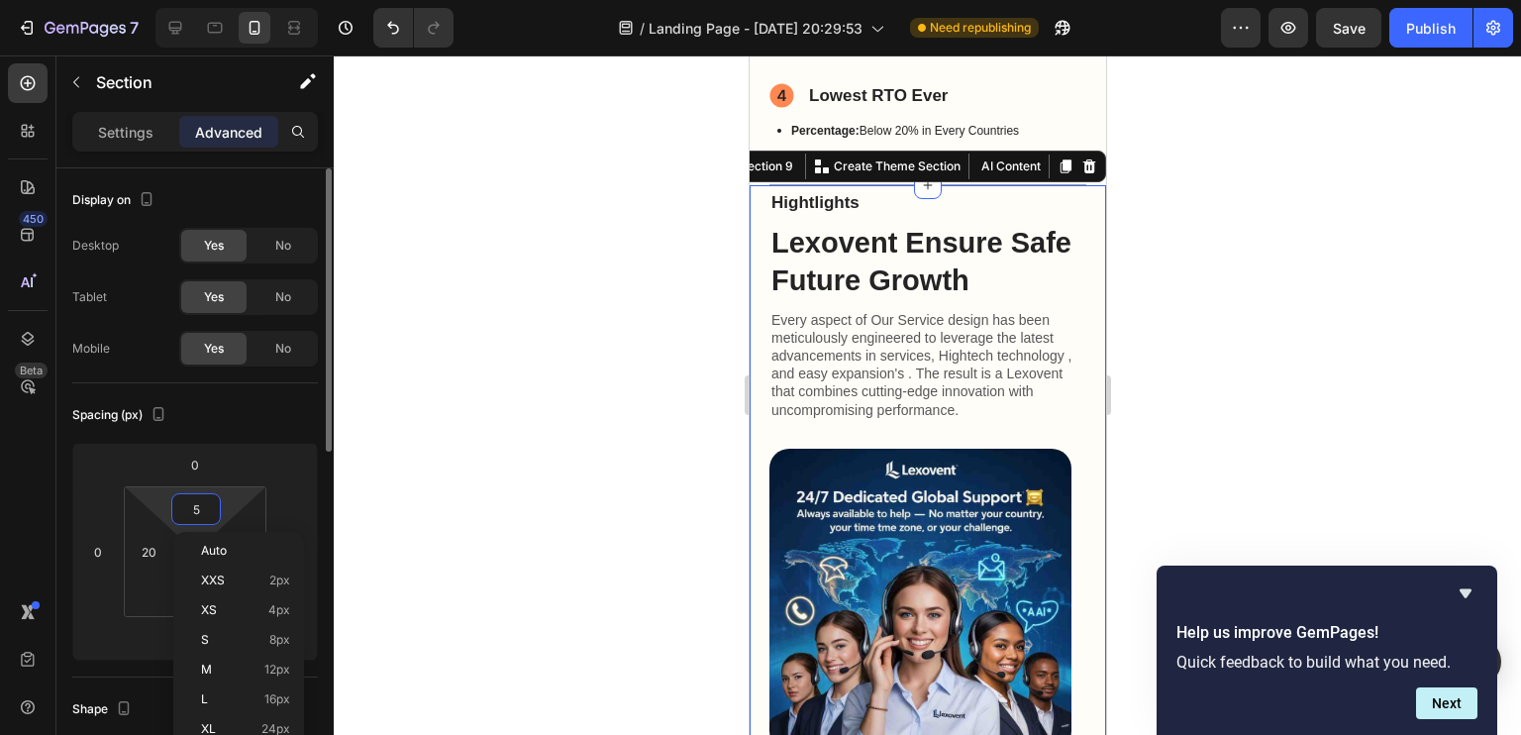
type input "50"
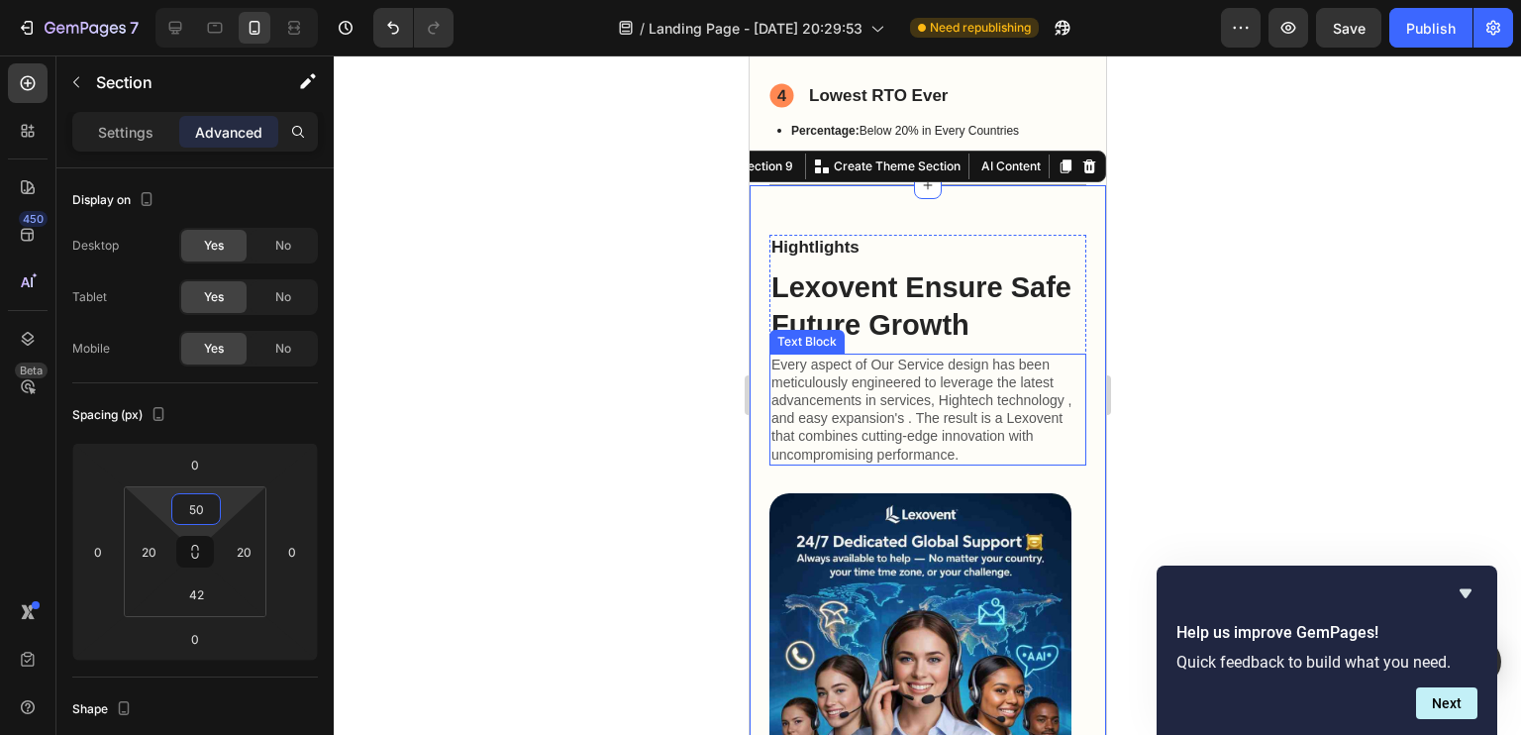
click at [932, 373] on p "Every aspect of Our Service design has been meticulously engineered to leverage…" at bounding box center [926, 409] width 313 height 108
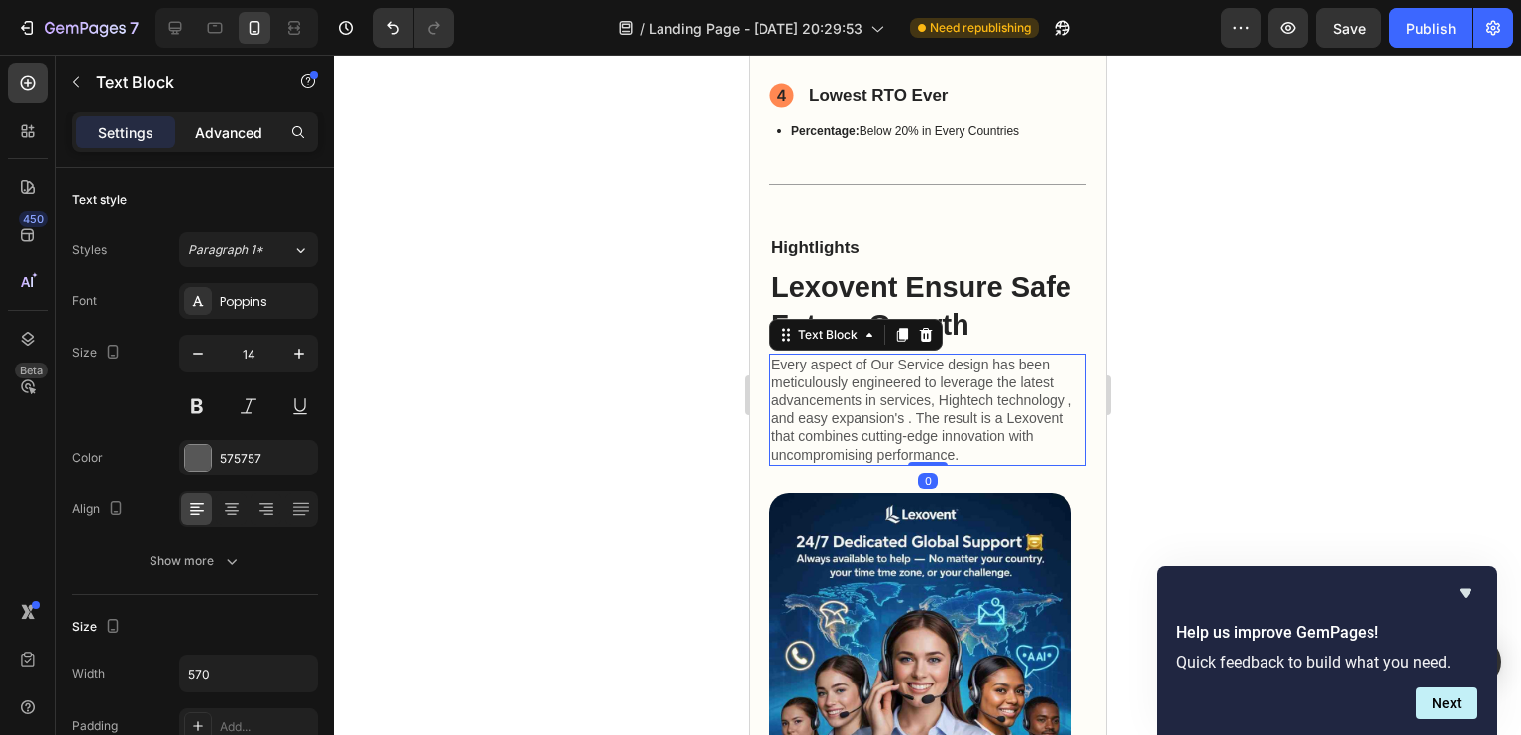
click at [254, 129] on p "Advanced" at bounding box center [228, 132] width 67 height 21
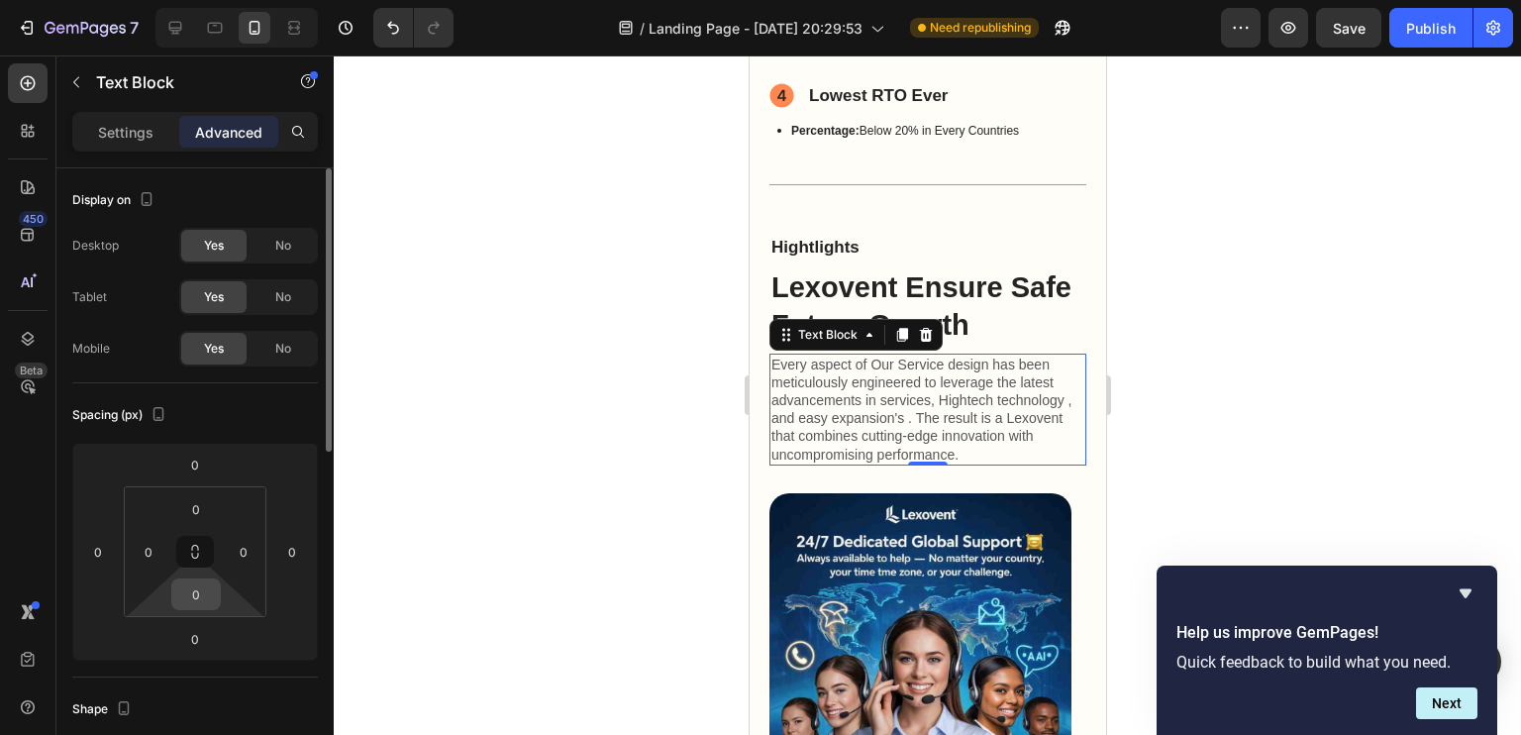
click at [192, 596] on input "0" at bounding box center [196, 594] width 40 height 30
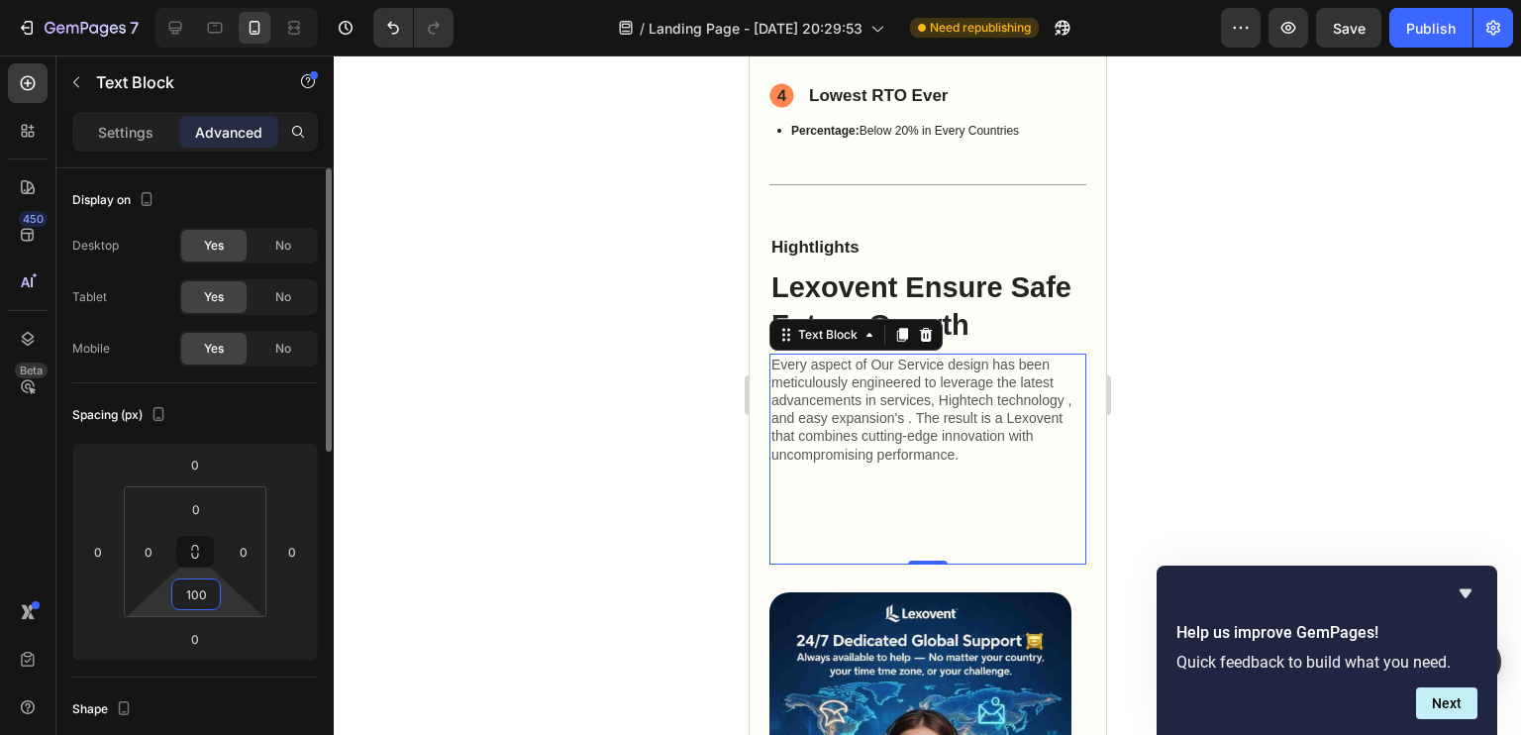
type input "10"
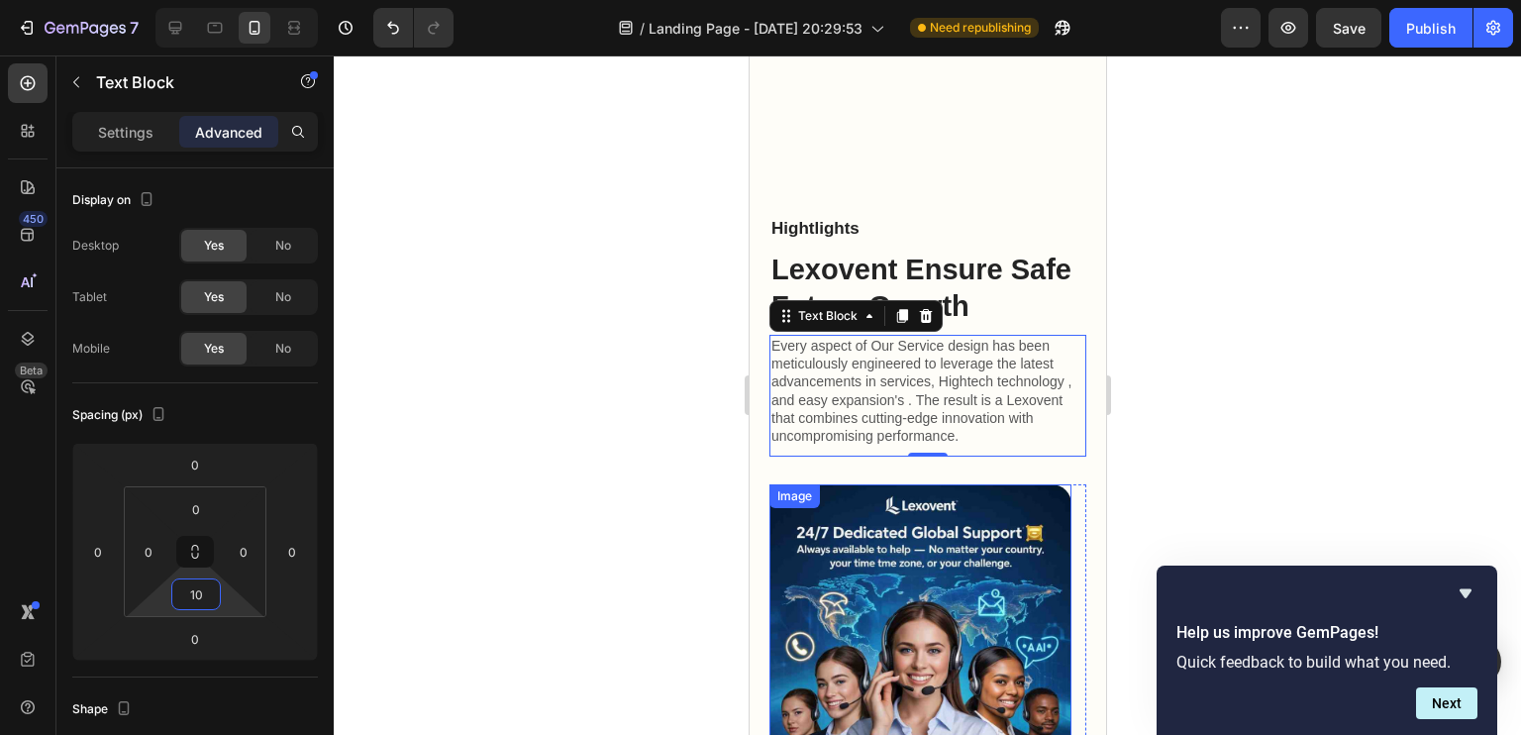
scroll to position [3255, 0]
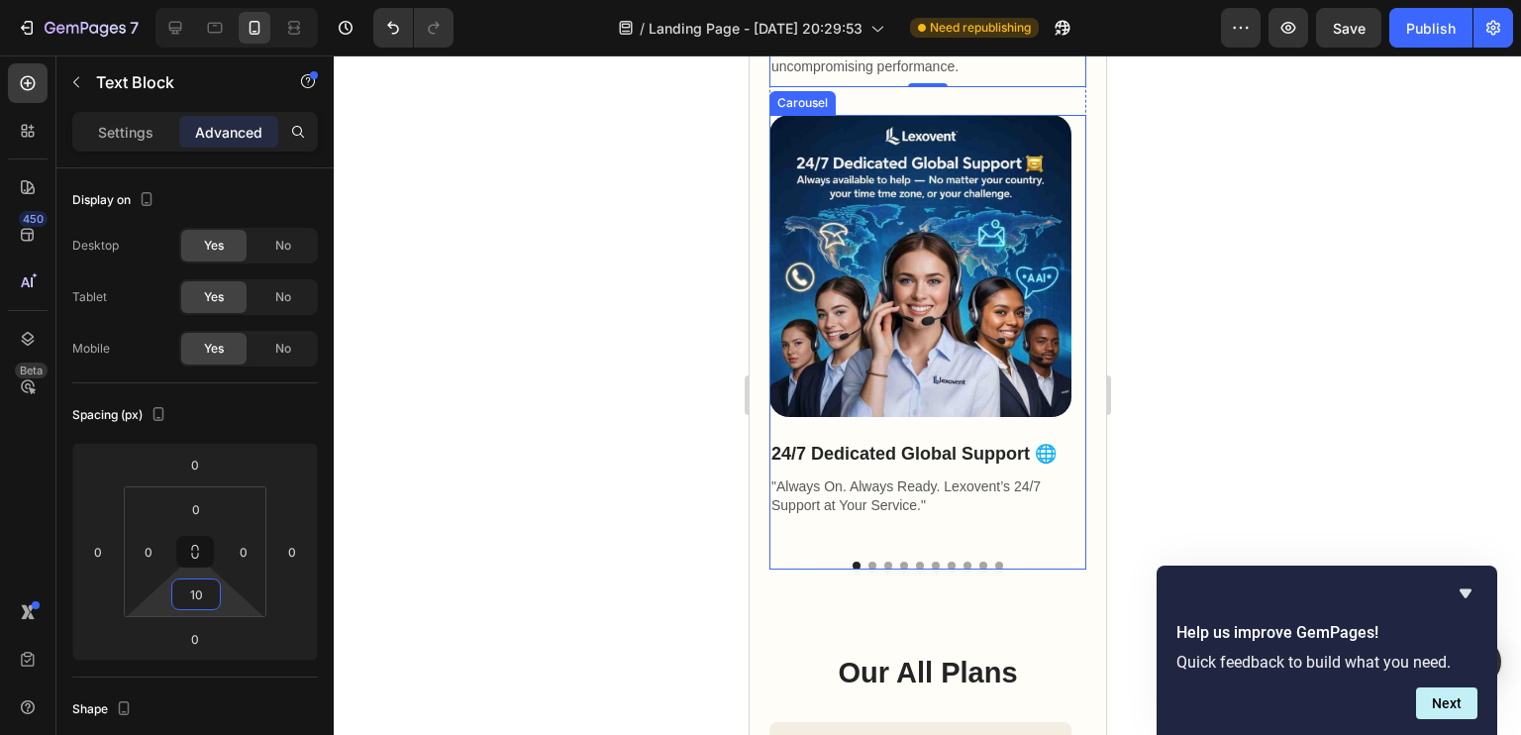
click at [867, 569] on button "Dot" at bounding box center [871, 565] width 8 height 8
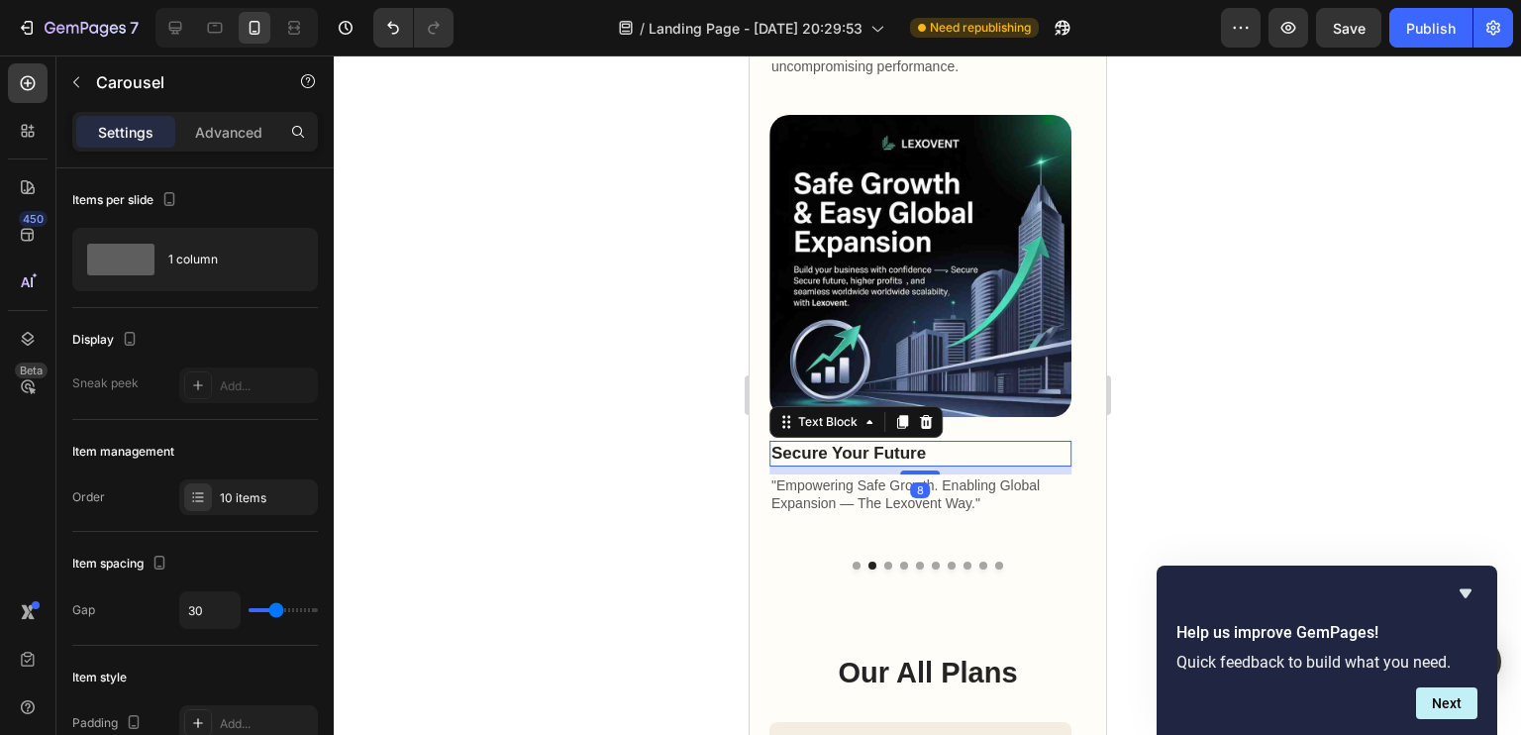
click at [855, 464] on p "Secure Your Future" at bounding box center [919, 454] width 298 height 22
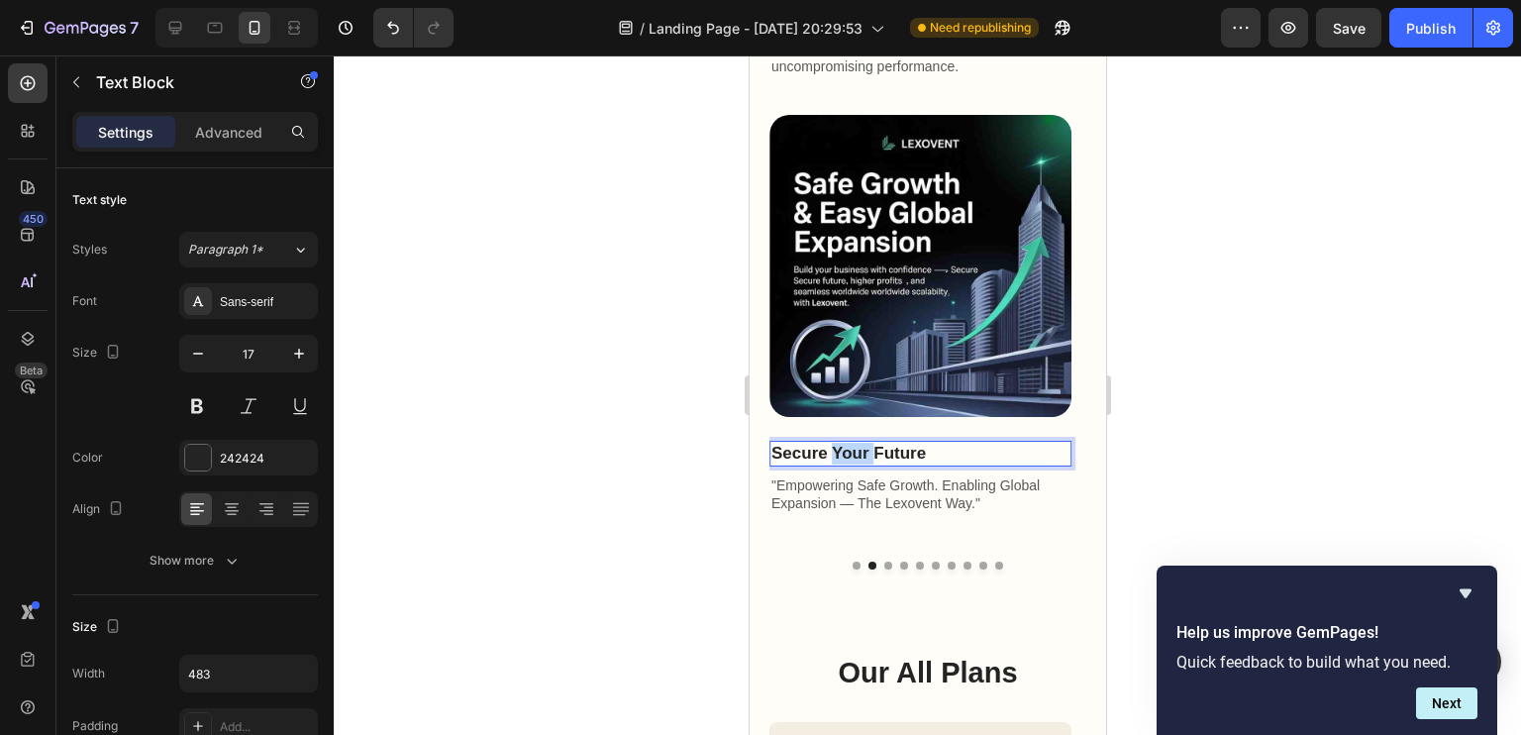
click at [855, 464] on p "Secure Your Future" at bounding box center [919, 454] width 298 height 22
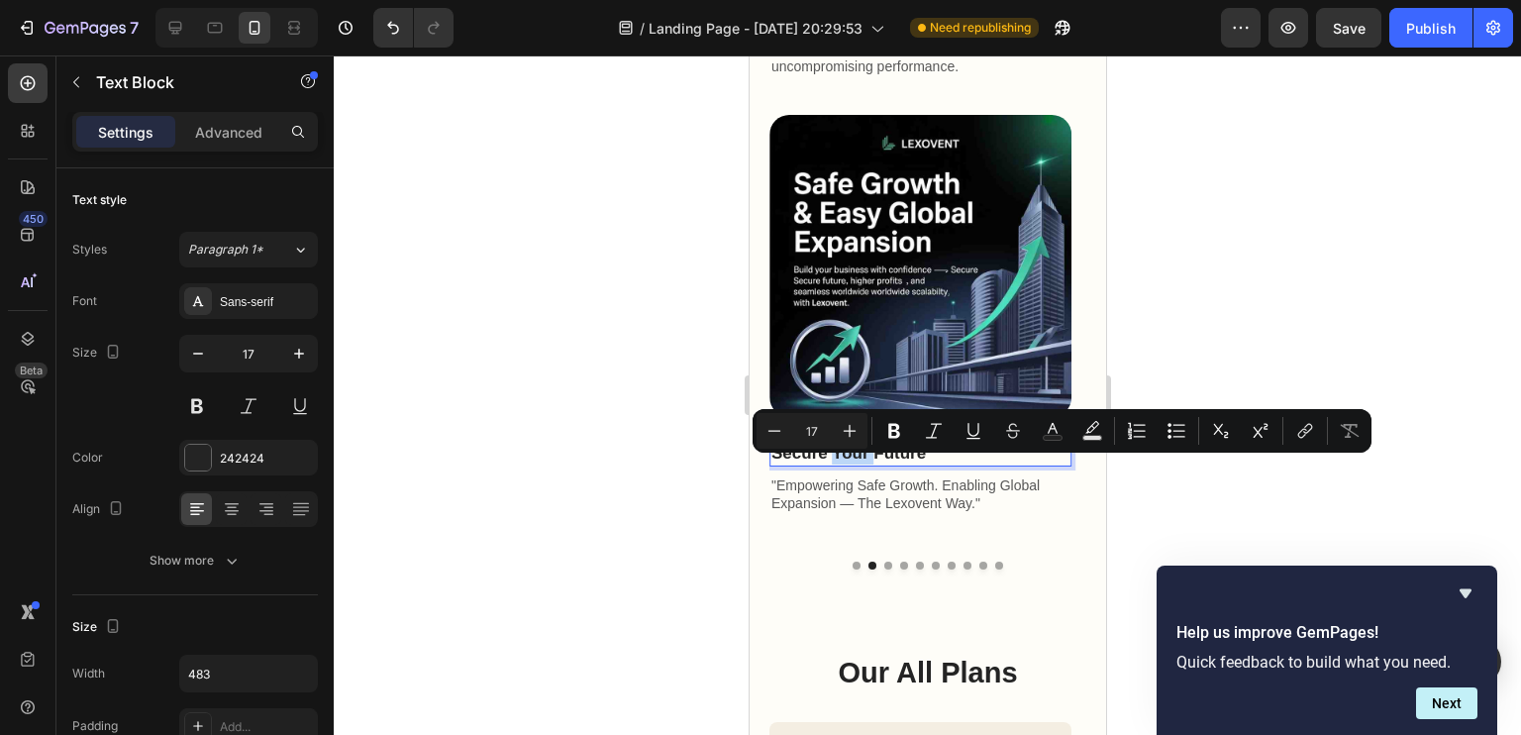
click at [855, 464] on p "Secure Your Future" at bounding box center [919, 454] width 298 height 22
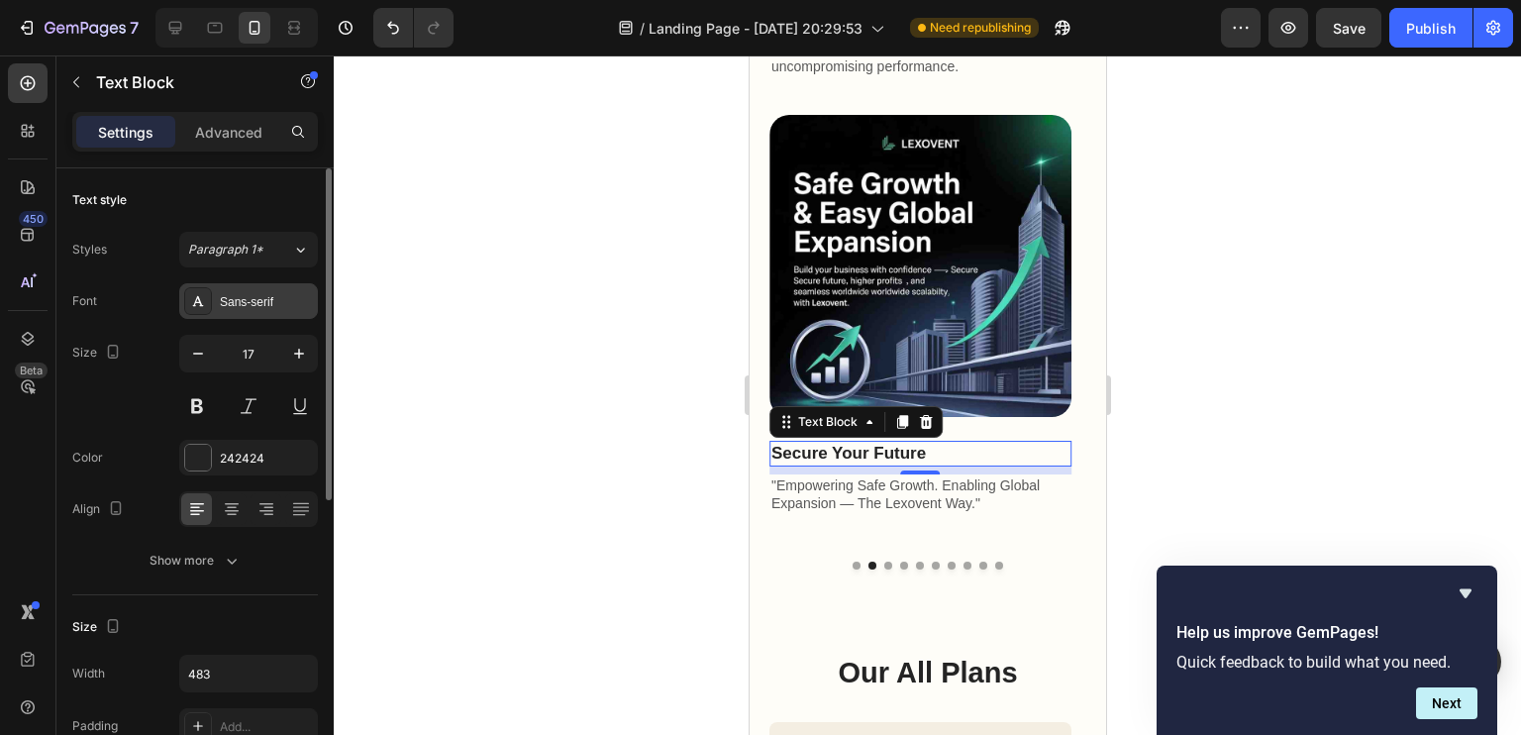
click at [247, 299] on div "Sans-serif" at bounding box center [266, 302] width 93 height 18
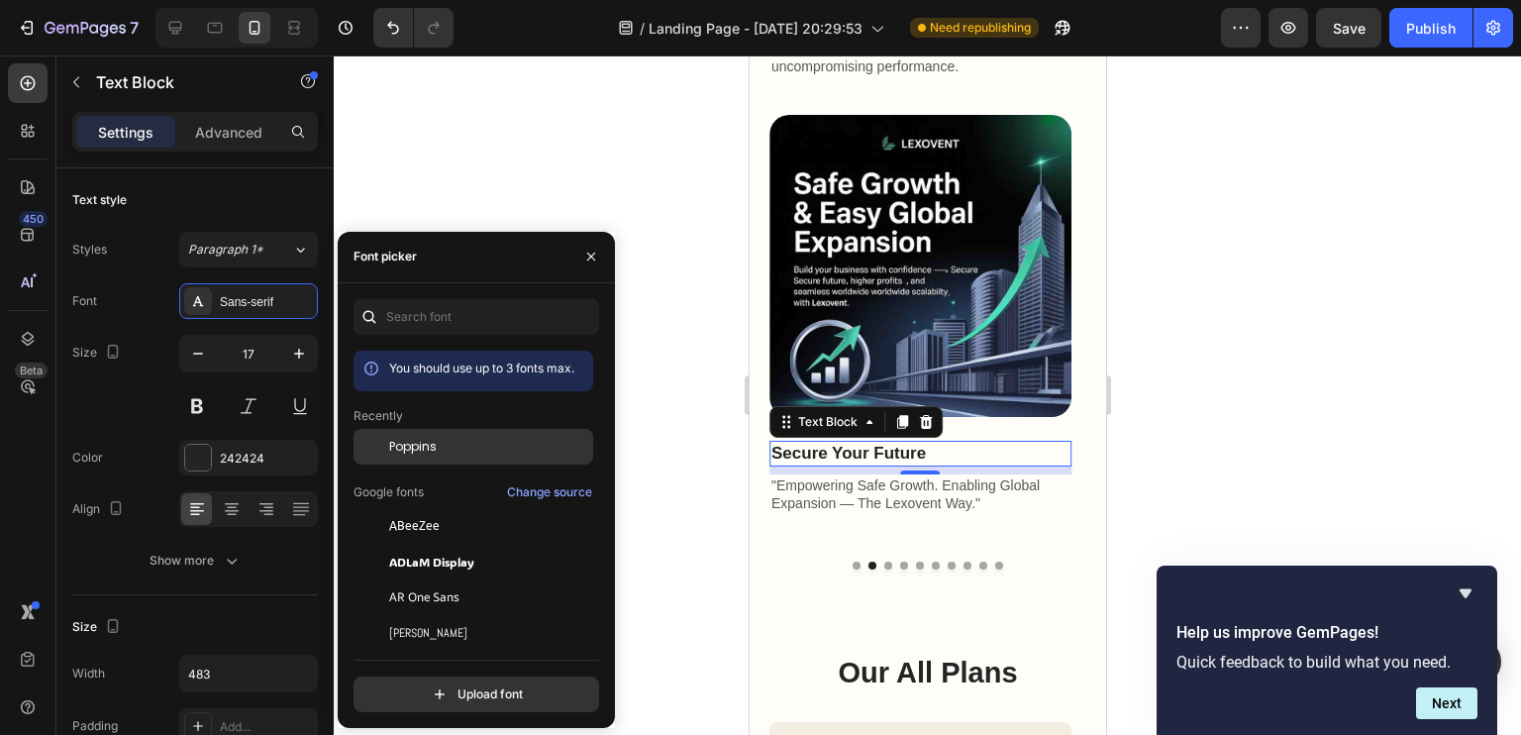
click at [466, 445] on div "Poppins" at bounding box center [489, 447] width 200 height 18
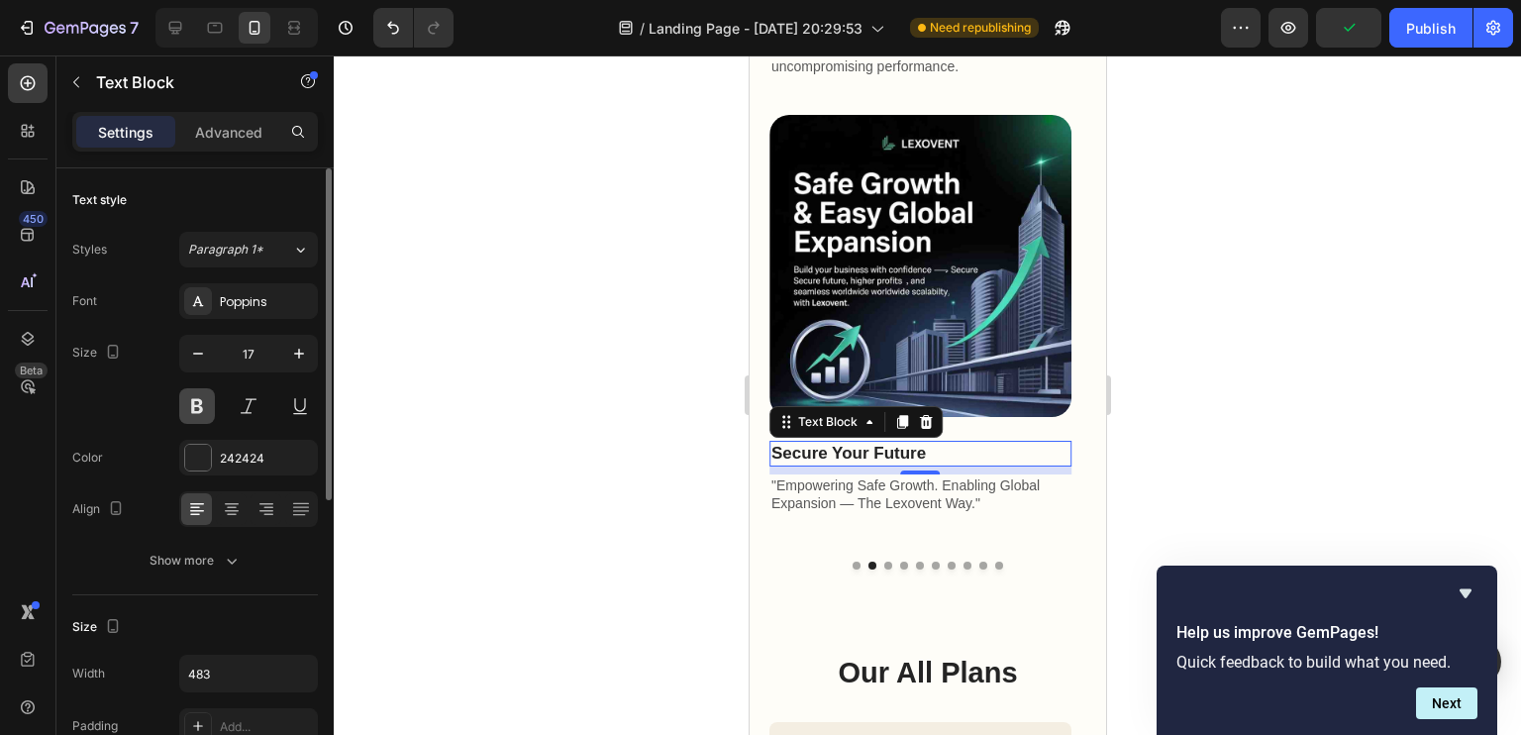
click at [191, 418] on button at bounding box center [197, 406] width 36 height 36
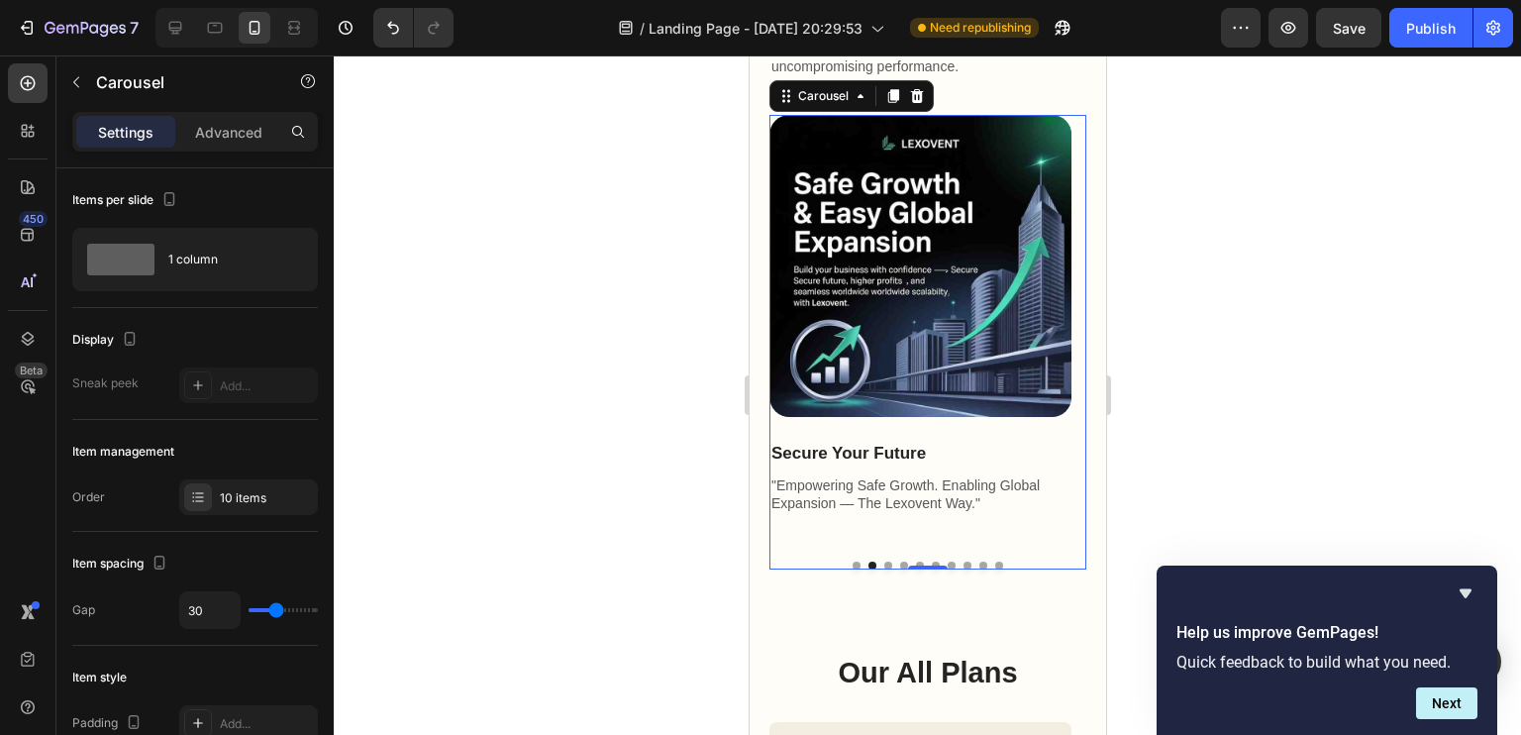
click at [899, 569] on button "Dot" at bounding box center [903, 565] width 8 height 8
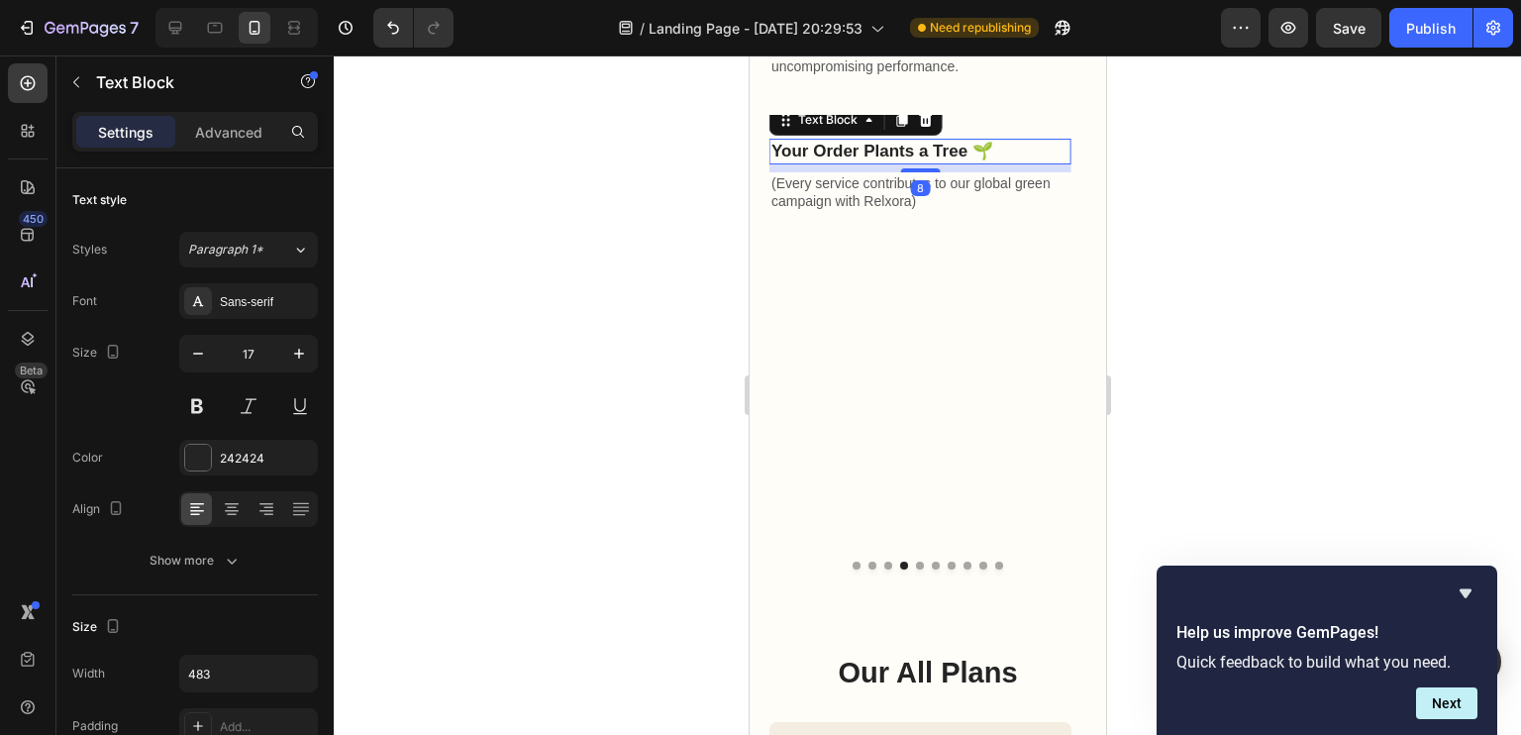
click at [884, 459] on p "Your Order Plants a Tree 🌱" at bounding box center [919, 454] width 298 height 22
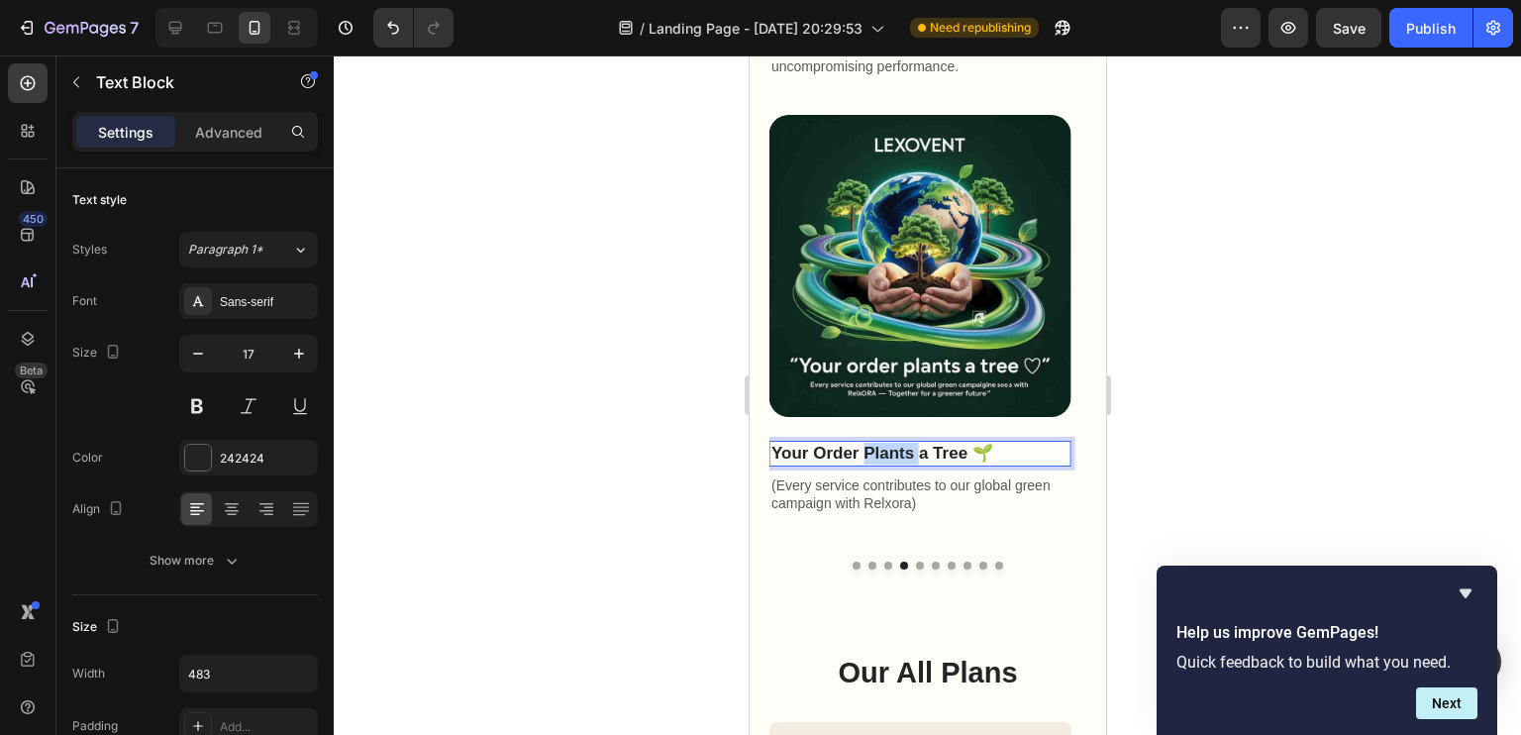
click at [884, 459] on p "Your Order Plants a Tree 🌱" at bounding box center [919, 454] width 298 height 22
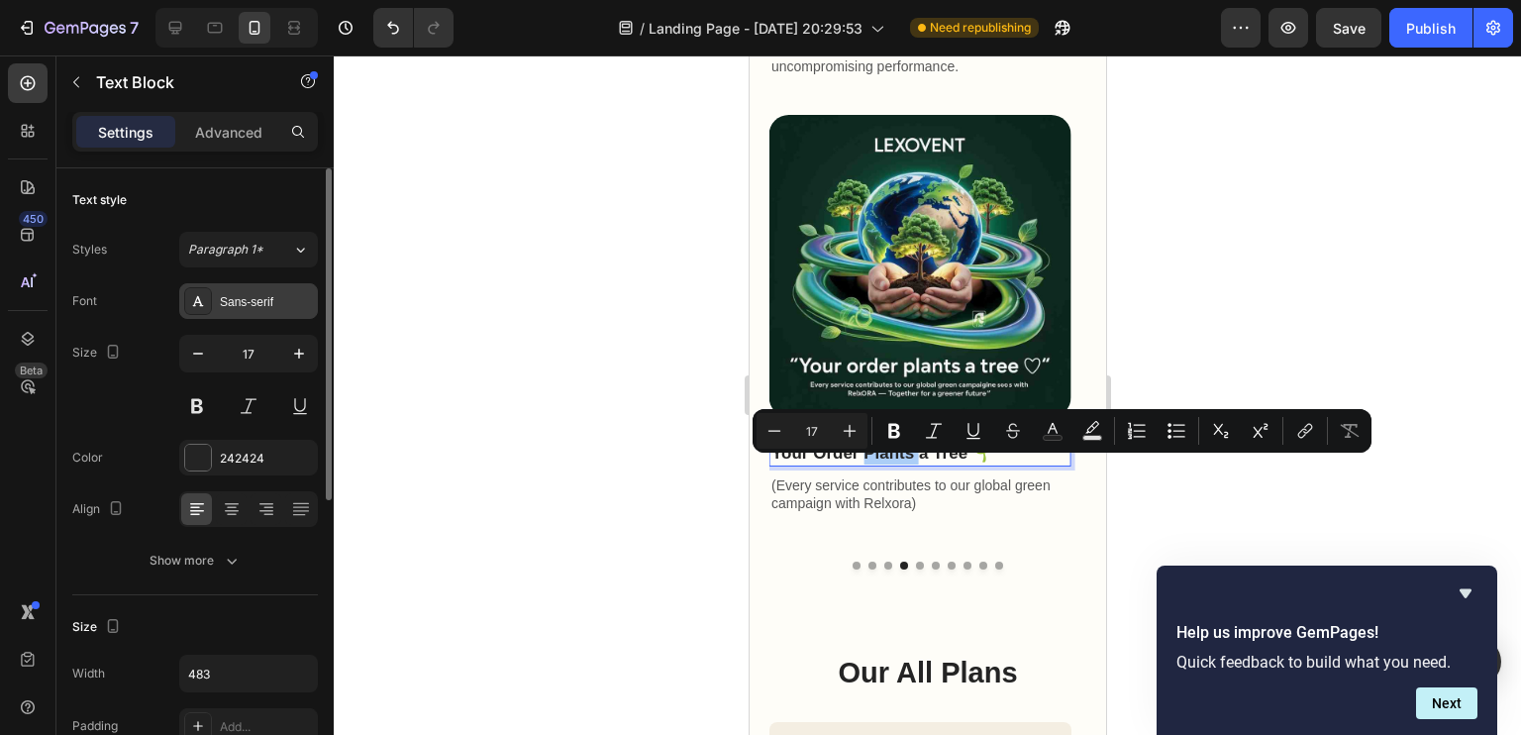
click at [277, 309] on div "Sans-serif" at bounding box center [266, 302] width 93 height 18
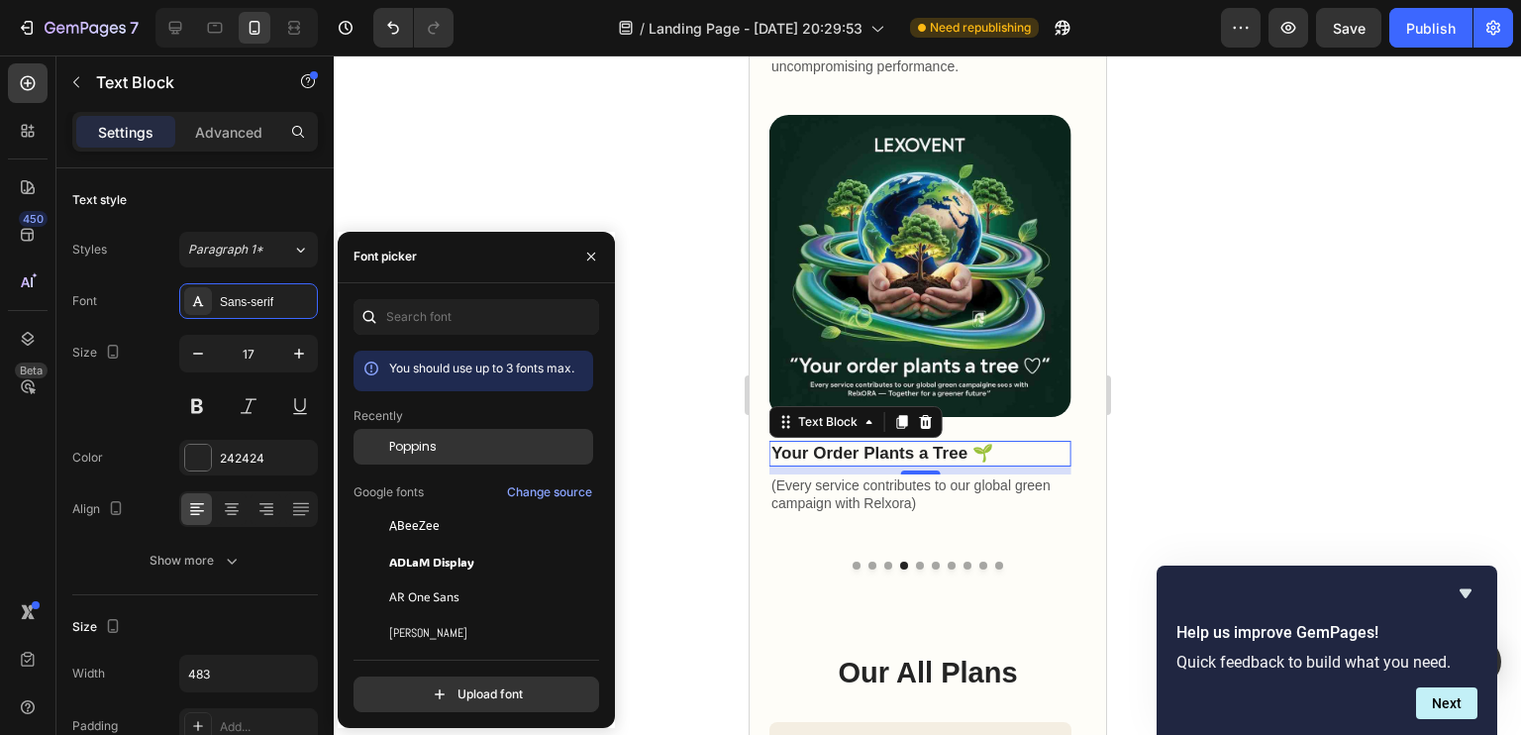
click at [436, 436] on div "Poppins" at bounding box center [473, 447] width 240 height 36
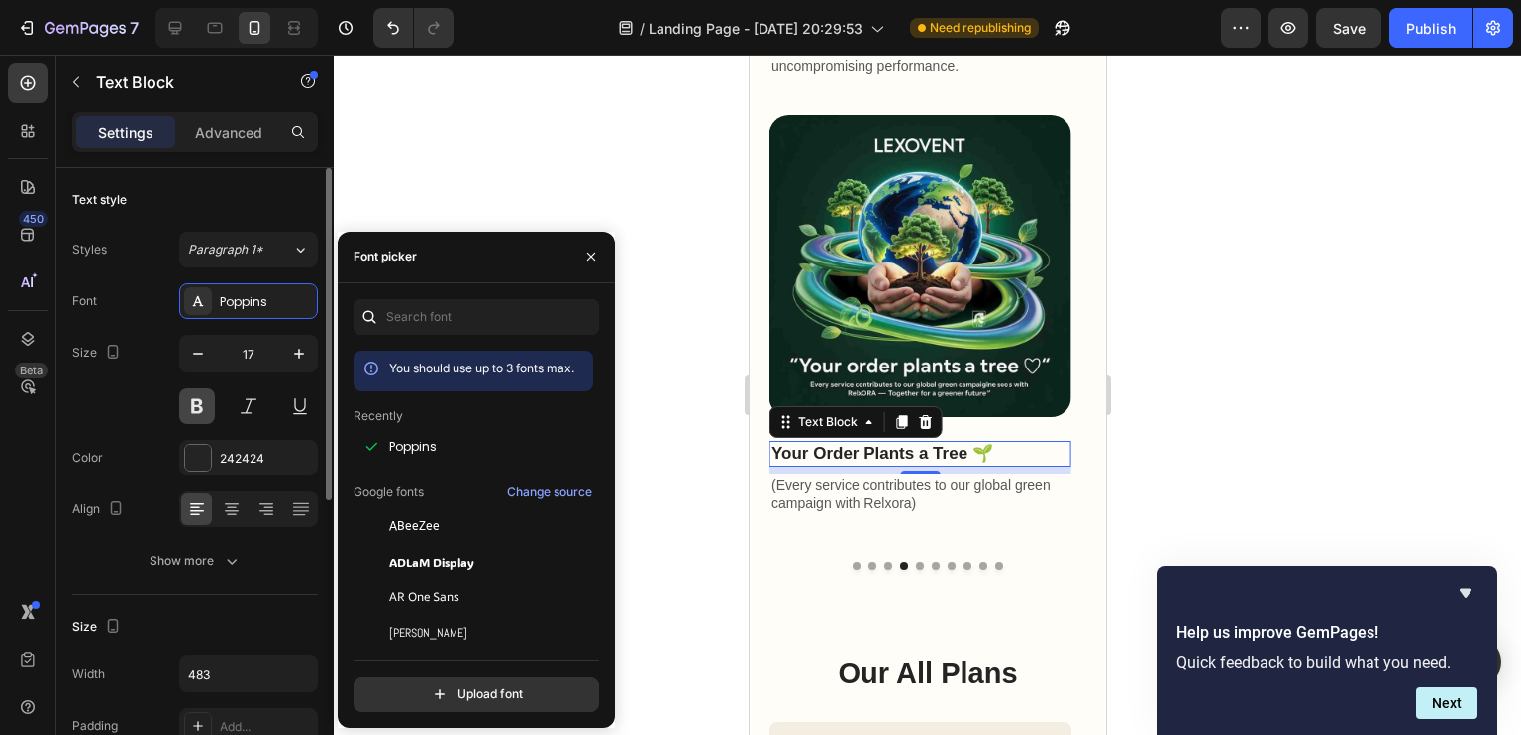
click at [198, 395] on button at bounding box center [197, 406] width 36 height 36
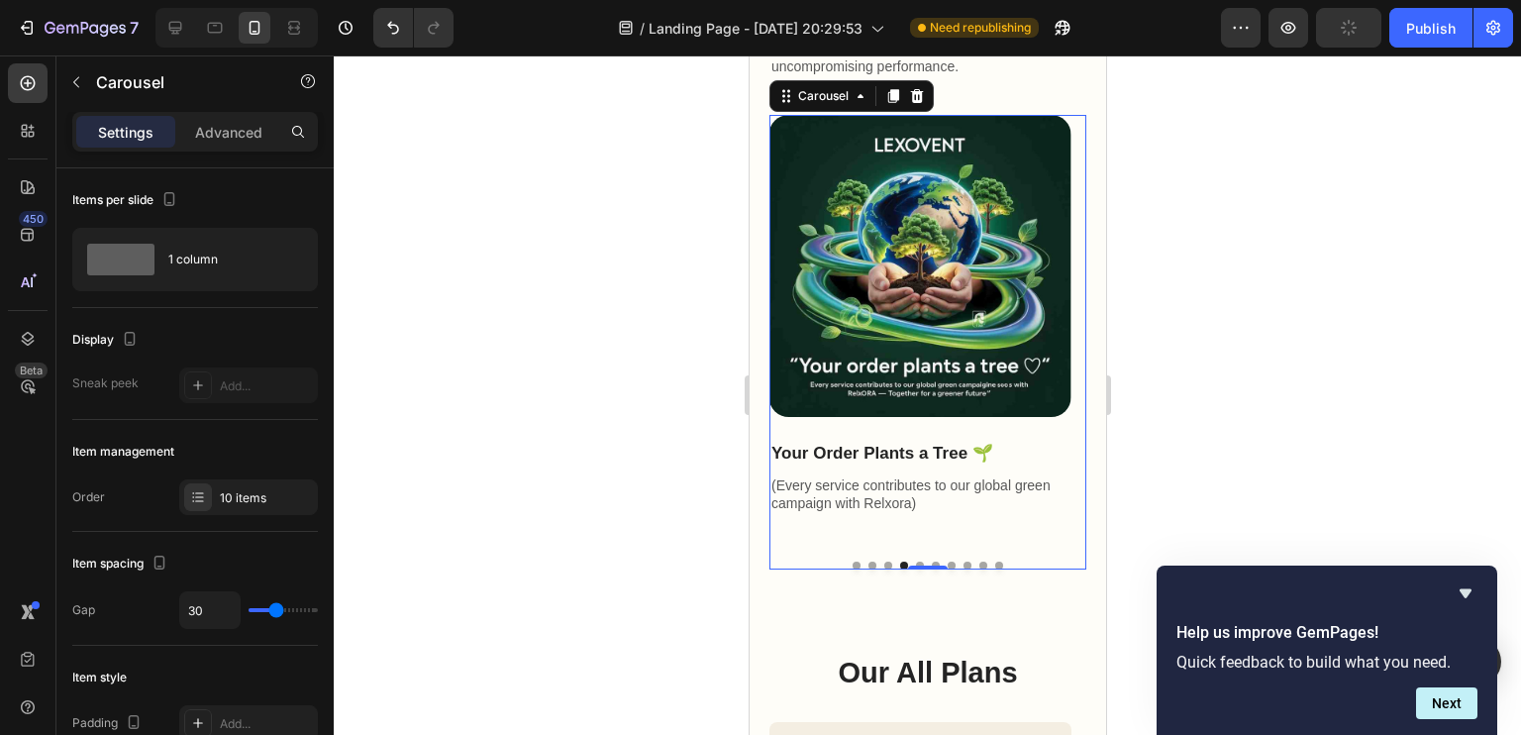
click at [915, 569] on button "Dot" at bounding box center [919, 565] width 8 height 8
click at [278, 481] on div "10 items" at bounding box center [248, 497] width 139 height 36
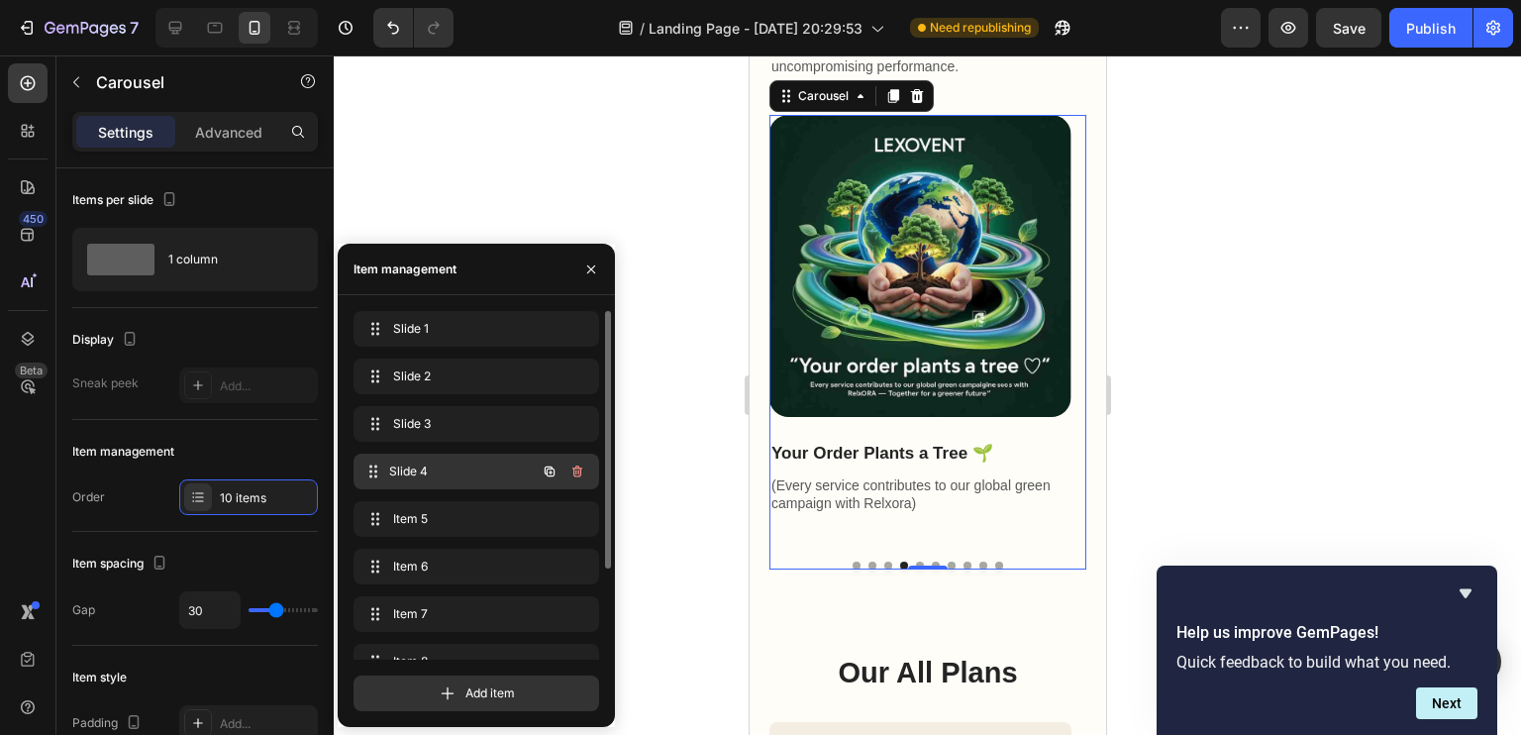
click at [395, 480] on span "Slide 4" at bounding box center [462, 471] width 147 height 18
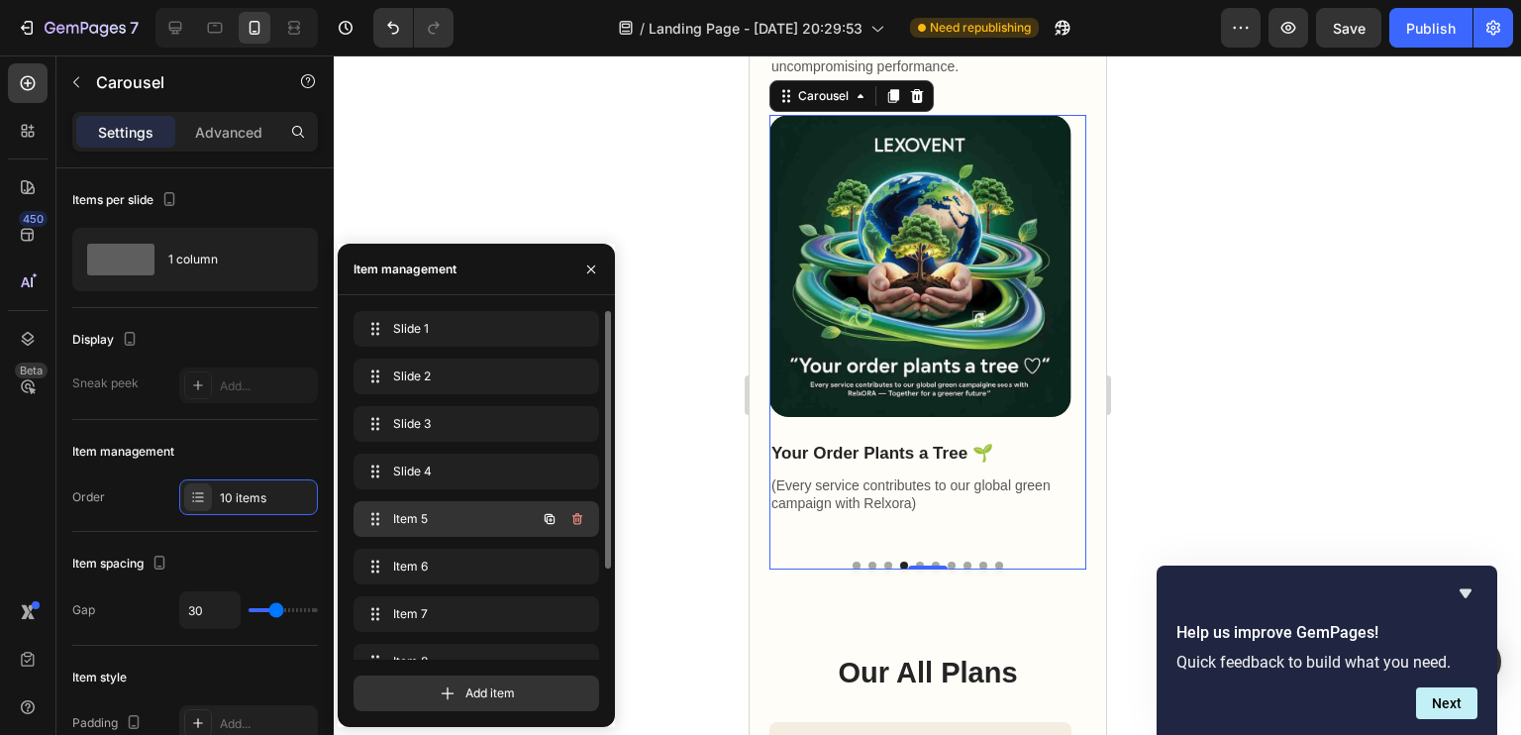
click at [438, 515] on span "Item 5" at bounding box center [449, 519] width 112 height 18
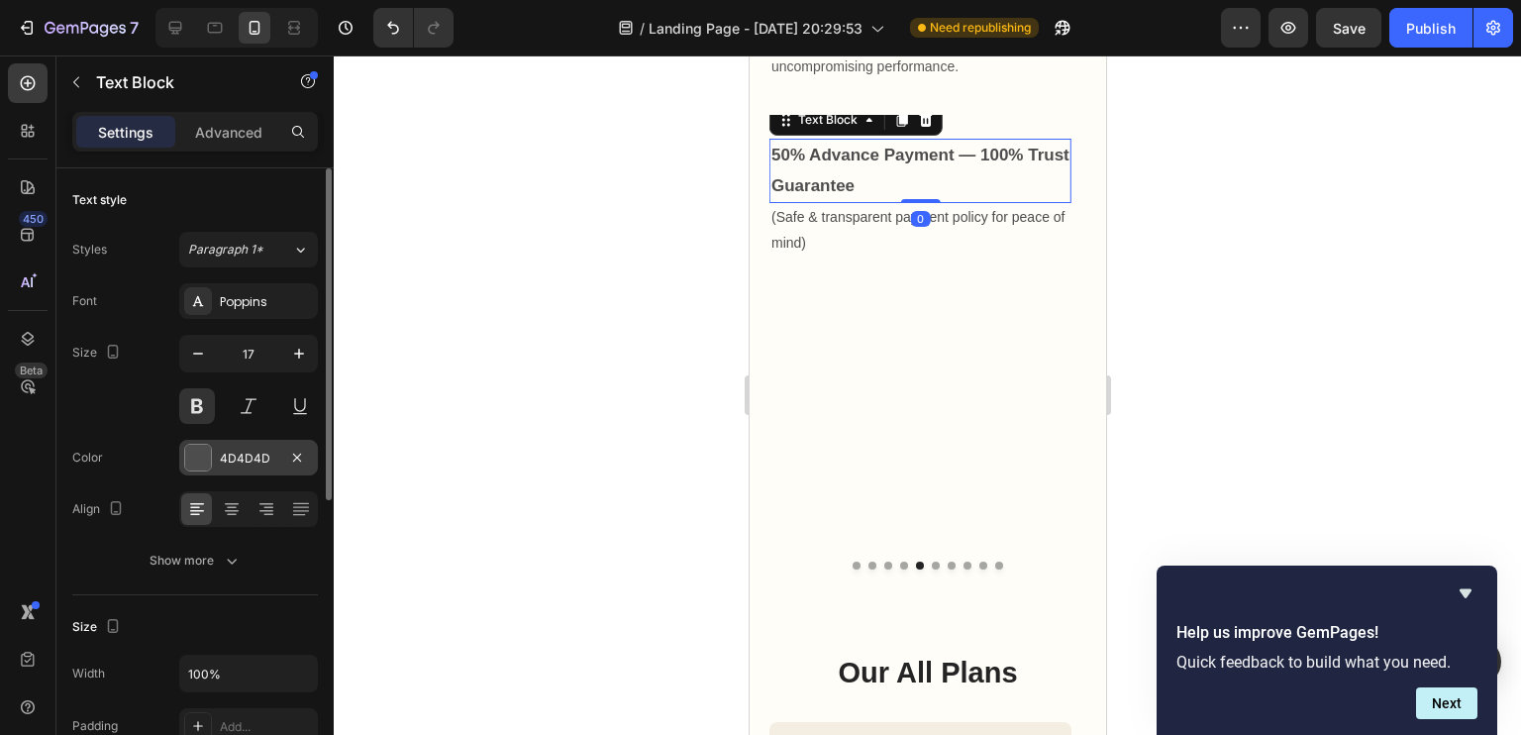
click at [260, 456] on div "4D4D4D" at bounding box center [248, 458] width 57 height 18
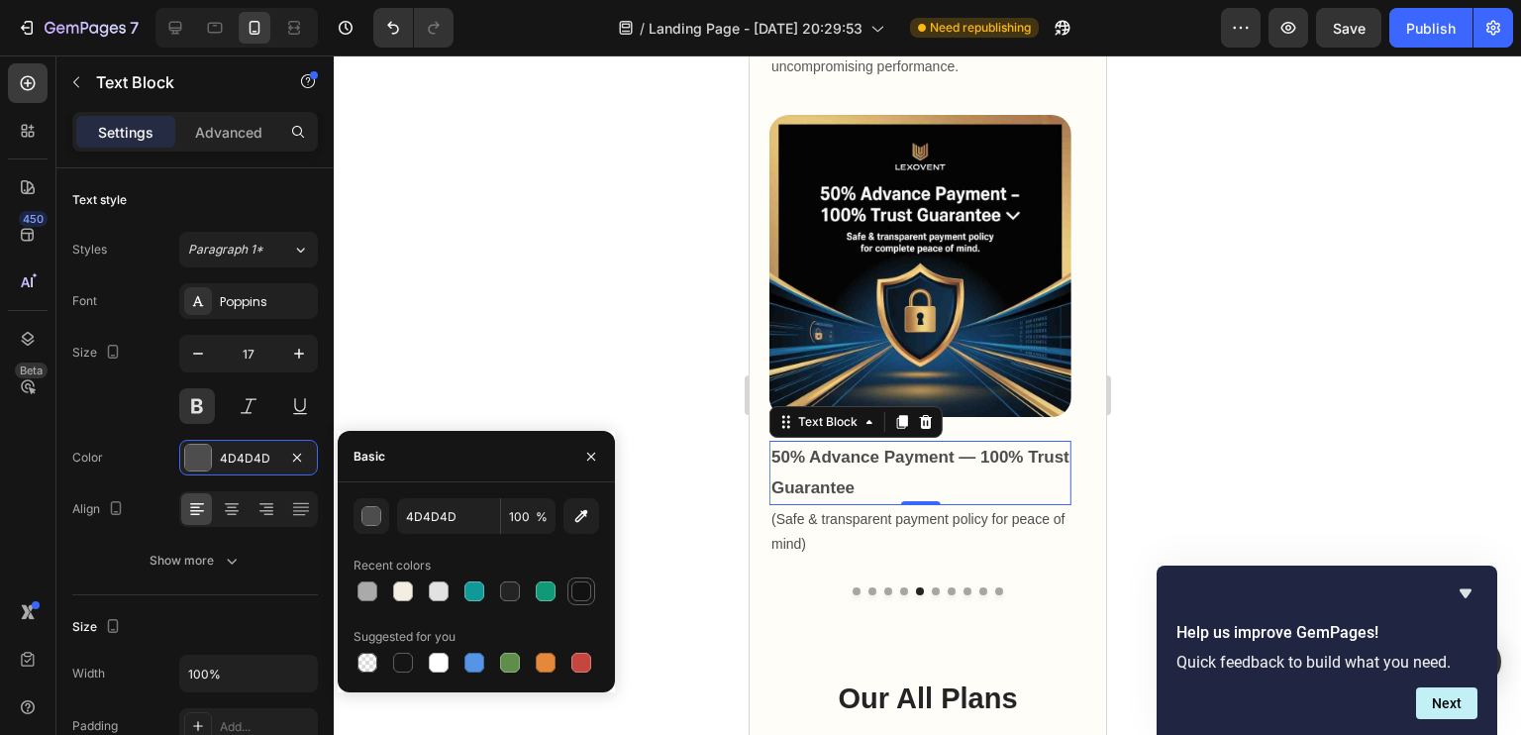
click at [594, 592] on div at bounding box center [581, 591] width 28 height 28
type input "121212"
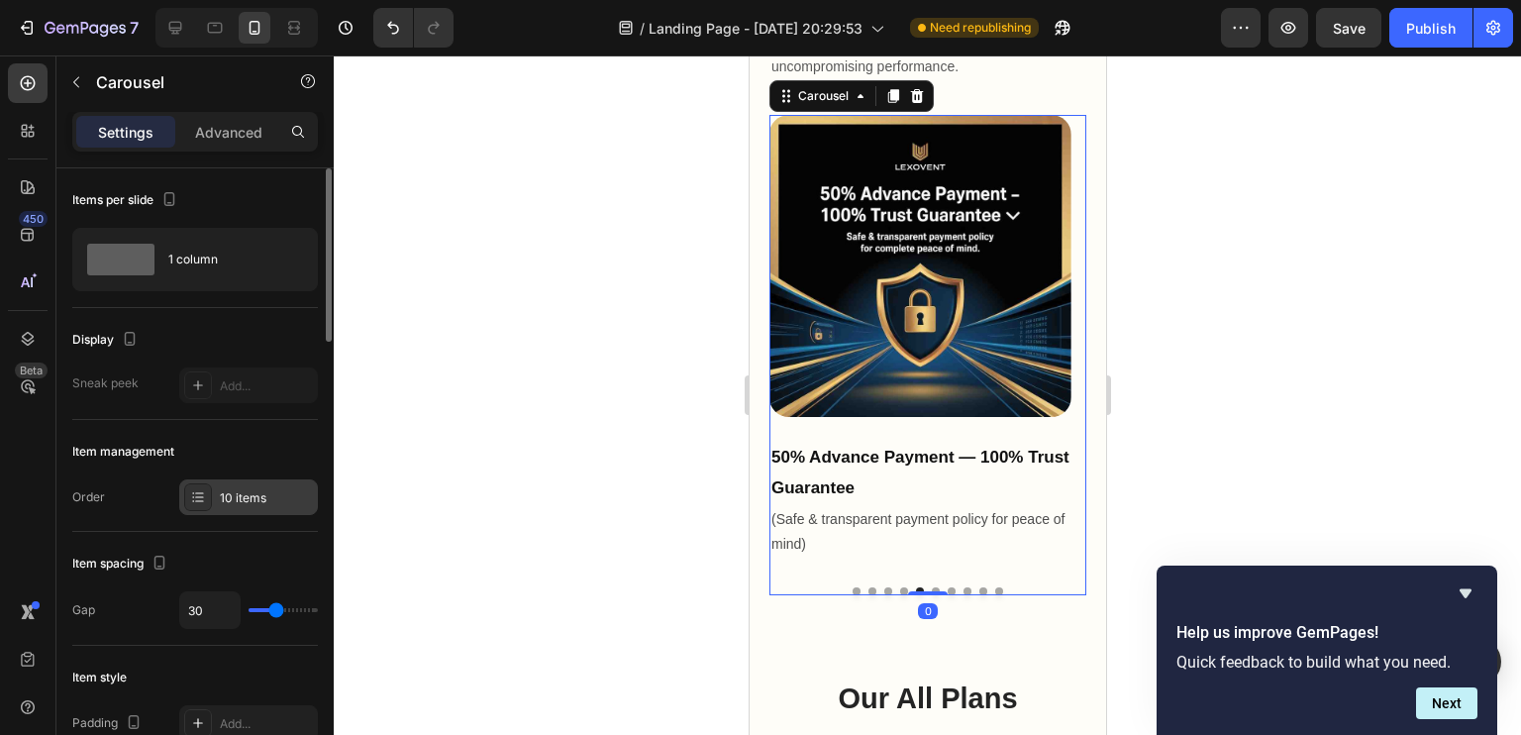
click at [265, 497] on div "10 items" at bounding box center [266, 498] width 93 height 18
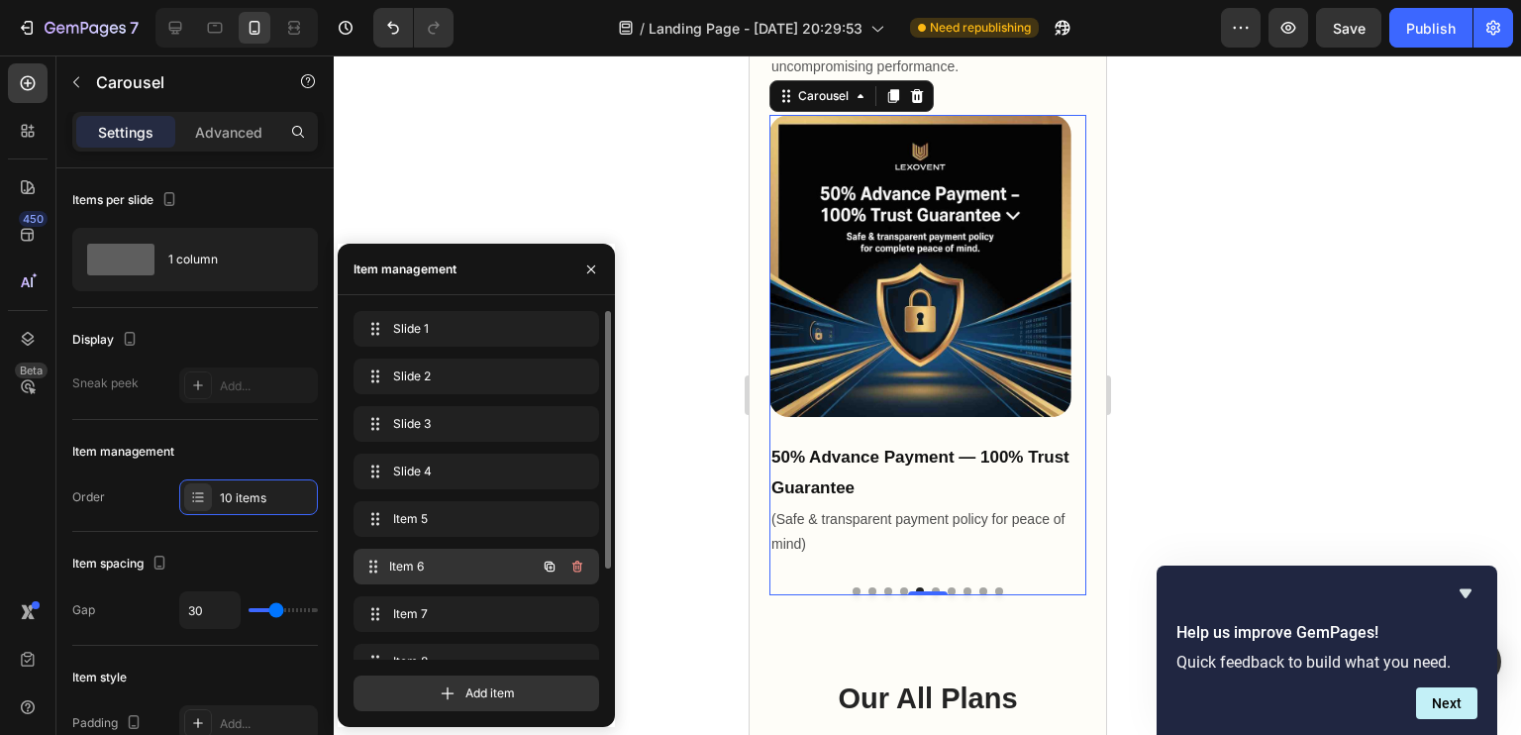
click at [450, 548] on div "Item 6 Item 6" at bounding box center [476, 566] width 246 height 36
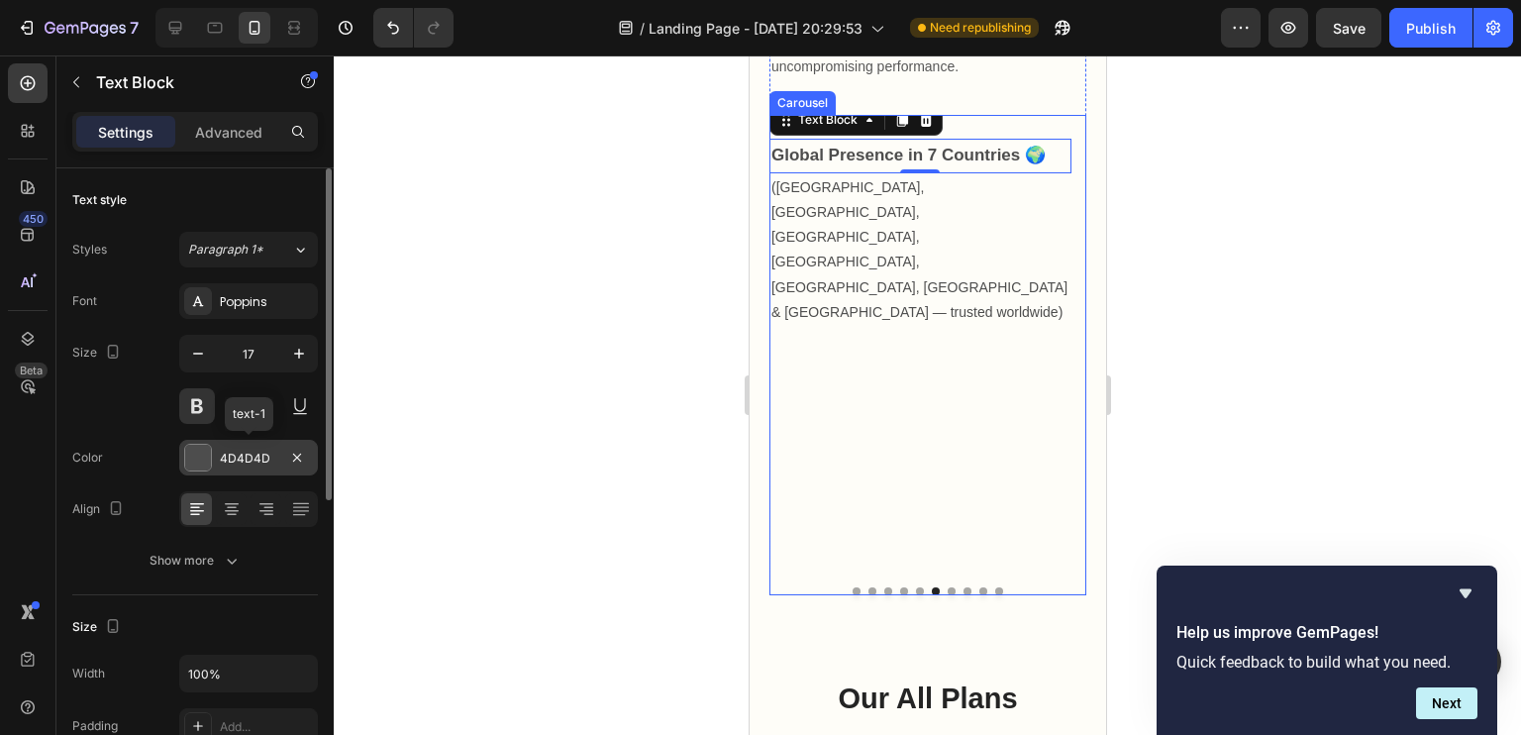
click at [271, 445] on div "4D4D4D" at bounding box center [248, 458] width 139 height 36
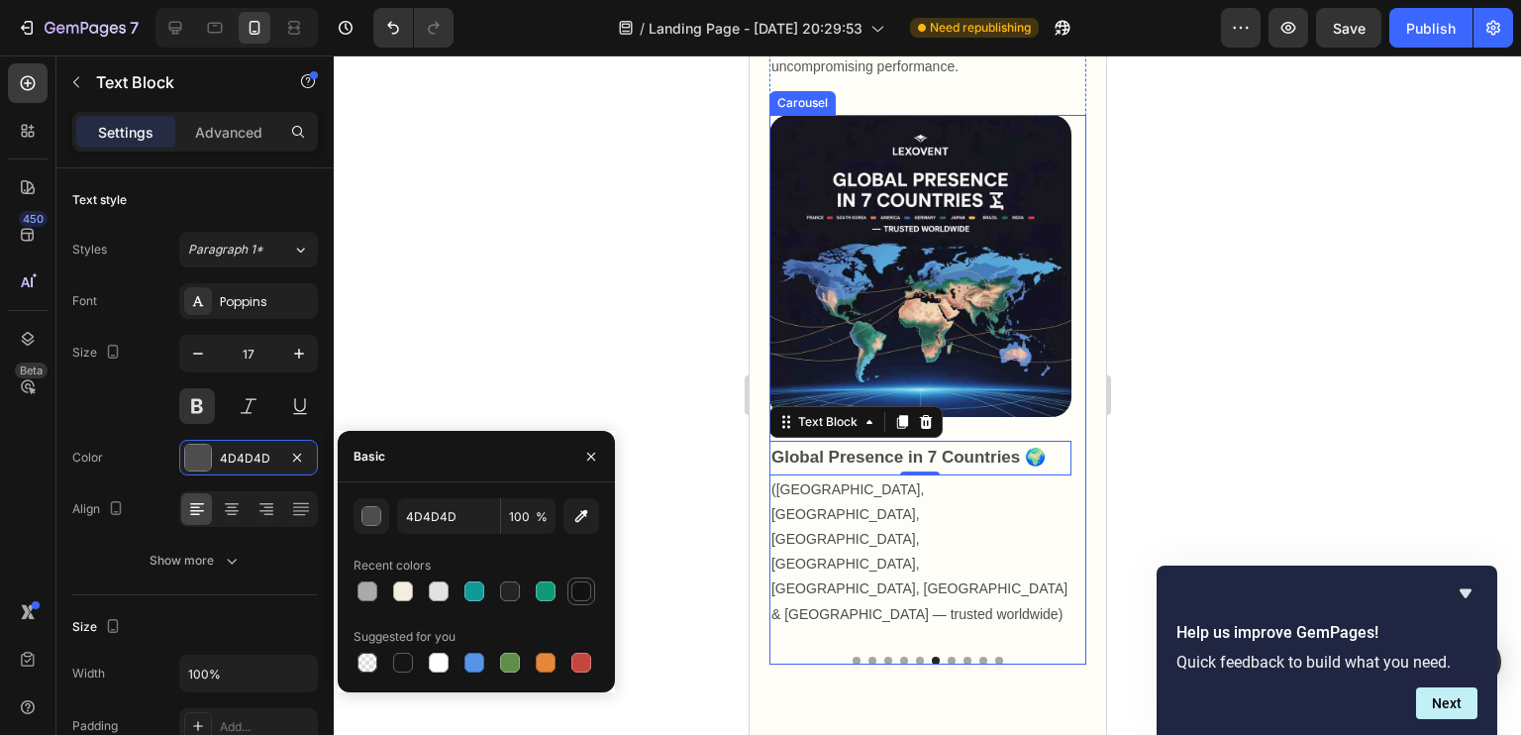
click at [574, 581] on div at bounding box center [581, 591] width 20 height 20
type input "121212"
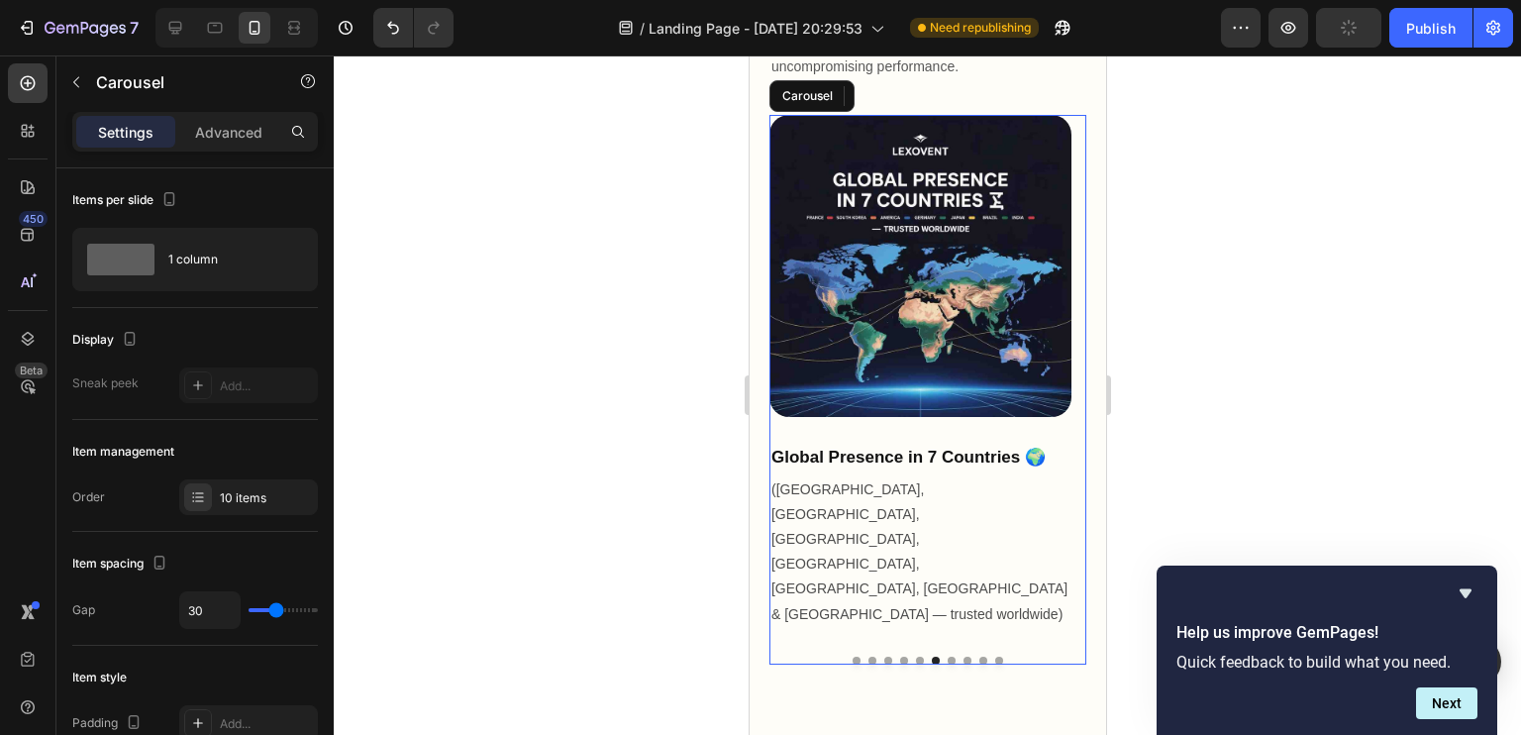
click at [946, 656] on button "Dot" at bounding box center [950, 660] width 8 height 8
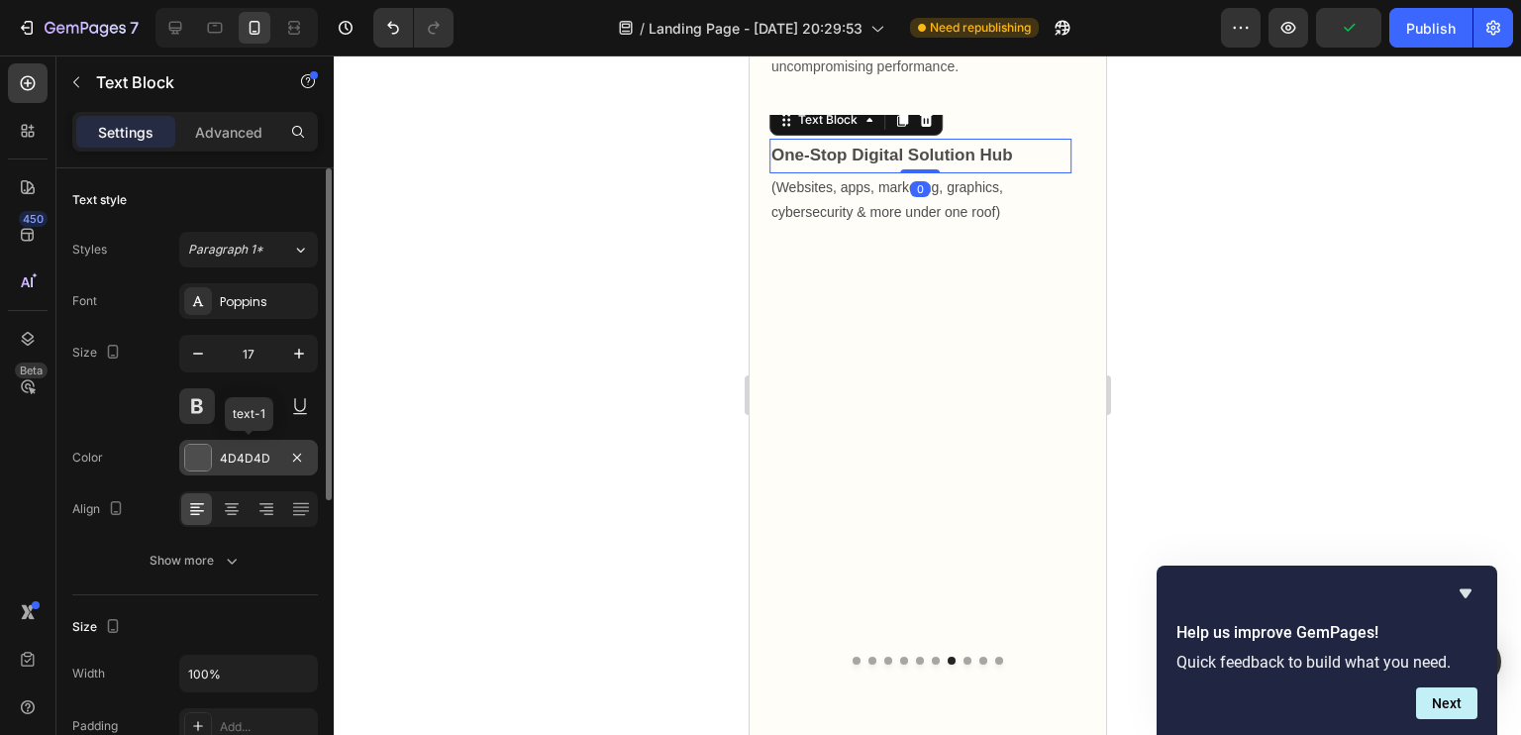
click at [260, 469] on div "4D4D4D" at bounding box center [248, 458] width 139 height 36
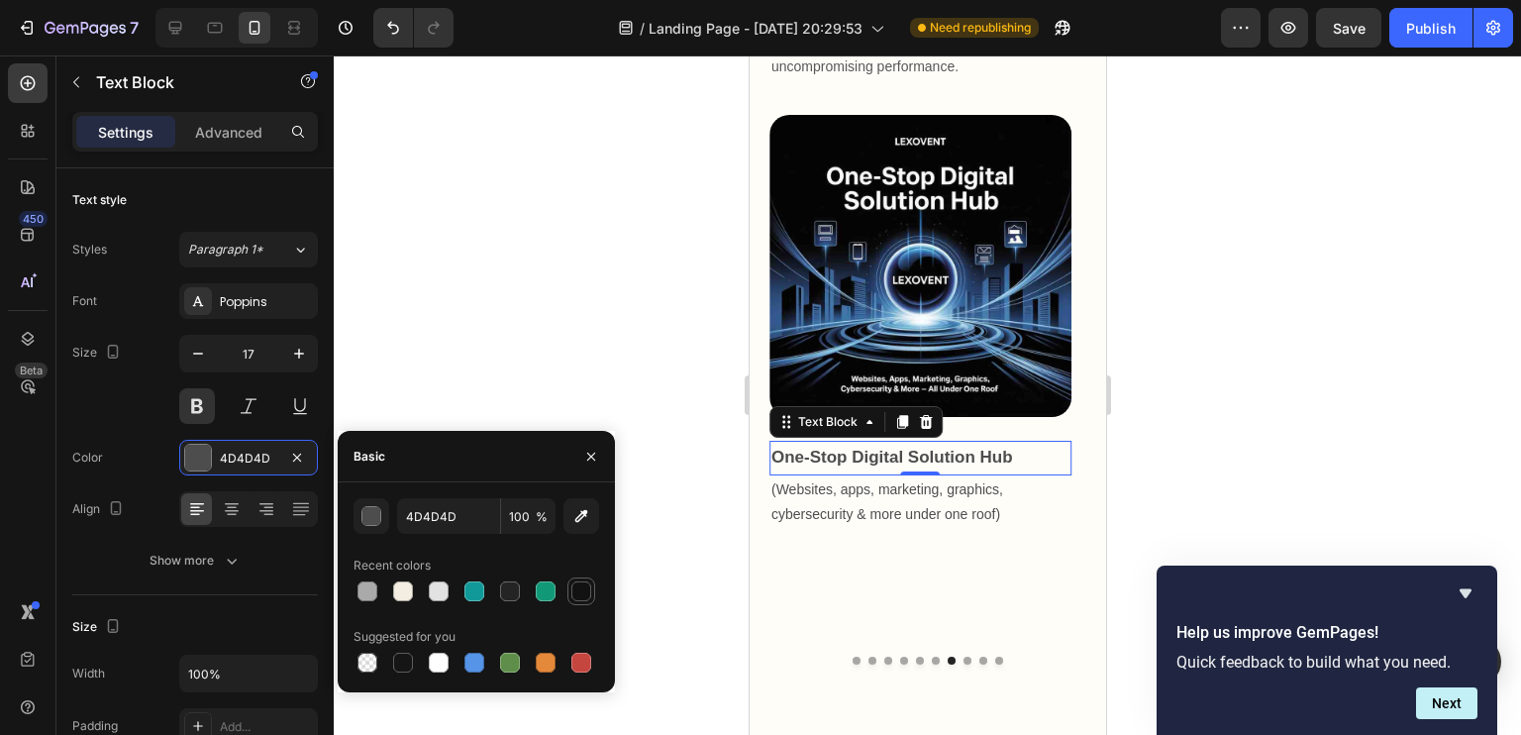
click at [570, 599] on div at bounding box center [581, 591] width 24 height 24
type input "121212"
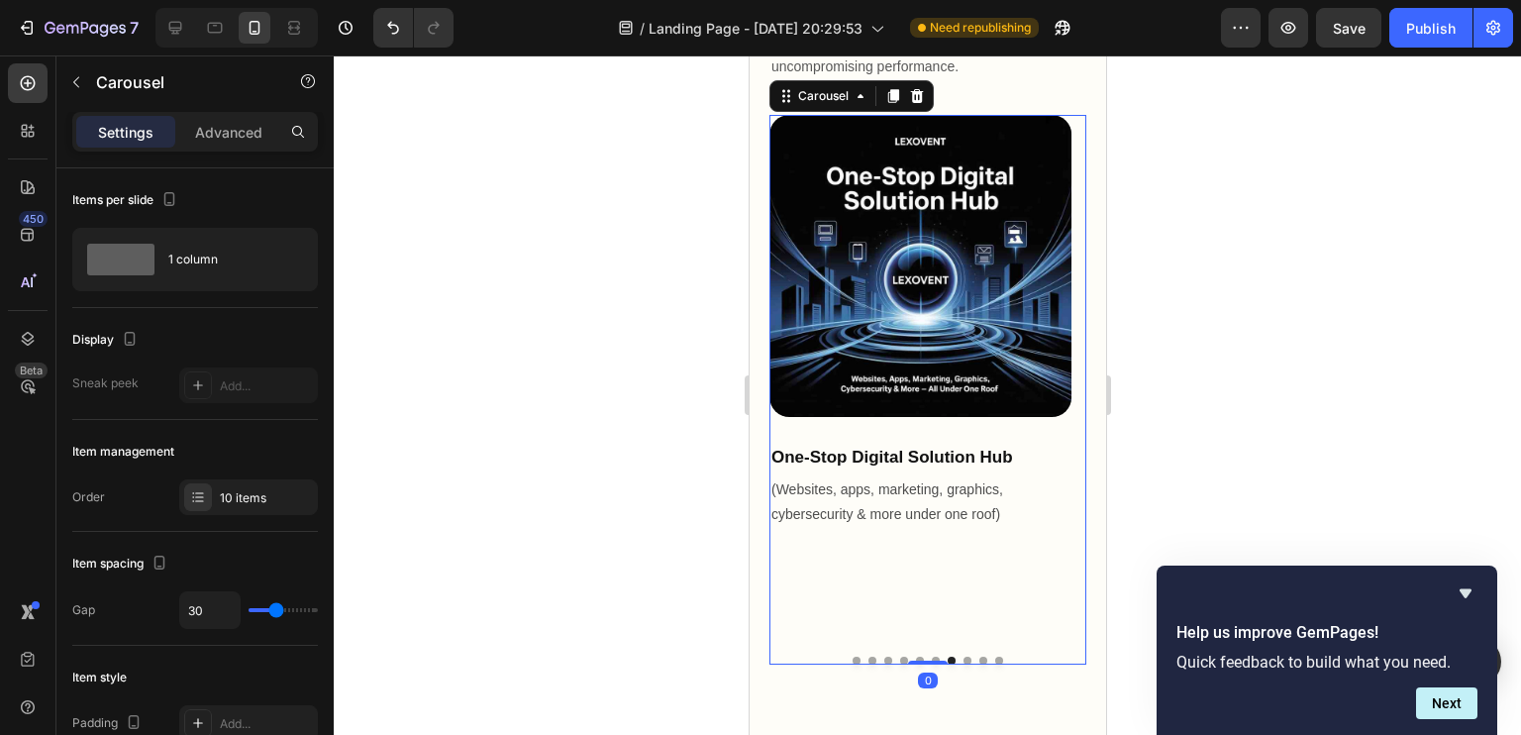
click at [962, 656] on button "Dot" at bounding box center [966, 660] width 8 height 8
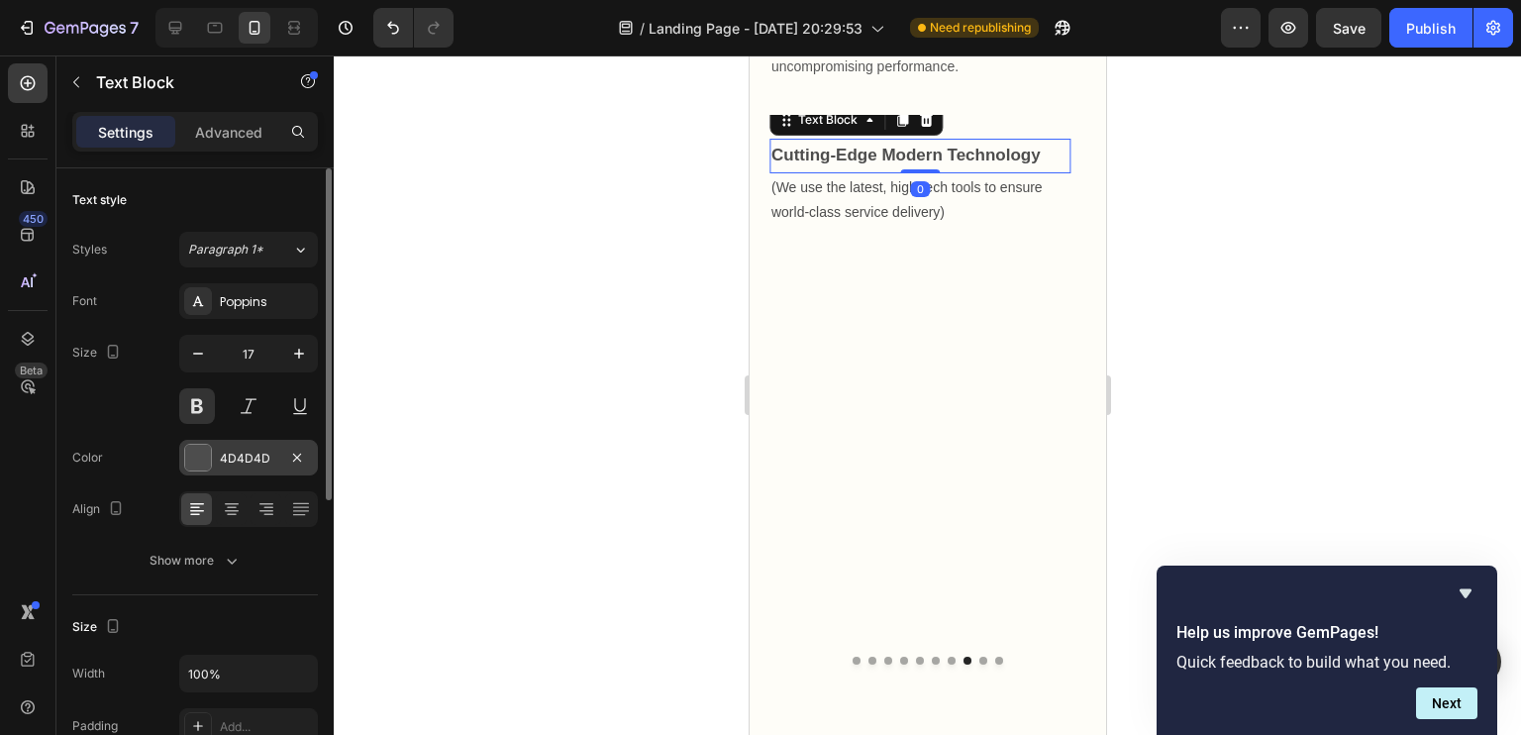
click at [239, 461] on div "4D4D4D" at bounding box center [248, 458] width 57 height 18
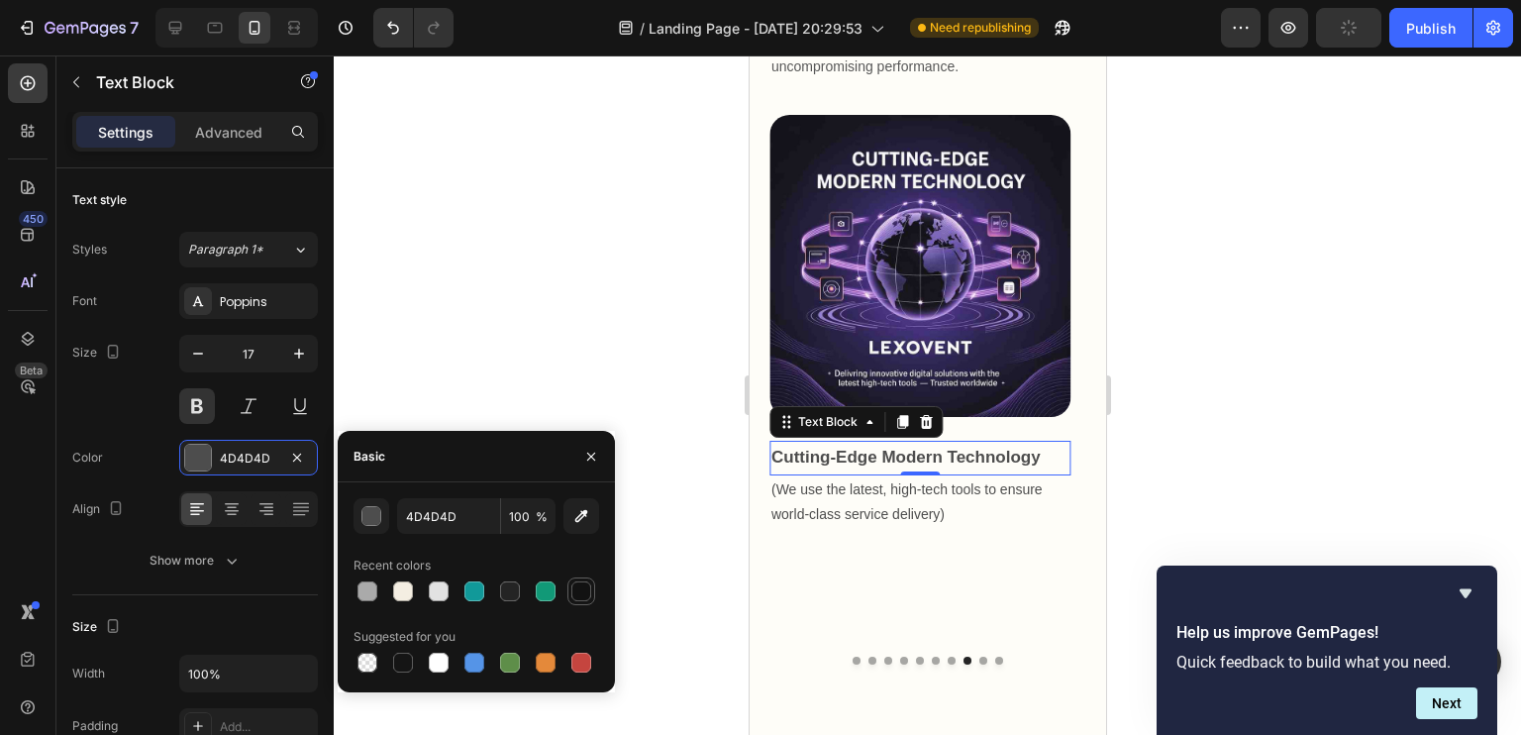
click at [585, 603] on div at bounding box center [581, 591] width 28 height 28
type input "121212"
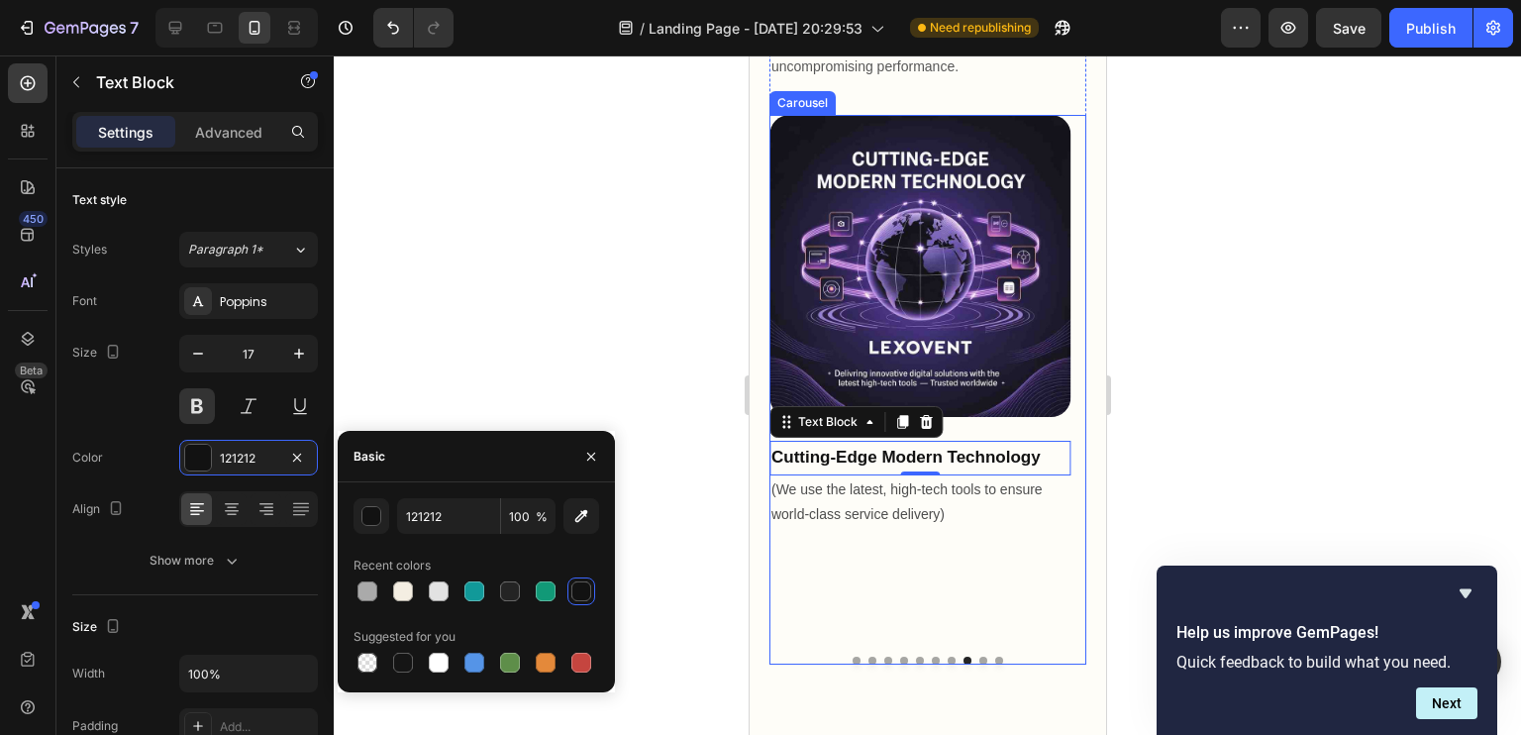
click at [978, 656] on button "Dot" at bounding box center [982, 660] width 8 height 8
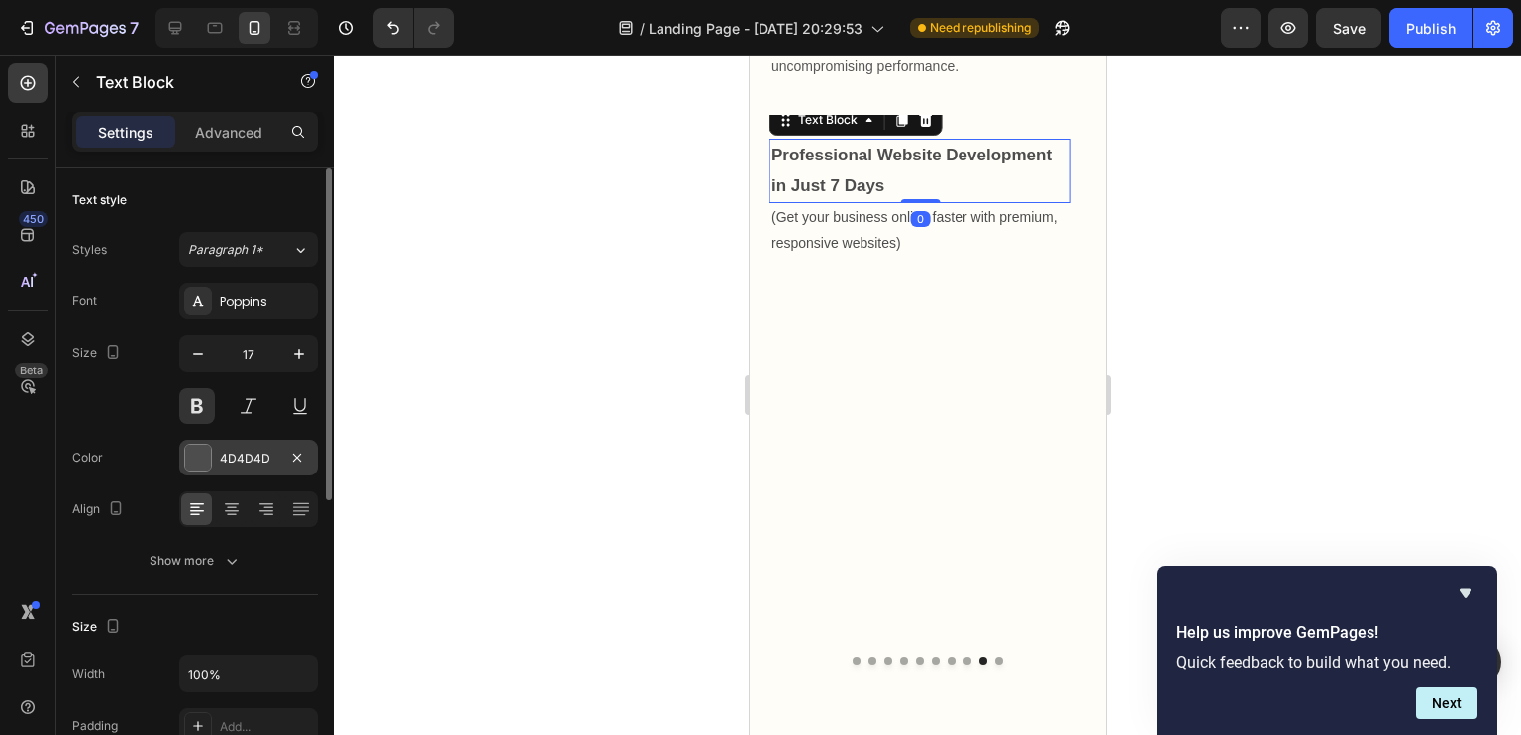
click at [248, 463] on div "4D4D4D" at bounding box center [248, 458] width 57 height 18
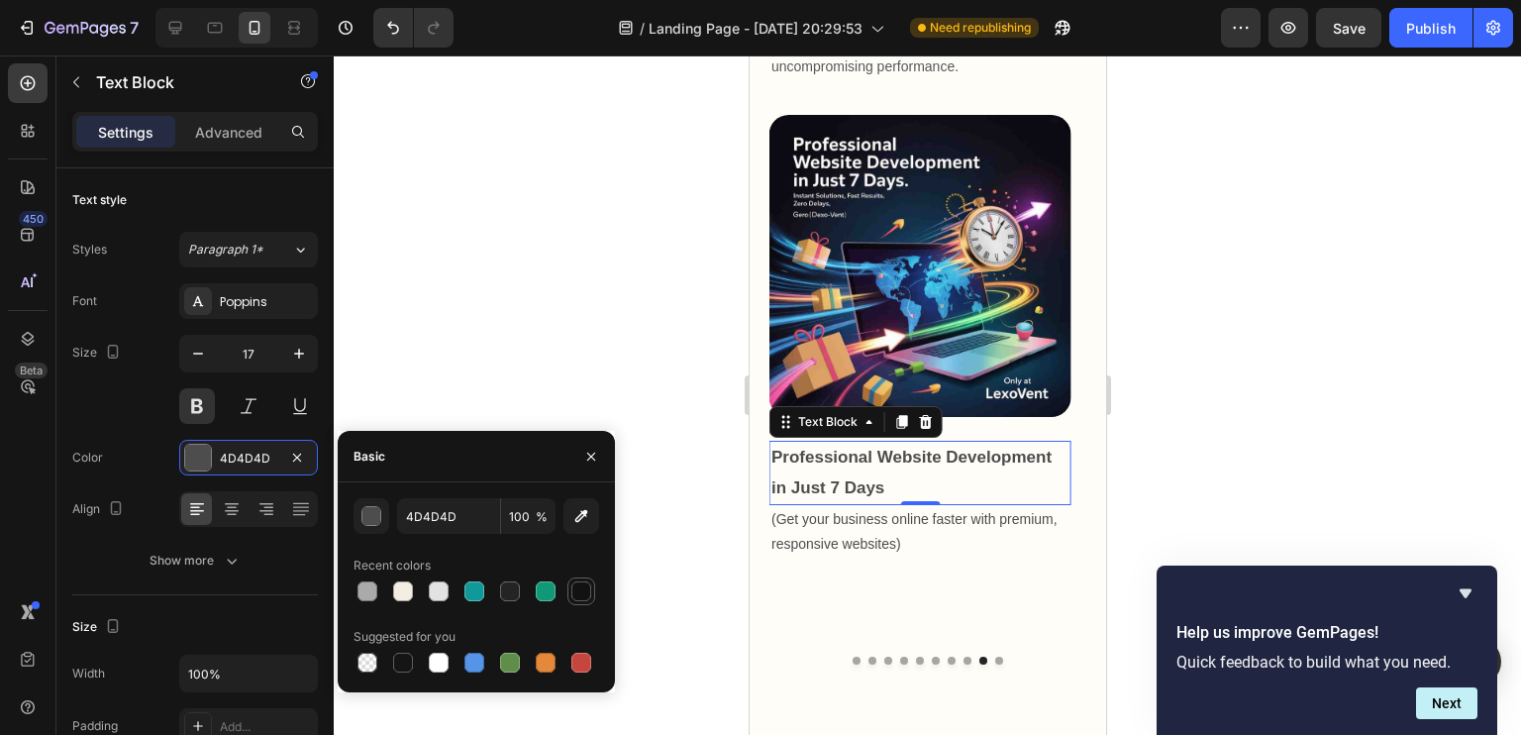
click at [575, 595] on div at bounding box center [581, 591] width 20 height 20
type input "121212"
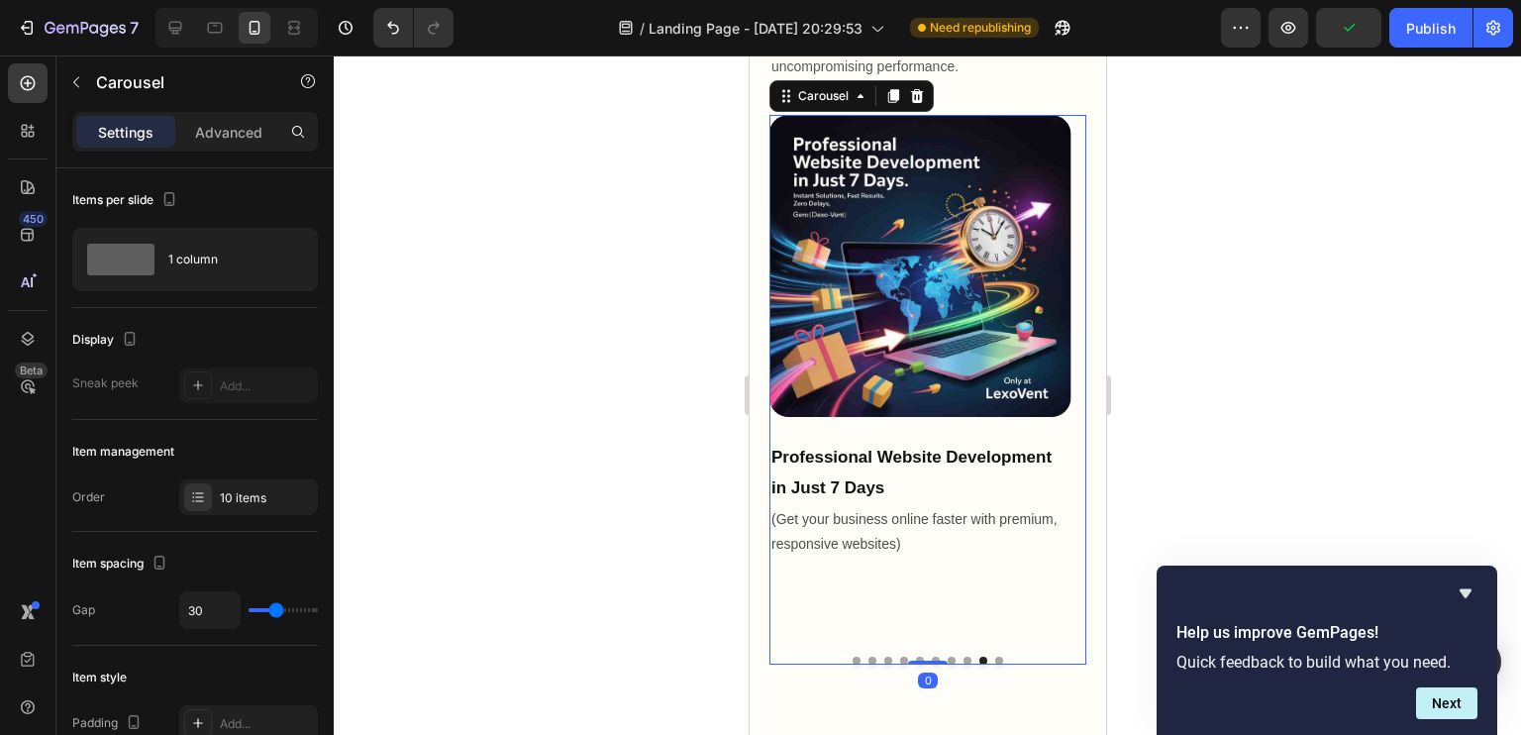
click at [994, 656] on button "Dot" at bounding box center [998, 660] width 8 height 8
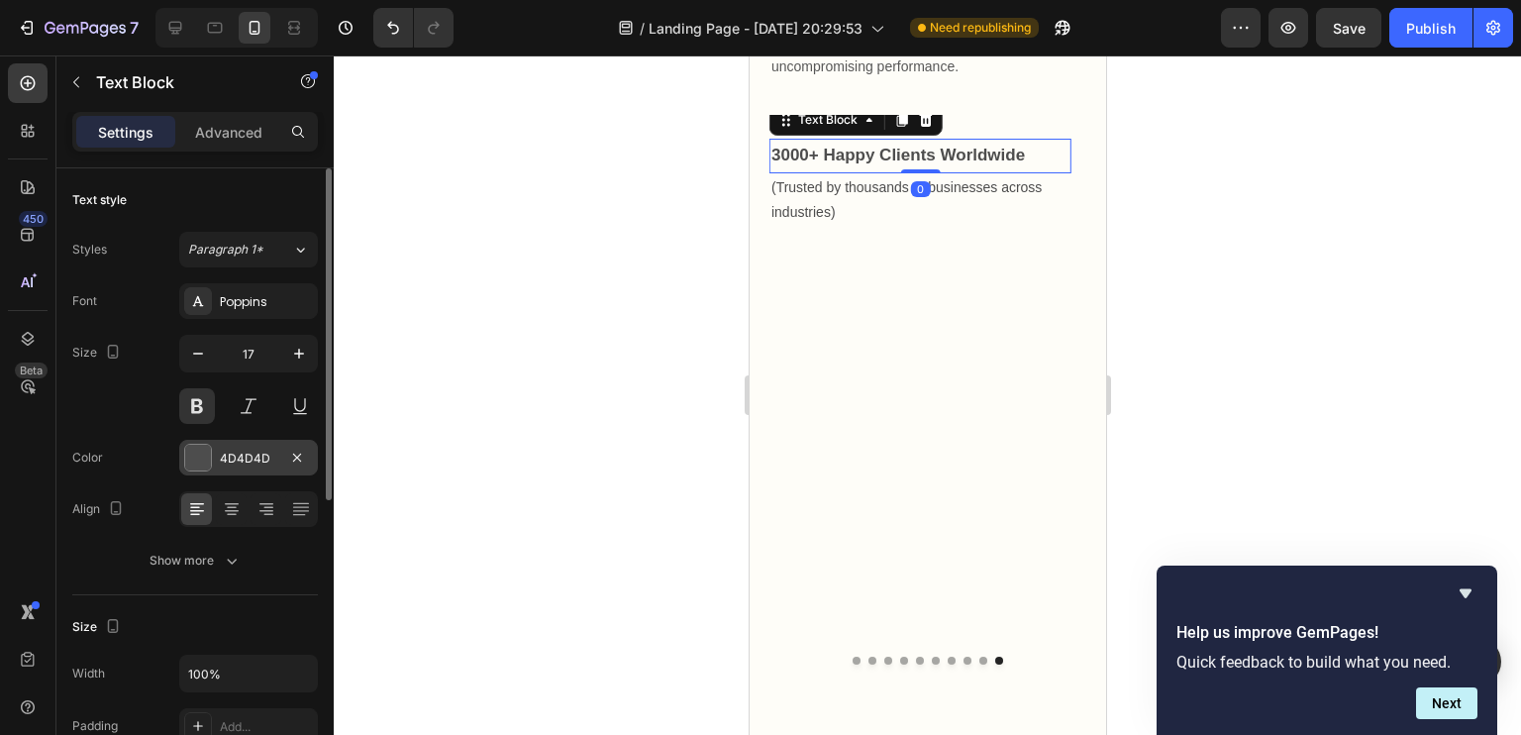
click at [253, 465] on div "4D4D4D" at bounding box center [248, 458] width 139 height 36
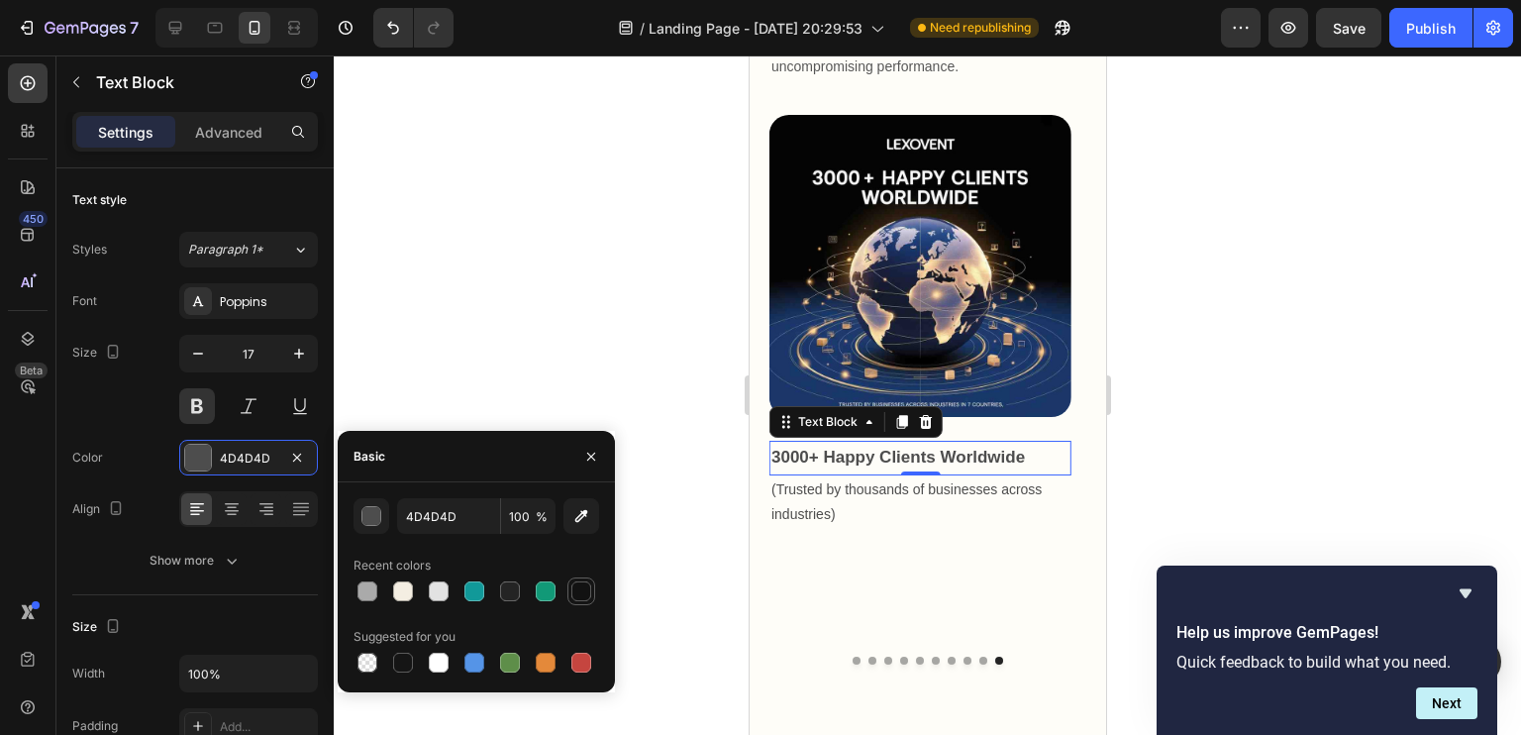
click at [580, 593] on div at bounding box center [581, 591] width 20 height 20
type input "121212"
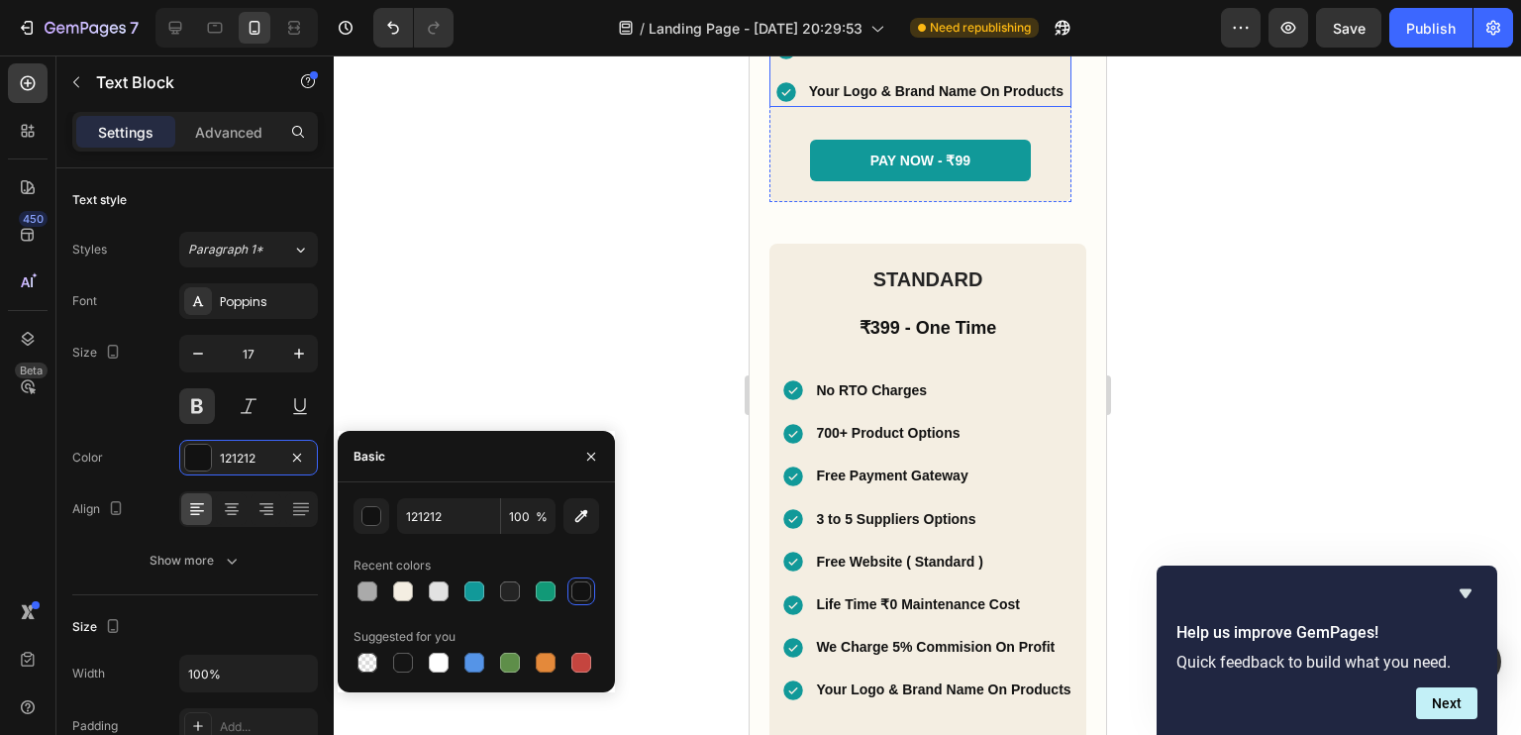
scroll to position [4491, 0]
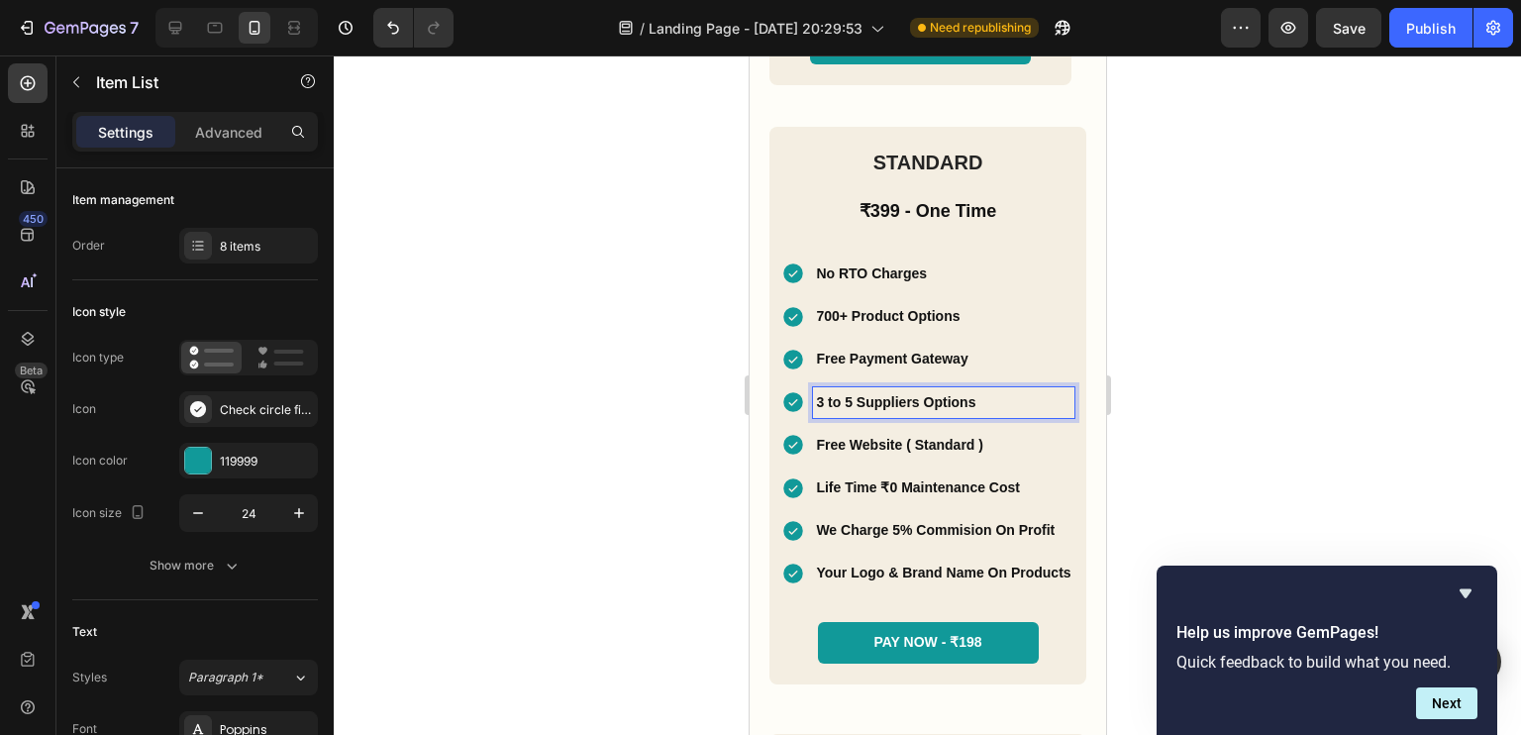
click at [815, 415] on p "3 to 5 Suppliers Options" at bounding box center [942, 402] width 254 height 25
click at [846, 415] on p "10 to 5 Suppliers Options" at bounding box center [942, 402] width 254 height 25
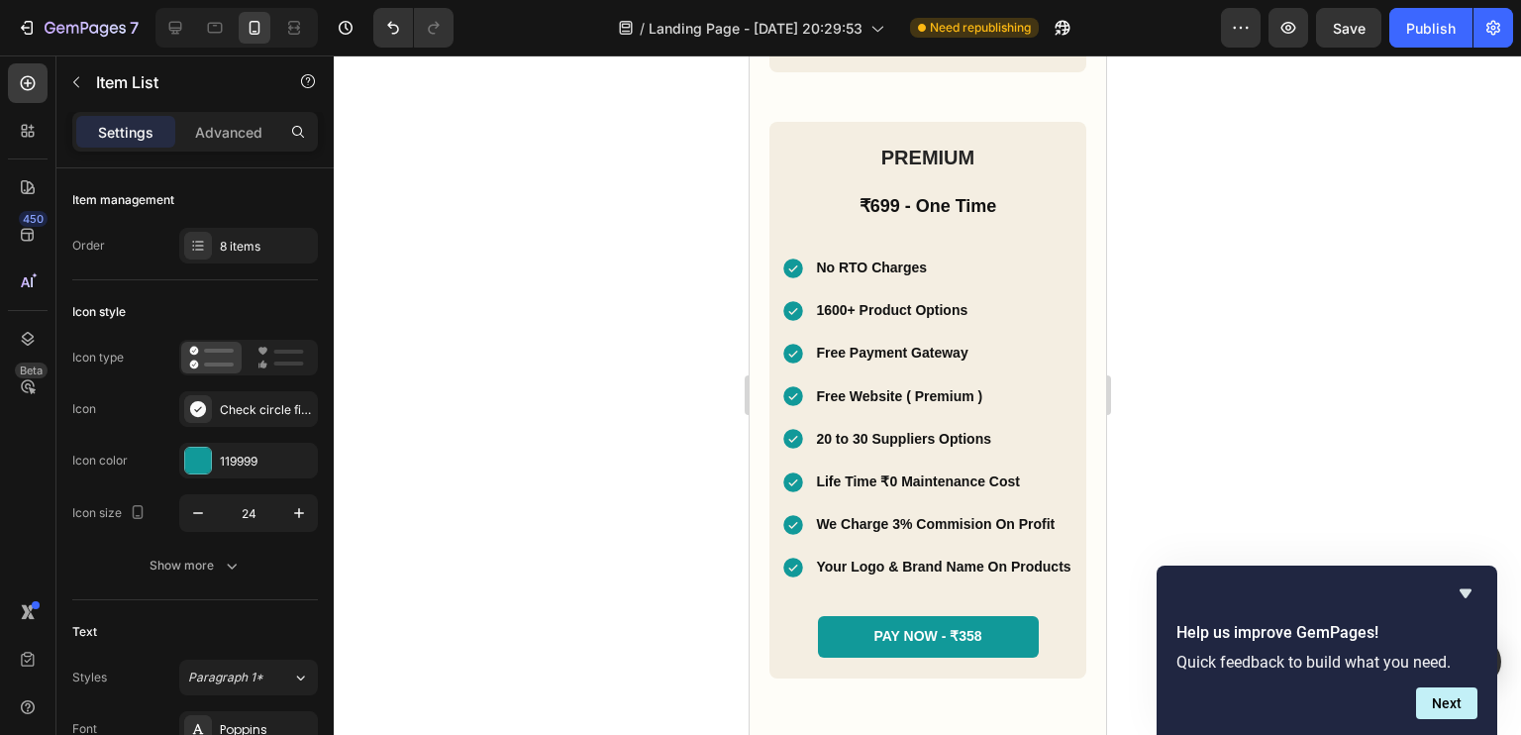
scroll to position [5100, 0]
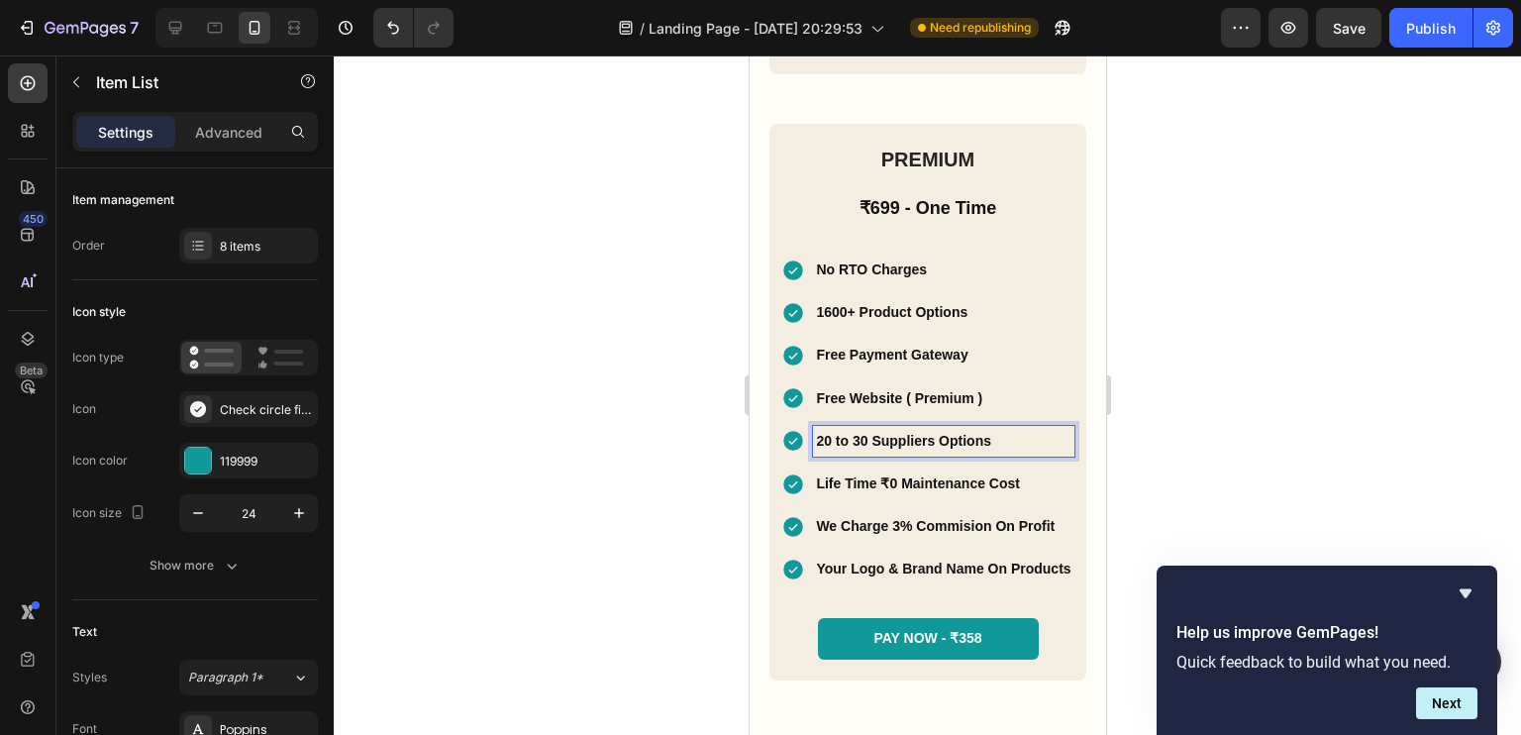
click at [815, 453] on p "20 to 30 Suppliers Options" at bounding box center [942, 441] width 254 height 25
click at [856, 453] on p "30 to 30 Suppliers Options" at bounding box center [942, 441] width 254 height 25
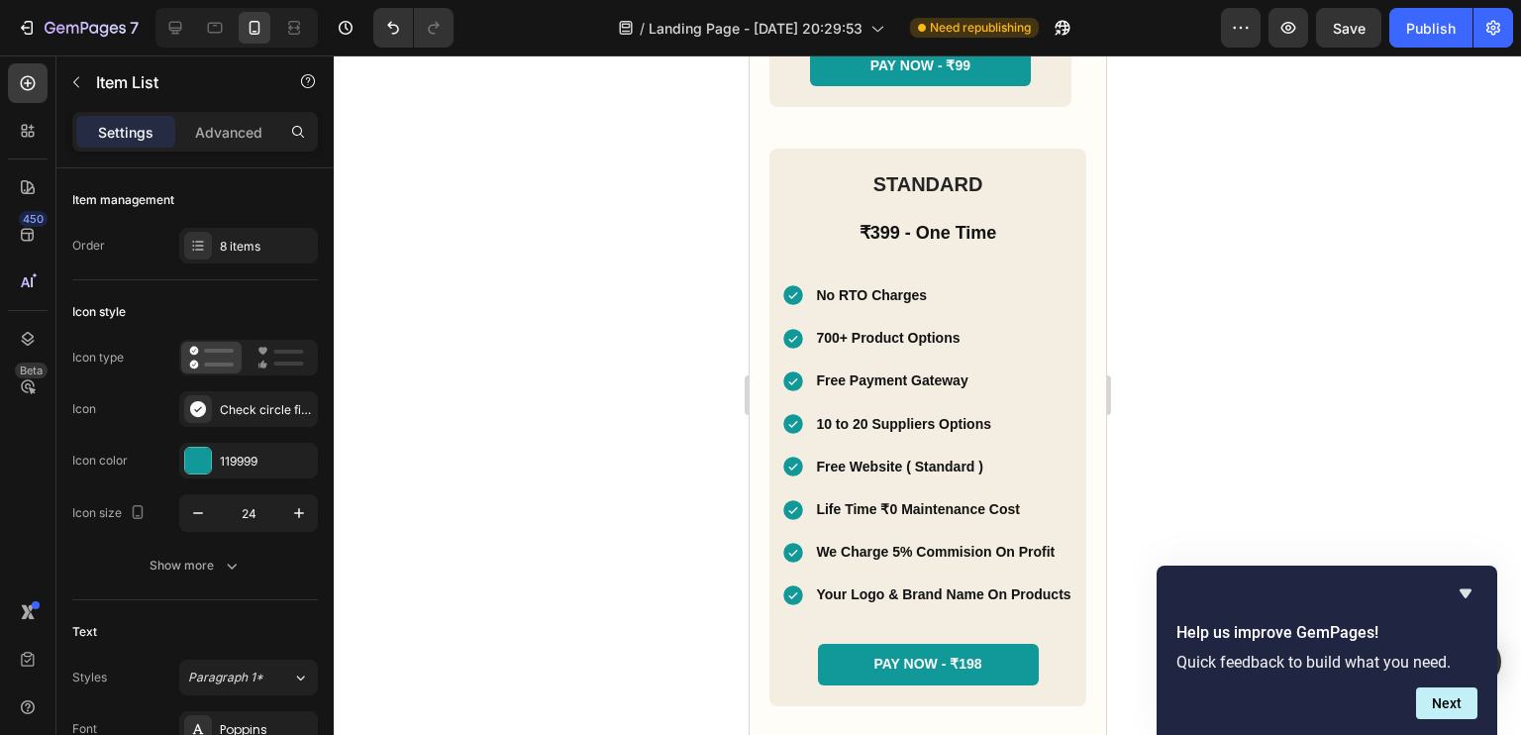
scroll to position [4419, 0]
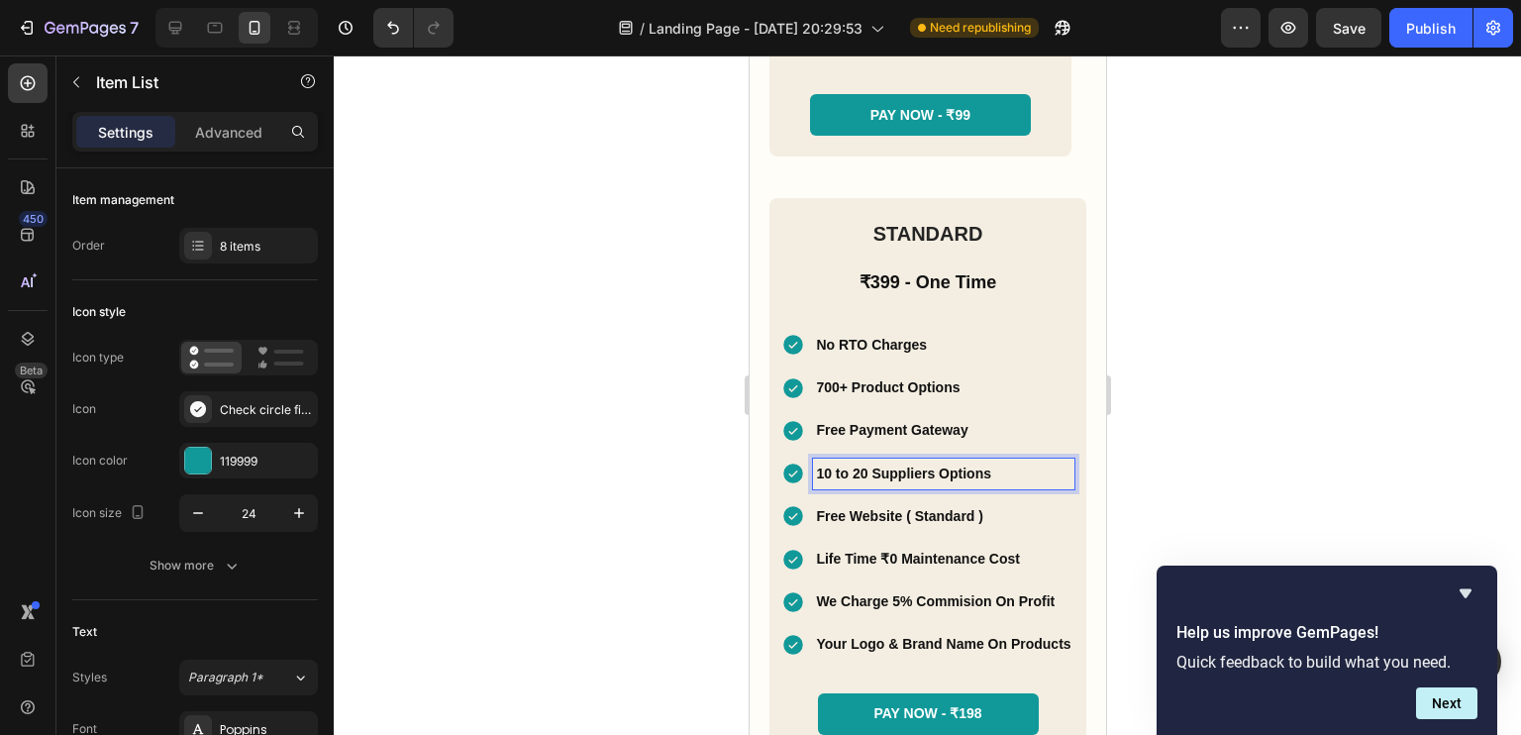
click at [848, 486] on p "10 to 20 Suppliers Options" at bounding box center [942, 473] width 254 height 25
click at [821, 486] on p "10 to 25 Suppliers Options" at bounding box center [942, 473] width 254 height 25
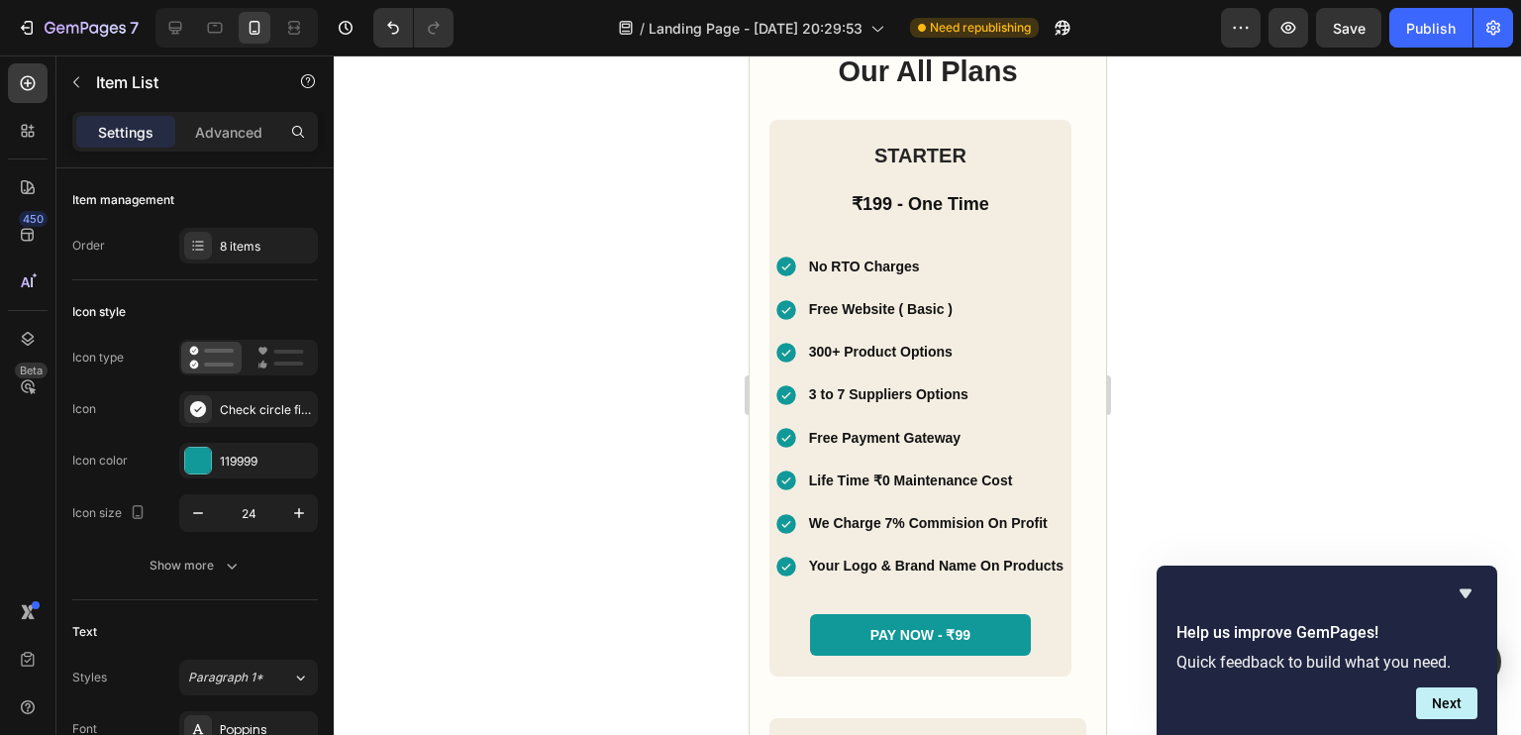
scroll to position [3901, 0]
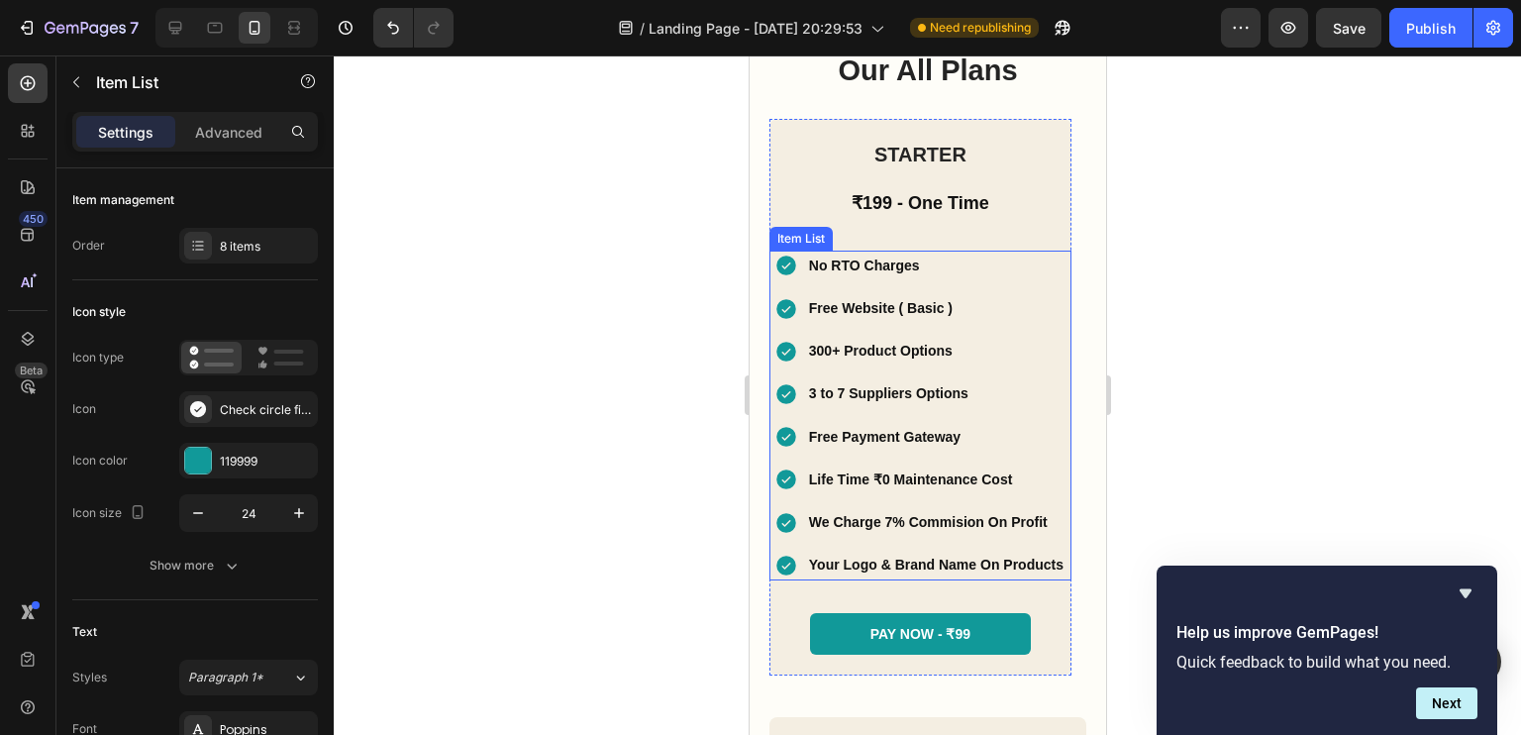
click at [810, 393] on p "3 to 7 Suppliers Options" at bounding box center [935, 393] width 254 height 25
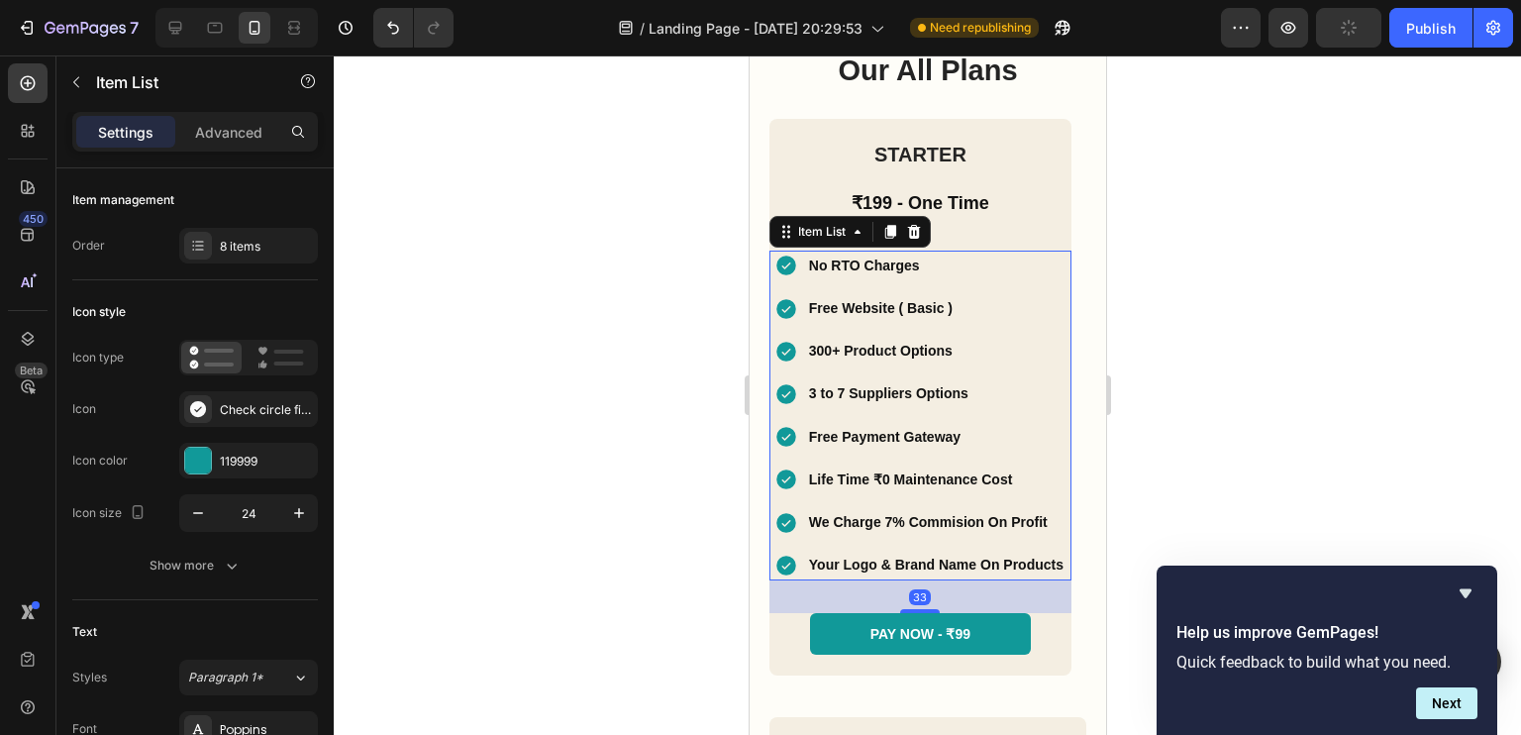
click at [810, 393] on p "3 to 7 Suppliers Options" at bounding box center [935, 393] width 254 height 25
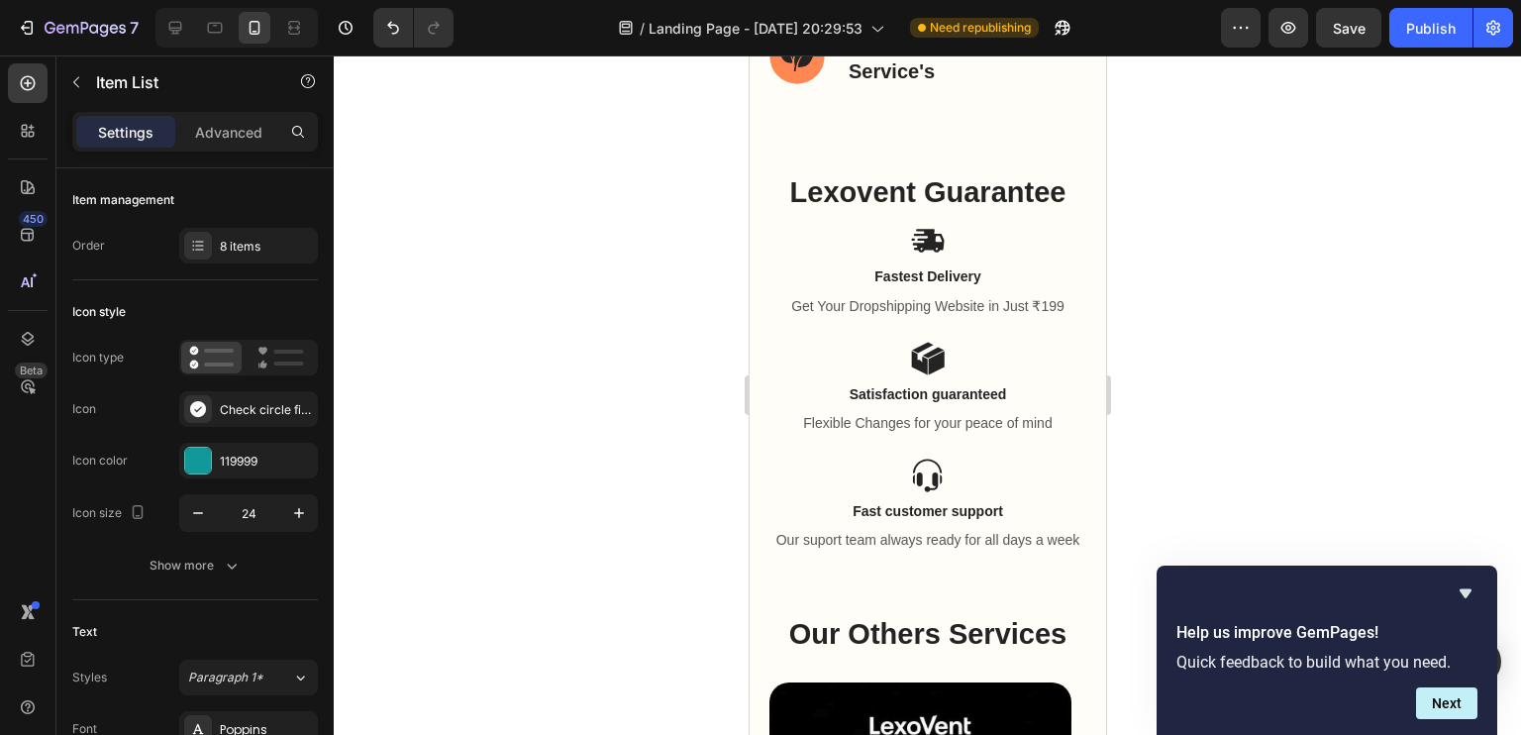
scroll to position [6835, 0]
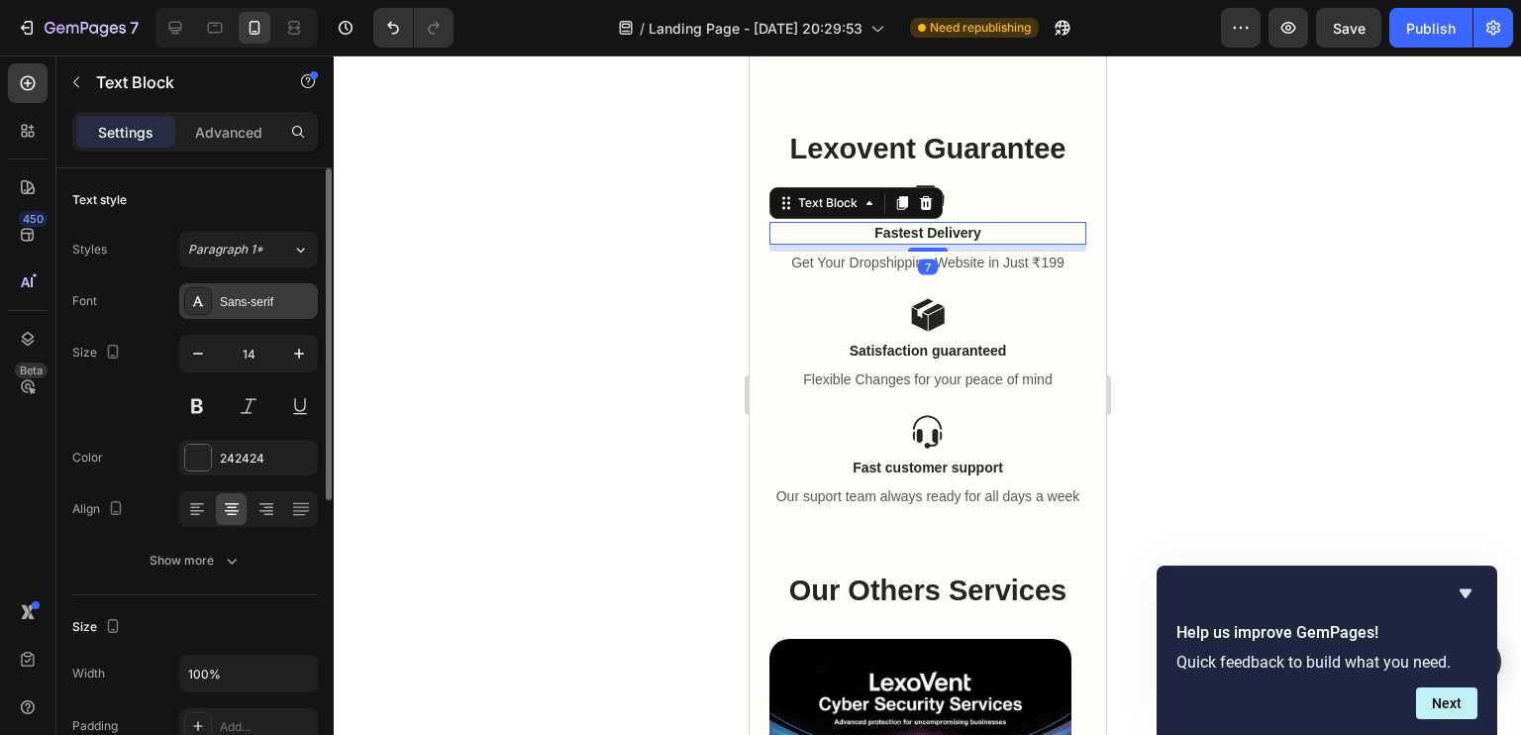
click at [278, 287] on div "Sans-serif" at bounding box center [248, 301] width 139 height 36
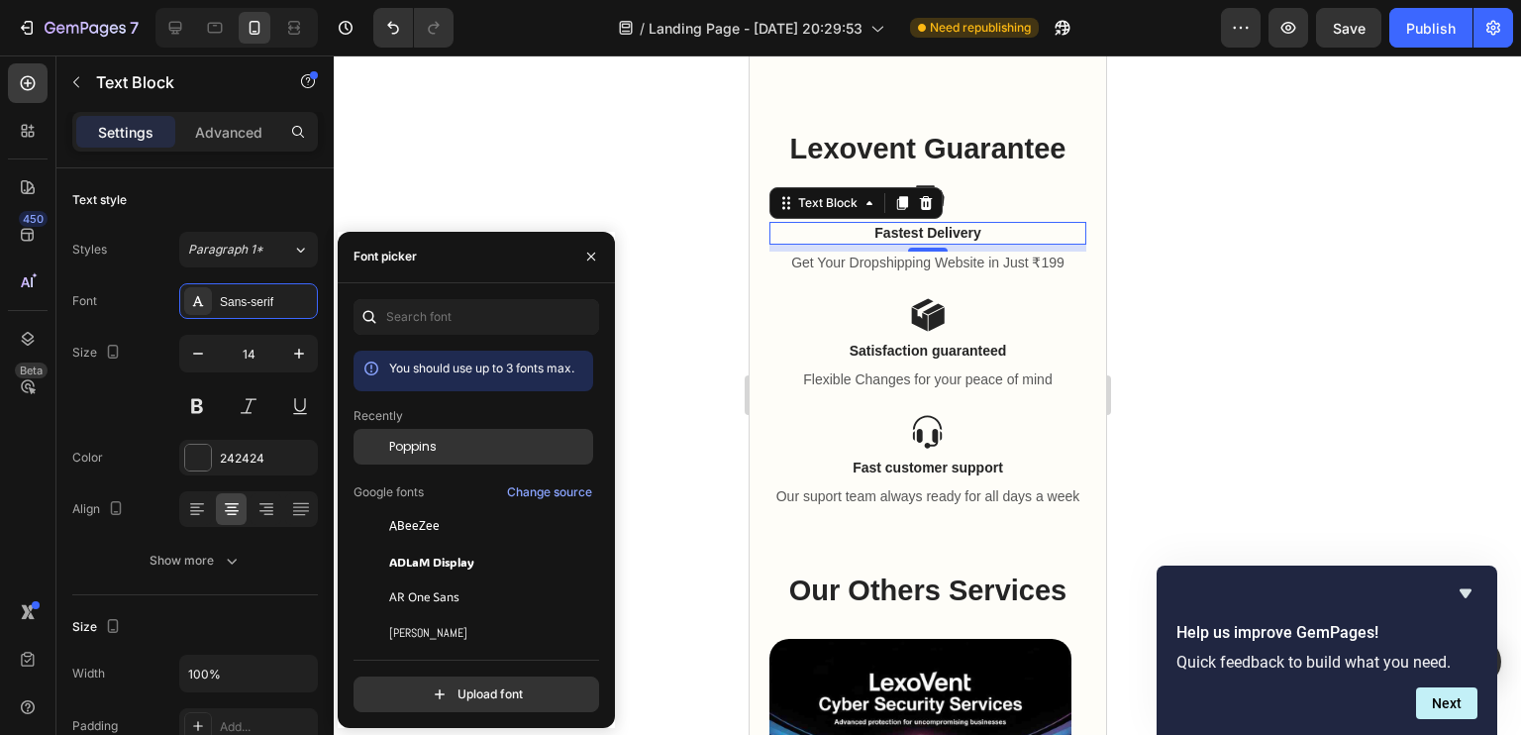
click at [418, 442] on span "Poppins" at bounding box center [413, 447] width 48 height 18
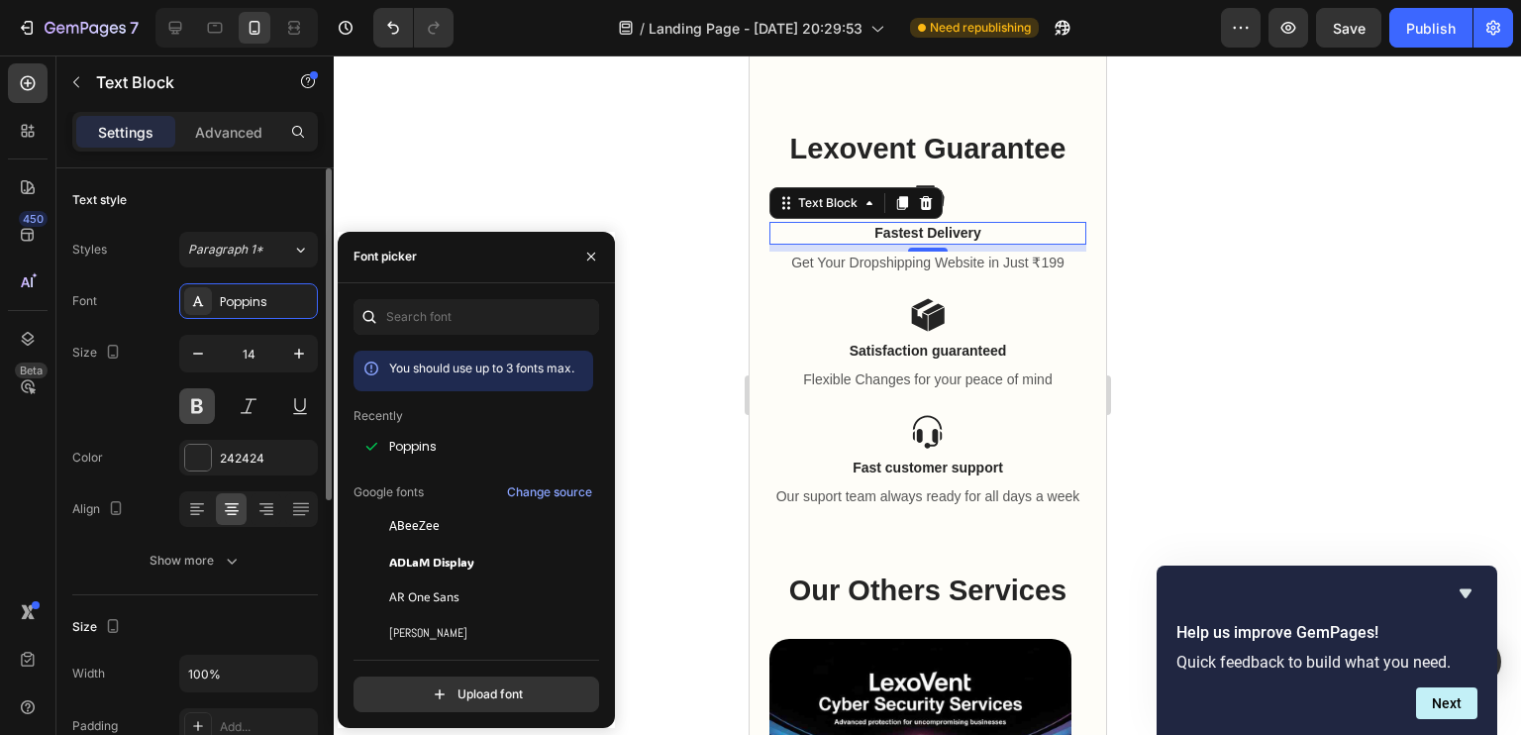
click at [198, 400] on button at bounding box center [197, 406] width 36 height 36
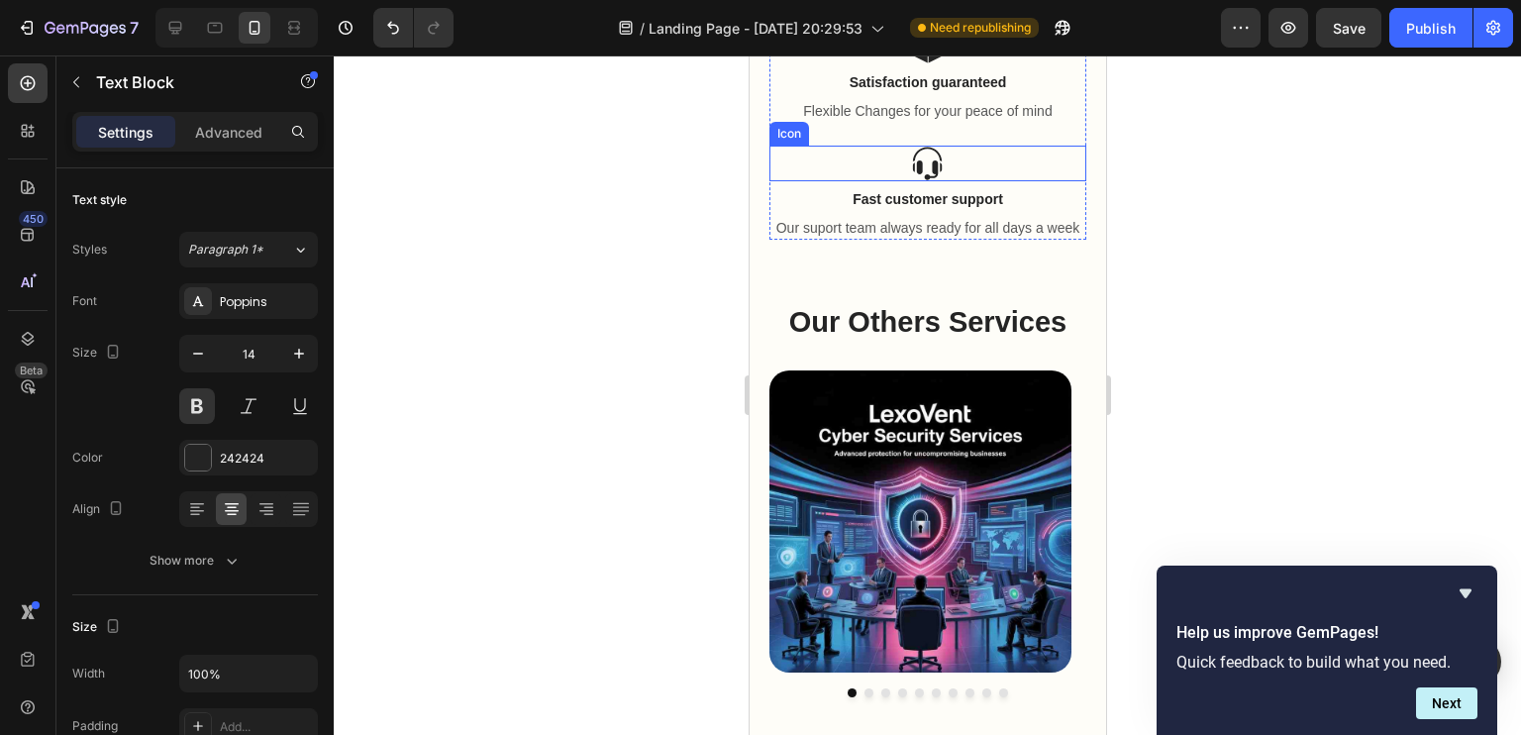
scroll to position [7116, 0]
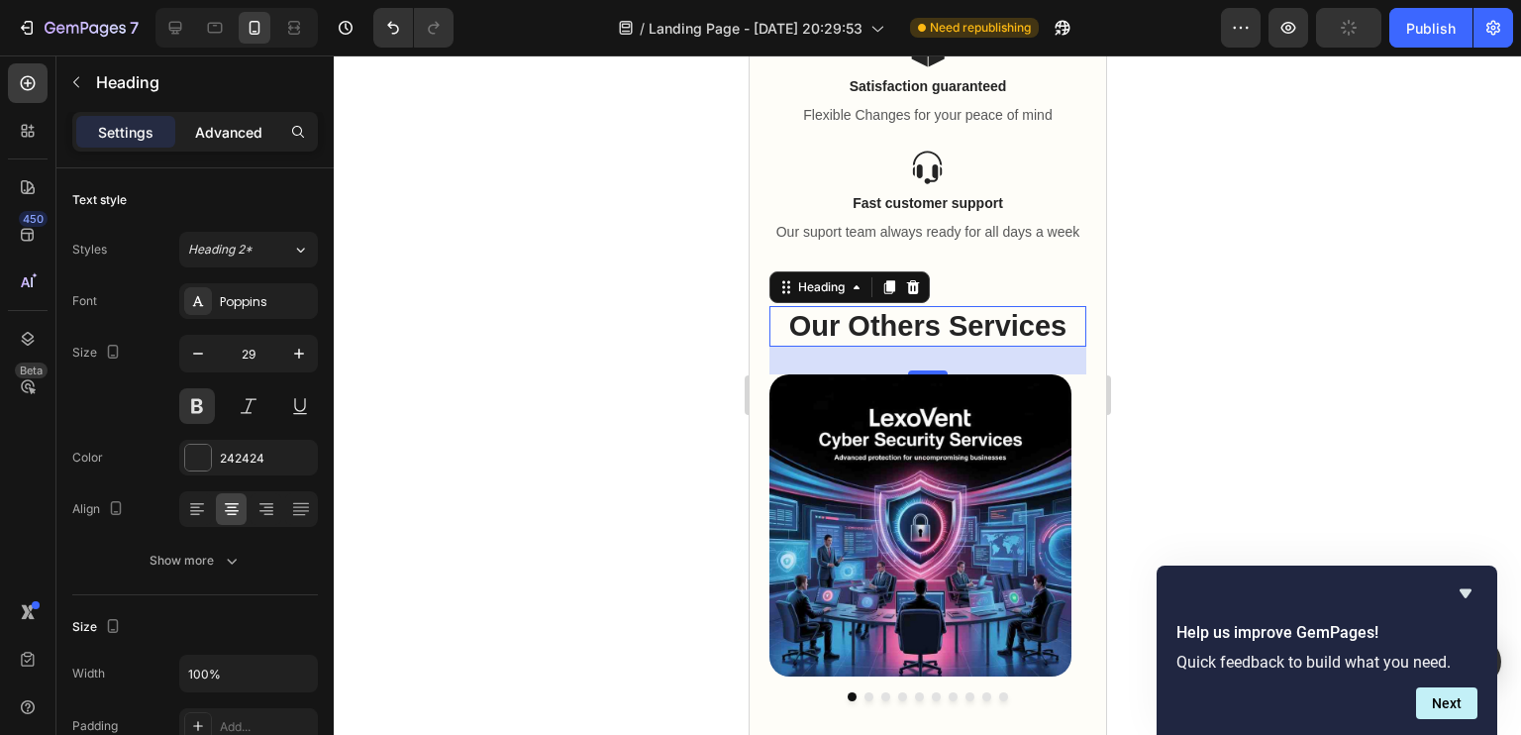
click at [234, 124] on p "Advanced" at bounding box center [228, 132] width 67 height 21
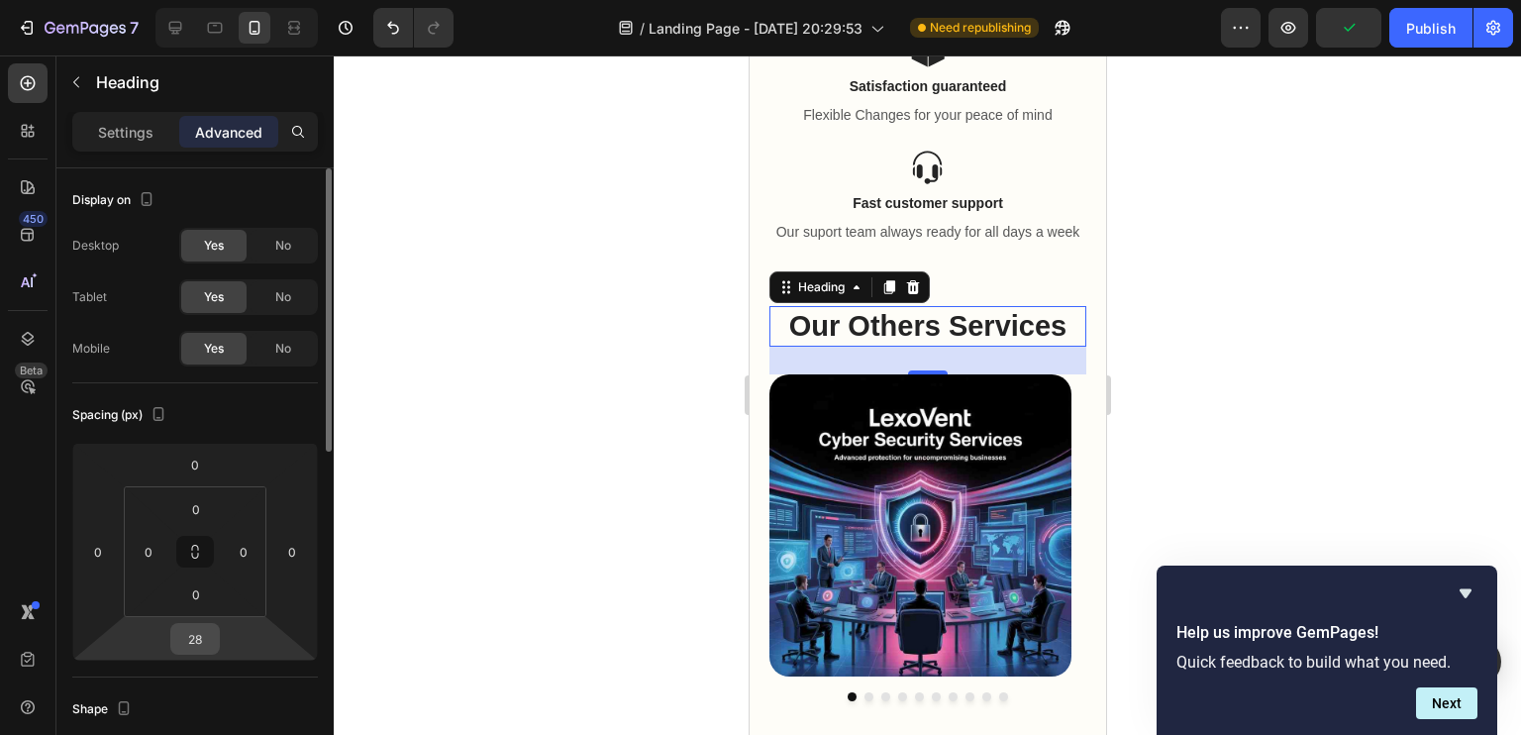
click at [192, 648] on input "28" at bounding box center [195, 639] width 40 height 30
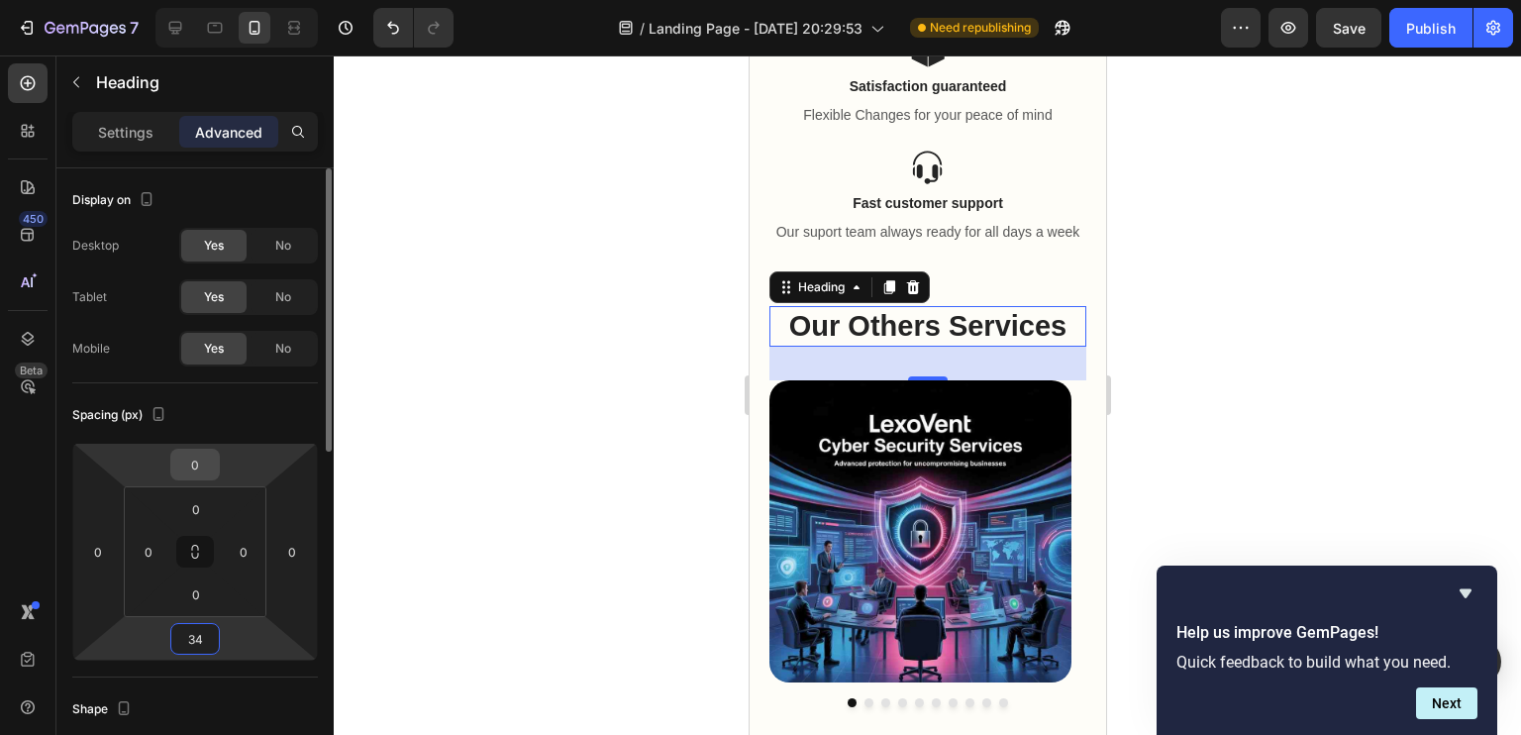
type input "34"
click at [194, 463] on input "0" at bounding box center [195, 464] width 40 height 30
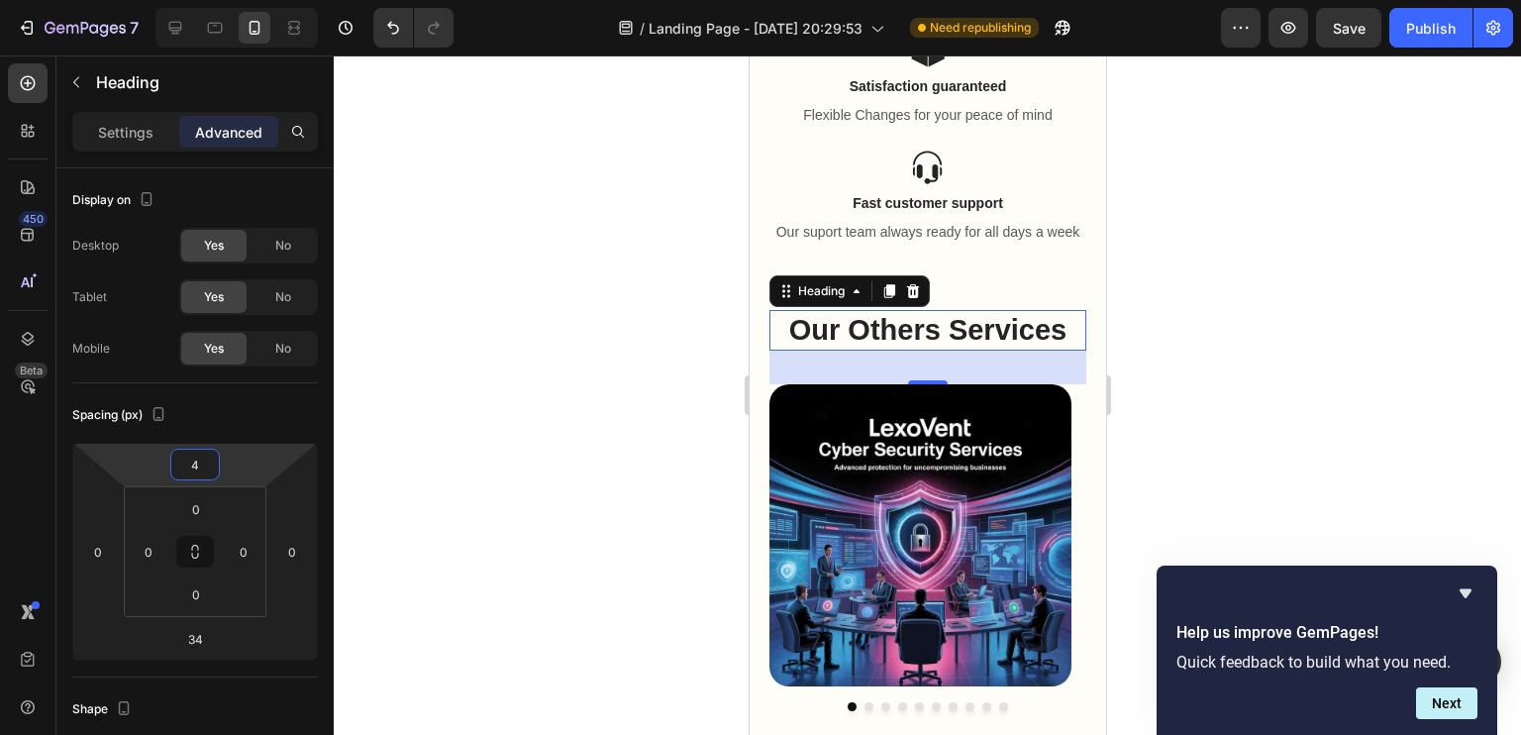
type input "4"
click at [406, 455] on div at bounding box center [927, 394] width 1187 height 679
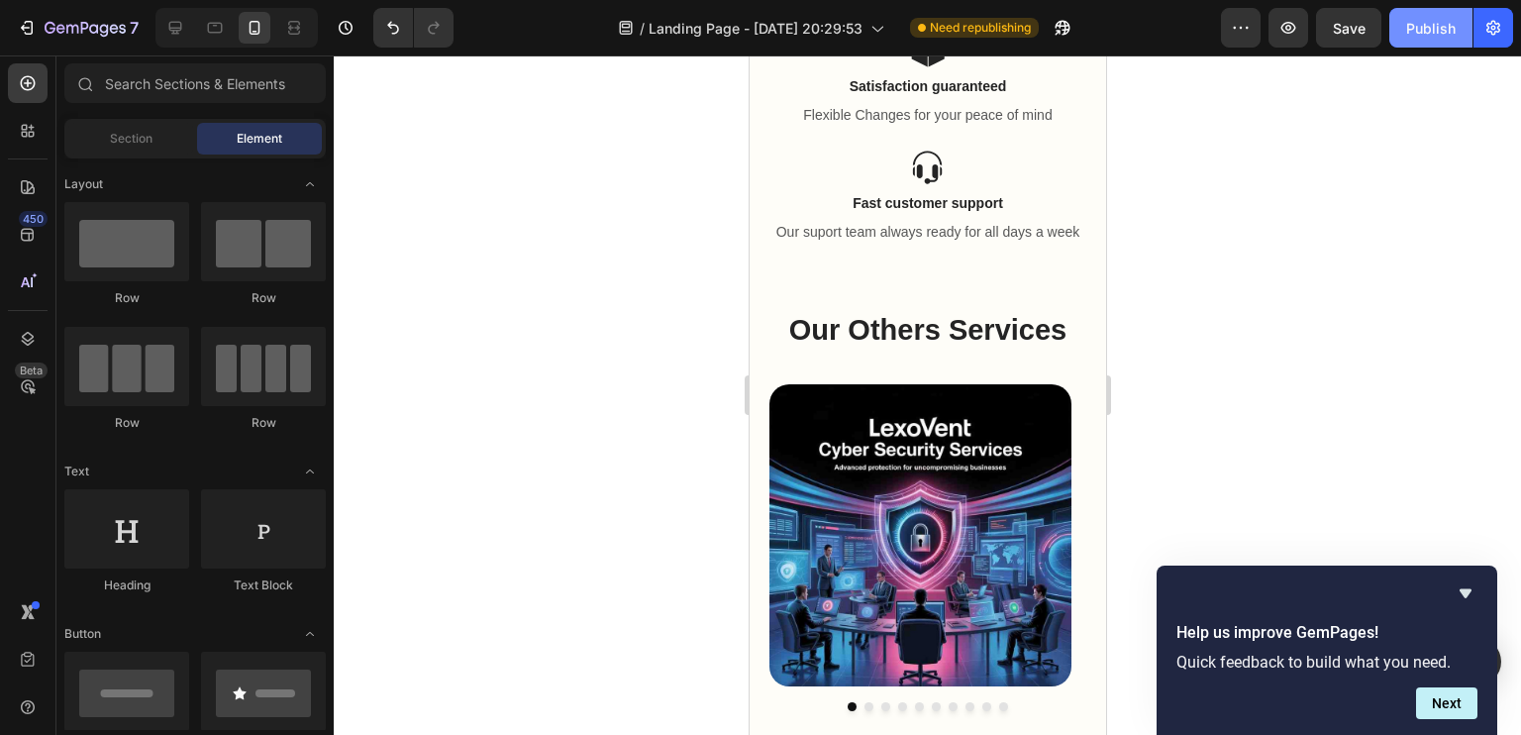
click at [1410, 22] on div "Publish" at bounding box center [1430, 28] width 49 height 21
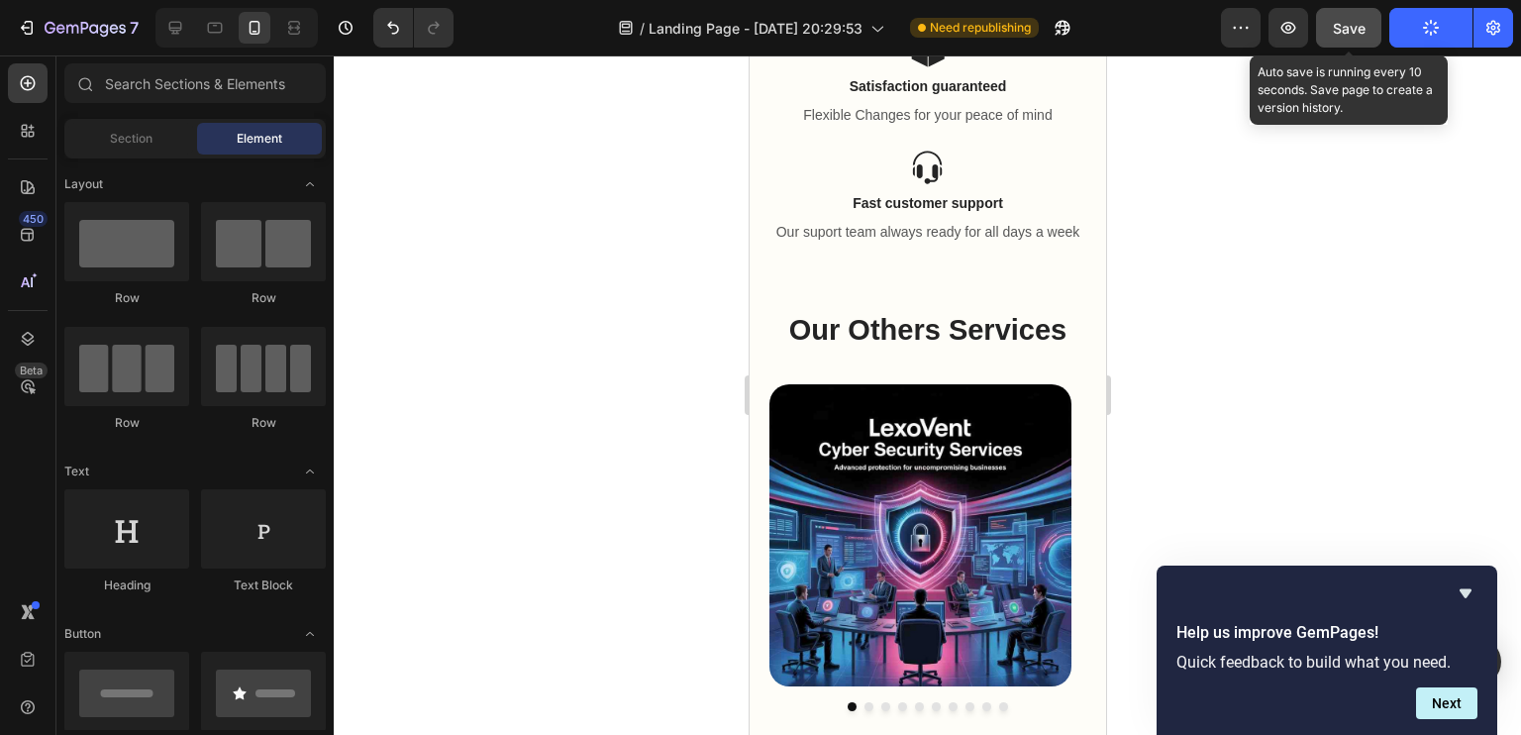
click at [1355, 37] on div "Save" at bounding box center [1349, 28] width 33 height 21
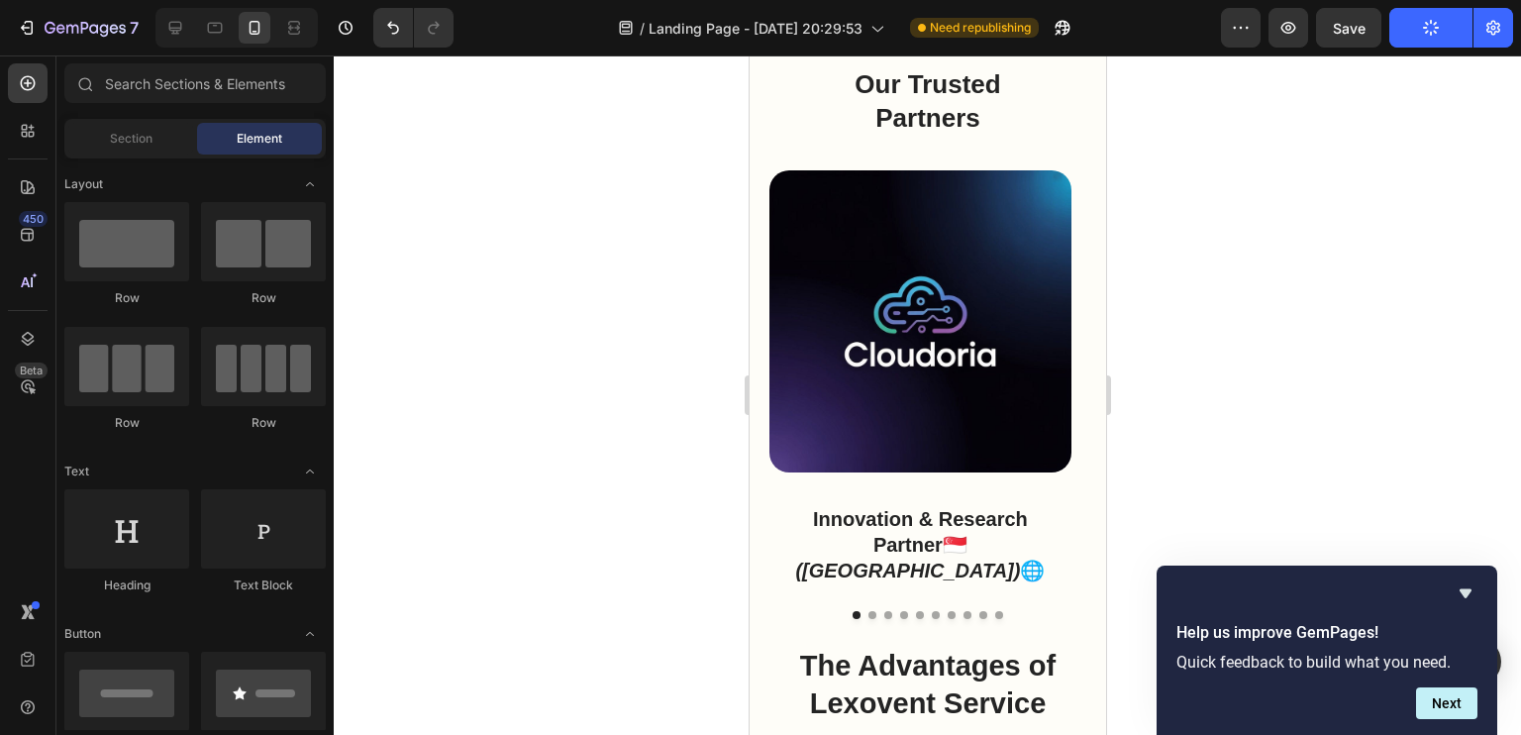
scroll to position [5699, 0]
